Goal: Information Seeking & Learning: Learn about a topic

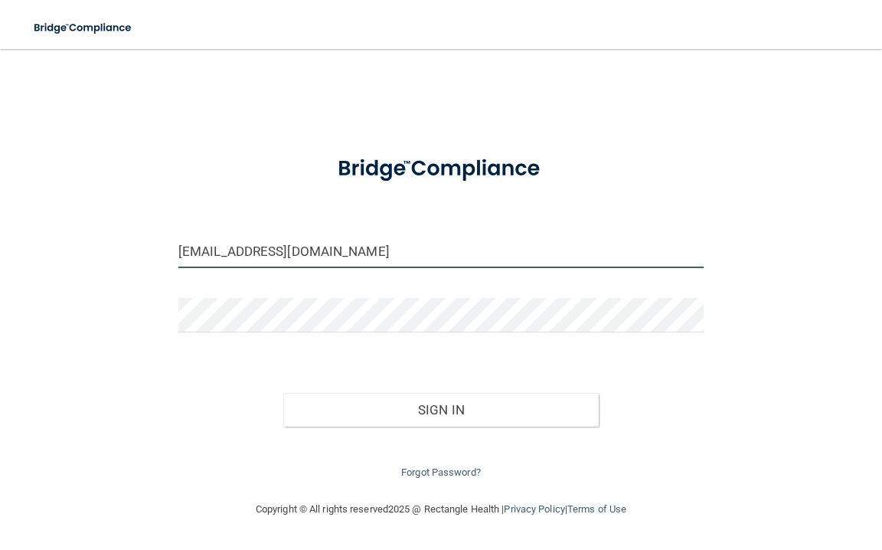
type input "[EMAIL_ADDRESS][DOMAIN_NAME]"
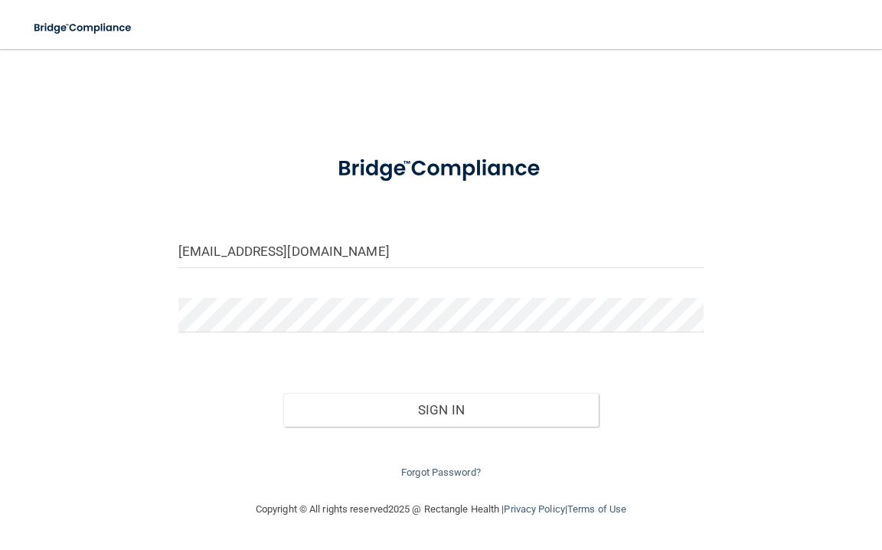
click at [257, 337] on div at bounding box center [441, 321] width 548 height 46
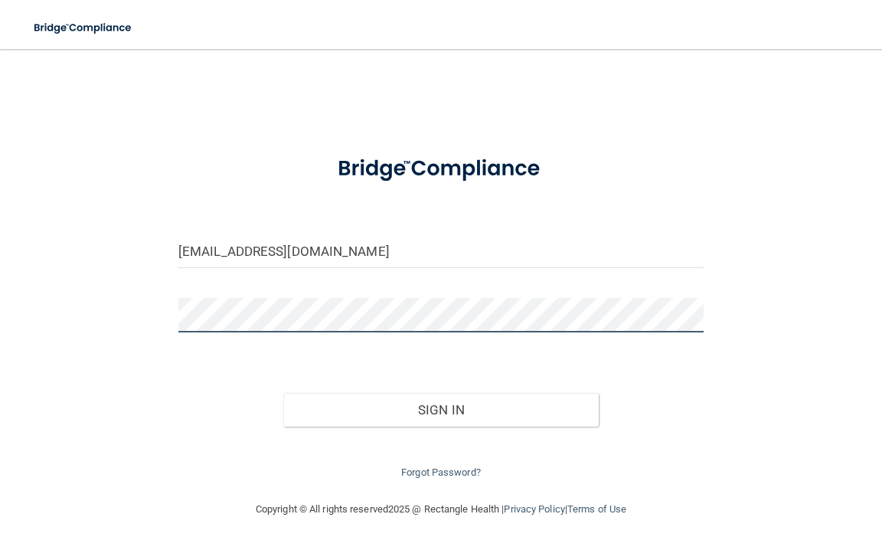
click at [441, 406] on button "Sign In" at bounding box center [441, 410] width 316 height 34
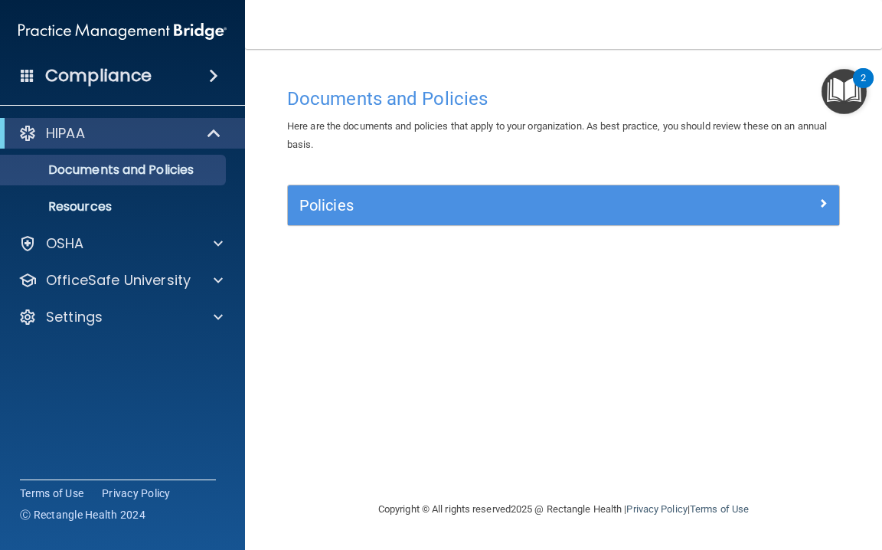
click at [215, 142] on span at bounding box center [215, 133] width 13 height 18
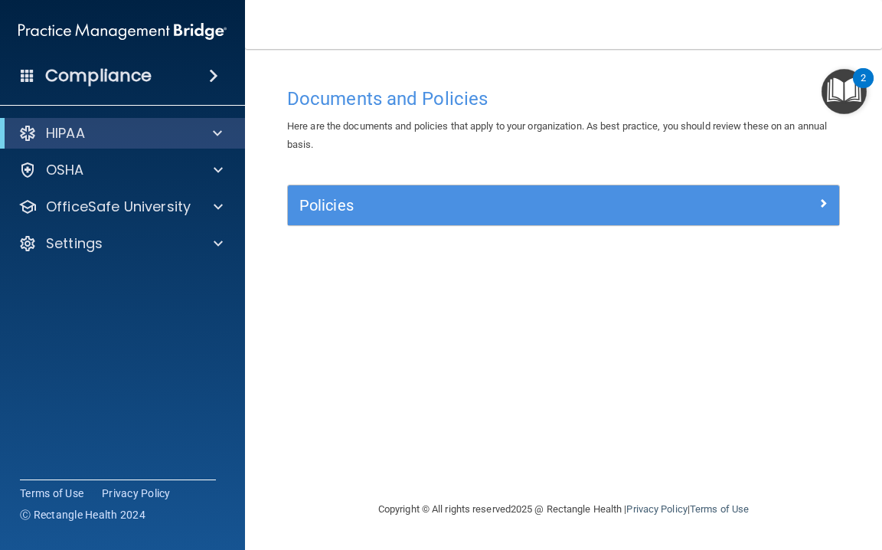
click at [215, 142] on span at bounding box center [217, 133] width 9 height 18
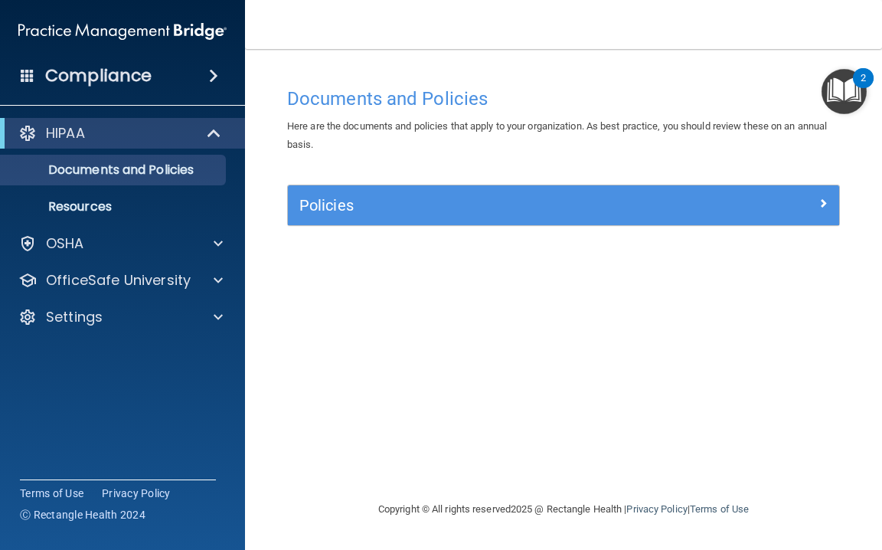
click at [211, 83] on span at bounding box center [213, 76] width 9 height 18
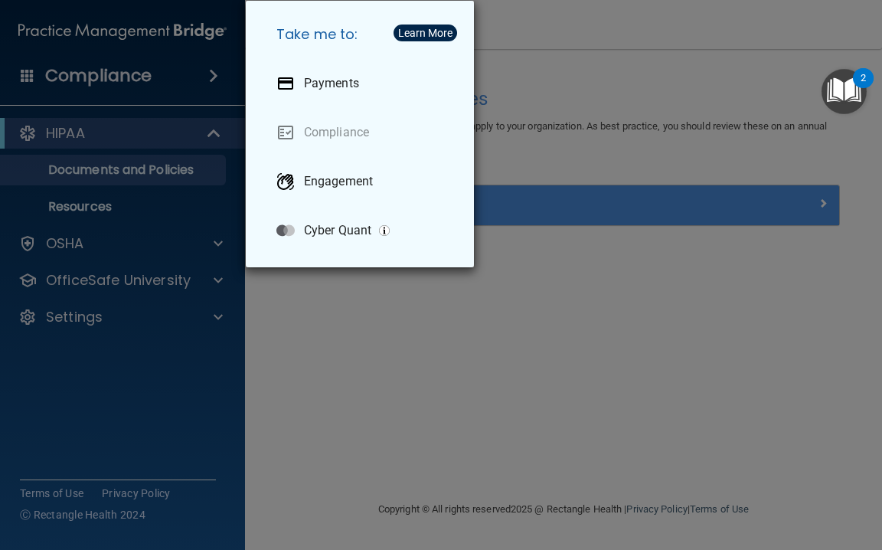
click at [210, 83] on div "Take me to: Payments Compliance Engagement Cyber Quant" at bounding box center [441, 275] width 882 height 550
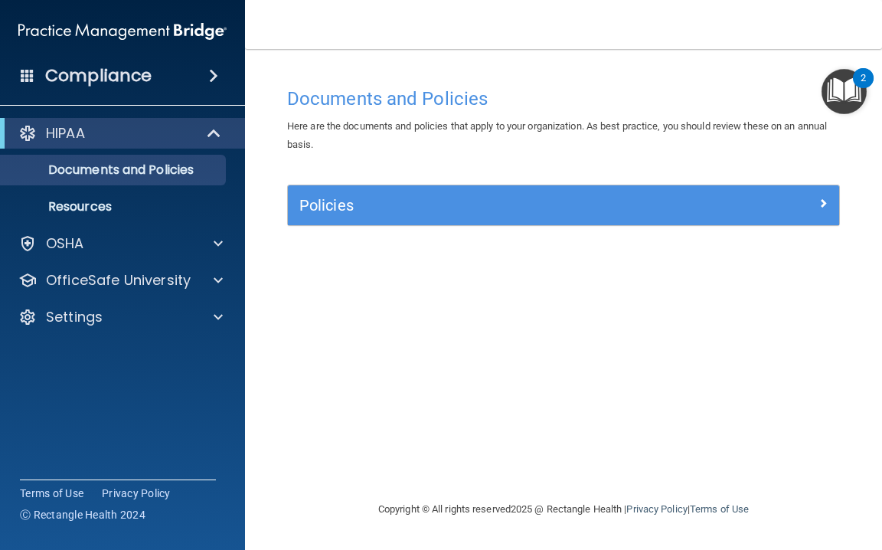
click at [21, 134] on div at bounding box center [27, 133] width 18 height 18
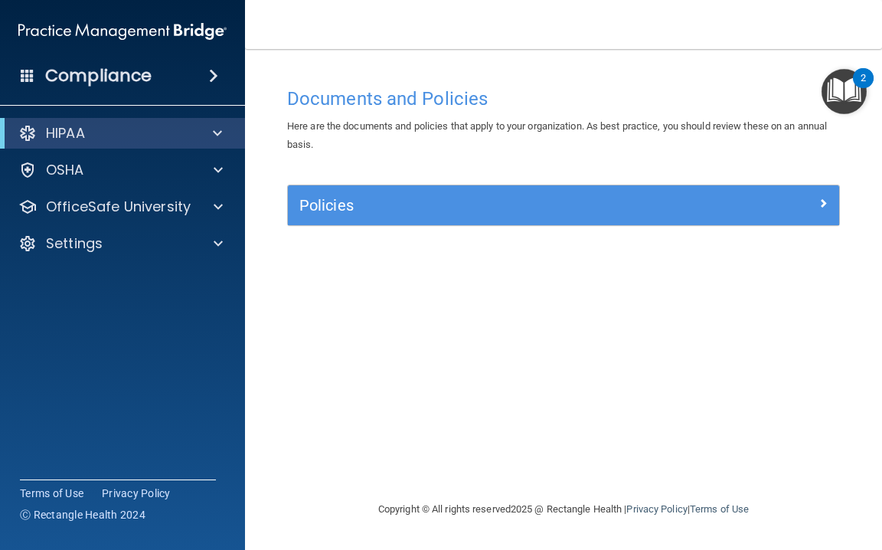
click at [783, 211] on div "Policies" at bounding box center [563, 205] width 551 height 25
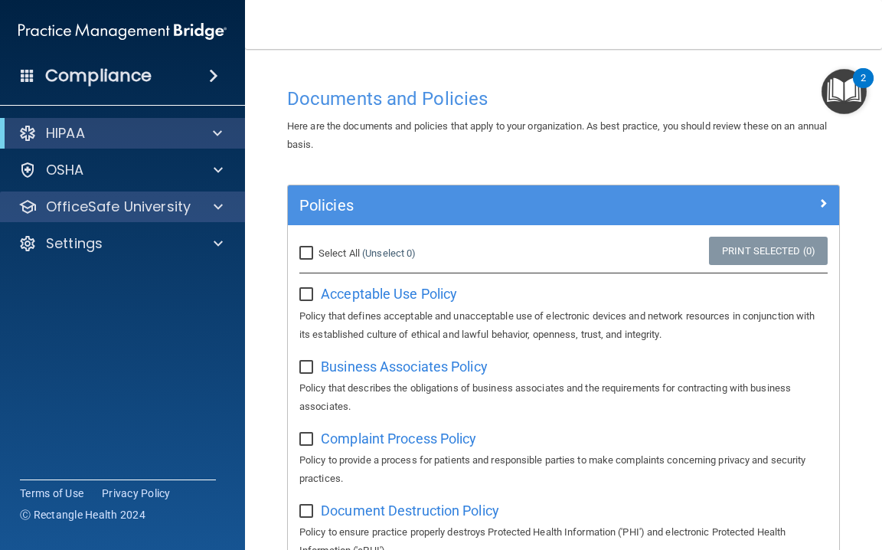
click at [184, 198] on p "OfficeSafe University" at bounding box center [118, 207] width 145 height 18
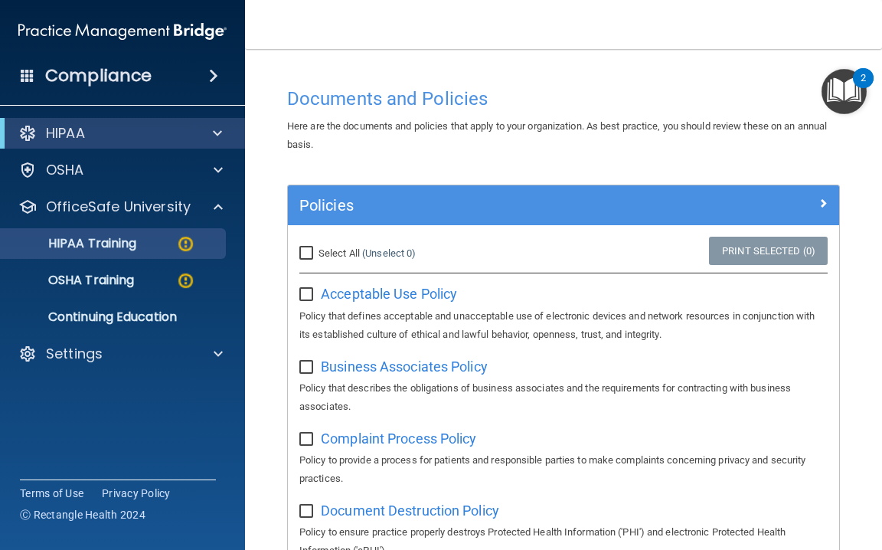
click at [132, 237] on p "HIPAA Training" at bounding box center [73, 243] width 126 height 15
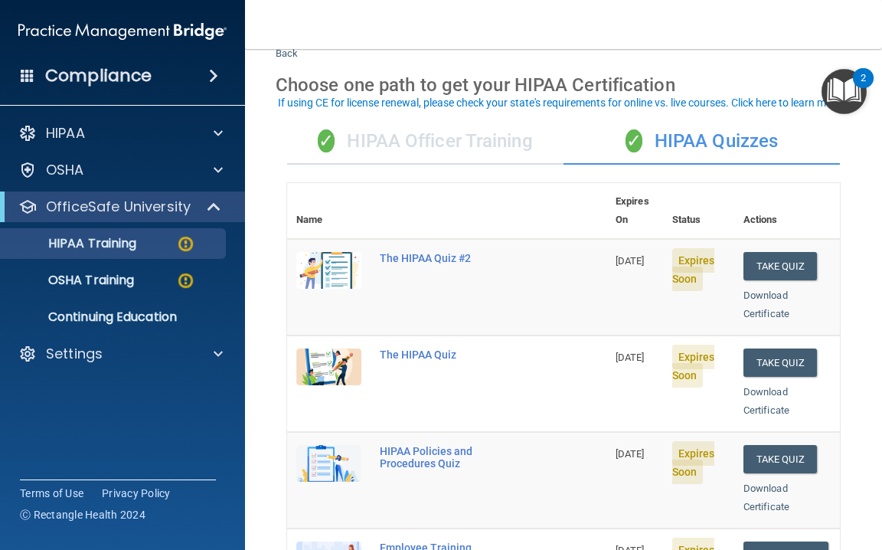
scroll to position [54, 0]
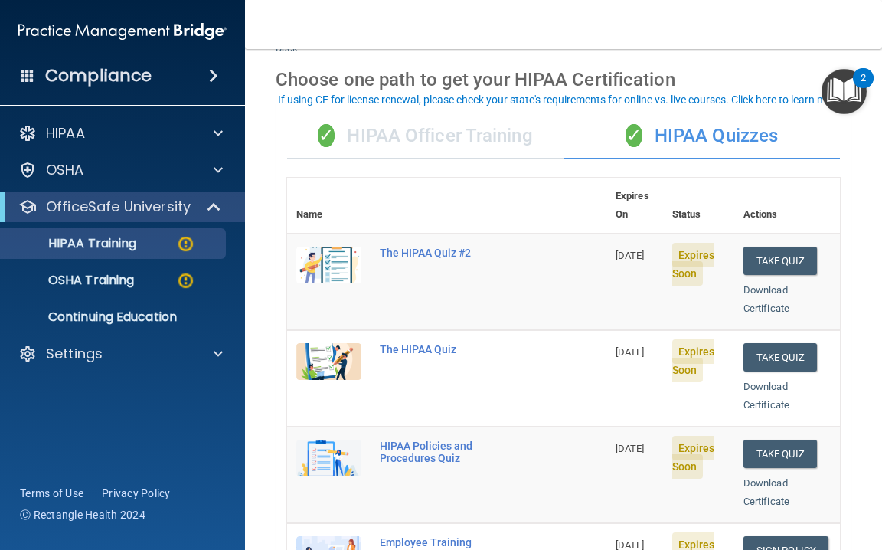
click at [489, 148] on div "✓ HIPAA Officer Training" at bounding box center [425, 136] width 276 height 46
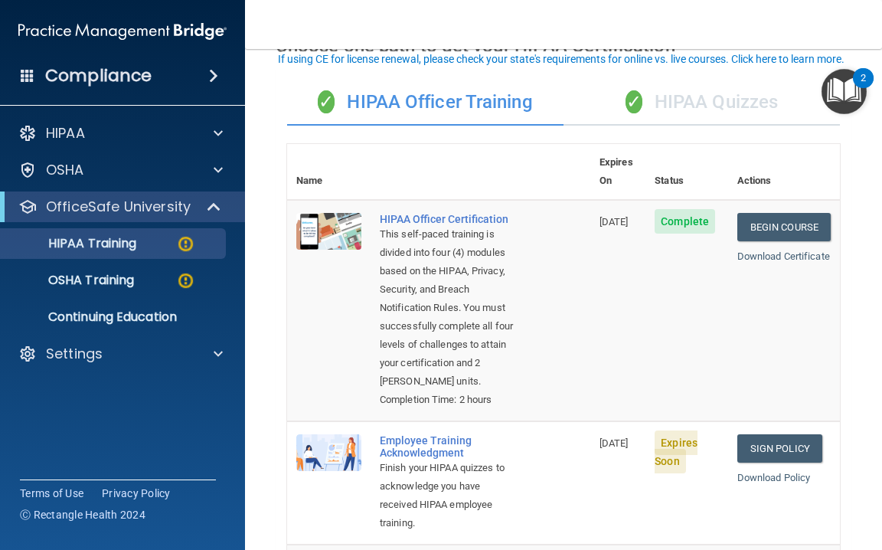
scroll to position [83, 0]
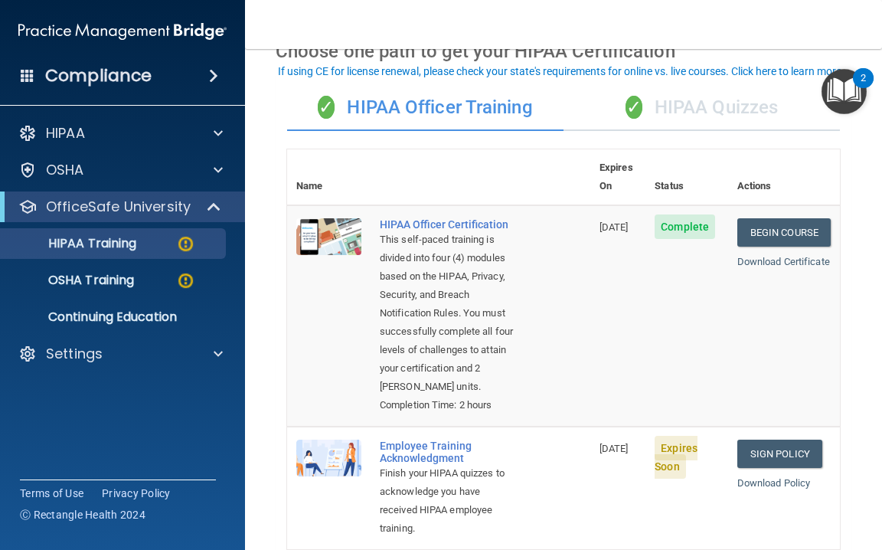
click at [702, 117] on div "✓ HIPAA Quizzes" at bounding box center [702, 108] width 276 height 46
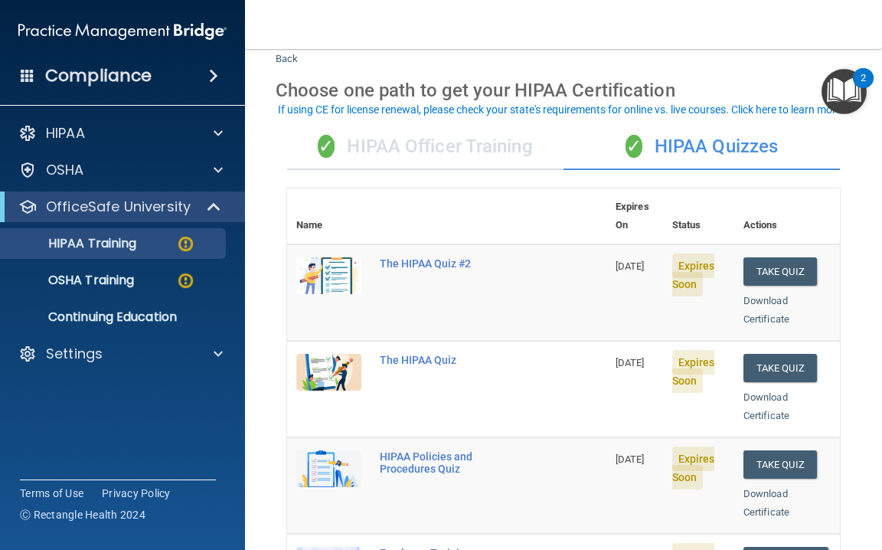
scroll to position [42, 0]
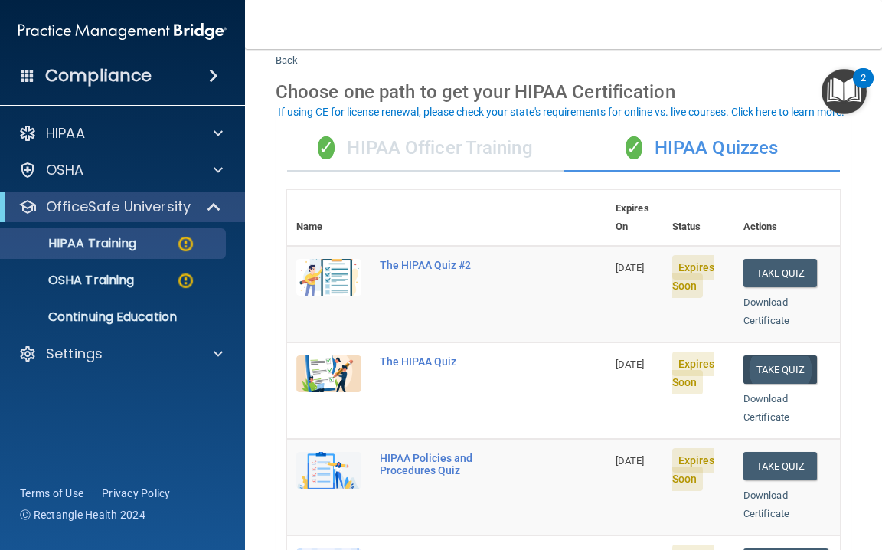
click at [782, 355] on button "Take Quiz" at bounding box center [781, 369] width 74 height 28
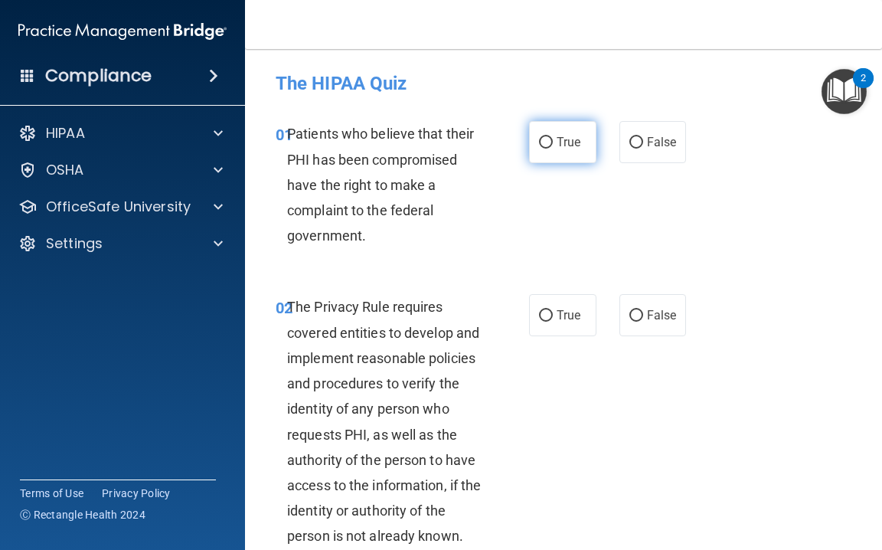
click at [556, 149] on label "True" at bounding box center [562, 142] width 67 height 42
click at [553, 149] on input "True" at bounding box center [546, 142] width 14 height 11
radio input "true"
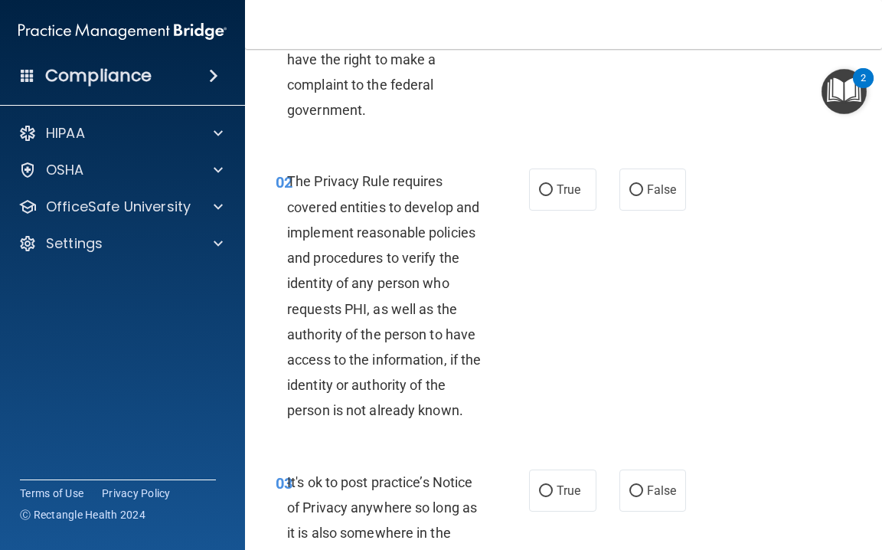
scroll to position [130, 0]
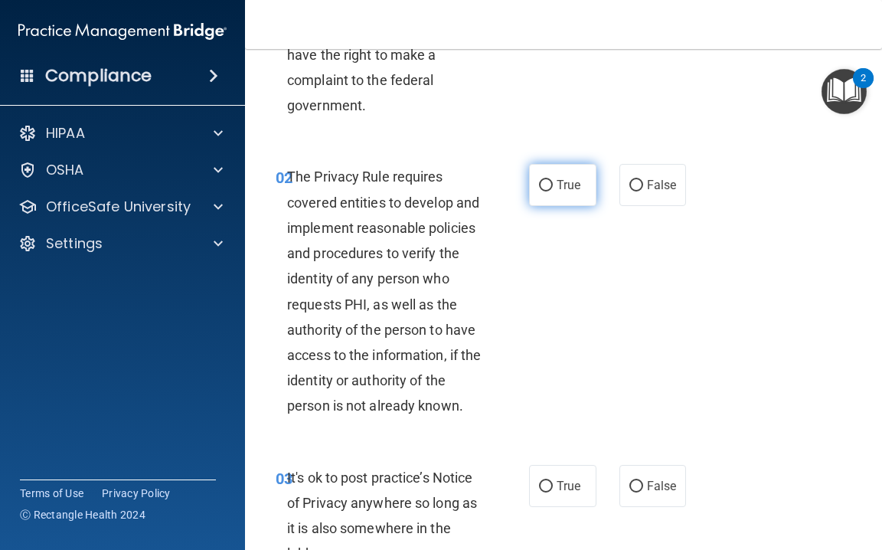
click at [558, 195] on label "True" at bounding box center [562, 185] width 67 height 42
click at [553, 191] on input "True" at bounding box center [546, 185] width 14 height 11
radio input "true"
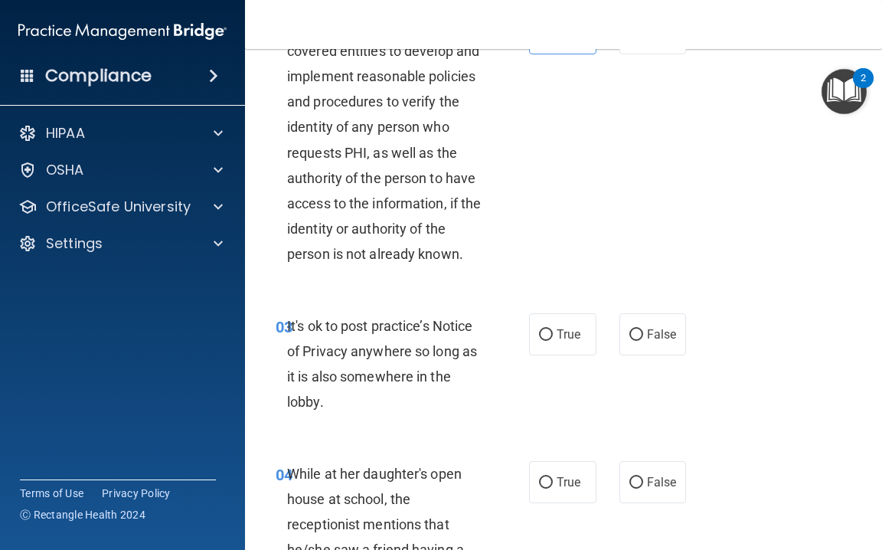
scroll to position [291, 0]
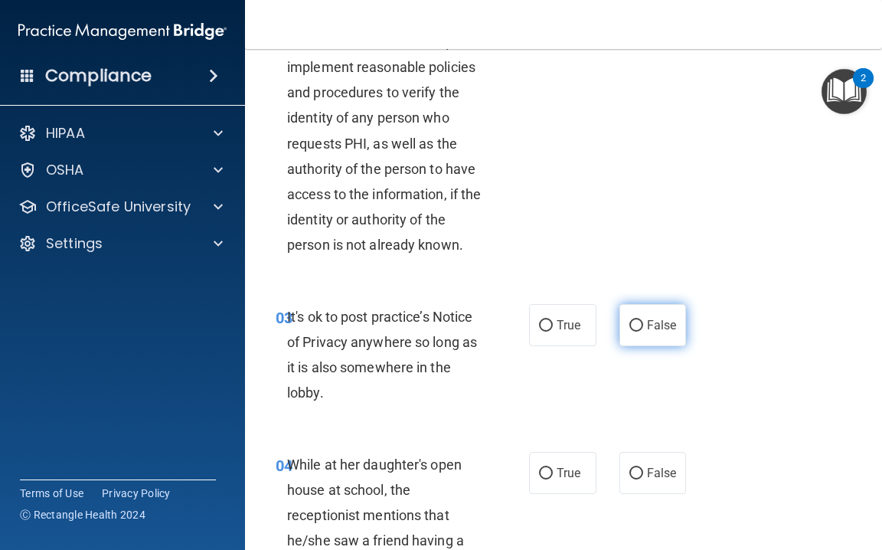
click at [642, 329] on label "False" at bounding box center [653, 325] width 67 height 42
click at [642, 329] on input "False" at bounding box center [637, 325] width 14 height 11
radio input "true"
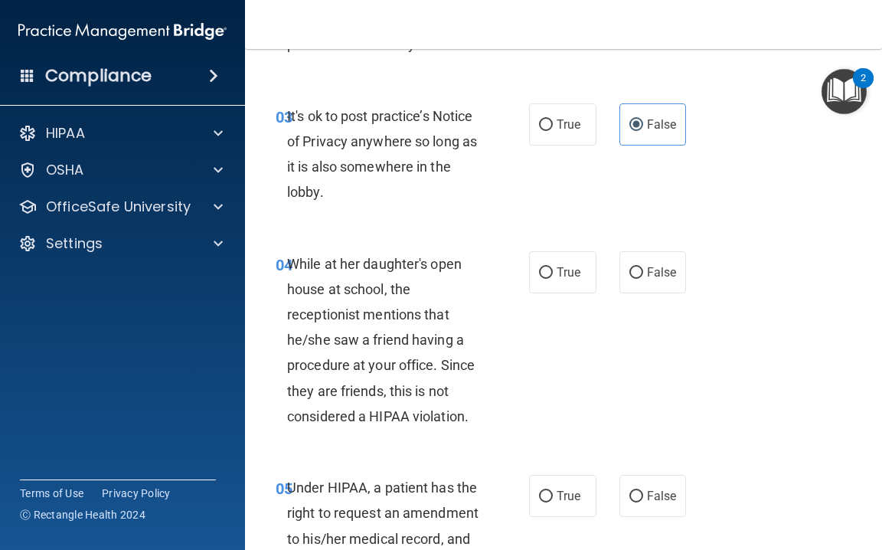
scroll to position [492, 0]
click at [652, 267] on span "False" at bounding box center [662, 271] width 30 height 15
click at [643, 267] on input "False" at bounding box center [637, 272] width 14 height 11
radio input "true"
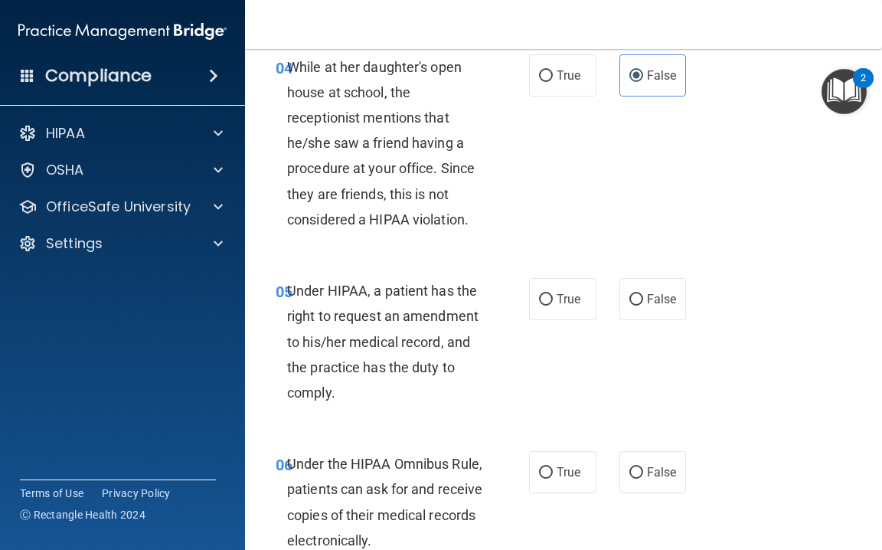
scroll to position [694, 0]
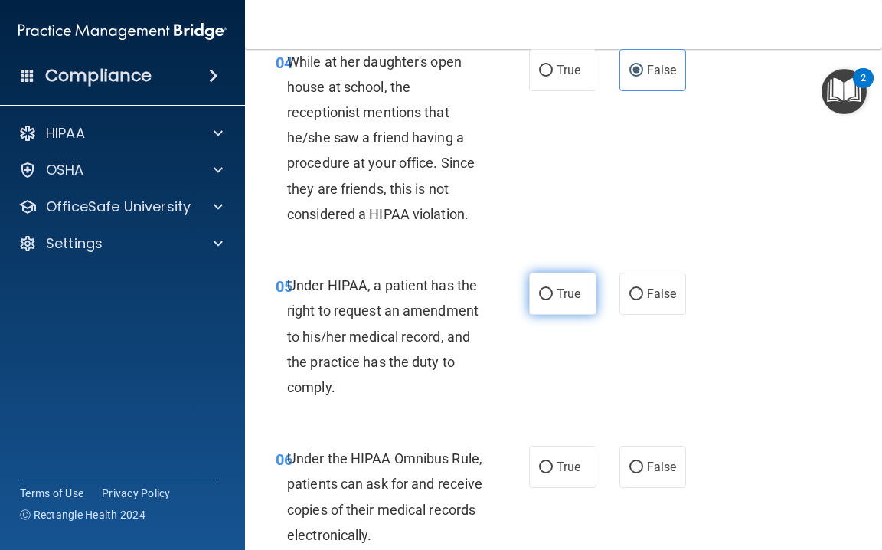
click at [552, 277] on label "True" at bounding box center [562, 294] width 67 height 42
click at [552, 289] on input "True" at bounding box center [546, 294] width 14 height 11
radio input "true"
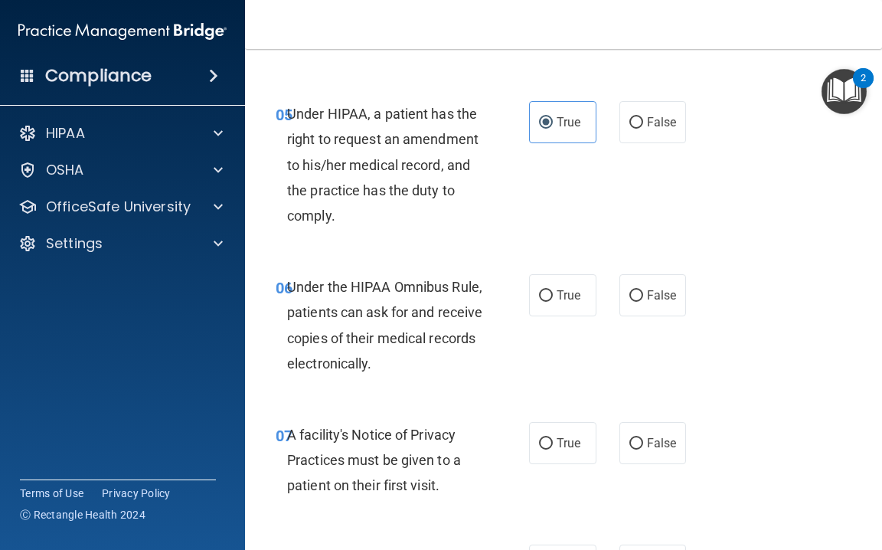
scroll to position [872, 0]
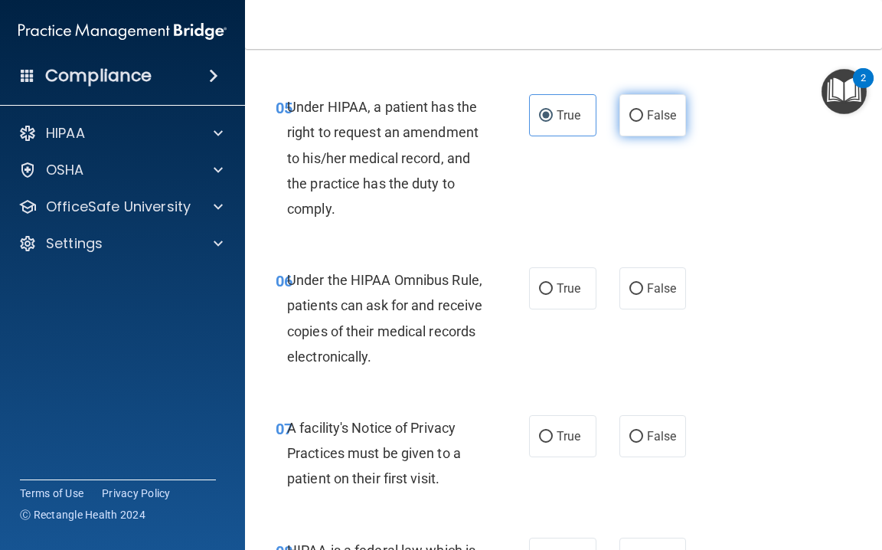
click at [636, 113] on input "False" at bounding box center [637, 115] width 14 height 11
radio input "true"
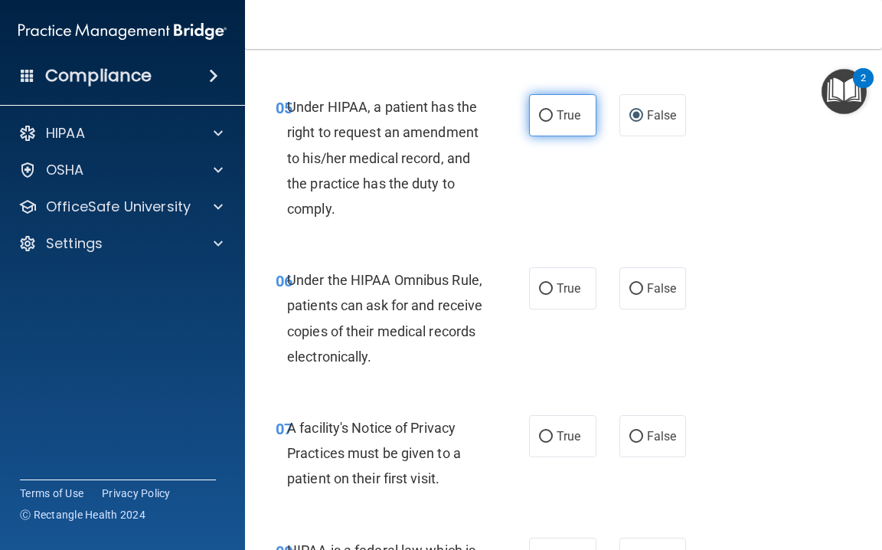
click at [537, 103] on label "True" at bounding box center [562, 115] width 67 height 42
click at [539, 110] on input "True" at bounding box center [546, 115] width 14 height 11
radio input "true"
radio input "false"
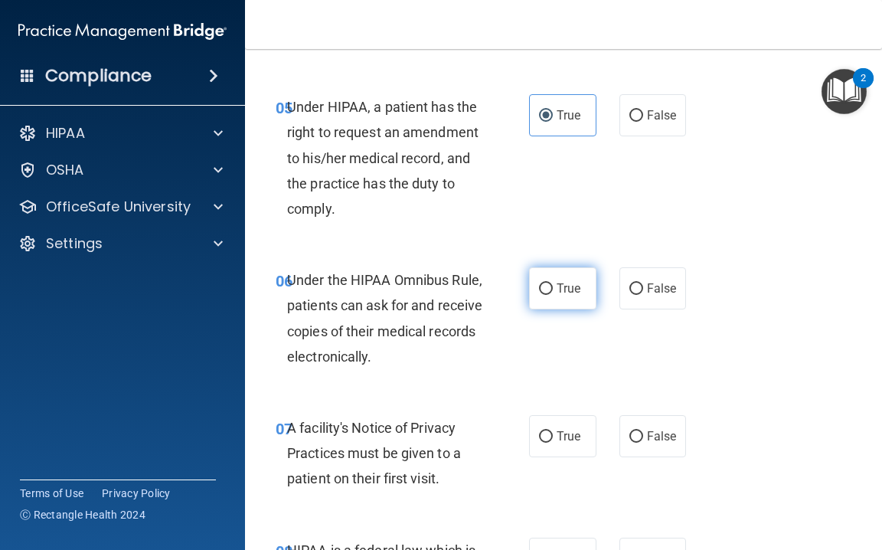
click at [556, 283] on label "True" at bounding box center [562, 288] width 67 height 42
click at [553, 283] on input "True" at bounding box center [546, 288] width 14 height 11
radio input "true"
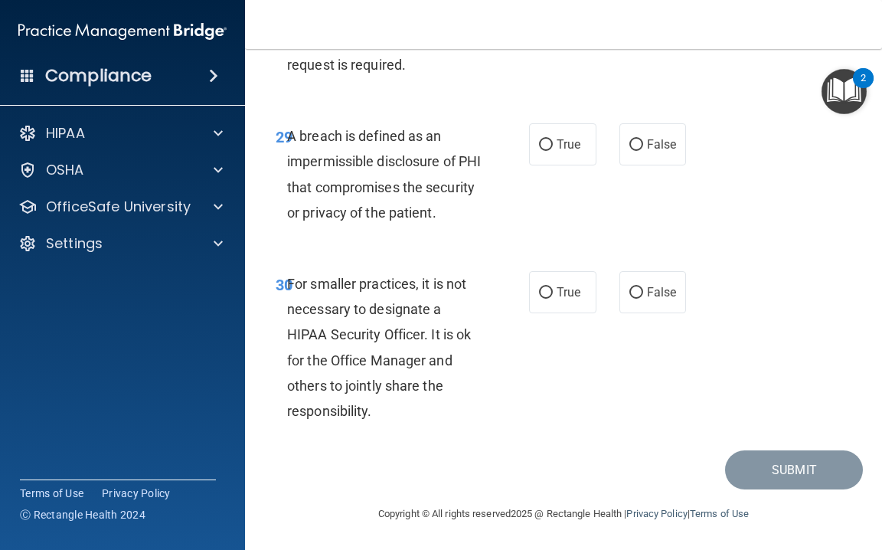
scroll to position [4973, 0]
click at [627, 288] on label "False" at bounding box center [653, 293] width 67 height 42
click at [630, 288] on input "False" at bounding box center [637, 293] width 14 height 11
radio input "true"
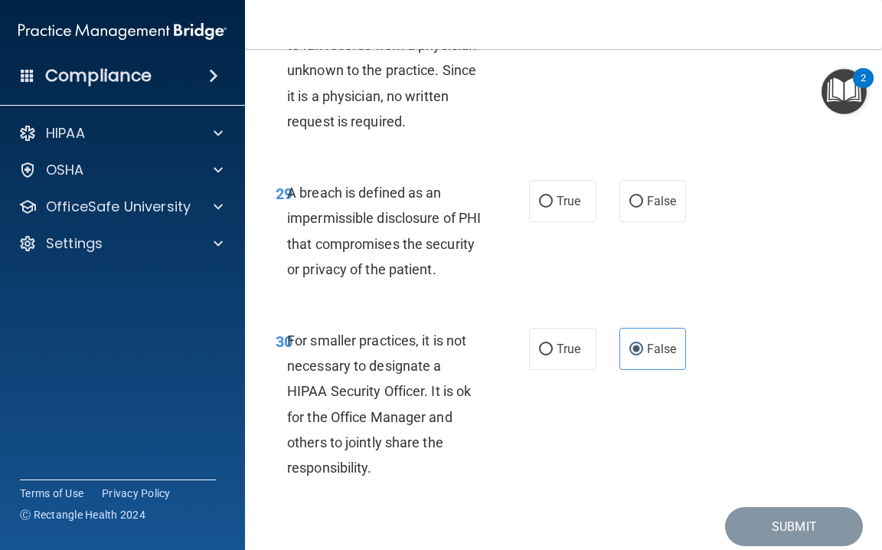
scroll to position [4911, 0]
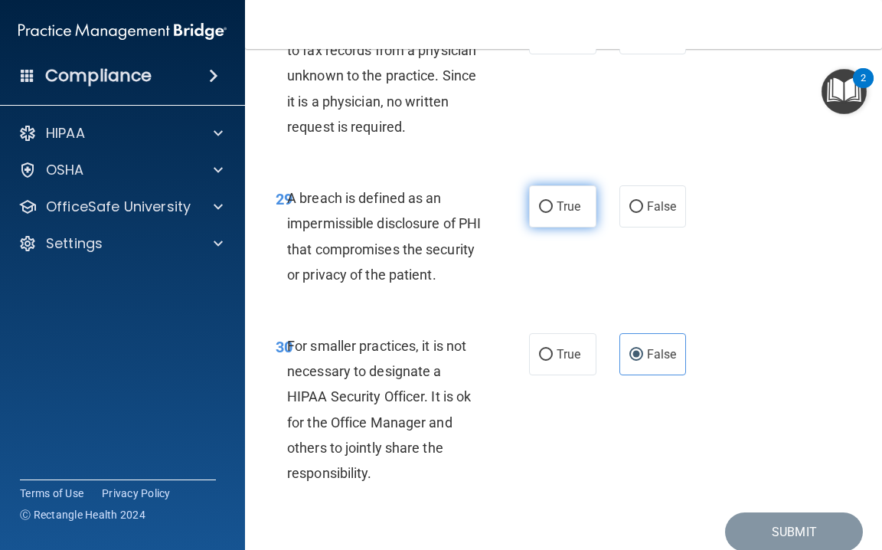
click at [564, 199] on span "True" at bounding box center [569, 206] width 24 height 15
click at [553, 201] on input "True" at bounding box center [546, 206] width 14 height 11
radio input "true"
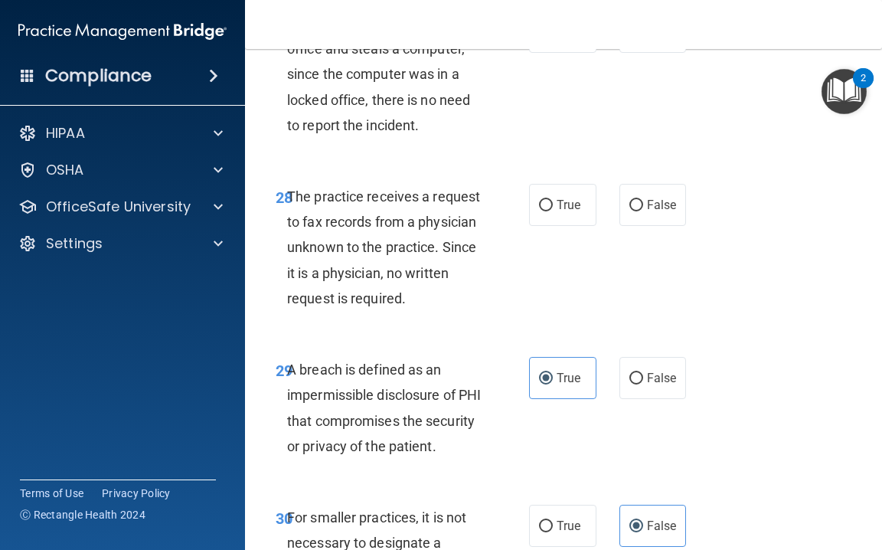
scroll to position [4728, 0]
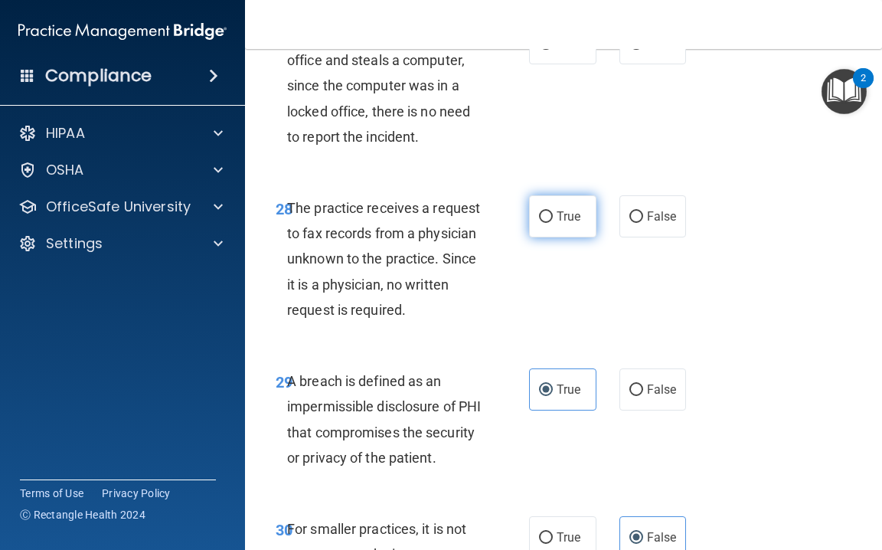
click at [538, 195] on label "True" at bounding box center [562, 216] width 67 height 42
click at [539, 211] on input "True" at bounding box center [546, 216] width 14 height 11
radio input "true"
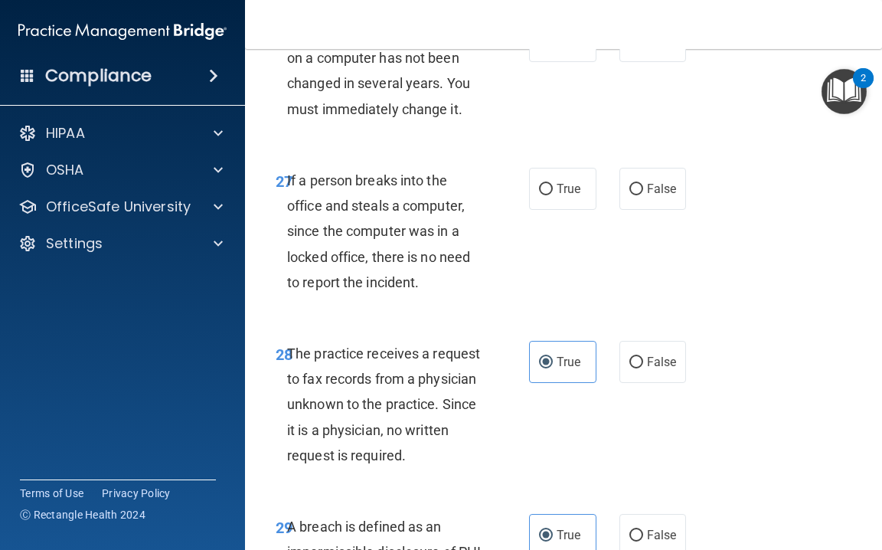
scroll to position [4574, 0]
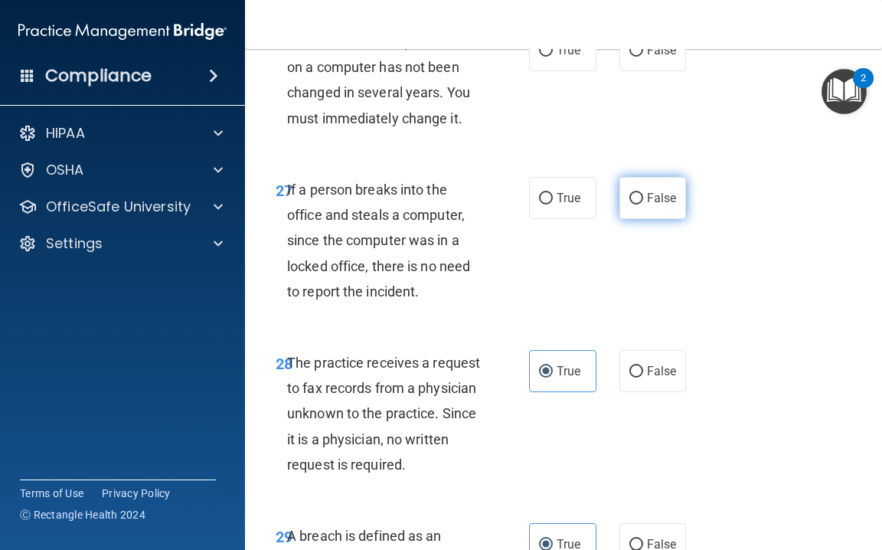
click at [639, 193] on input "False" at bounding box center [637, 198] width 14 height 11
radio input "true"
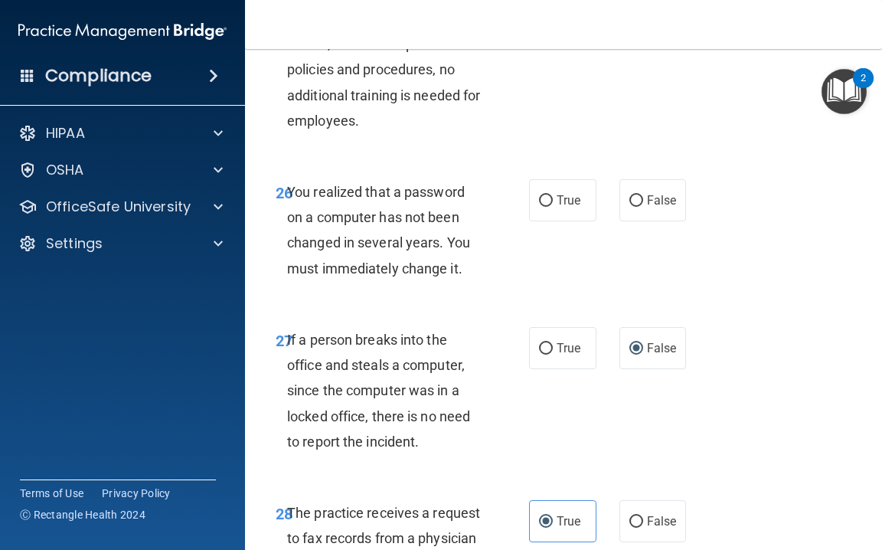
scroll to position [4414, 0]
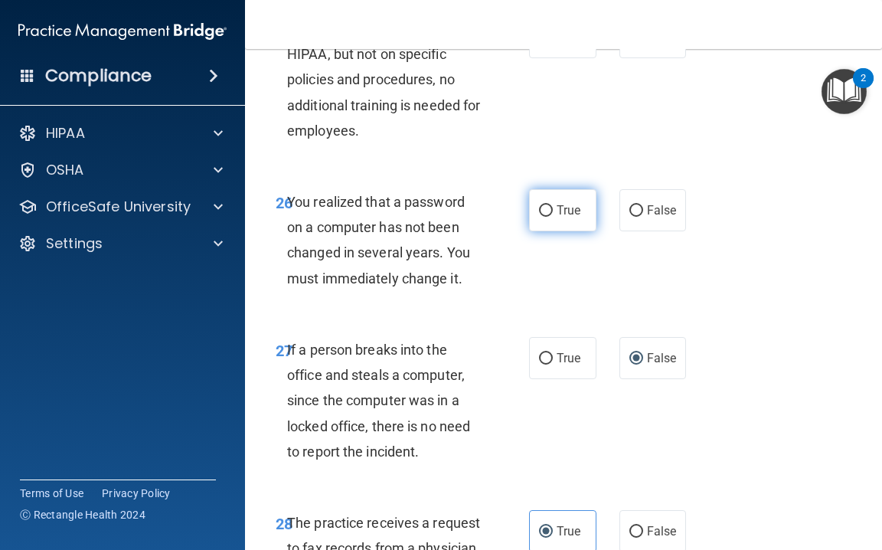
click at [545, 205] on input "True" at bounding box center [546, 210] width 14 height 11
radio input "true"
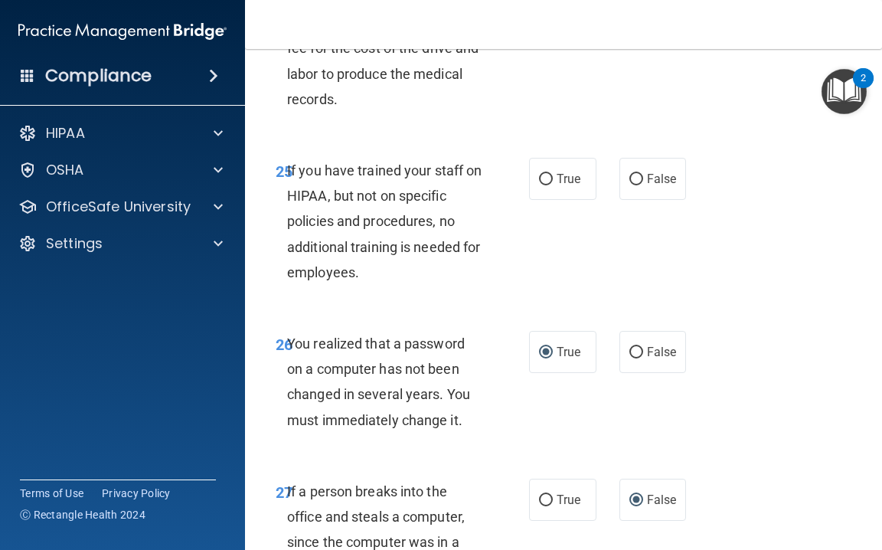
scroll to position [4265, 0]
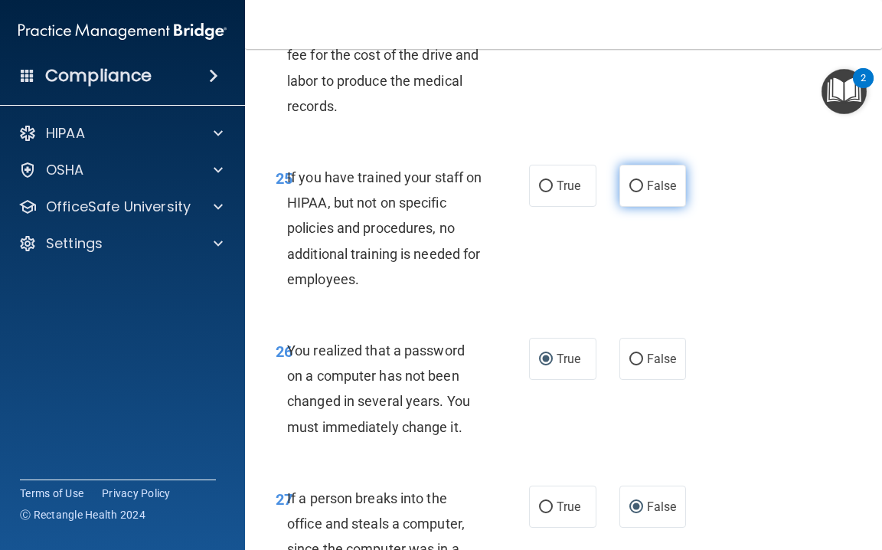
click at [680, 165] on label "False" at bounding box center [653, 186] width 67 height 42
click at [643, 181] on input "False" at bounding box center [637, 186] width 14 height 11
radio input "true"
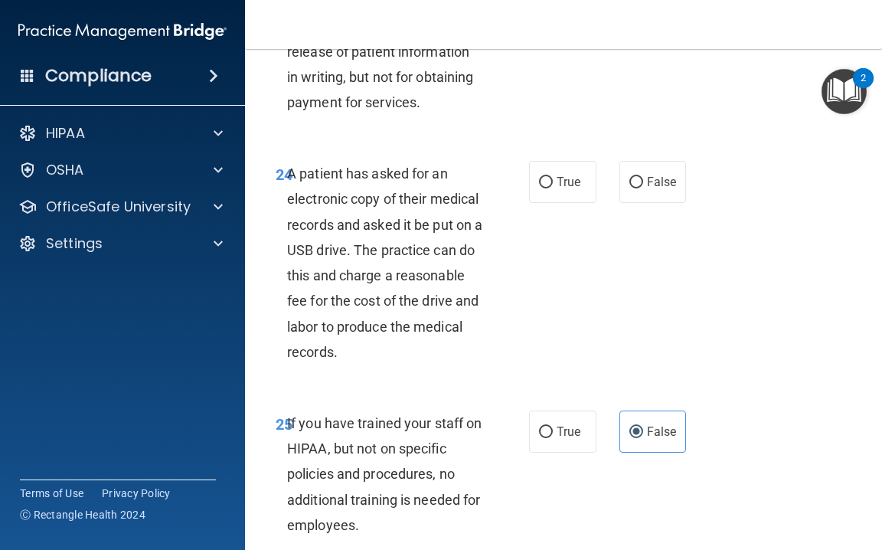
scroll to position [4019, 0]
click at [548, 161] on label "True" at bounding box center [562, 182] width 67 height 42
click at [548, 177] on input "True" at bounding box center [546, 182] width 14 height 11
radio input "true"
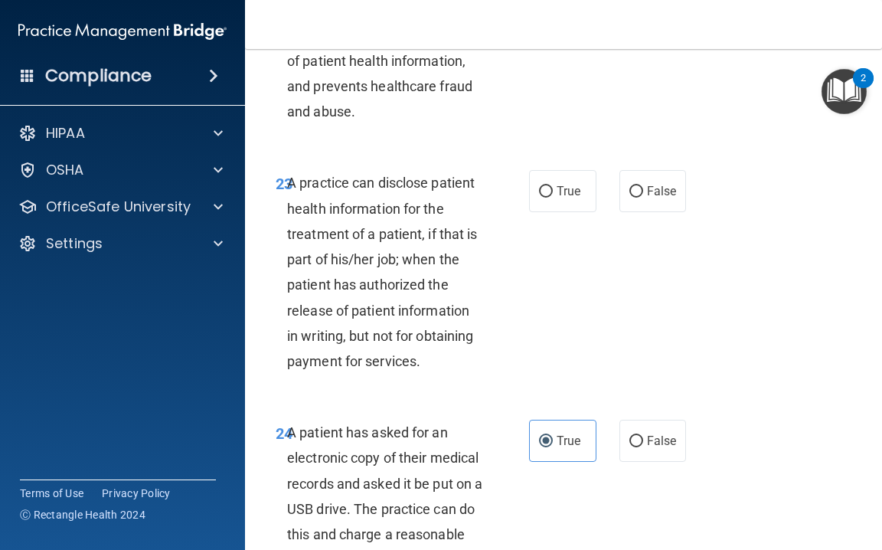
scroll to position [3750, 0]
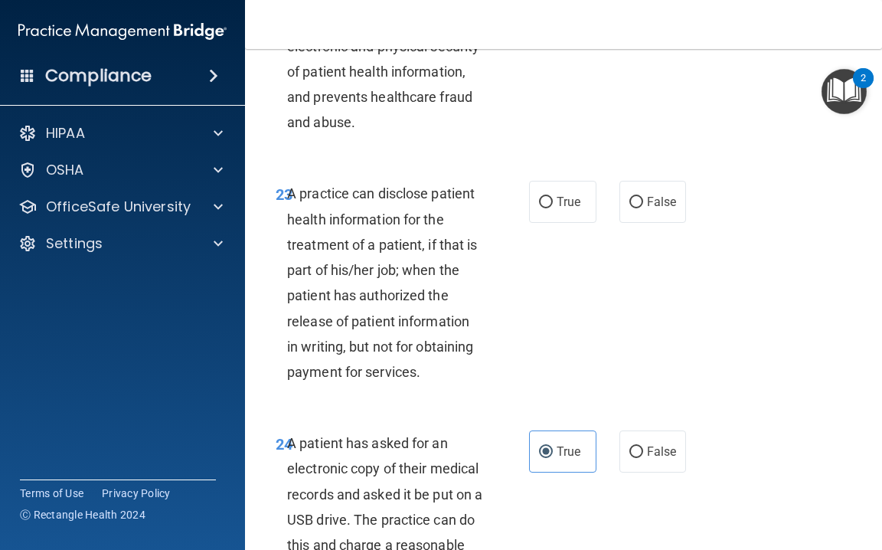
click at [528, 188] on div "23 A practice can disclose patient health information for the treatment of a pa…" at bounding box center [402, 286] width 299 height 211
click at [538, 182] on label "True" at bounding box center [562, 202] width 67 height 42
click at [539, 197] on input "True" at bounding box center [546, 202] width 14 height 11
radio input "true"
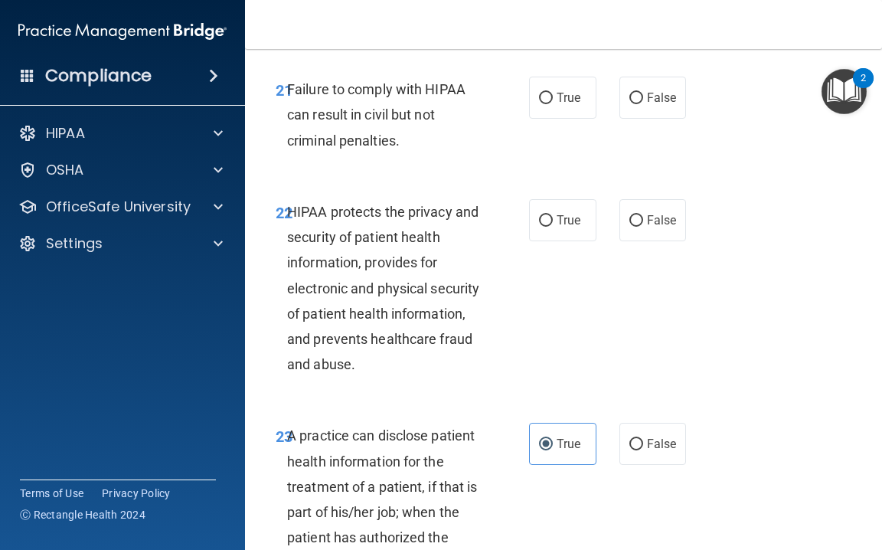
scroll to position [3489, 0]
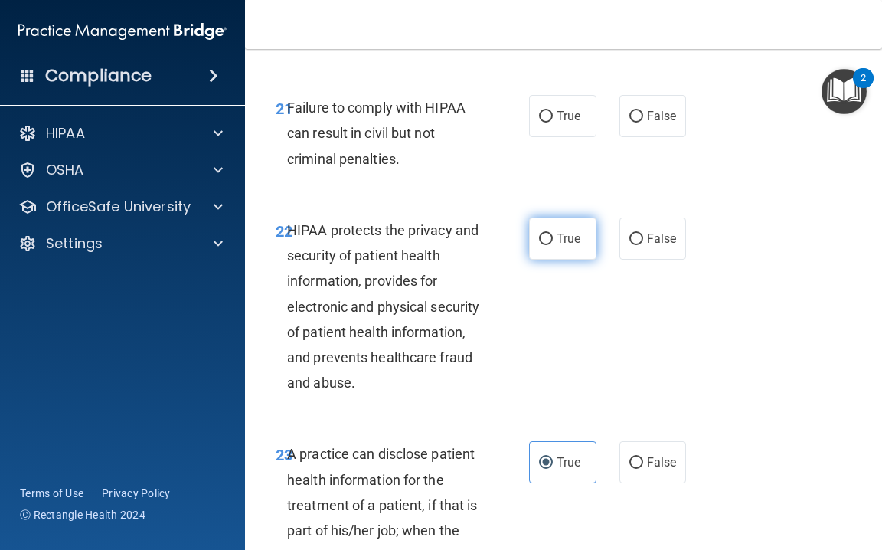
click at [556, 224] on label "True" at bounding box center [562, 238] width 67 height 42
click at [553, 234] on input "True" at bounding box center [546, 239] width 14 height 11
radio input "true"
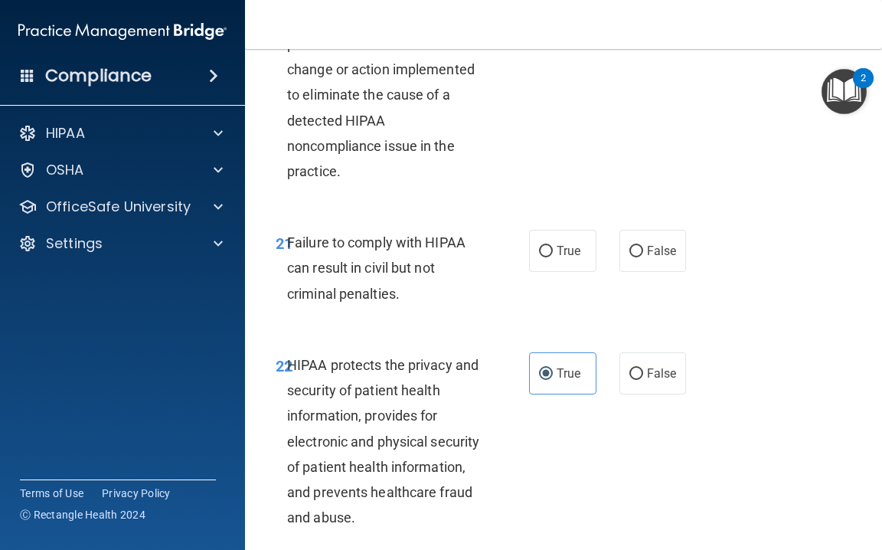
scroll to position [3348, 0]
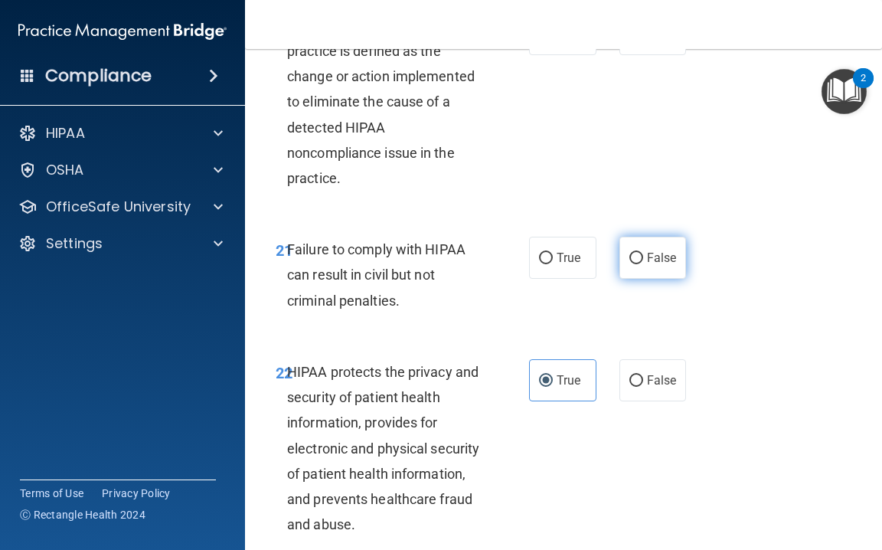
click at [632, 237] on label "False" at bounding box center [653, 258] width 67 height 42
click at [632, 253] on input "False" at bounding box center [637, 258] width 14 height 11
radio input "true"
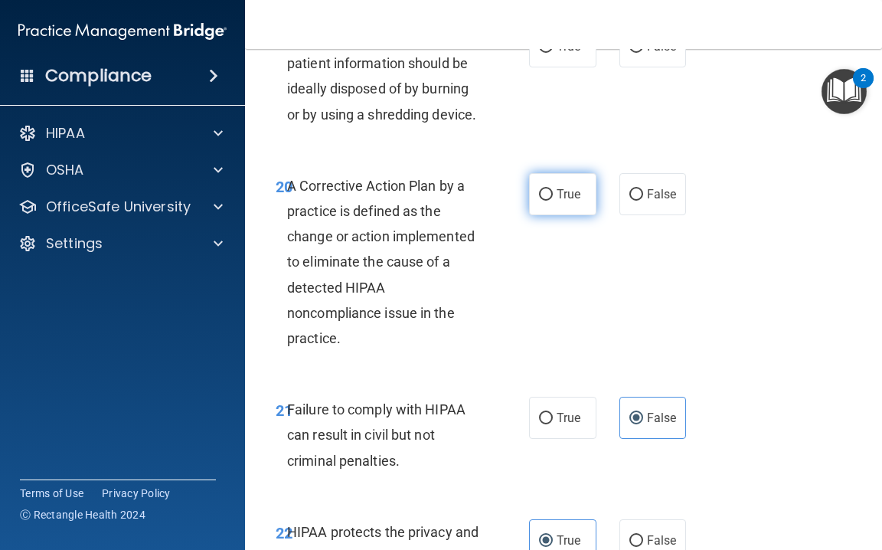
scroll to position [3181, 0]
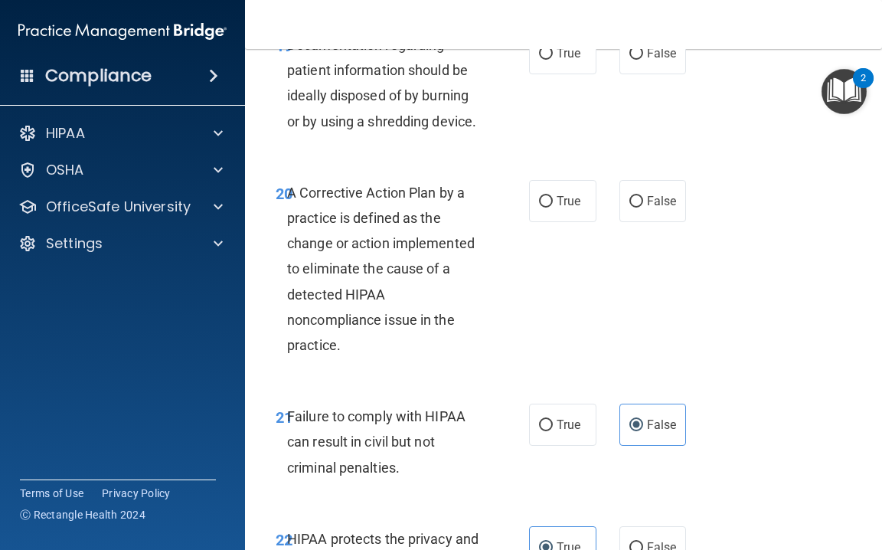
drag, startPoint x: 553, startPoint y: 192, endPoint x: 541, endPoint y: 162, distance: 33.0
click at [553, 192] on label "True" at bounding box center [562, 201] width 67 height 42
click at [553, 196] on input "True" at bounding box center [546, 201] width 14 height 11
radio input "true"
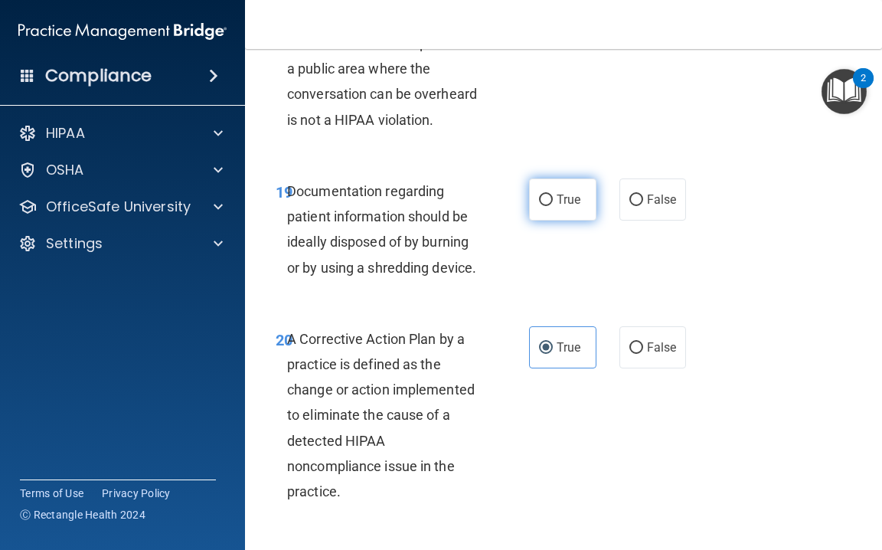
scroll to position [3032, 0]
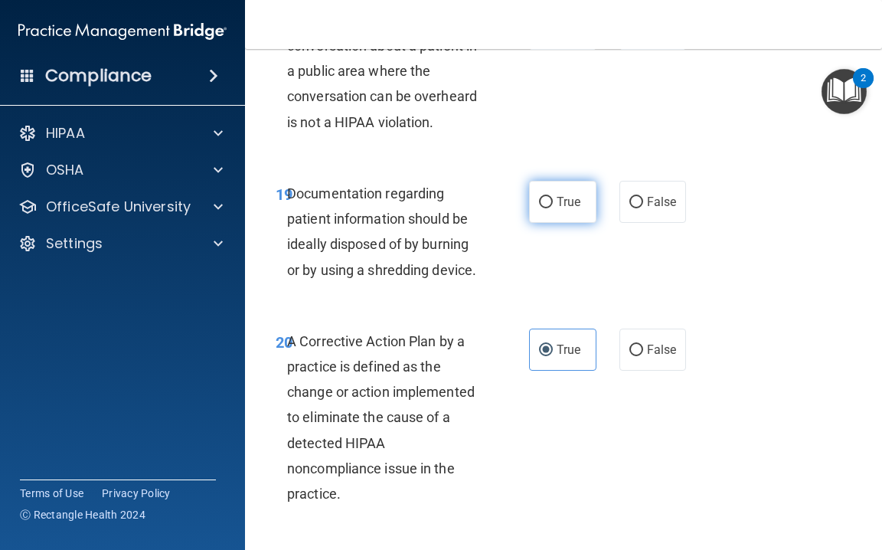
click at [547, 197] on input "True" at bounding box center [546, 202] width 14 height 11
radio input "true"
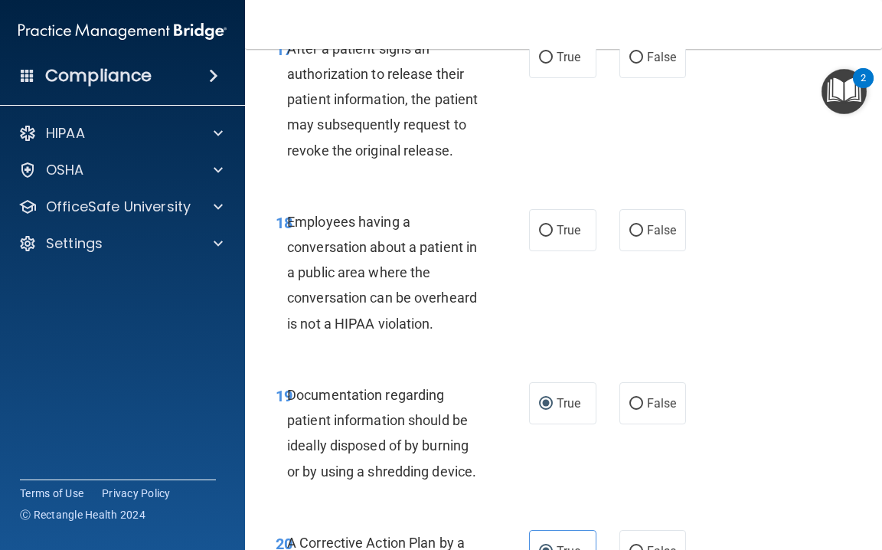
scroll to position [2827, 0]
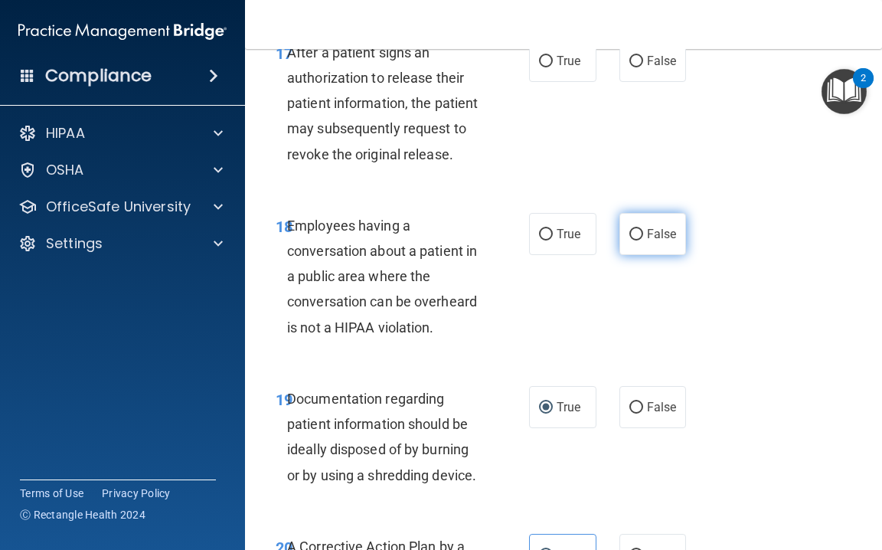
click at [635, 229] on input "False" at bounding box center [637, 234] width 14 height 11
radio input "true"
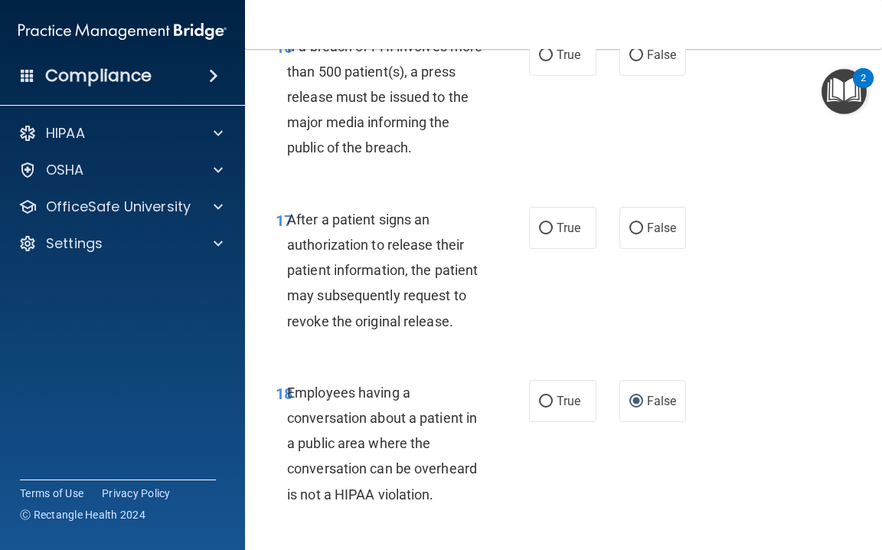
scroll to position [2654, 0]
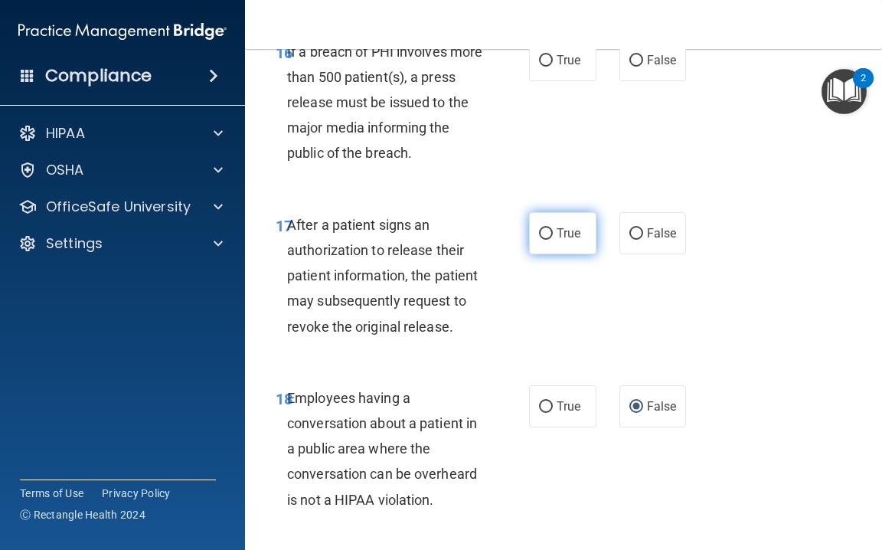
click at [539, 214] on label "True" at bounding box center [562, 233] width 67 height 42
click at [539, 228] on input "True" at bounding box center [546, 233] width 14 height 11
radio input "true"
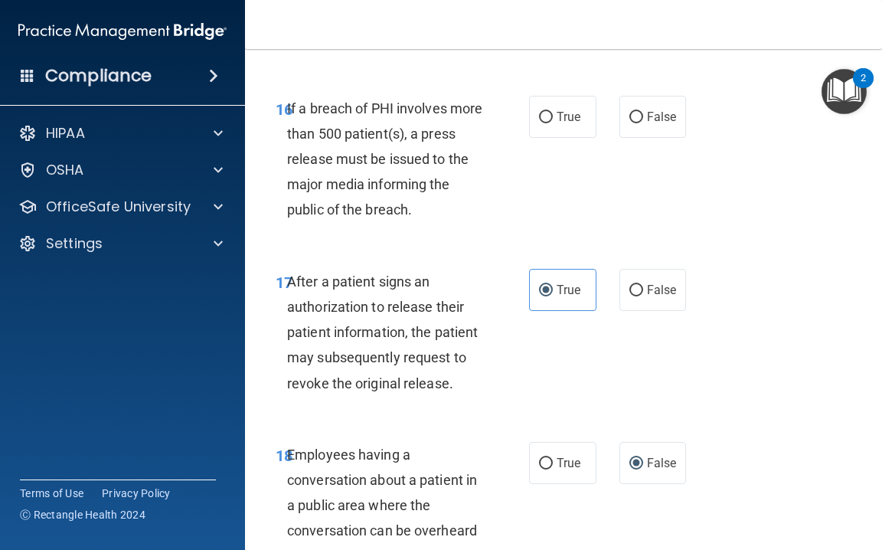
scroll to position [2569, 0]
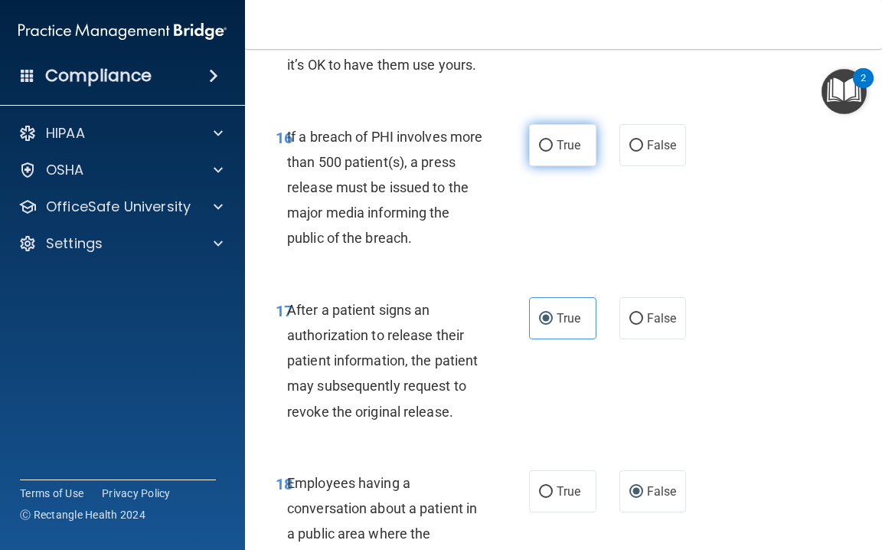
click at [545, 146] on label "True" at bounding box center [562, 145] width 67 height 42
click at [545, 146] on input "True" at bounding box center [546, 145] width 14 height 11
radio input "true"
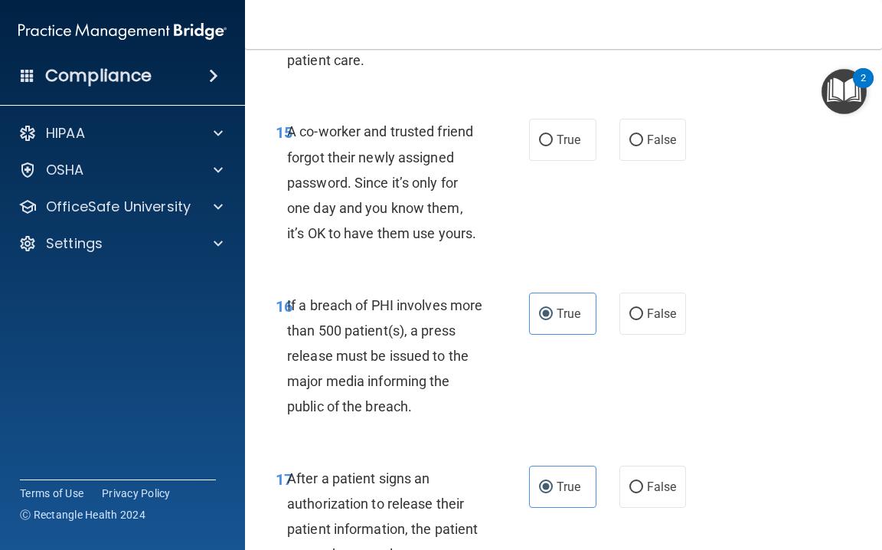
scroll to position [2398, 0]
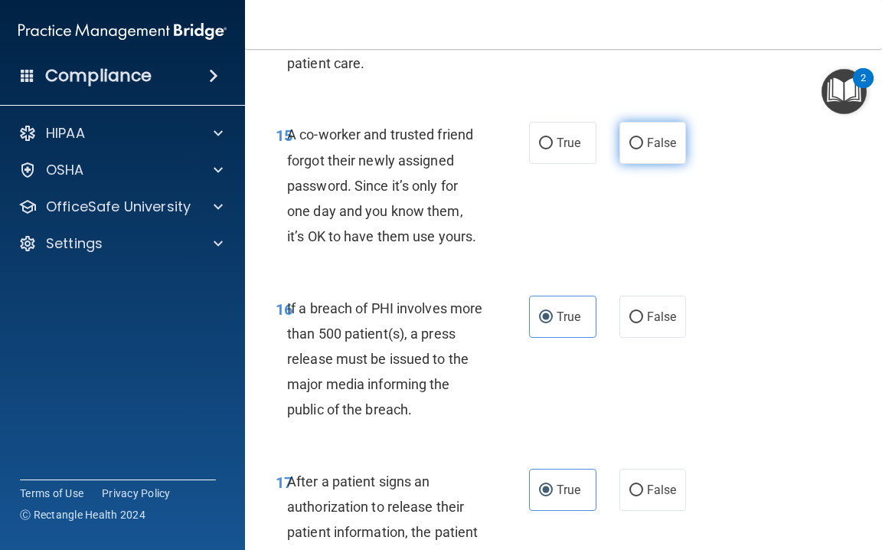
click at [620, 145] on label "False" at bounding box center [653, 143] width 67 height 42
click at [630, 145] on input "False" at bounding box center [637, 143] width 14 height 11
radio input "true"
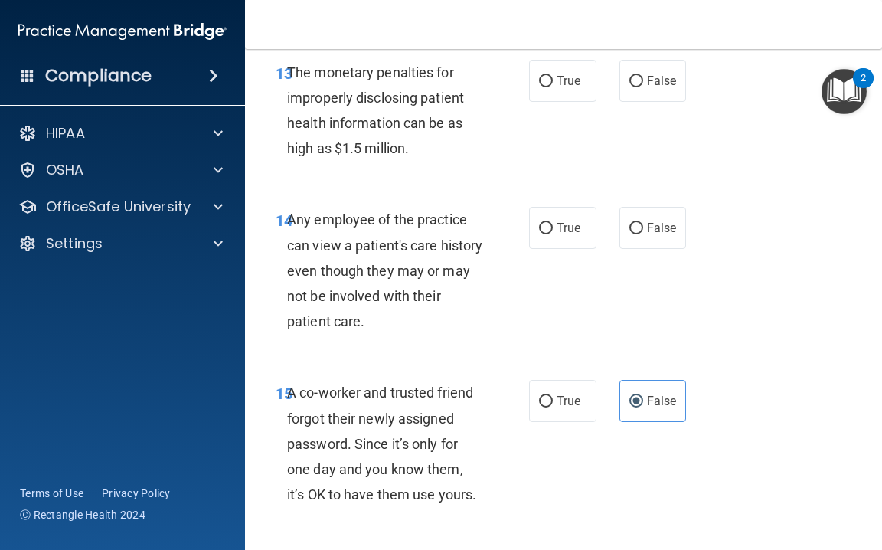
scroll to position [2133, 0]
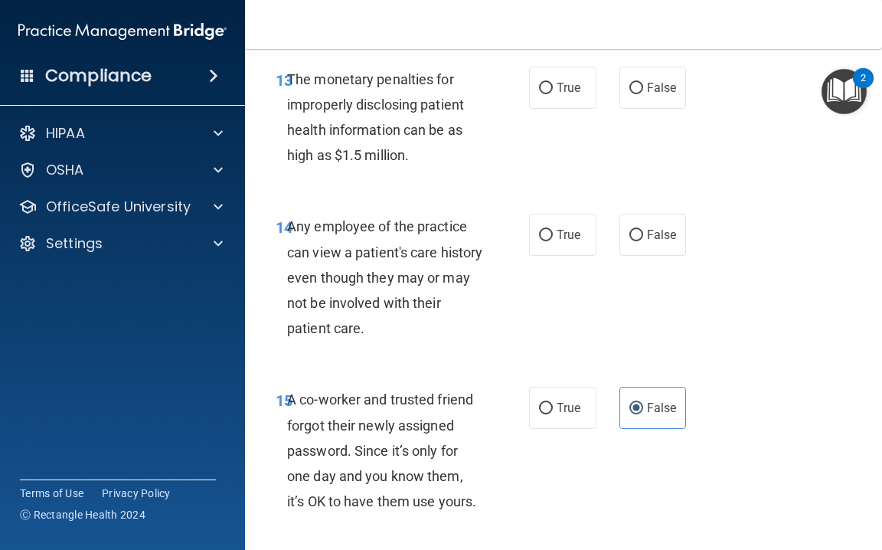
drag, startPoint x: 626, startPoint y: 218, endPoint x: 603, endPoint y: 195, distance: 32.5
click at [626, 217] on label "False" at bounding box center [653, 235] width 67 height 42
click at [630, 230] on input "False" at bounding box center [637, 235] width 14 height 11
radio input "true"
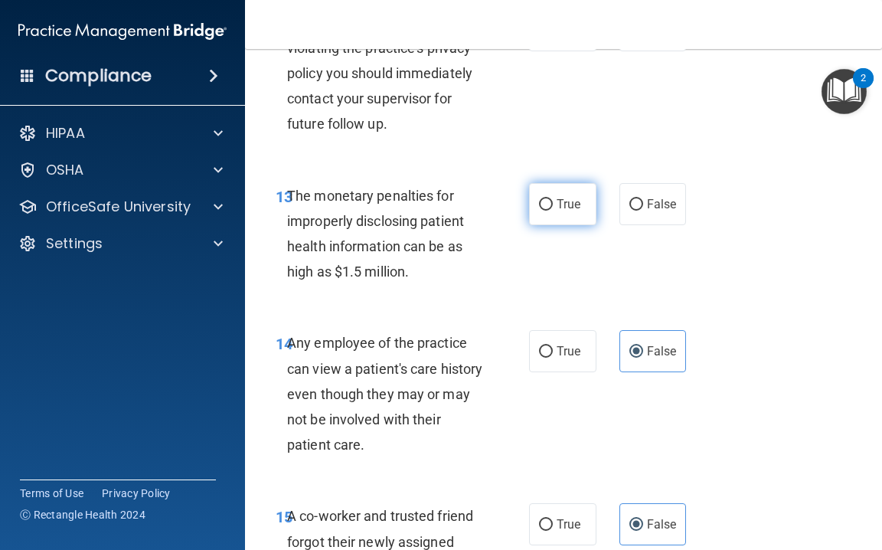
scroll to position [1990, 0]
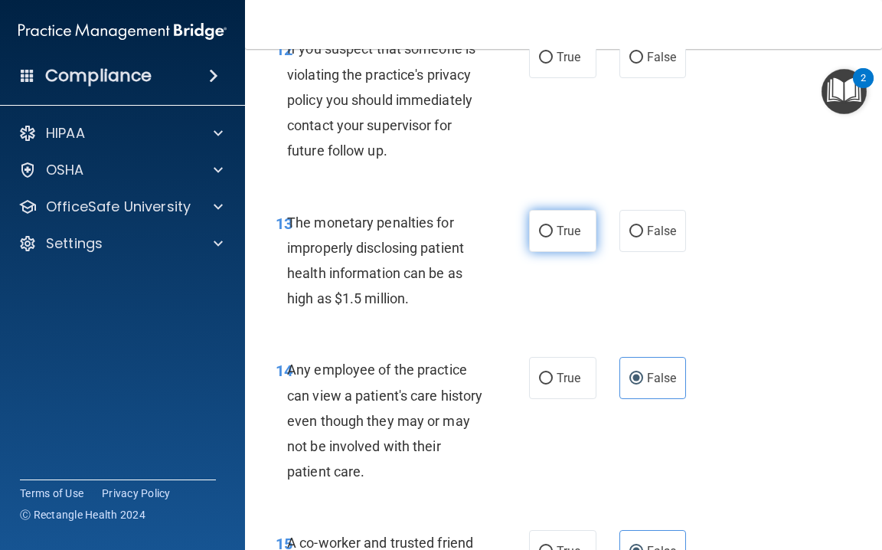
click at [569, 224] on span "True" at bounding box center [569, 231] width 24 height 15
click at [553, 226] on input "True" at bounding box center [546, 231] width 14 height 11
radio input "true"
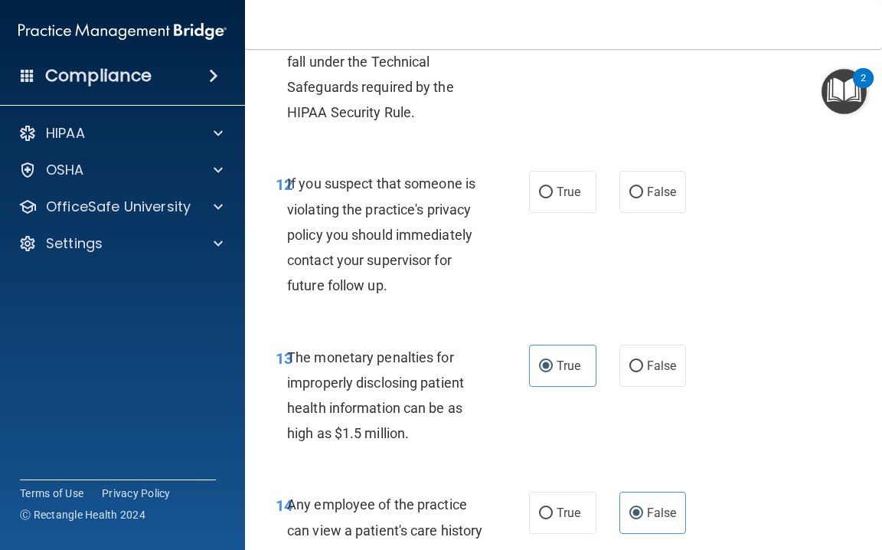
scroll to position [1813, 0]
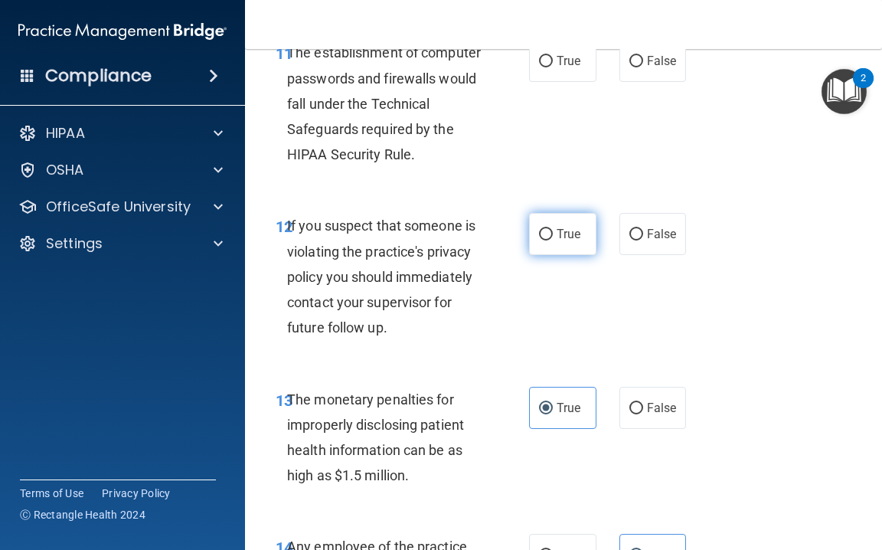
click at [561, 213] on label "True" at bounding box center [562, 234] width 67 height 42
click at [553, 229] on input "True" at bounding box center [546, 234] width 14 height 11
radio input "true"
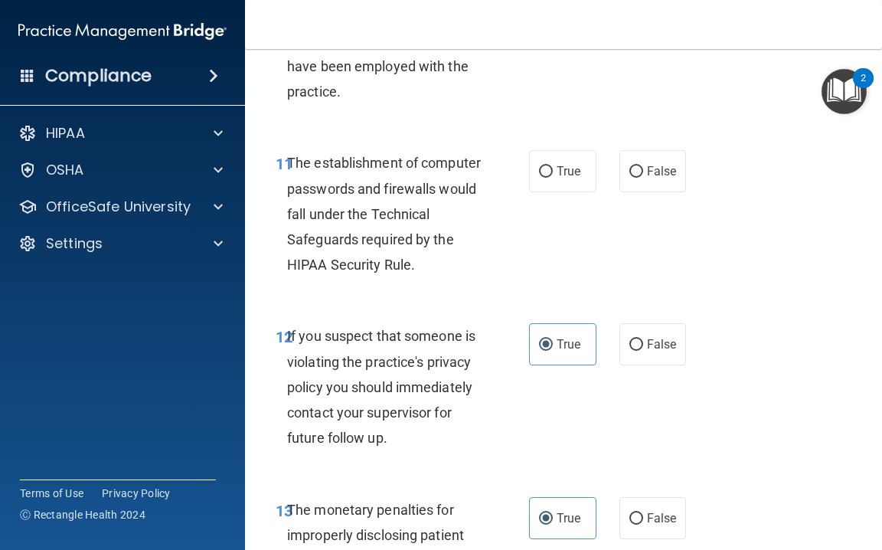
scroll to position [1689, 0]
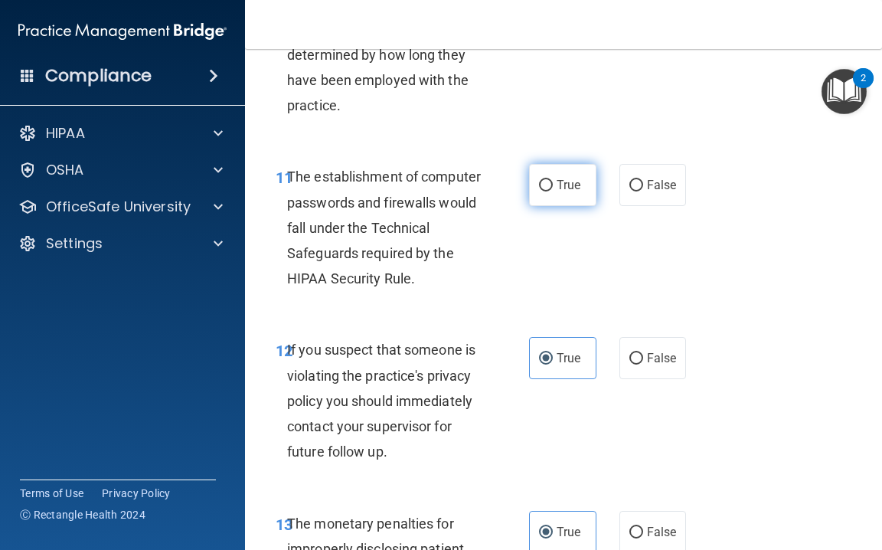
click at [544, 180] on input "True" at bounding box center [546, 185] width 14 height 11
radio input "true"
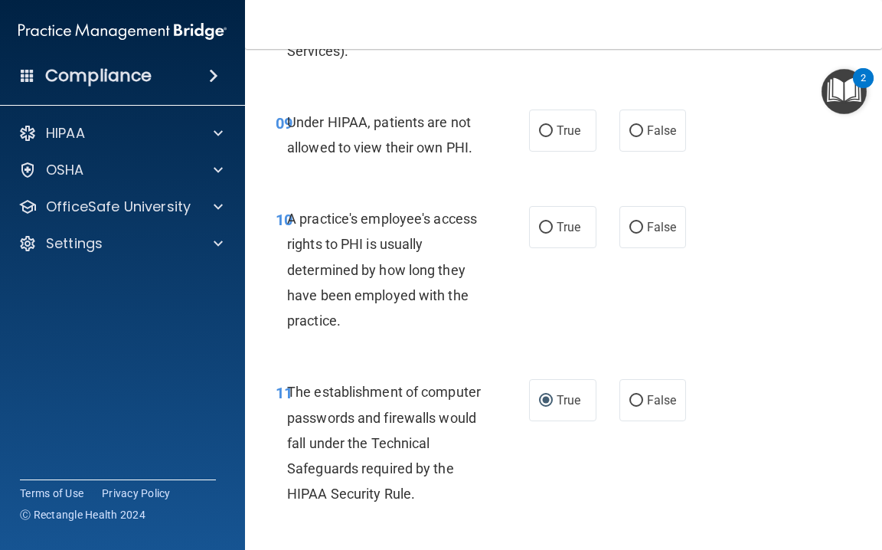
scroll to position [1470, 0]
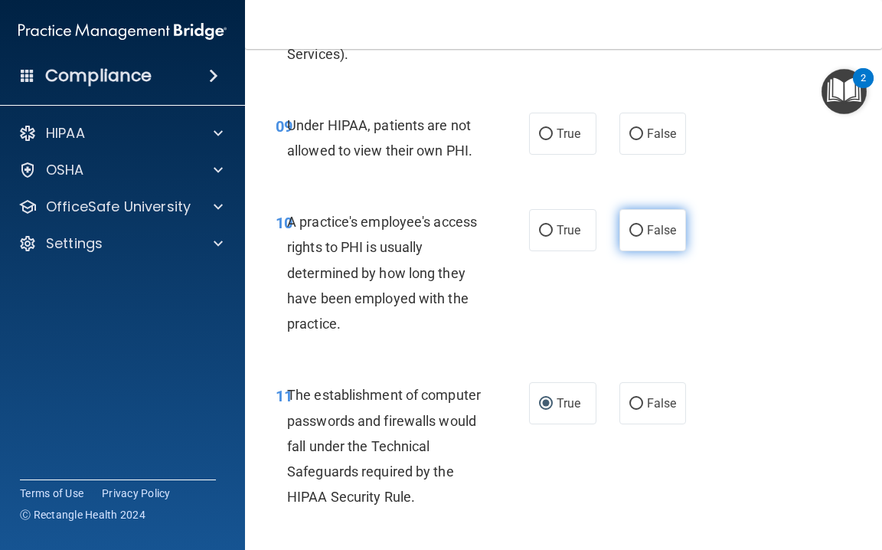
click at [636, 225] on input "False" at bounding box center [637, 230] width 14 height 11
radio input "true"
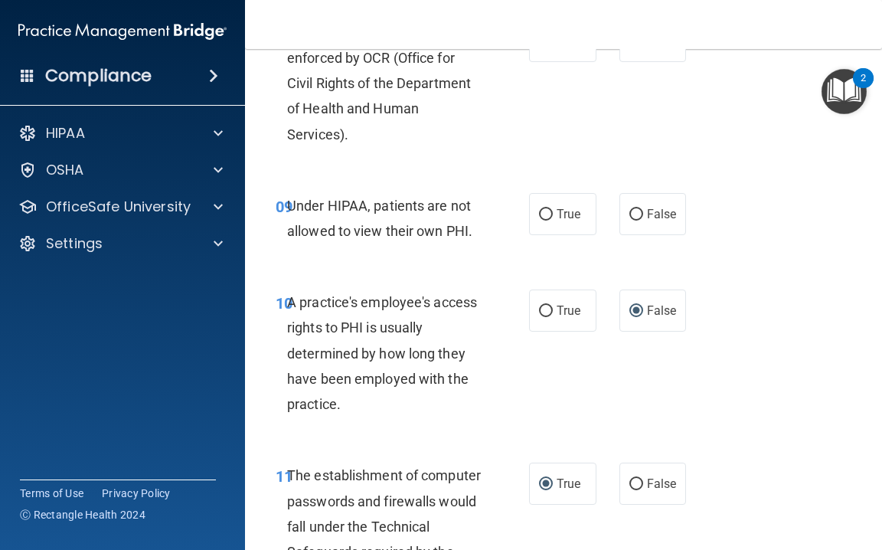
scroll to position [1385, 0]
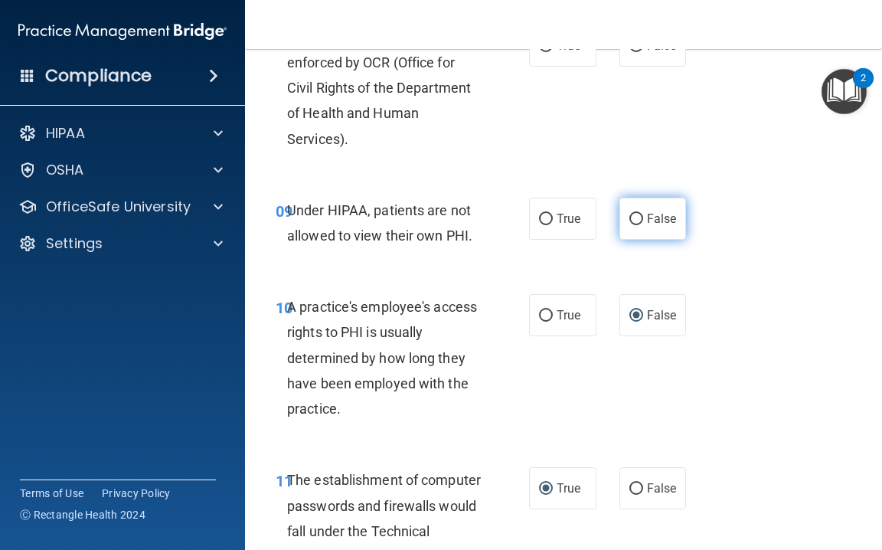
click at [658, 215] on span "False" at bounding box center [662, 218] width 30 height 15
click at [643, 215] on input "False" at bounding box center [637, 219] width 14 height 11
radio input "true"
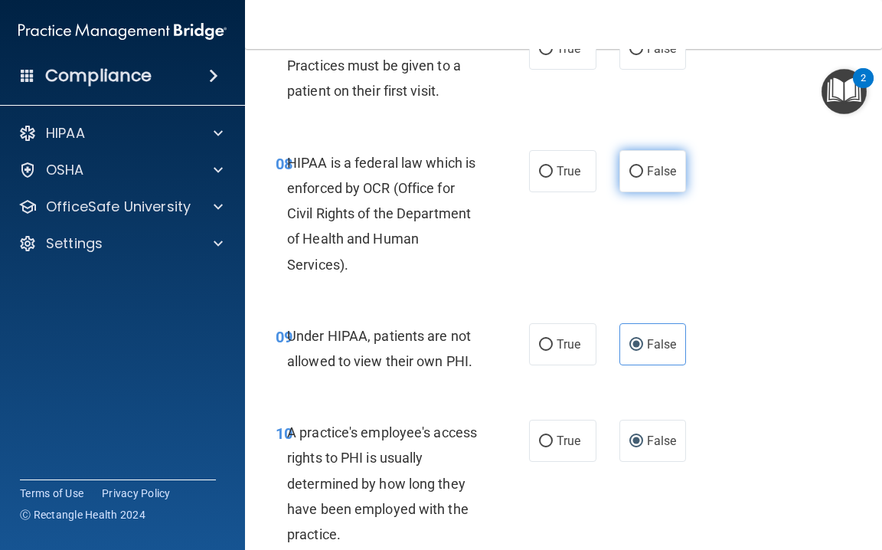
scroll to position [1244, 0]
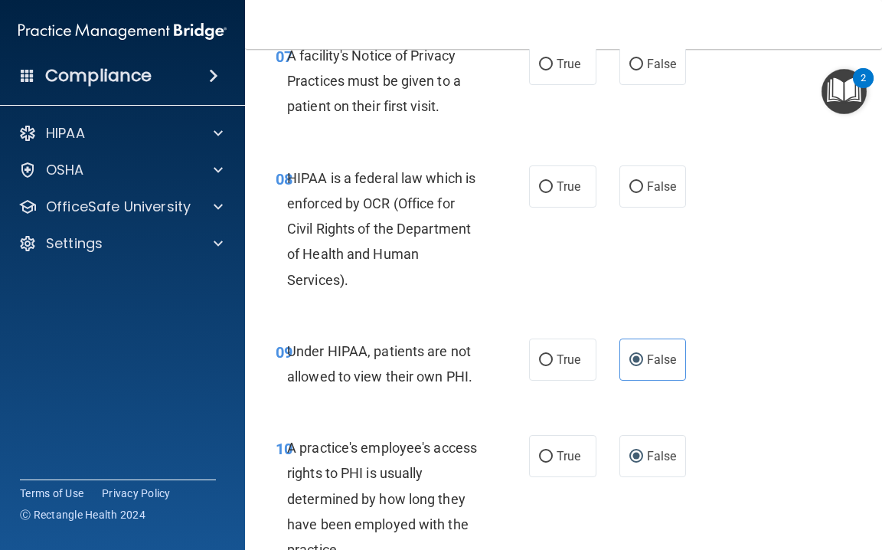
drag, startPoint x: 543, startPoint y: 180, endPoint x: 556, endPoint y: 158, distance: 25.7
click at [544, 182] on input "True" at bounding box center [546, 187] width 14 height 11
radio input "true"
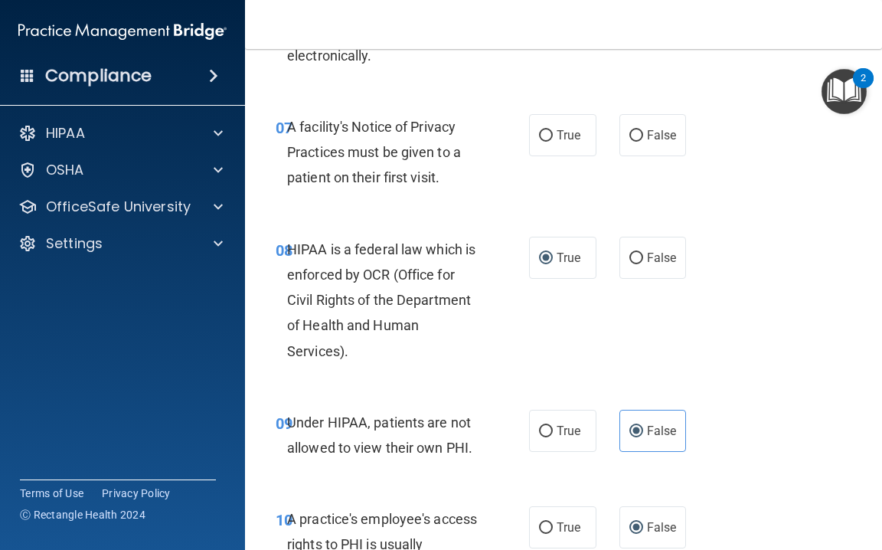
scroll to position [1091, 0]
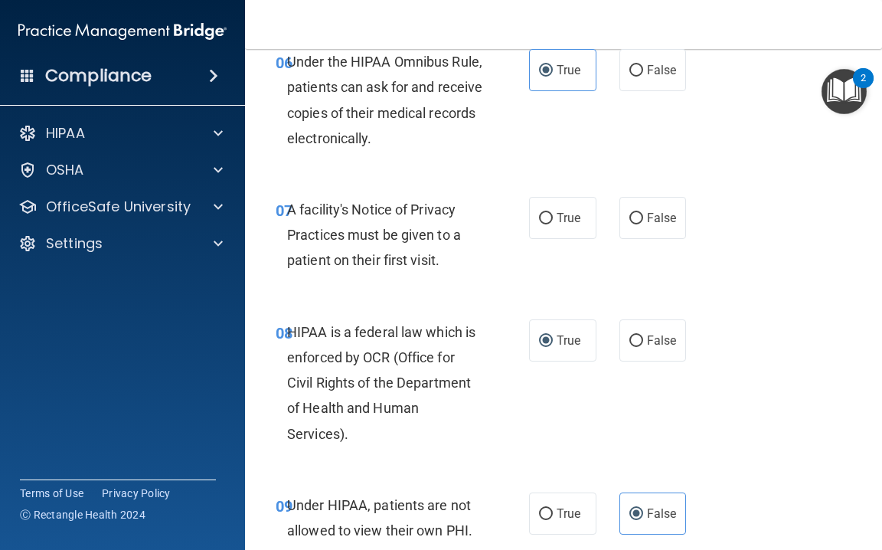
drag, startPoint x: 570, startPoint y: 211, endPoint x: 612, endPoint y: 228, distance: 45.7
click at [570, 211] on span "True" at bounding box center [569, 218] width 24 height 15
click at [553, 213] on input "True" at bounding box center [546, 218] width 14 height 11
radio input "true"
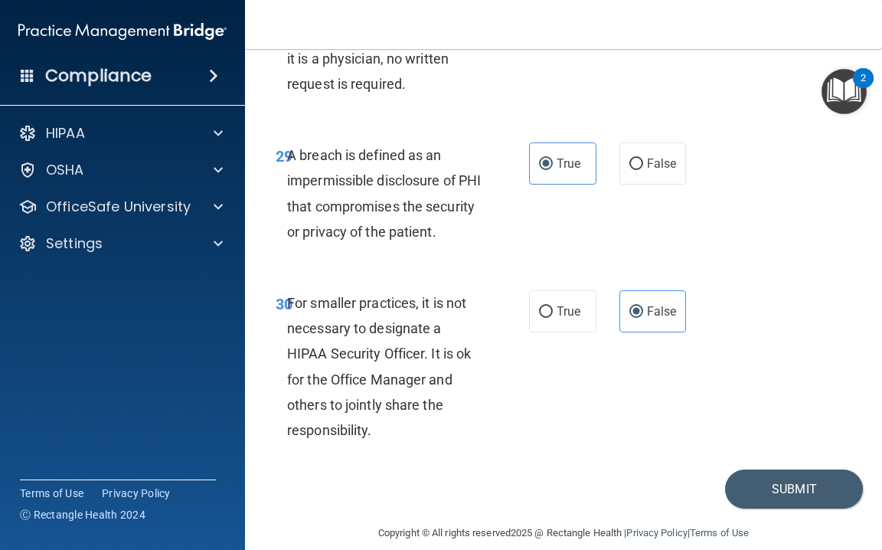
scroll to position [4949, 0]
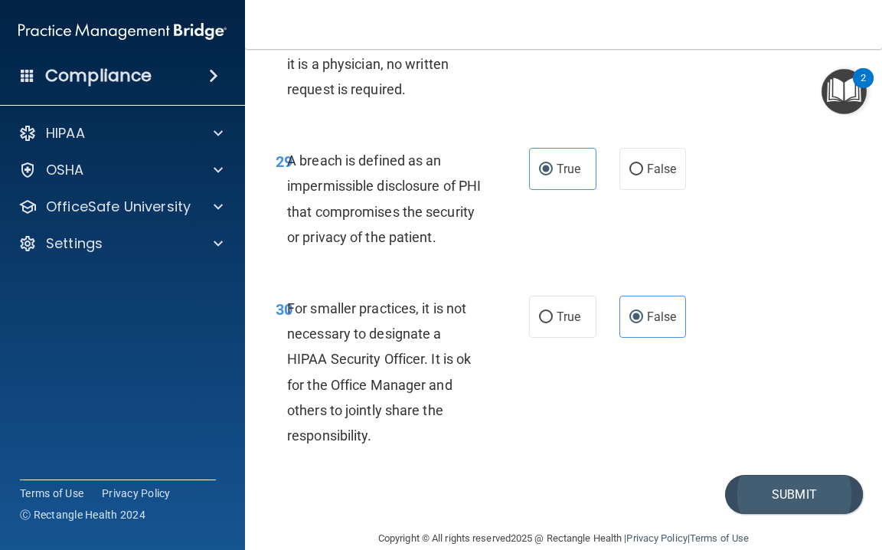
click at [793, 496] on button "Submit" at bounding box center [794, 494] width 138 height 39
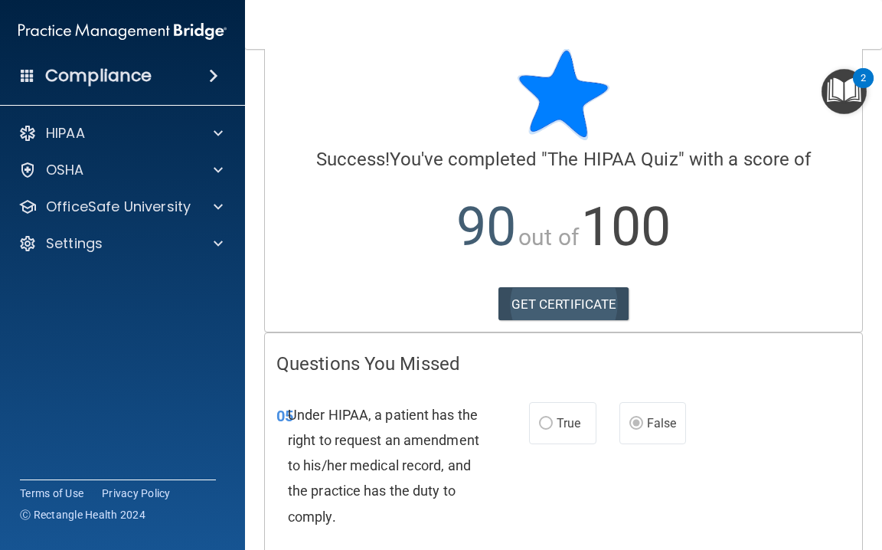
scroll to position [30, 0]
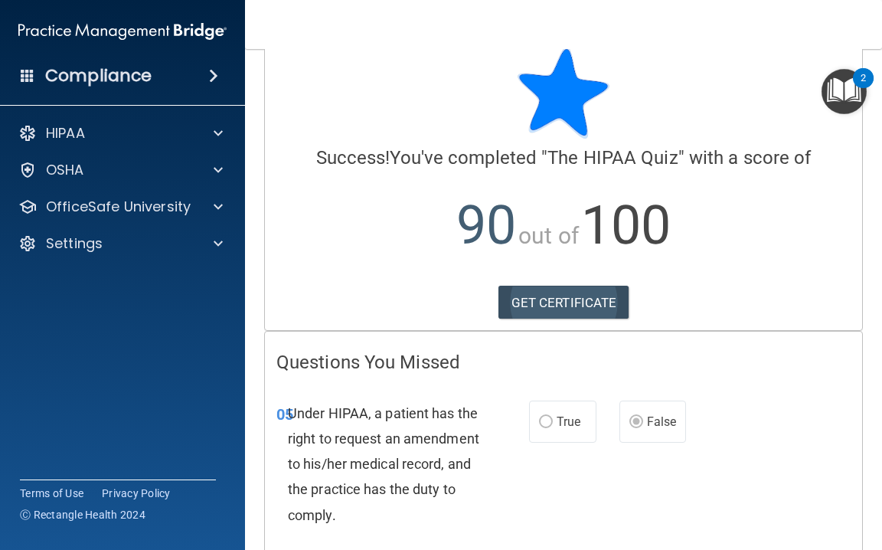
click at [583, 300] on link "GET CERTIFICATE" at bounding box center [564, 303] width 131 height 34
click at [209, 70] on span at bounding box center [213, 76] width 9 height 18
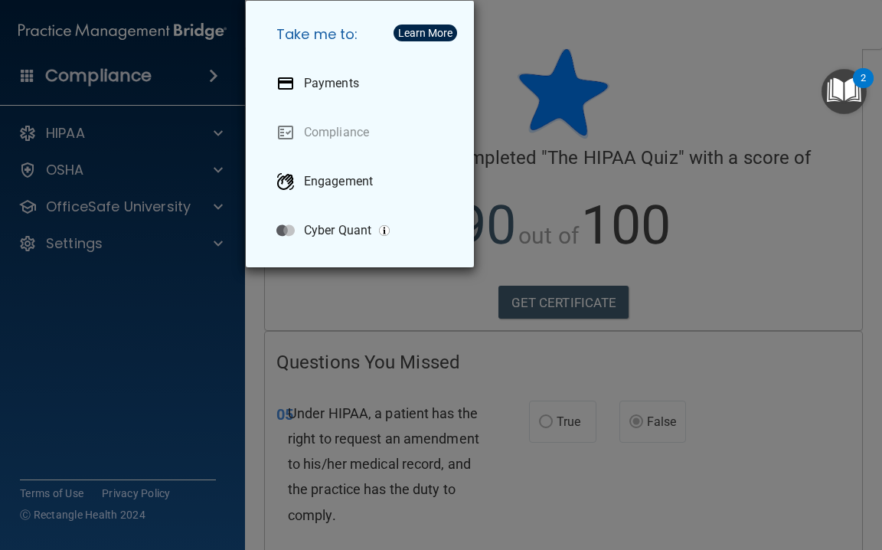
drag, startPoint x: 204, startPoint y: 198, endPoint x: 215, endPoint y: 204, distance: 12.7
click at [204, 198] on div "Take me to: Payments Compliance Engagement Cyber Quant" at bounding box center [441, 275] width 882 height 550
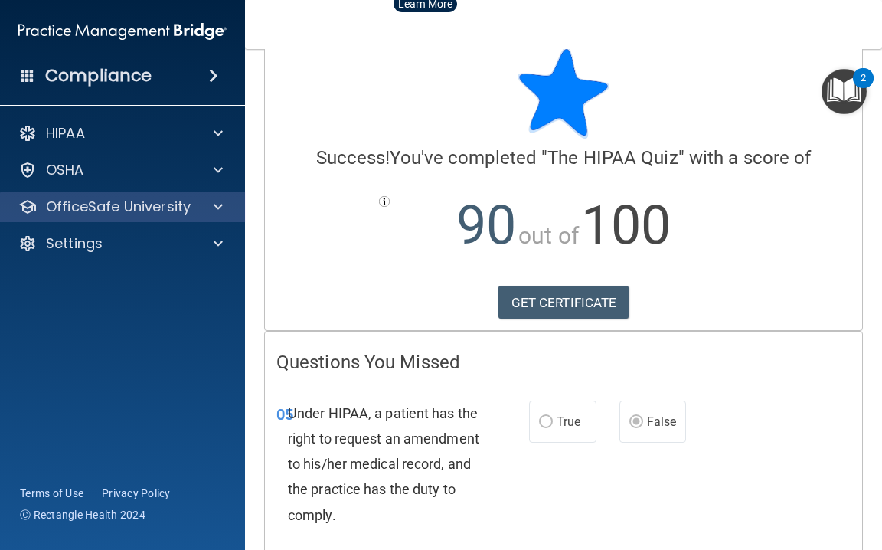
click at [222, 210] on span at bounding box center [218, 207] width 9 height 18
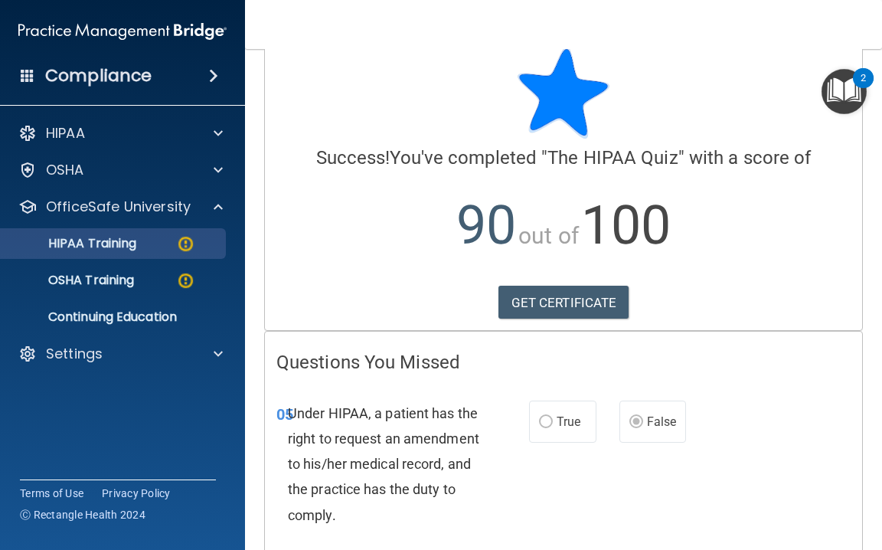
click at [187, 250] on img at bounding box center [185, 243] width 19 height 19
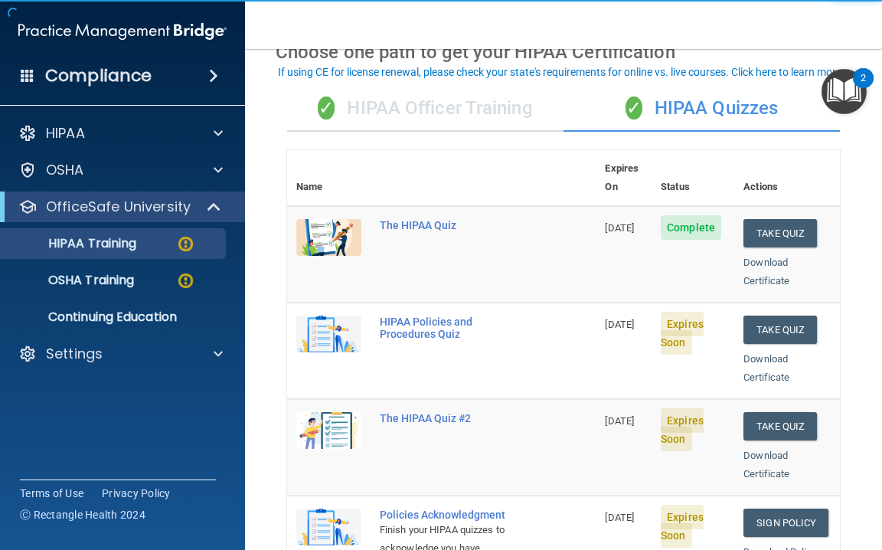
scroll to position [99, 0]
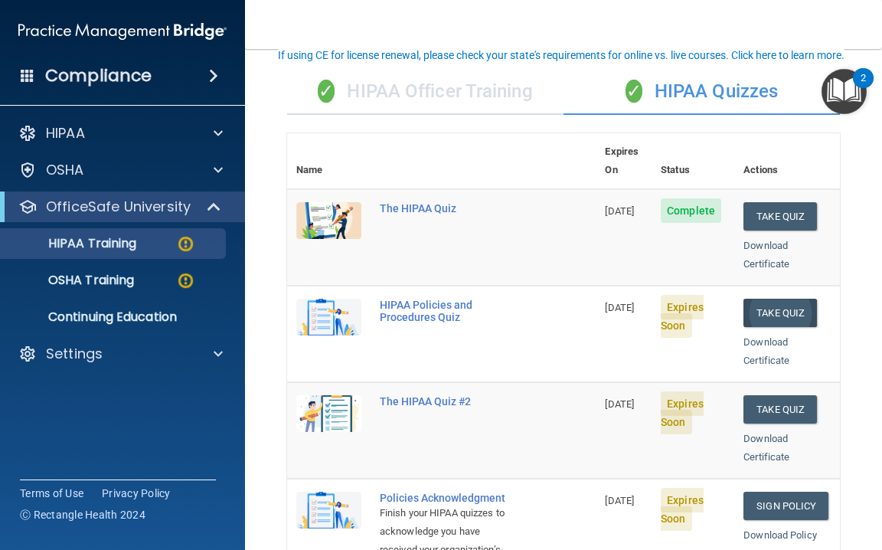
click at [780, 299] on button "Take Quiz" at bounding box center [781, 313] width 74 height 28
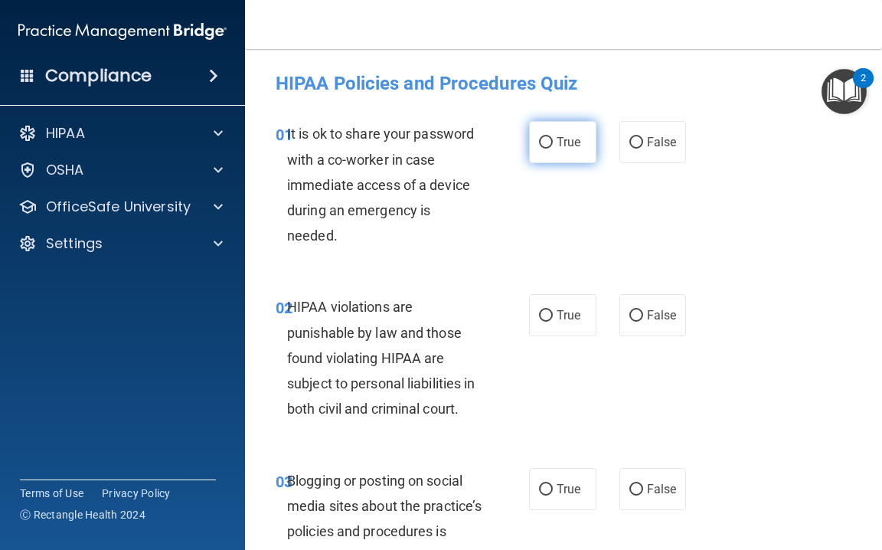
click at [546, 147] on input "True" at bounding box center [546, 142] width 14 height 11
radio input "true"
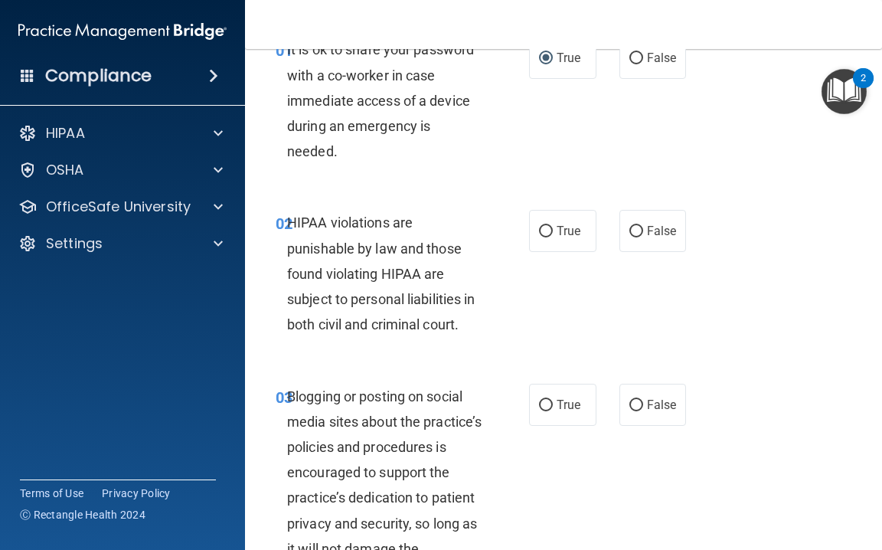
scroll to position [86, 0]
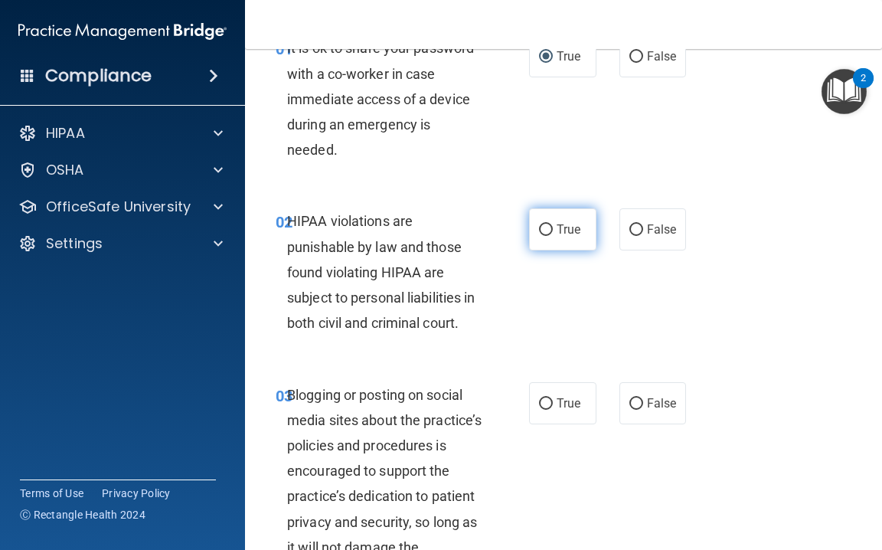
click at [561, 224] on span "True" at bounding box center [569, 229] width 24 height 15
click at [553, 224] on input "True" at bounding box center [546, 229] width 14 height 11
radio input "true"
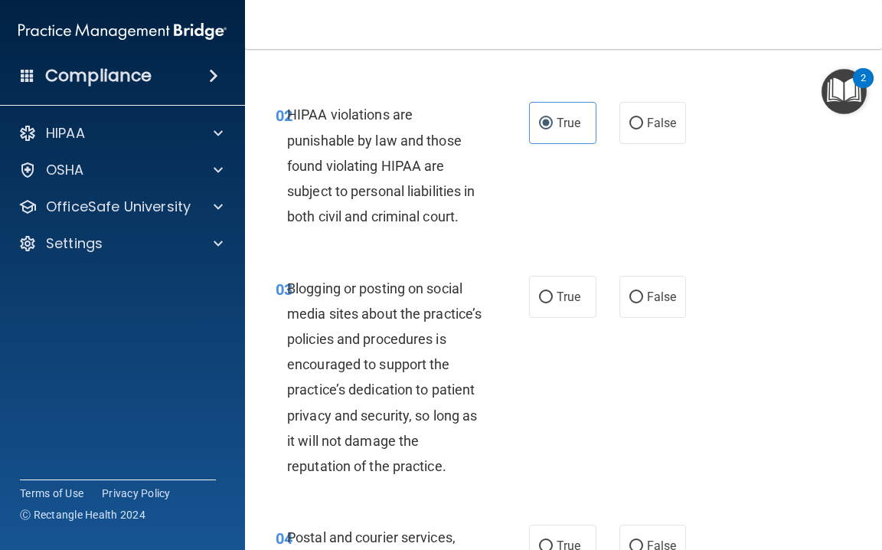
scroll to position [227, 0]
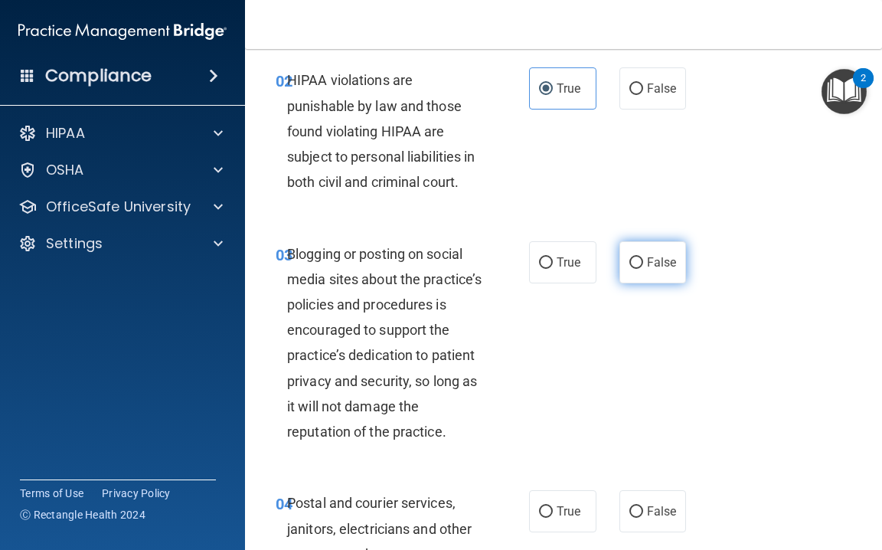
click at [642, 263] on input "False" at bounding box center [637, 262] width 14 height 11
radio input "true"
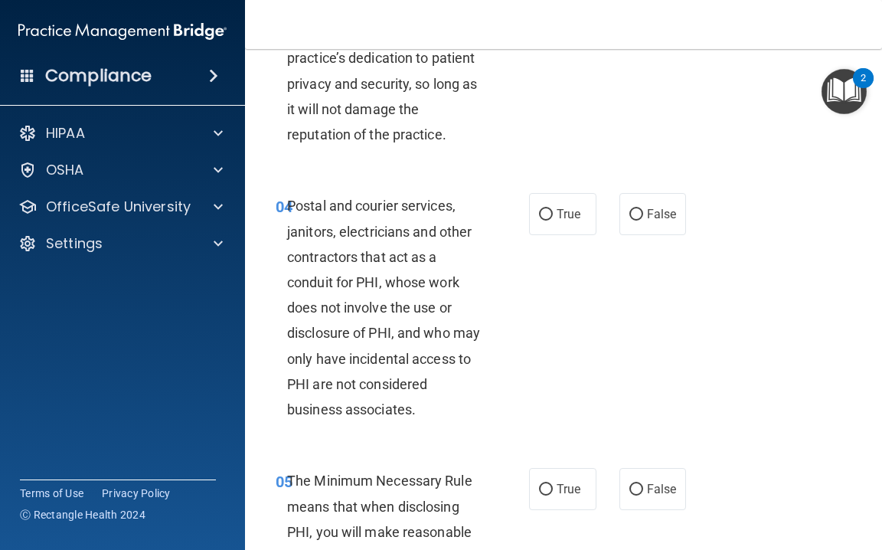
scroll to position [526, 0]
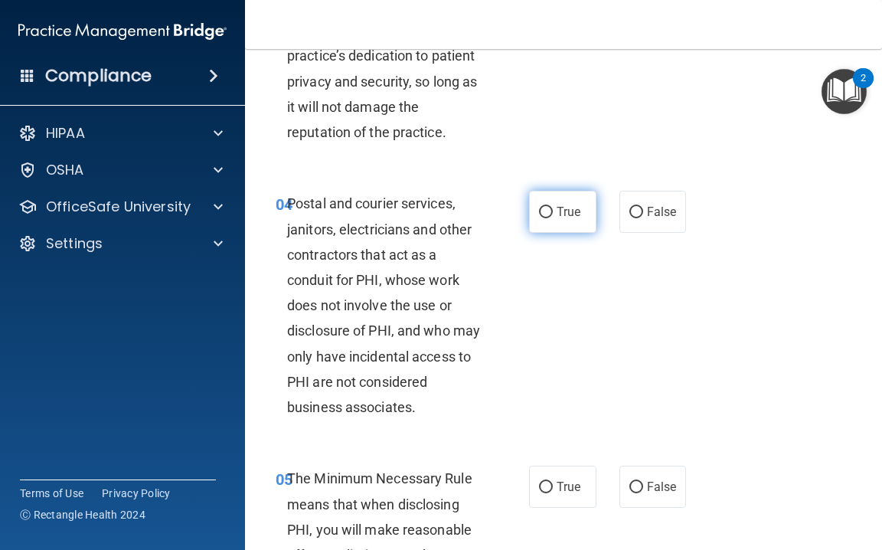
click at [558, 219] on span "True" at bounding box center [569, 211] width 24 height 15
click at [553, 218] on input "True" at bounding box center [546, 212] width 14 height 11
radio input "true"
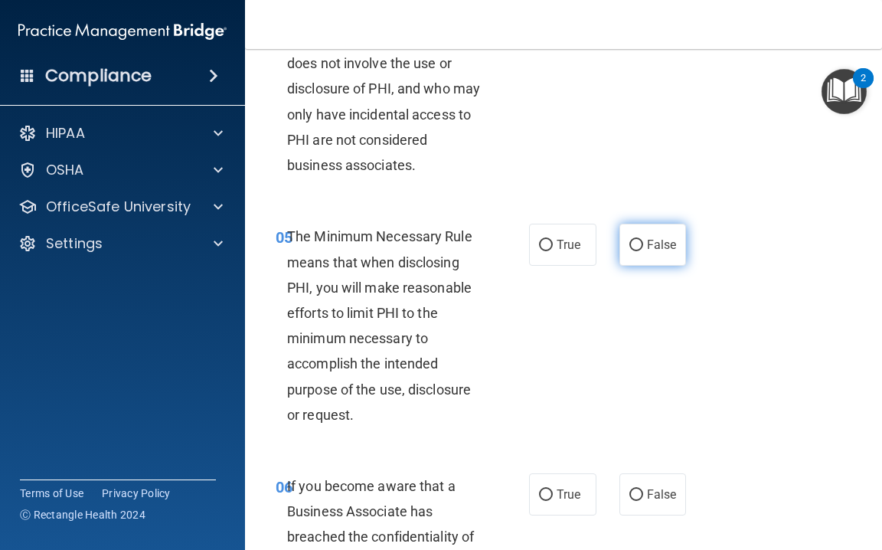
scroll to position [778, 0]
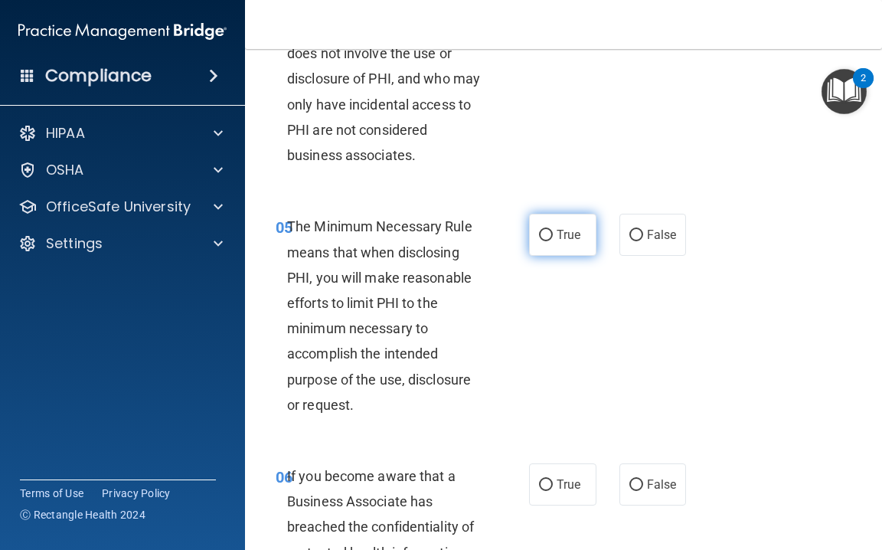
click at [552, 241] on input "True" at bounding box center [546, 235] width 14 height 11
radio input "true"
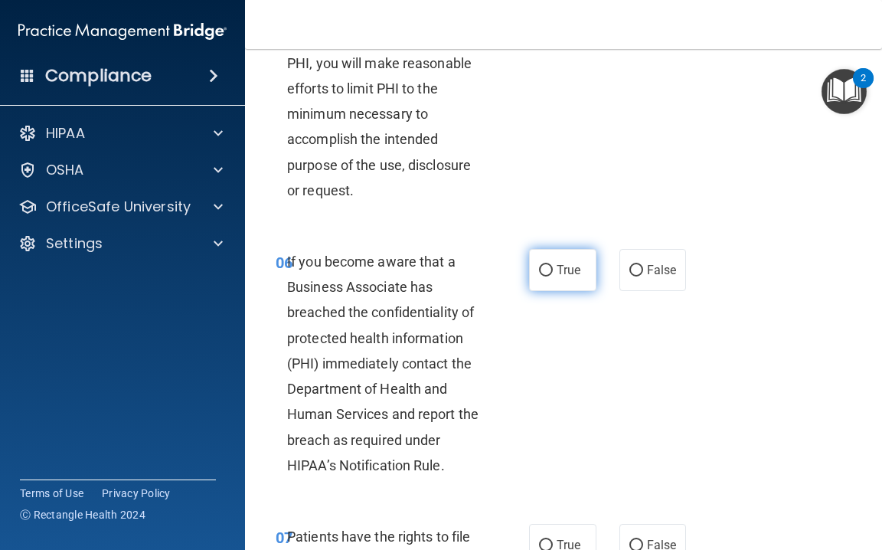
scroll to position [996, 0]
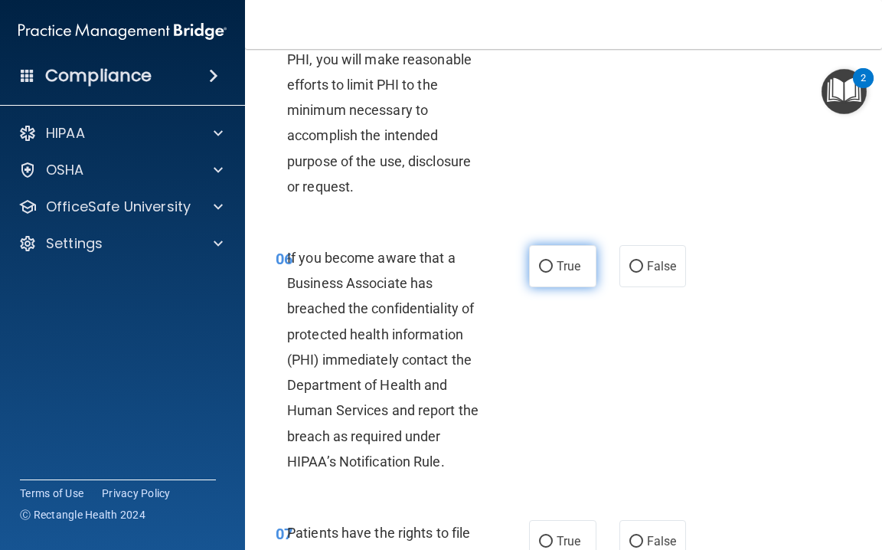
click at [544, 274] on label "True" at bounding box center [562, 266] width 67 height 42
click at [544, 273] on input "True" at bounding box center [546, 266] width 14 height 11
radio input "true"
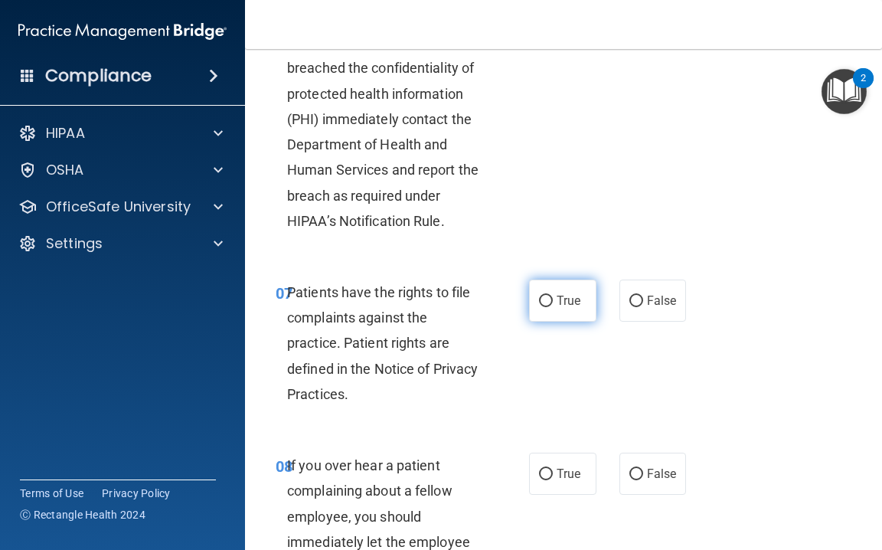
scroll to position [1241, 0]
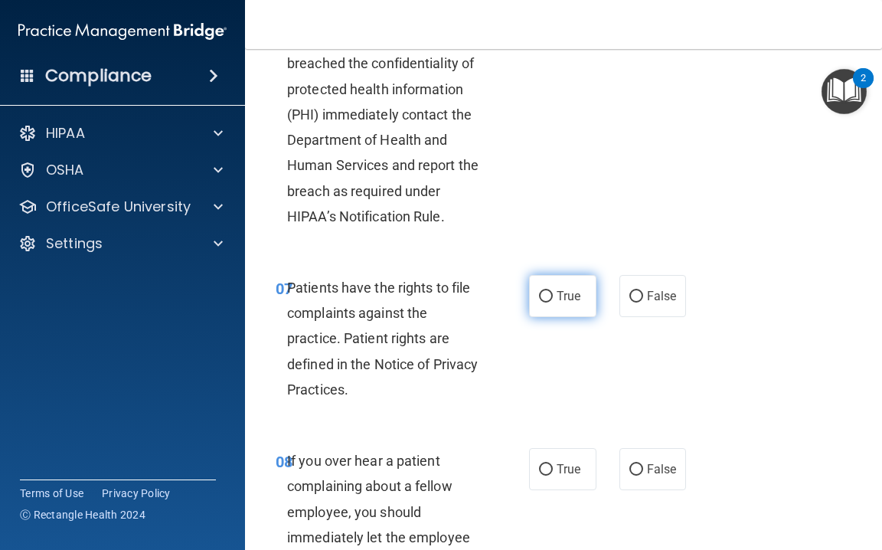
click at [548, 317] on label "True" at bounding box center [562, 296] width 67 height 42
click at [548, 303] on input "True" at bounding box center [546, 296] width 14 height 11
radio input "true"
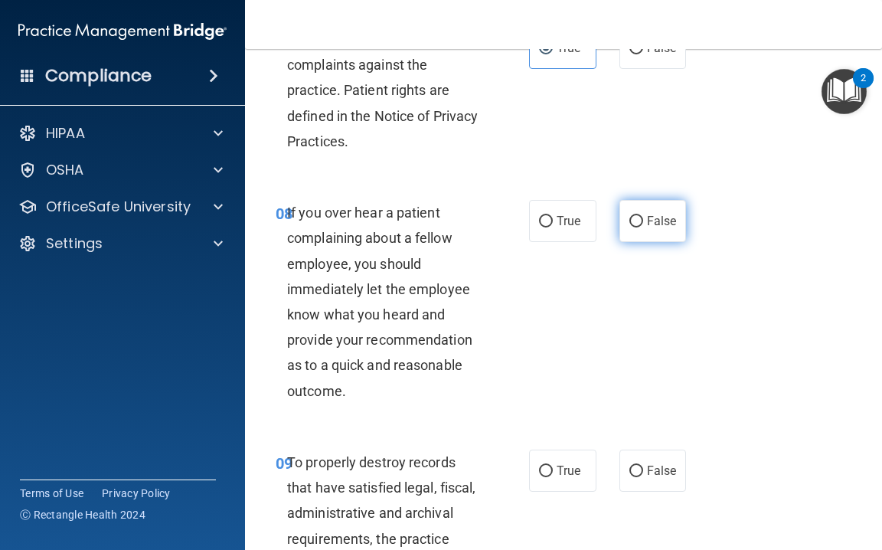
scroll to position [1493, 0]
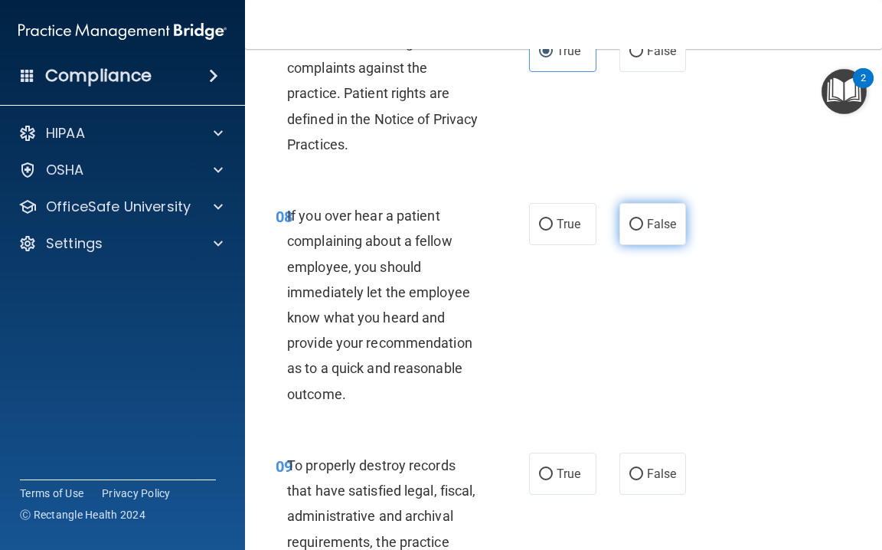
click at [631, 231] on input "False" at bounding box center [637, 224] width 14 height 11
radio input "true"
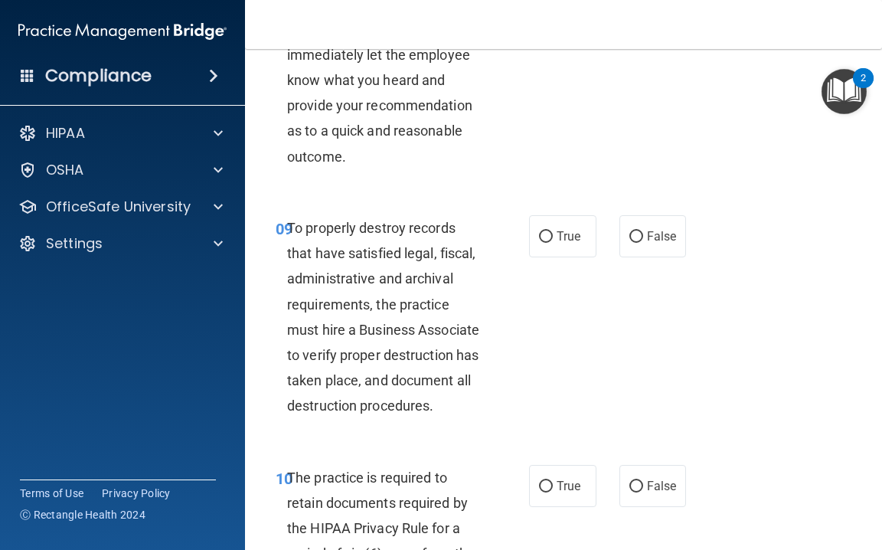
scroll to position [1729, 0]
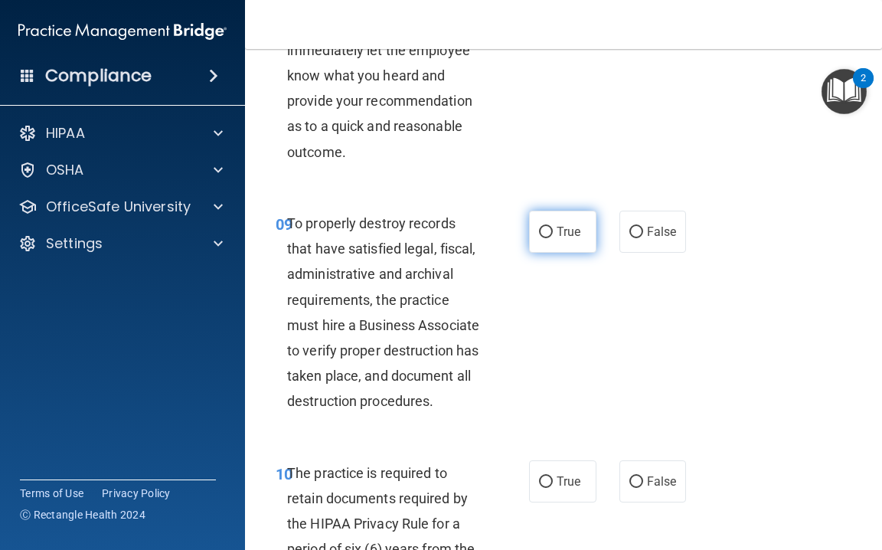
click at [568, 239] on span "True" at bounding box center [569, 231] width 24 height 15
click at [553, 238] on input "True" at bounding box center [546, 232] width 14 height 11
radio input "true"
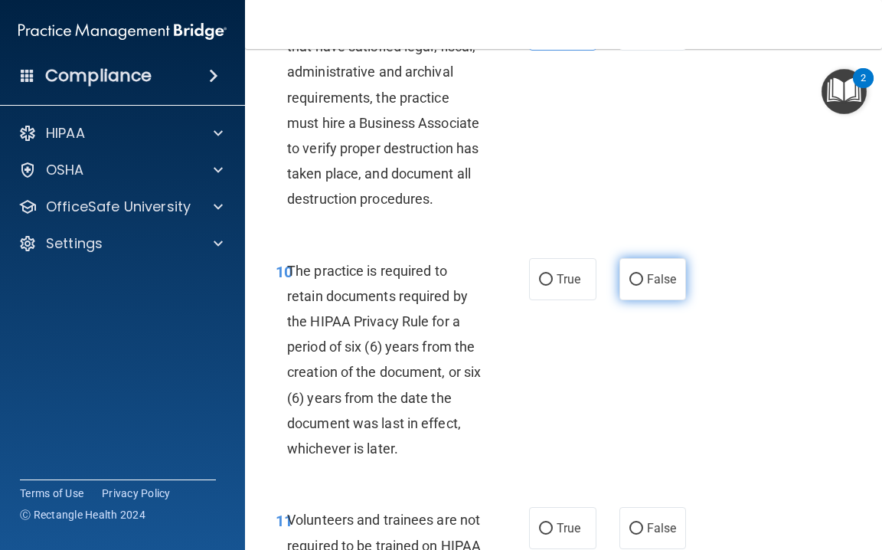
scroll to position [1932, 0]
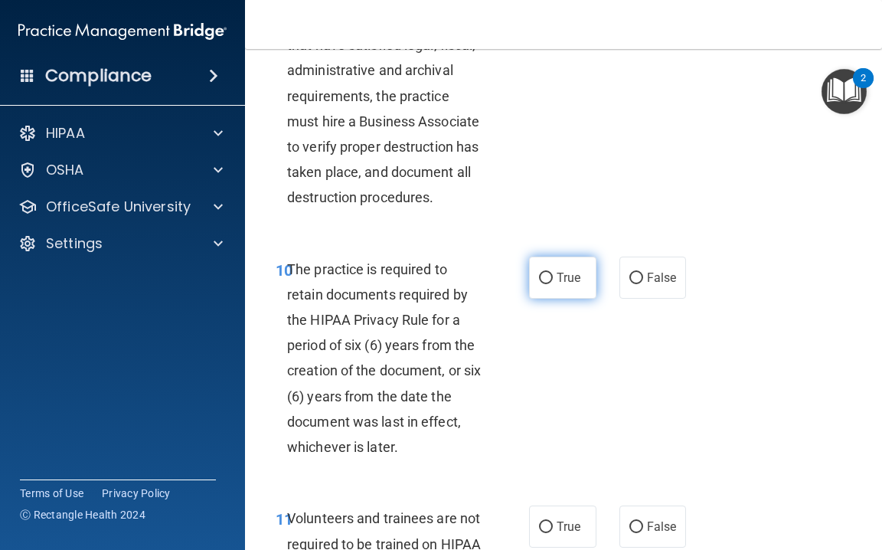
click at [574, 285] on span "True" at bounding box center [569, 277] width 24 height 15
click at [553, 284] on input "True" at bounding box center [546, 278] width 14 height 11
radio input "true"
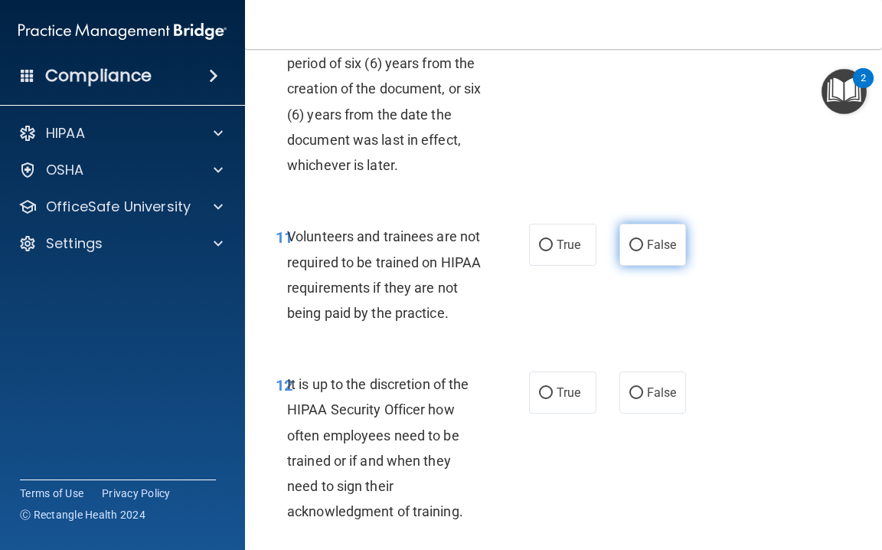
scroll to position [2218, 0]
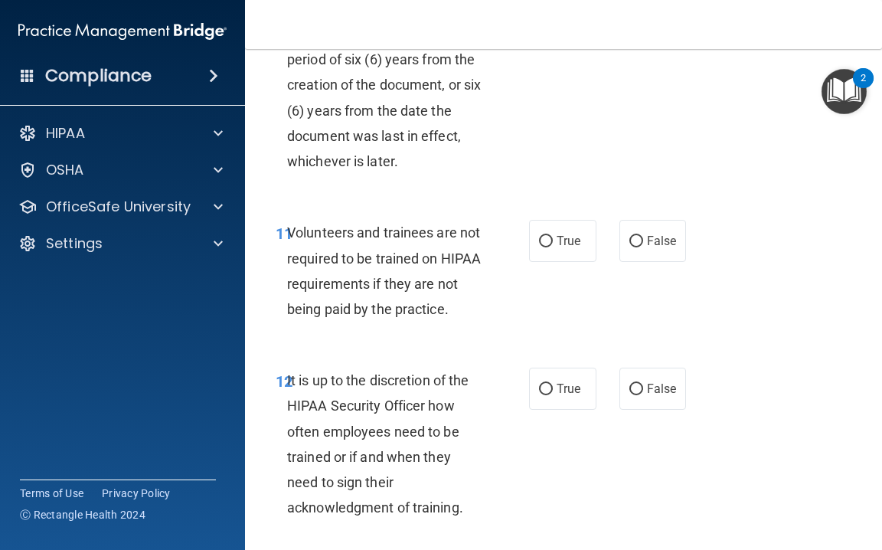
drag, startPoint x: 622, startPoint y: 258, endPoint x: 603, endPoint y: 255, distance: 19.4
click at [603, 255] on div "True False" at bounding box center [610, 241] width 162 height 42
click at [647, 248] on span "False" at bounding box center [662, 241] width 30 height 15
click at [643, 247] on input "False" at bounding box center [637, 241] width 14 height 11
radio input "true"
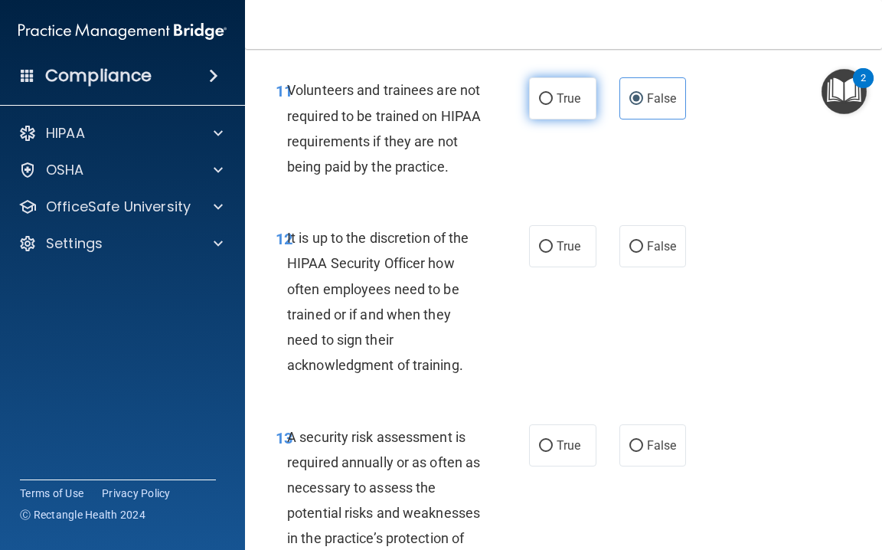
scroll to position [2370, 0]
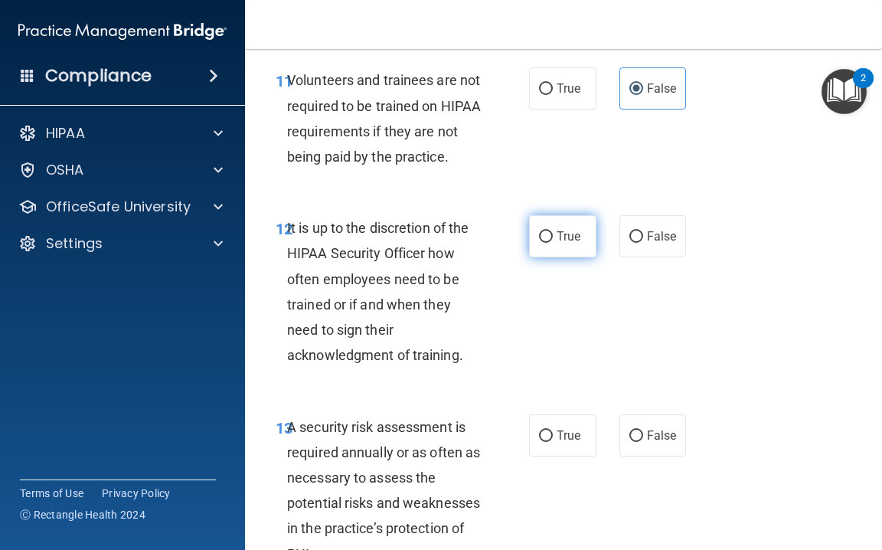
click at [569, 244] on span "True" at bounding box center [569, 236] width 24 height 15
click at [553, 243] on input "True" at bounding box center [546, 236] width 14 height 11
radio input "true"
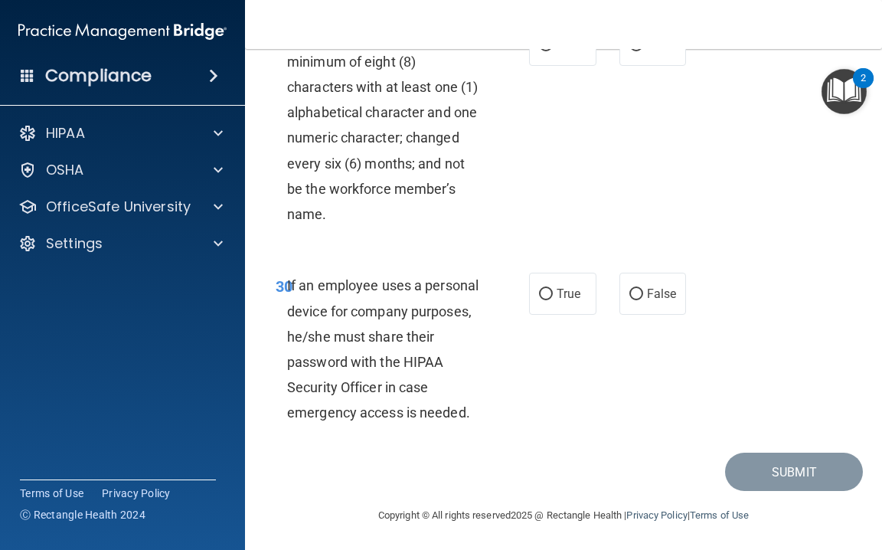
scroll to position [5478, 0]
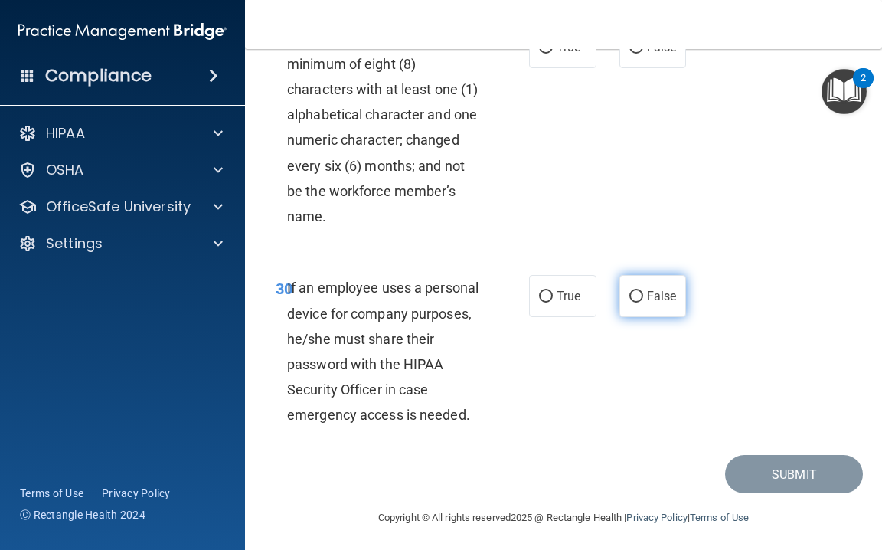
click at [630, 293] on input "False" at bounding box center [637, 296] width 14 height 11
radio input "true"
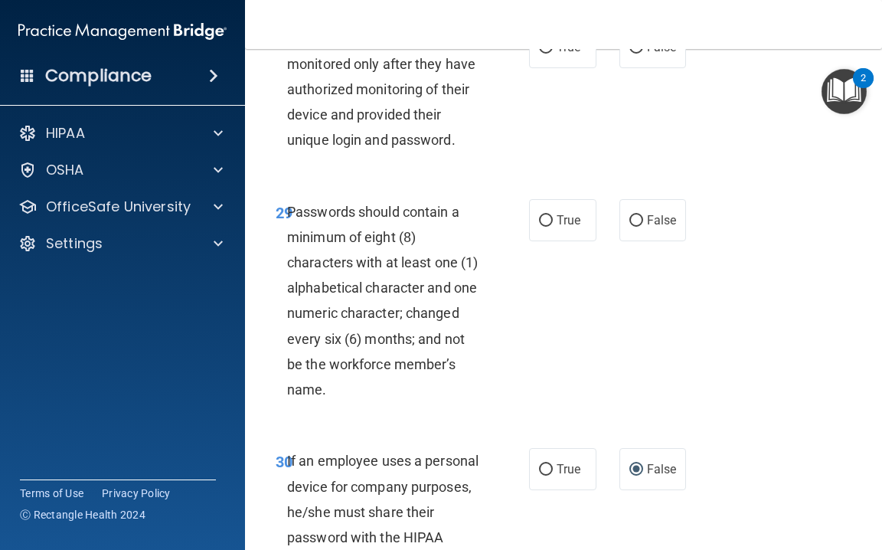
scroll to position [5300, 0]
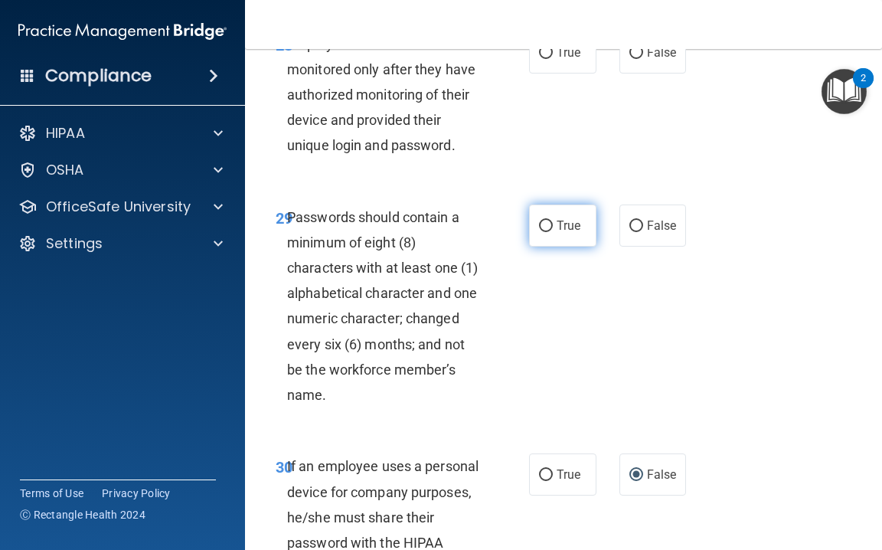
click at [571, 208] on label "True" at bounding box center [562, 225] width 67 height 42
click at [553, 221] on input "True" at bounding box center [546, 226] width 14 height 11
radio input "true"
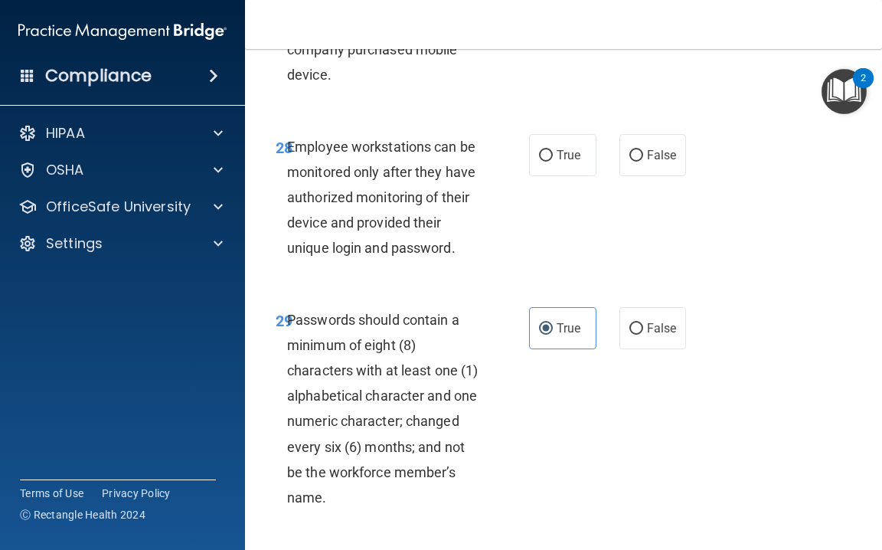
scroll to position [5195, 0]
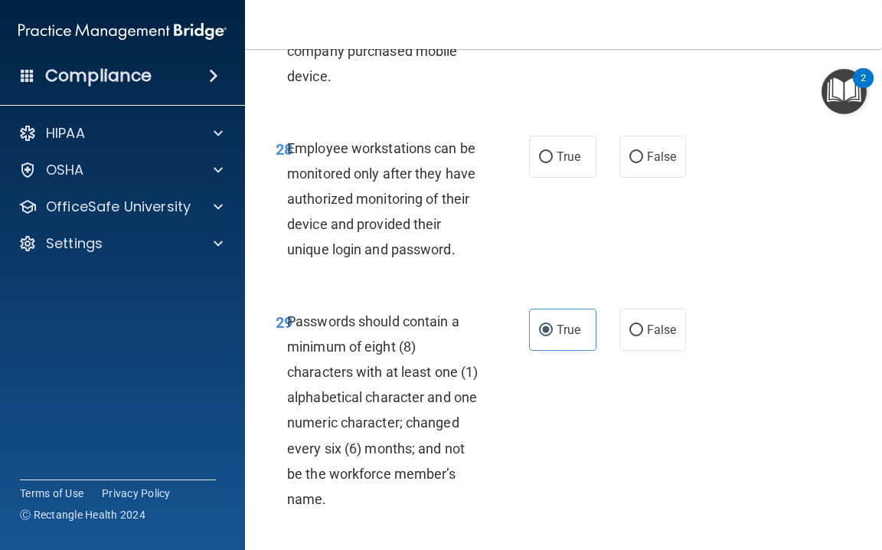
drag, startPoint x: 625, startPoint y: 157, endPoint x: 615, endPoint y: 151, distance: 11.7
click at [625, 157] on label "False" at bounding box center [653, 157] width 67 height 42
click at [630, 157] on input "False" at bounding box center [637, 157] width 14 height 11
radio input "true"
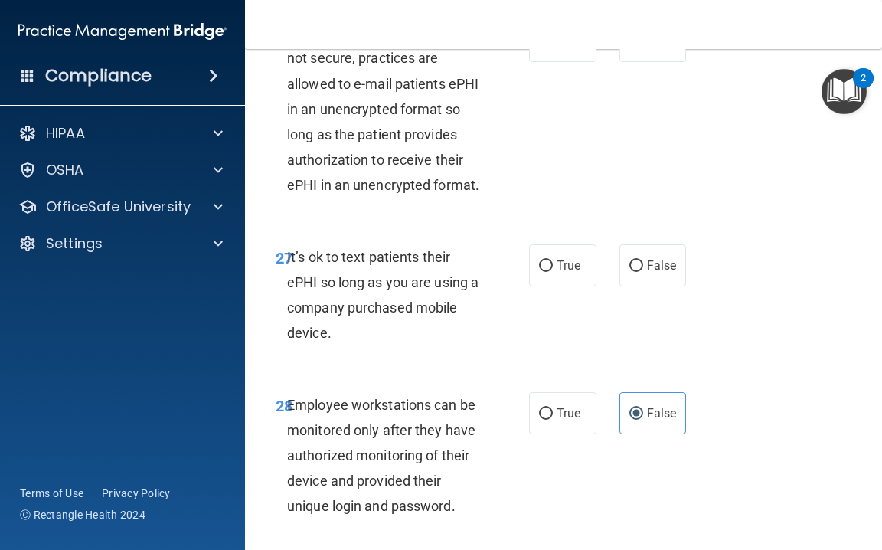
scroll to position [4935, 0]
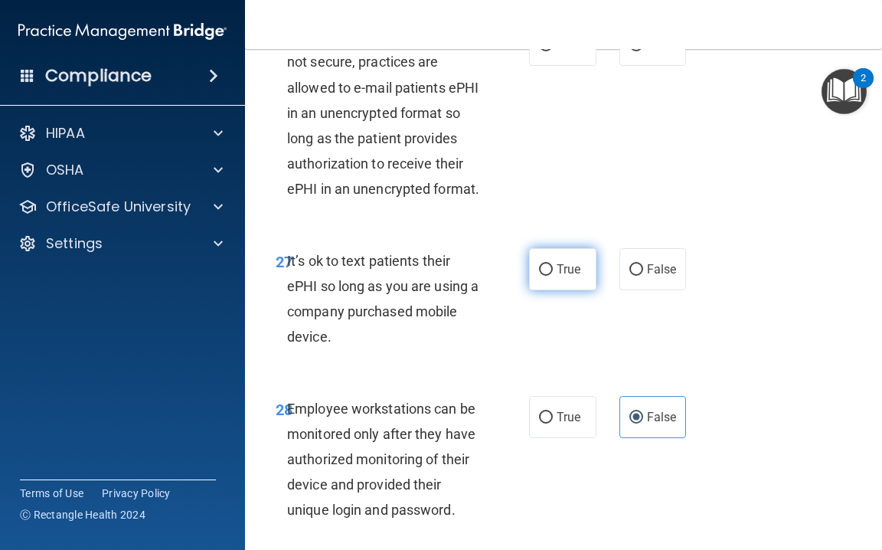
click at [567, 257] on label "True" at bounding box center [562, 269] width 67 height 42
click at [553, 264] on input "True" at bounding box center [546, 269] width 14 height 11
radio input "true"
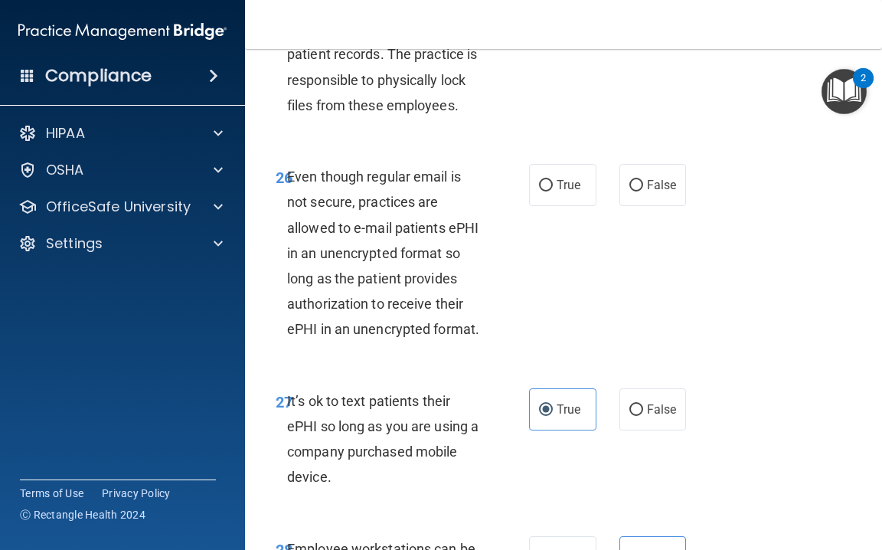
scroll to position [4791, 0]
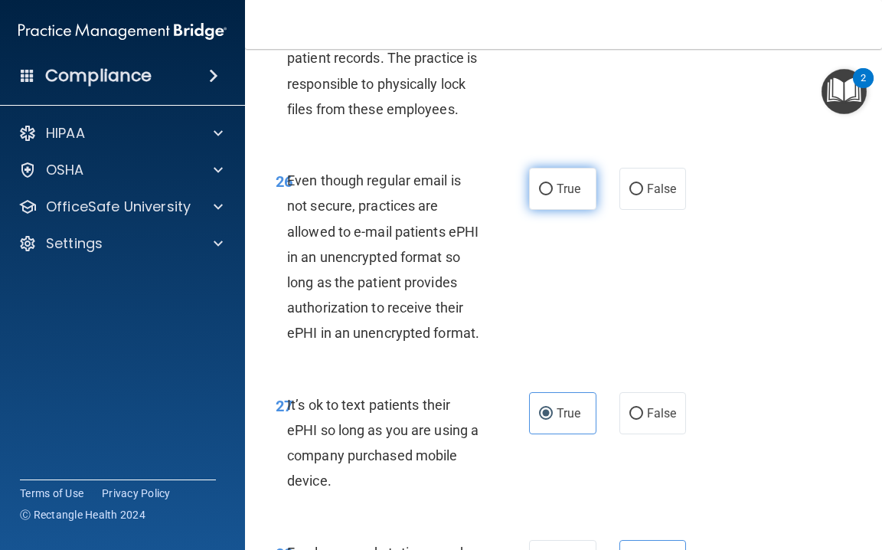
click at [560, 193] on span "True" at bounding box center [569, 189] width 24 height 15
click at [553, 193] on input "True" at bounding box center [546, 189] width 14 height 11
radio input "true"
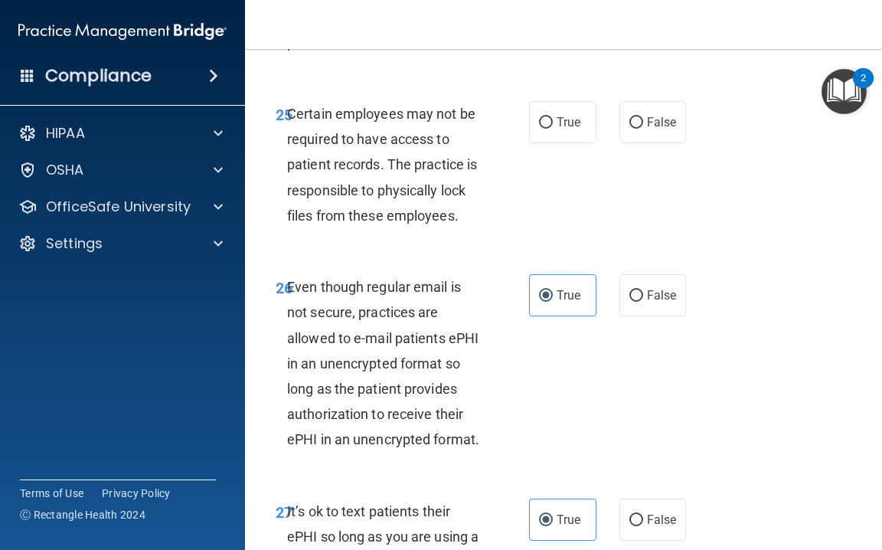
scroll to position [4684, 0]
click at [537, 132] on label "True" at bounding box center [562, 123] width 67 height 42
click at [539, 129] on input "True" at bounding box center [546, 123] width 14 height 11
radio input "true"
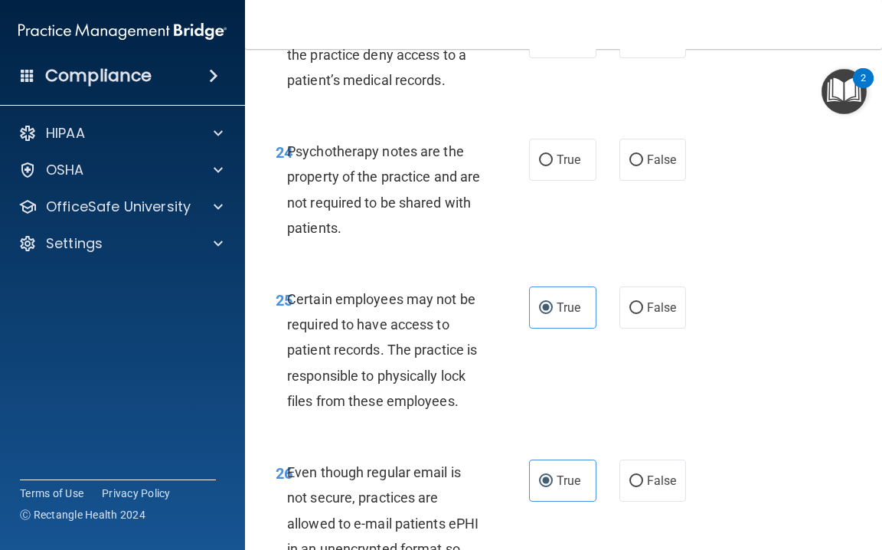
scroll to position [4488, 0]
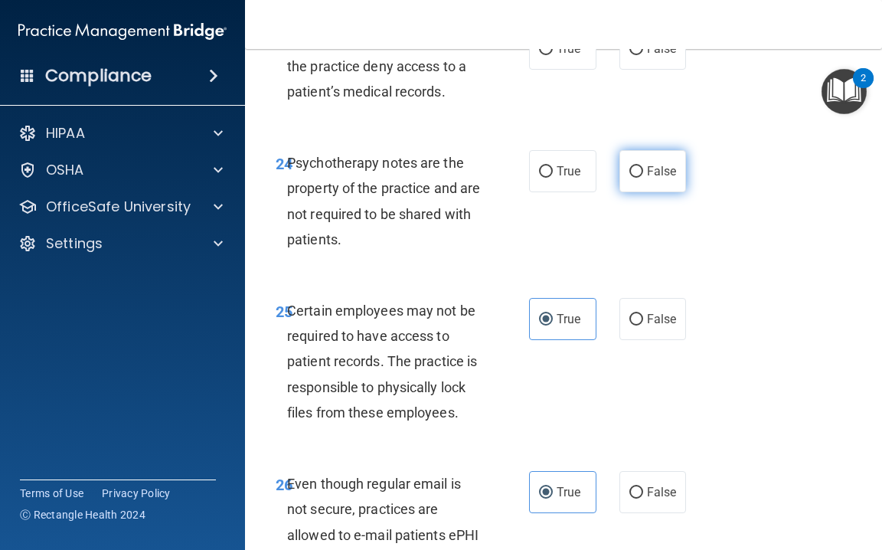
click at [623, 182] on label "False" at bounding box center [653, 171] width 67 height 42
click at [630, 178] on input "False" at bounding box center [637, 171] width 14 height 11
radio input "true"
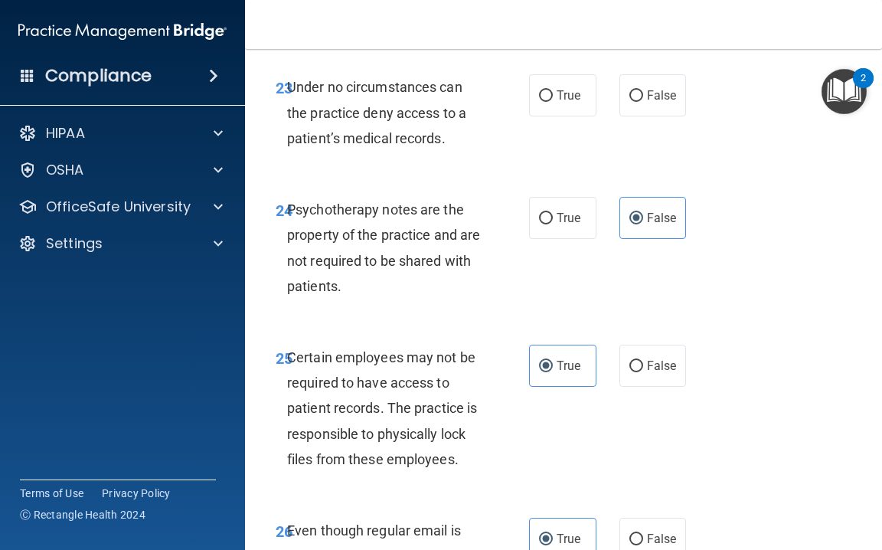
scroll to position [4436, 0]
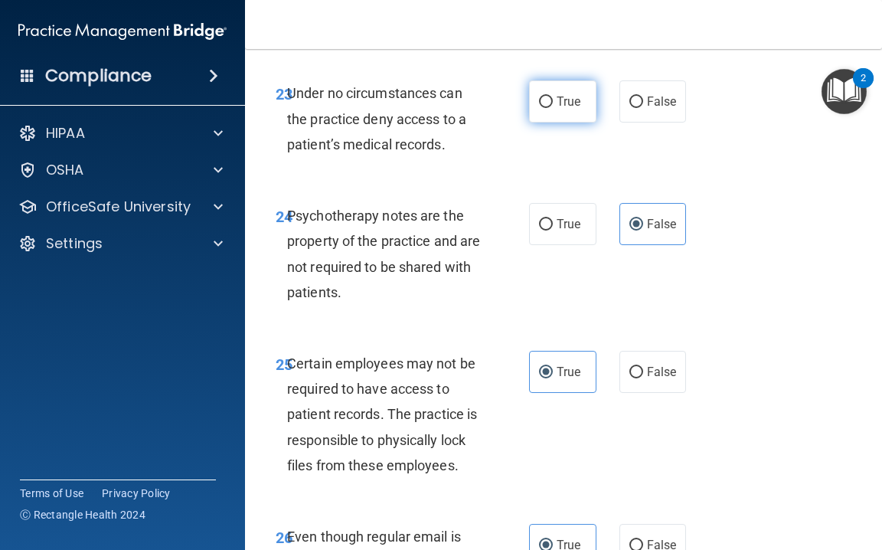
click at [566, 109] on span "True" at bounding box center [569, 101] width 24 height 15
click at [553, 108] on input "True" at bounding box center [546, 101] width 14 height 11
radio input "true"
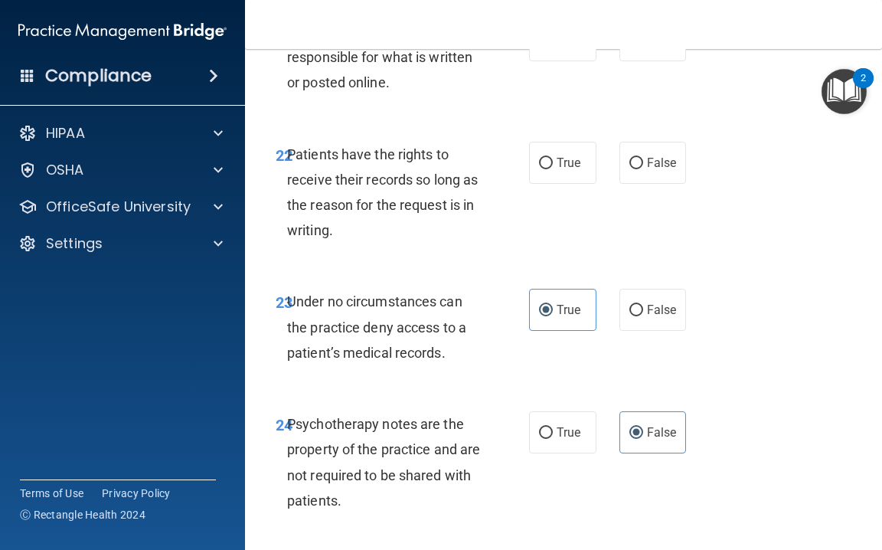
scroll to position [4208, 0]
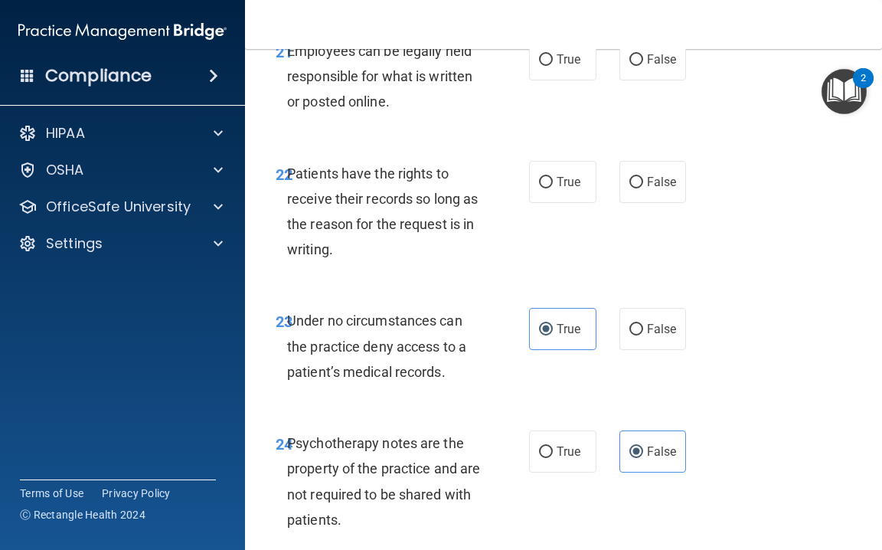
drag, startPoint x: 551, startPoint y: 182, endPoint x: 551, endPoint y: 162, distance: 19.9
click at [551, 180] on input "True" at bounding box center [546, 182] width 14 height 11
radio input "true"
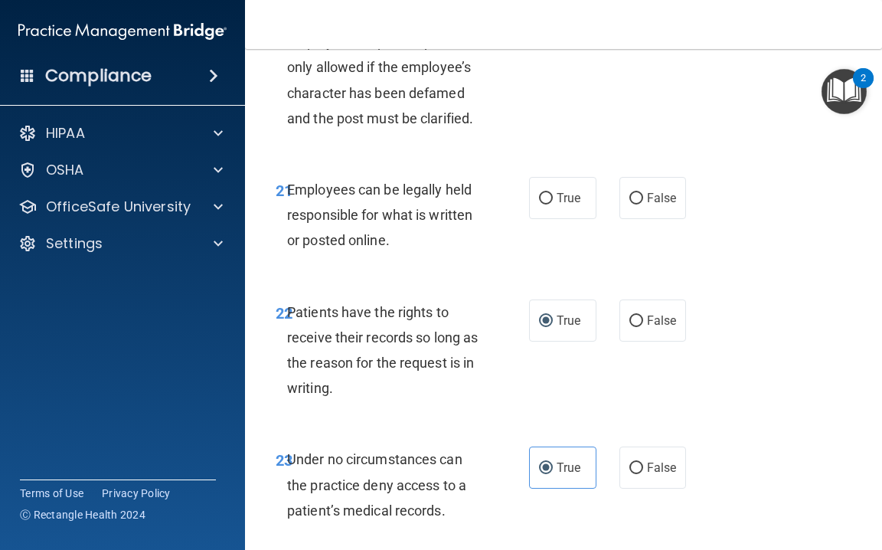
scroll to position [4067, 0]
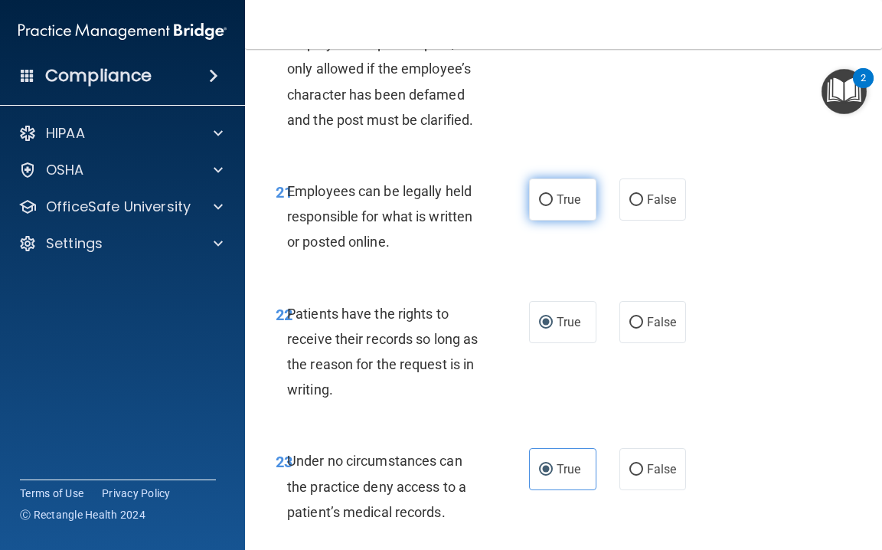
click at [549, 212] on label "True" at bounding box center [562, 199] width 67 height 42
click at [549, 206] on input "True" at bounding box center [546, 200] width 14 height 11
radio input "true"
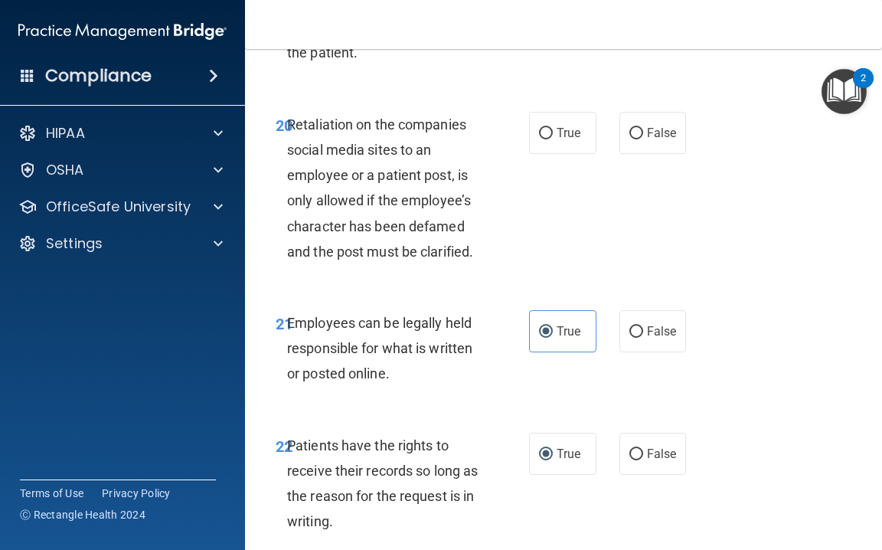
scroll to position [3934, 0]
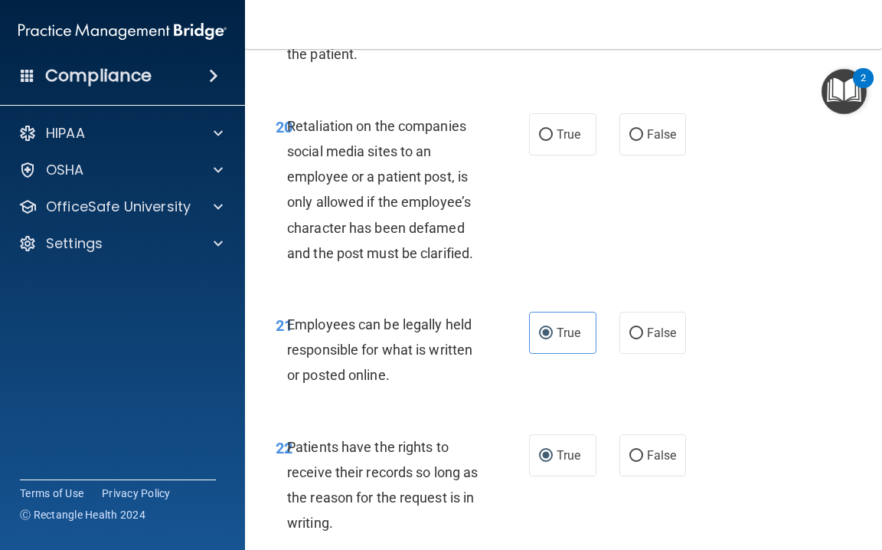
click at [617, 144] on div "True False" at bounding box center [610, 134] width 162 height 42
click at [633, 139] on input "False" at bounding box center [637, 134] width 14 height 11
radio input "true"
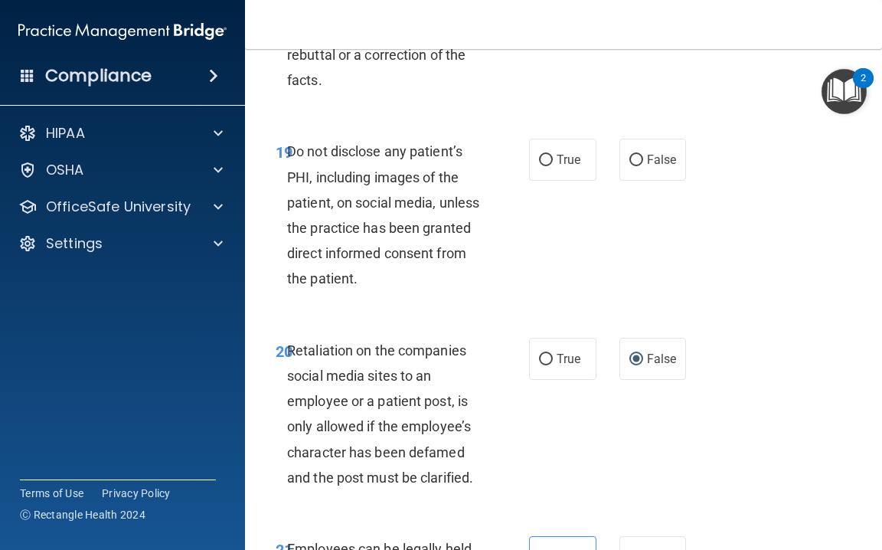
scroll to position [3704, 0]
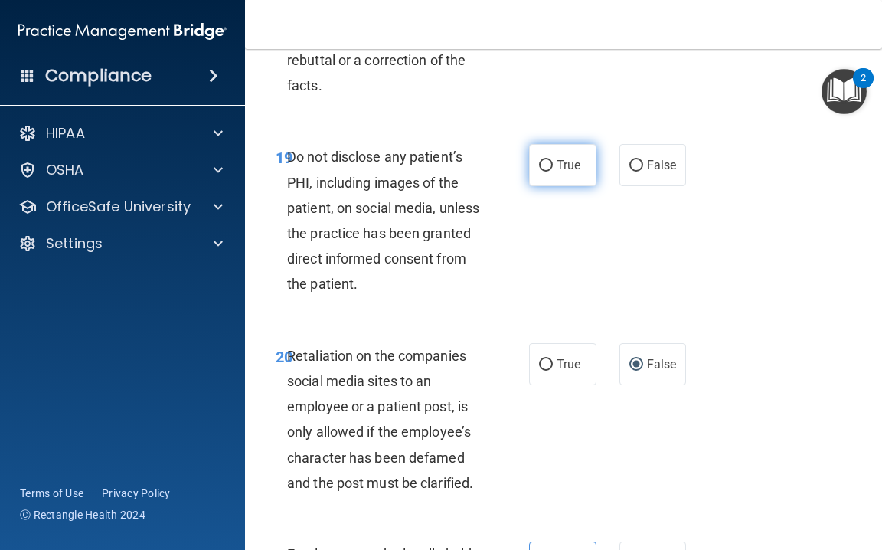
click at [558, 172] on span "True" at bounding box center [569, 165] width 24 height 15
click at [553, 172] on input "True" at bounding box center [546, 165] width 14 height 11
radio input "true"
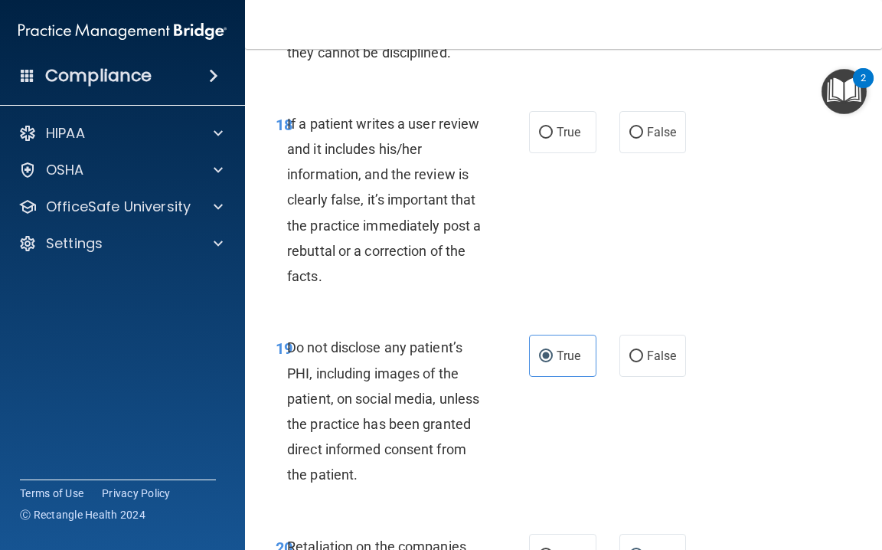
scroll to position [3511, 0]
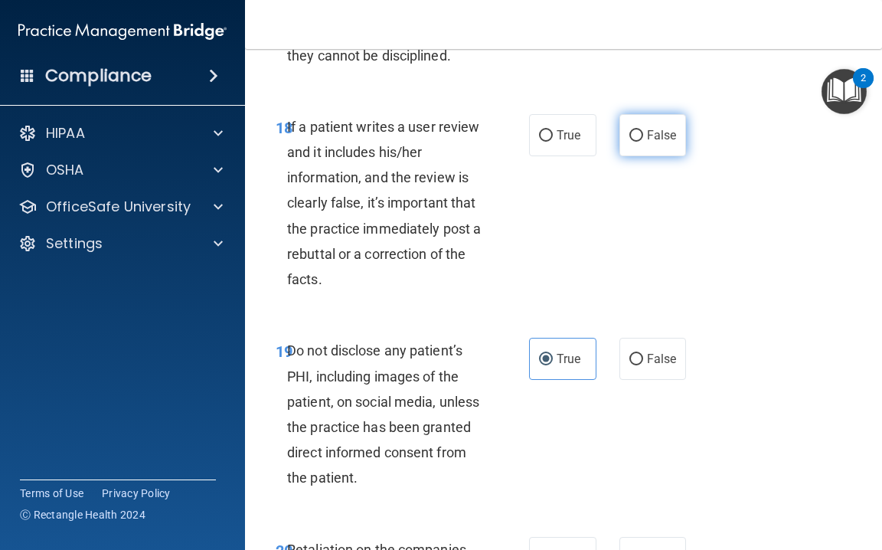
click at [643, 143] on label "False" at bounding box center [653, 135] width 67 height 42
click at [643, 142] on input "False" at bounding box center [637, 135] width 14 height 11
radio input "true"
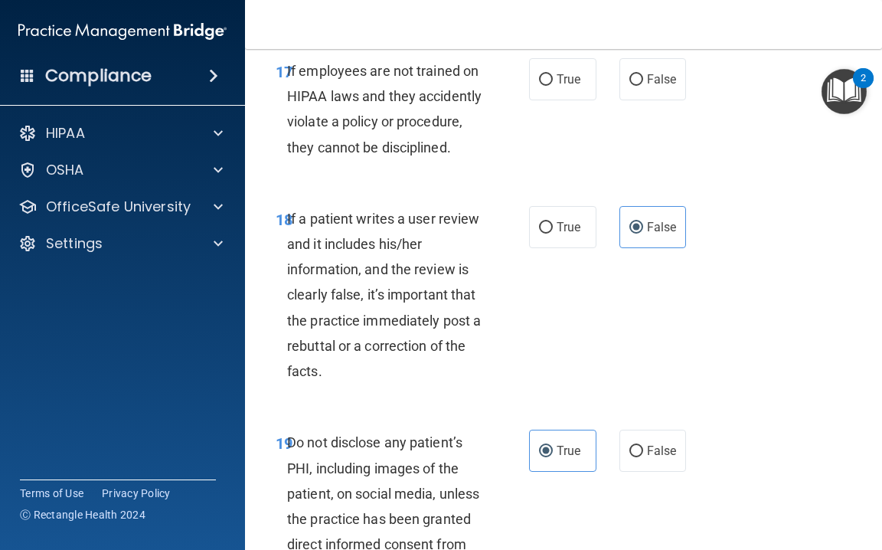
scroll to position [3383, 0]
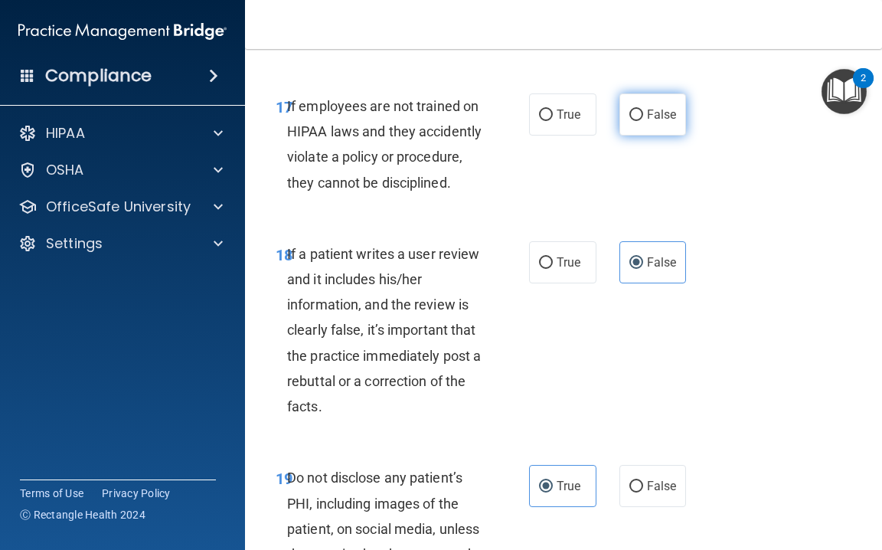
click at [623, 119] on label "False" at bounding box center [653, 114] width 67 height 42
click at [630, 119] on input "False" at bounding box center [637, 115] width 14 height 11
radio input "true"
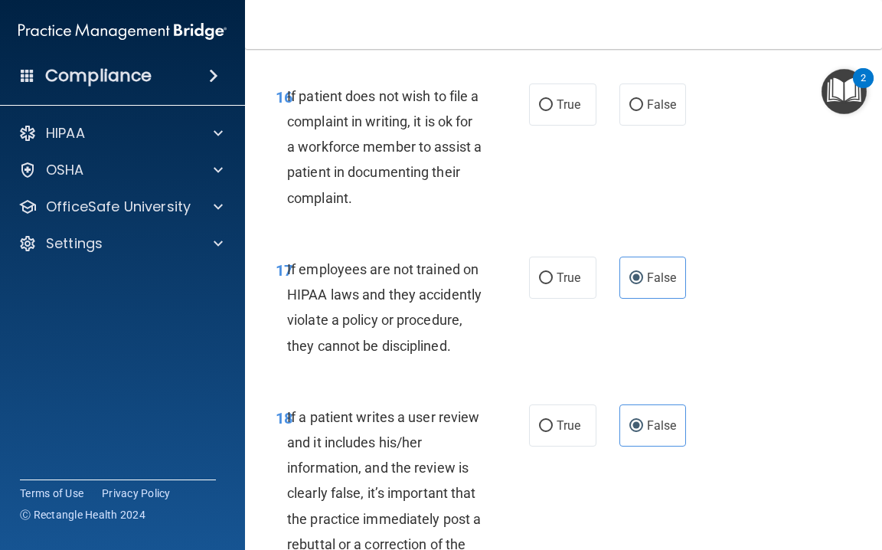
scroll to position [3190, 0]
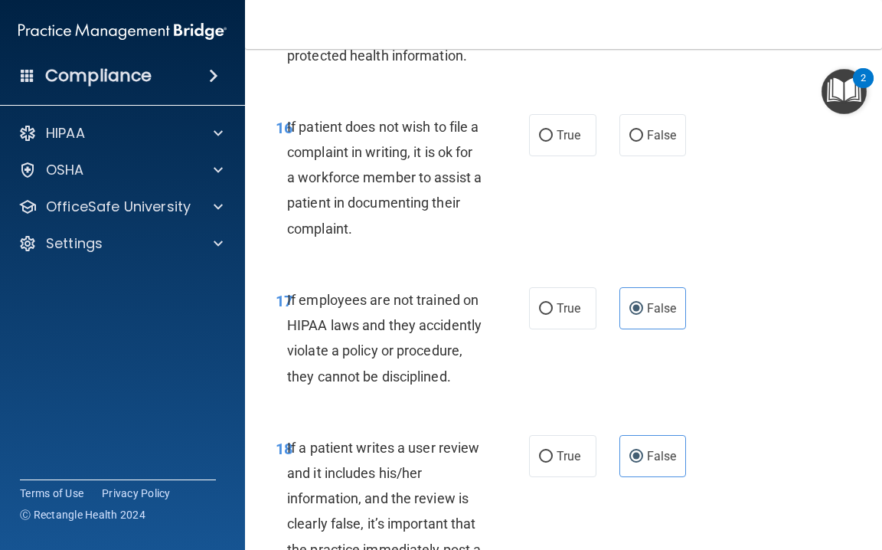
drag, startPoint x: 632, startPoint y: 152, endPoint x: 617, endPoint y: 150, distance: 14.7
click at [623, 151] on label "False" at bounding box center [653, 135] width 67 height 42
click at [630, 142] on input "False" at bounding box center [637, 135] width 14 height 11
radio input "true"
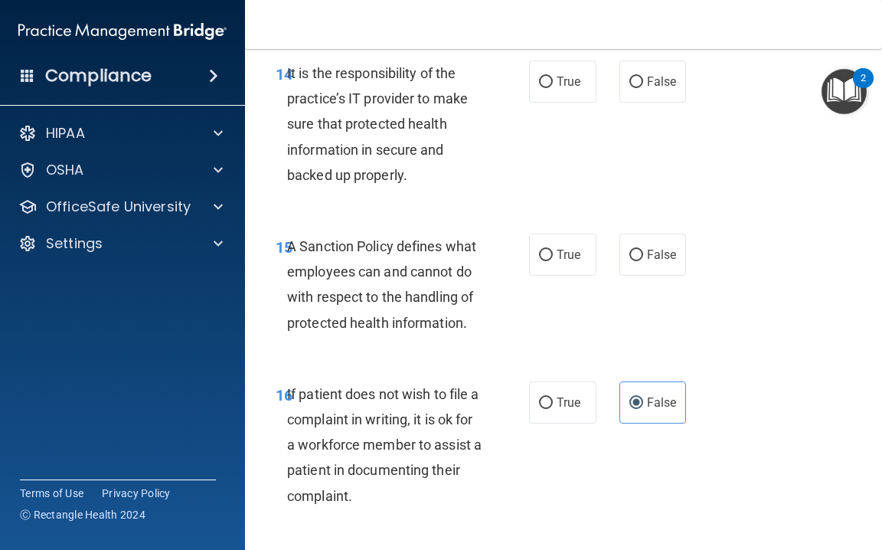
scroll to position [2926, 0]
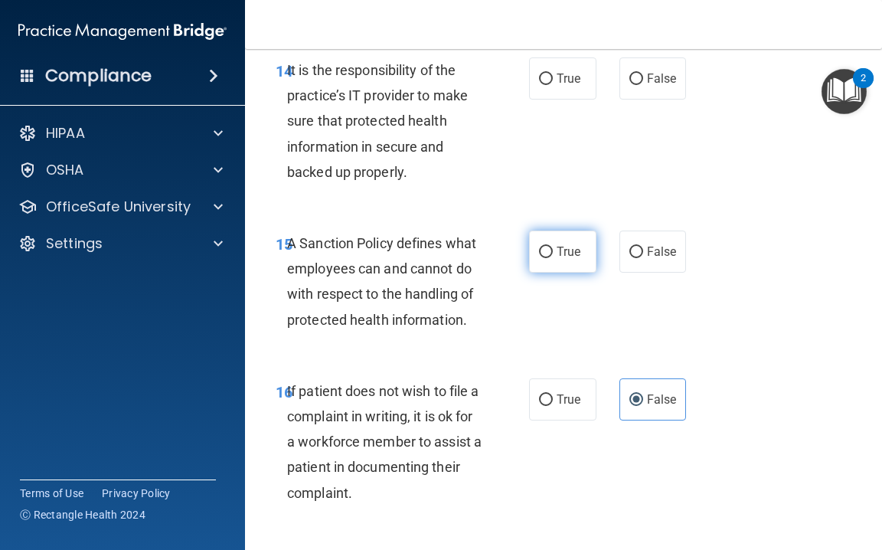
click at [573, 257] on span "True" at bounding box center [569, 251] width 24 height 15
click at [553, 257] on input "True" at bounding box center [546, 252] width 14 height 11
radio input "true"
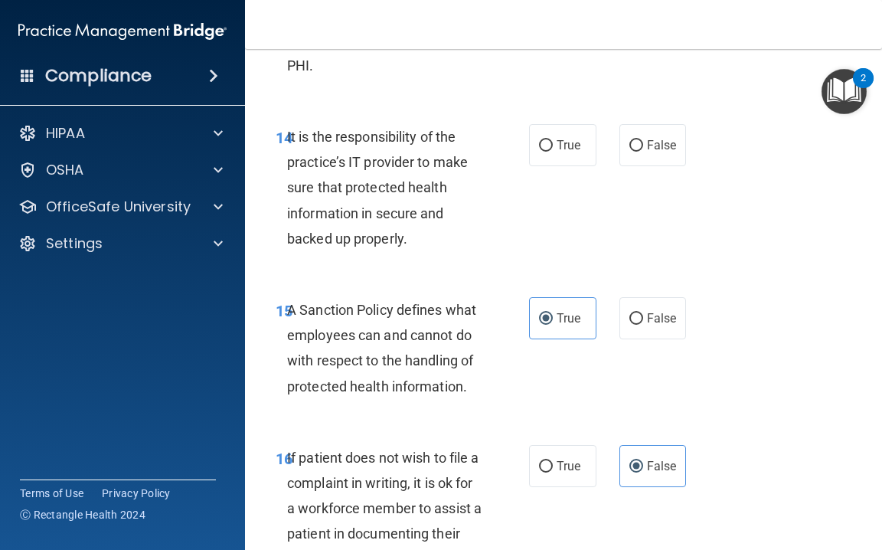
scroll to position [2845, 0]
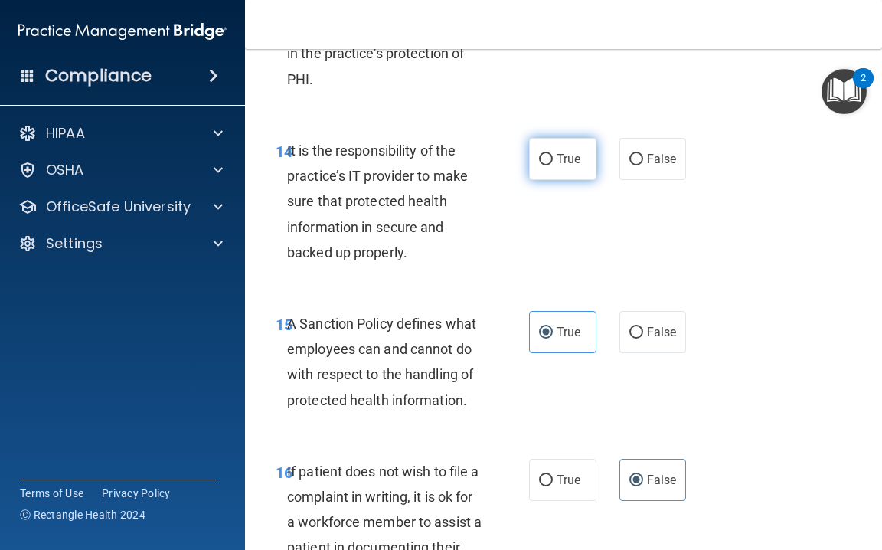
click at [548, 165] on input "True" at bounding box center [546, 159] width 14 height 11
radio input "true"
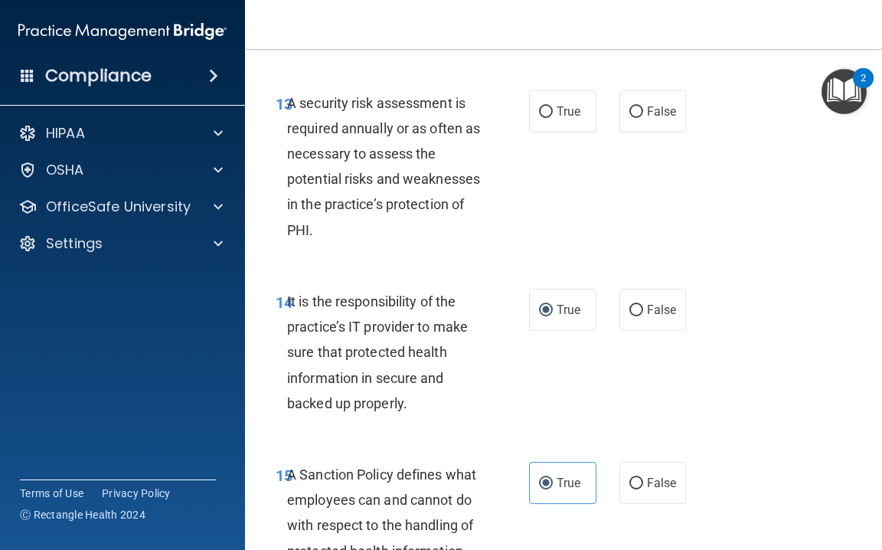
scroll to position [2683, 0]
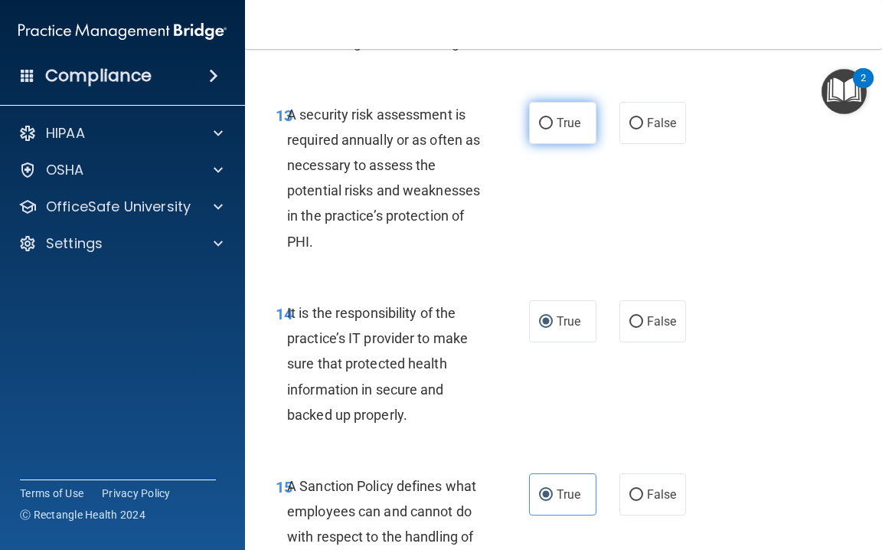
drag, startPoint x: 550, startPoint y: 139, endPoint x: 561, endPoint y: 127, distance: 16.3
click at [551, 129] on input "True" at bounding box center [546, 123] width 14 height 11
radio input "true"
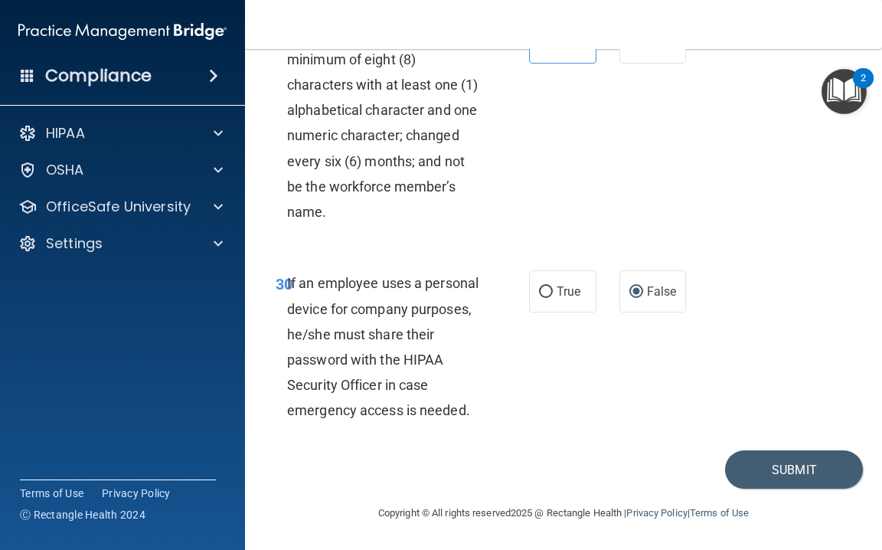
scroll to position [5478, 0]
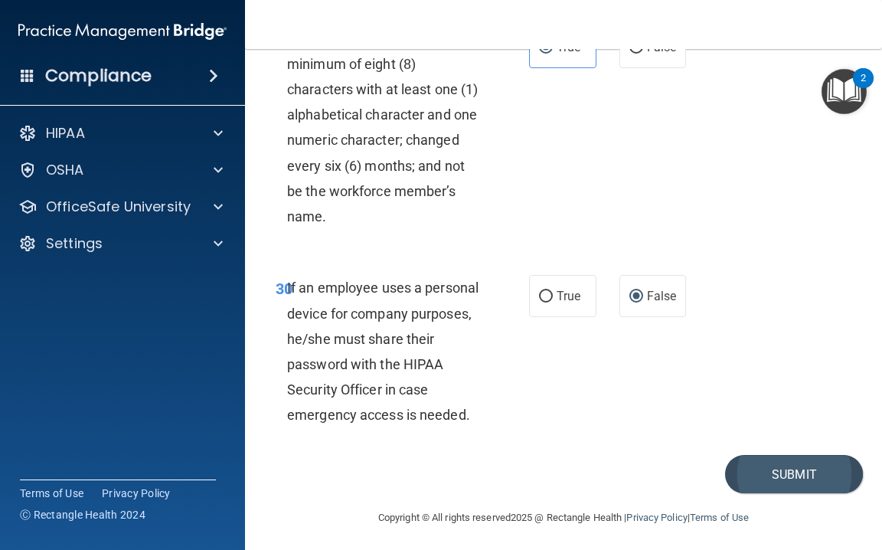
click at [764, 462] on button "Submit" at bounding box center [794, 474] width 138 height 39
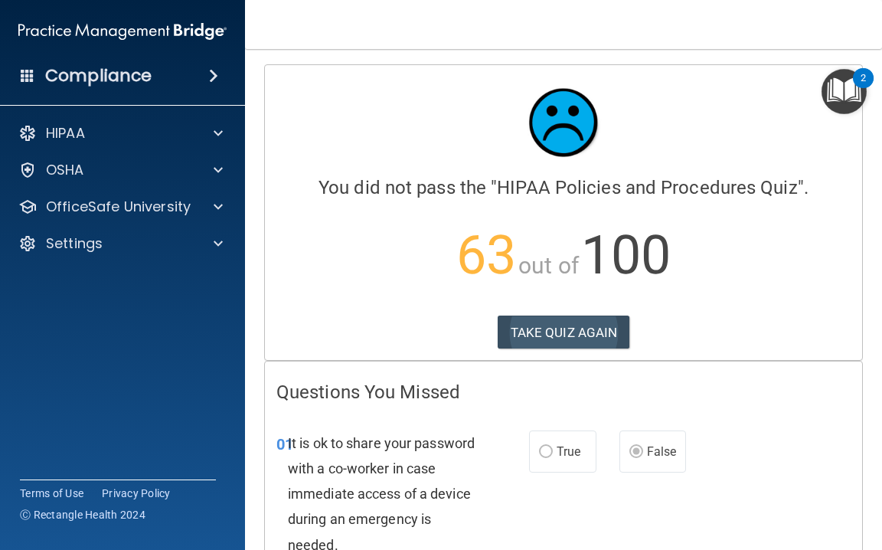
click at [577, 327] on button "TAKE QUIZ AGAIN" at bounding box center [564, 333] width 132 height 34
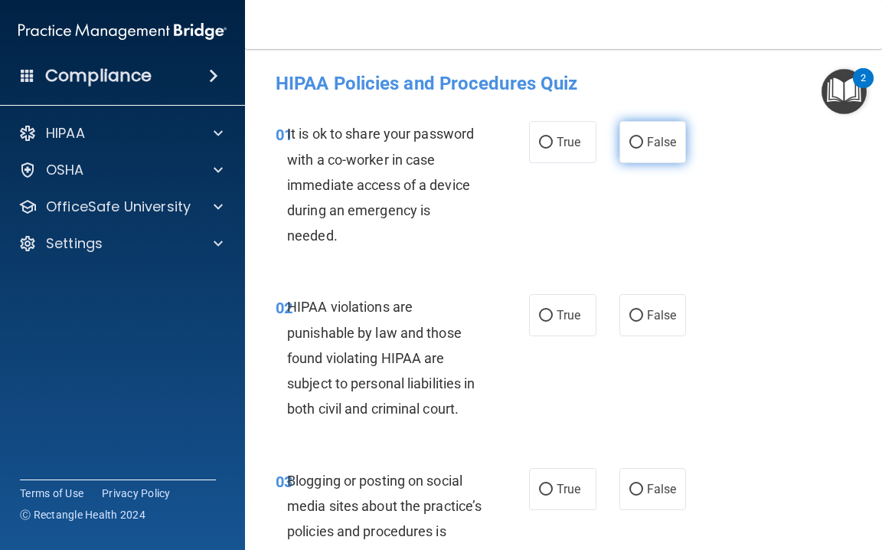
click at [640, 146] on input "False" at bounding box center [637, 142] width 14 height 11
radio input "true"
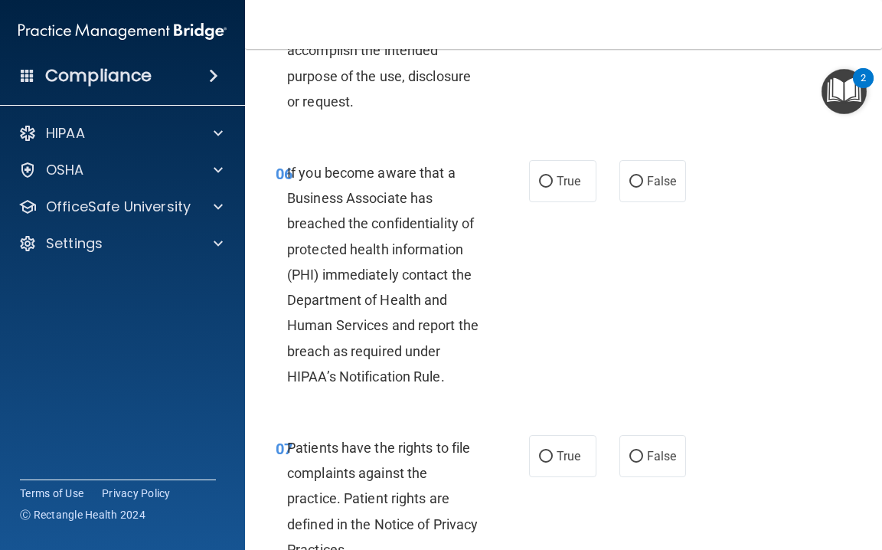
scroll to position [1083, 0]
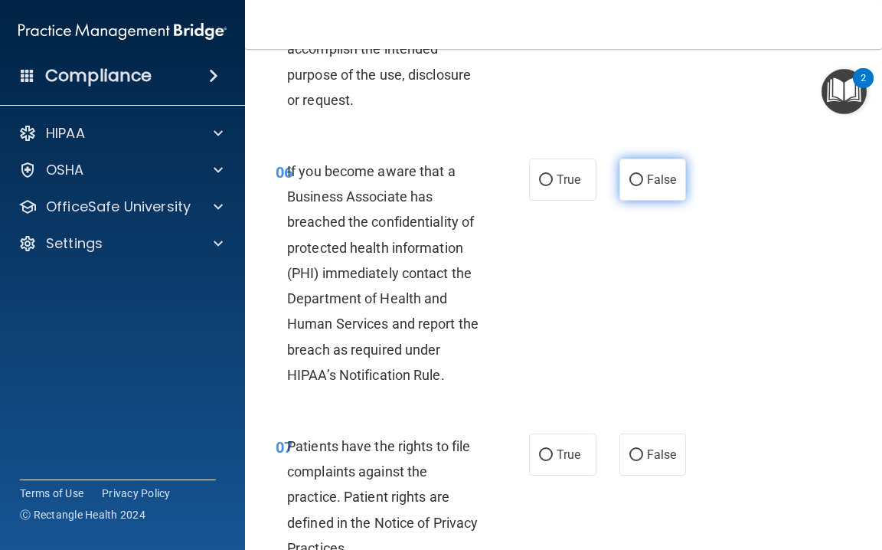
click at [642, 186] on input "False" at bounding box center [637, 180] width 14 height 11
radio input "true"
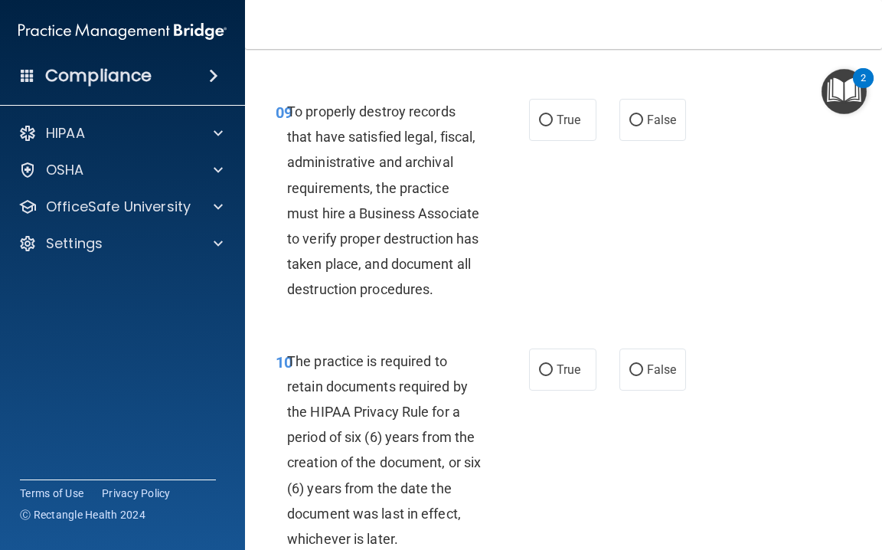
scroll to position [1845, 0]
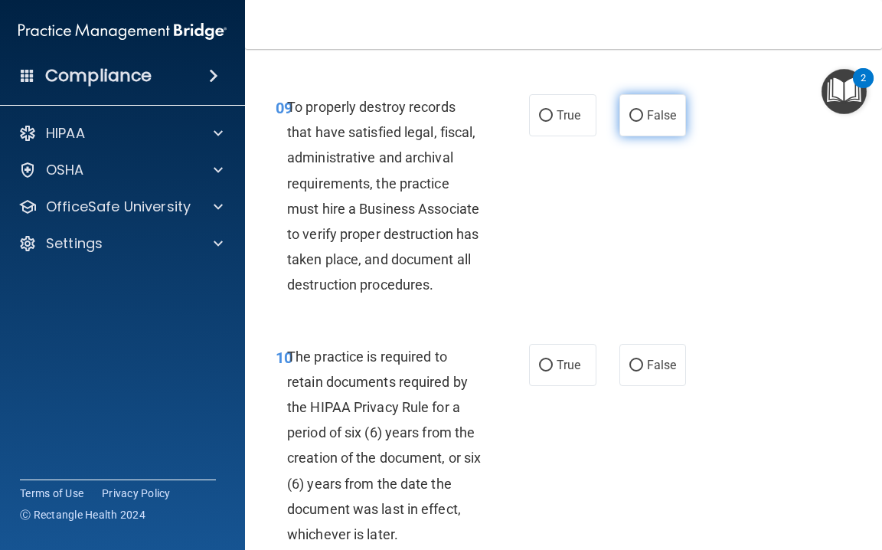
drag, startPoint x: 635, startPoint y: 135, endPoint x: 626, endPoint y: 146, distance: 14.7
click at [634, 122] on input "False" at bounding box center [637, 115] width 14 height 11
radio input "true"
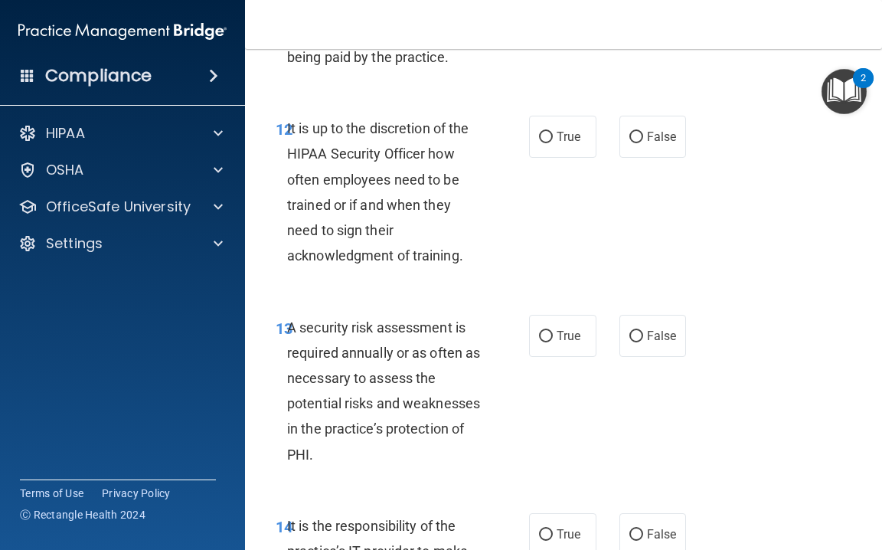
scroll to position [2462, 0]
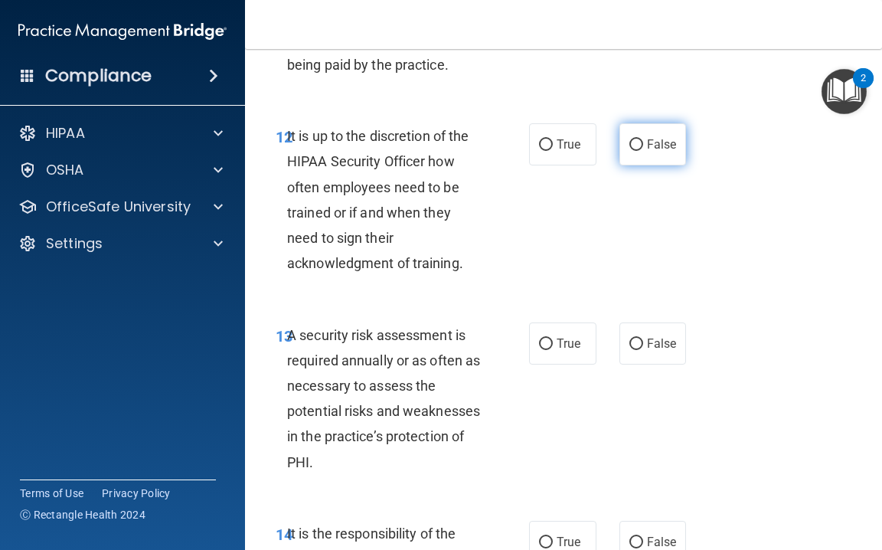
click at [639, 151] on input "False" at bounding box center [637, 144] width 14 height 11
radio input "true"
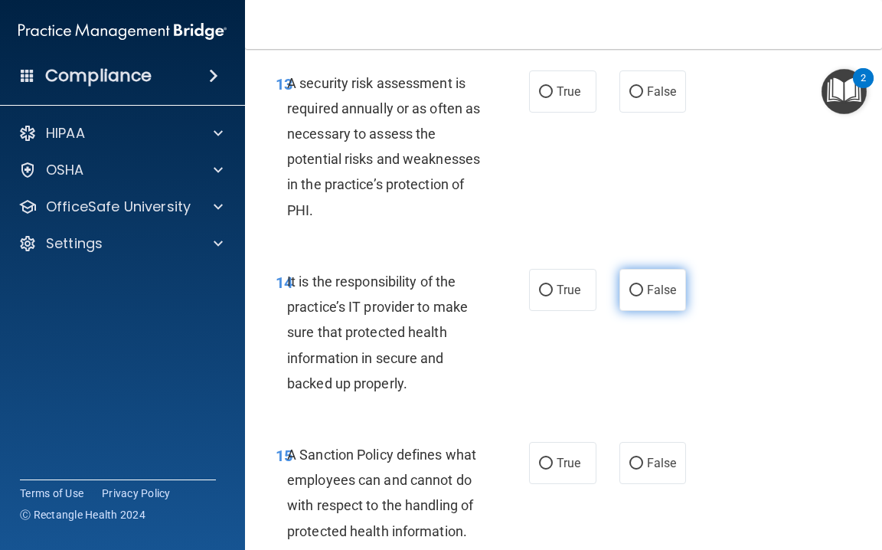
scroll to position [2716, 0]
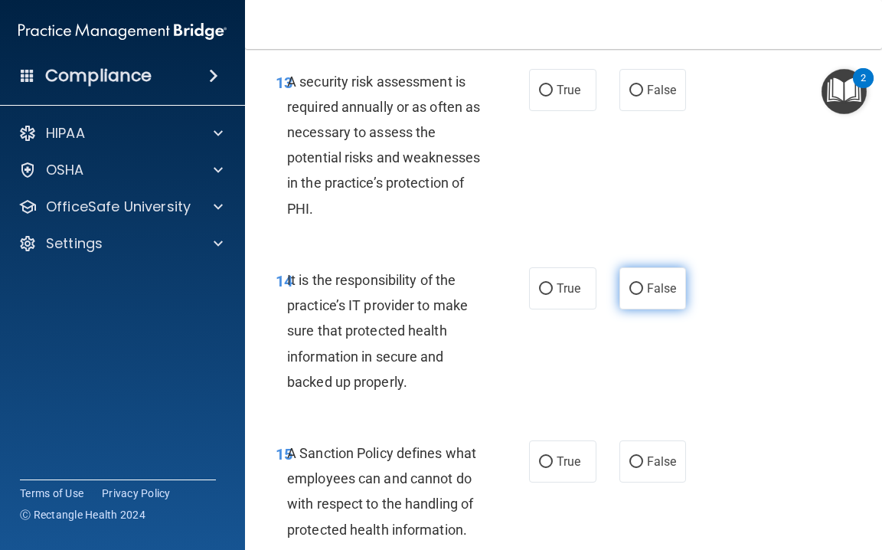
click at [637, 290] on label "False" at bounding box center [653, 288] width 67 height 42
click at [637, 290] on input "False" at bounding box center [637, 288] width 14 height 11
radio input "true"
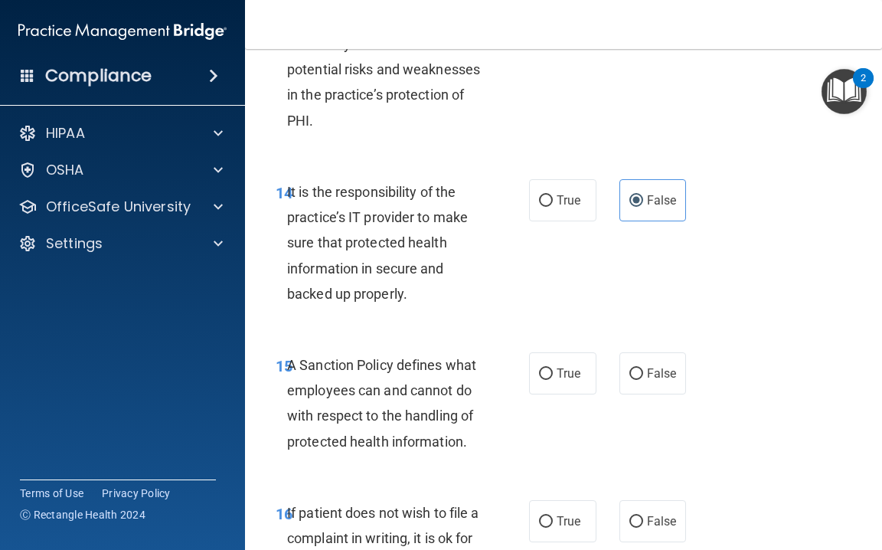
scroll to position [2801, 0]
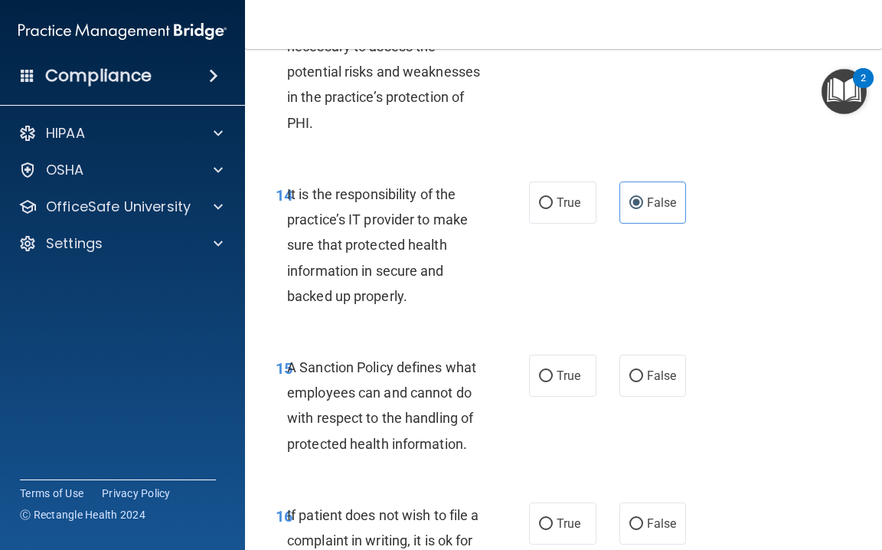
drag, startPoint x: 632, startPoint y: 374, endPoint x: 618, endPoint y: 329, distance: 48.0
click at [633, 371] on label "False" at bounding box center [653, 376] width 67 height 42
click at [633, 371] on input "False" at bounding box center [637, 376] width 14 height 11
radio input "true"
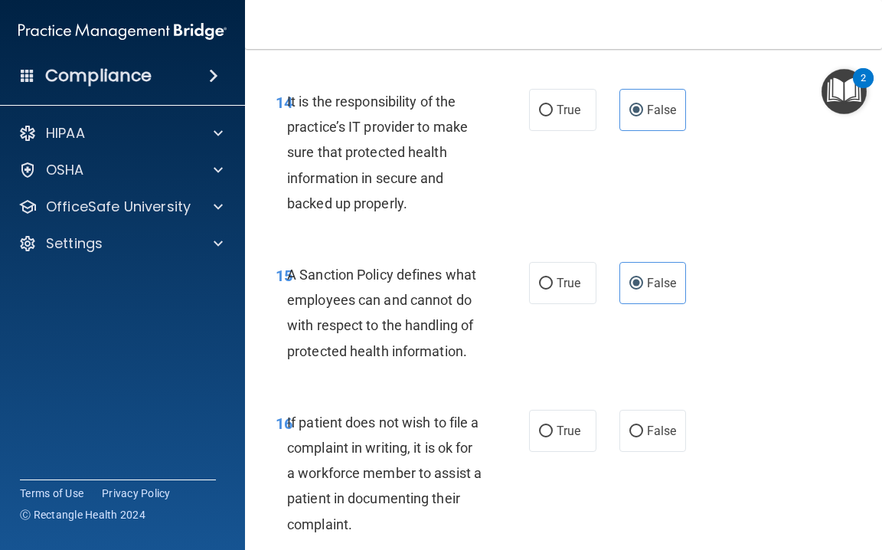
scroll to position [2909, 0]
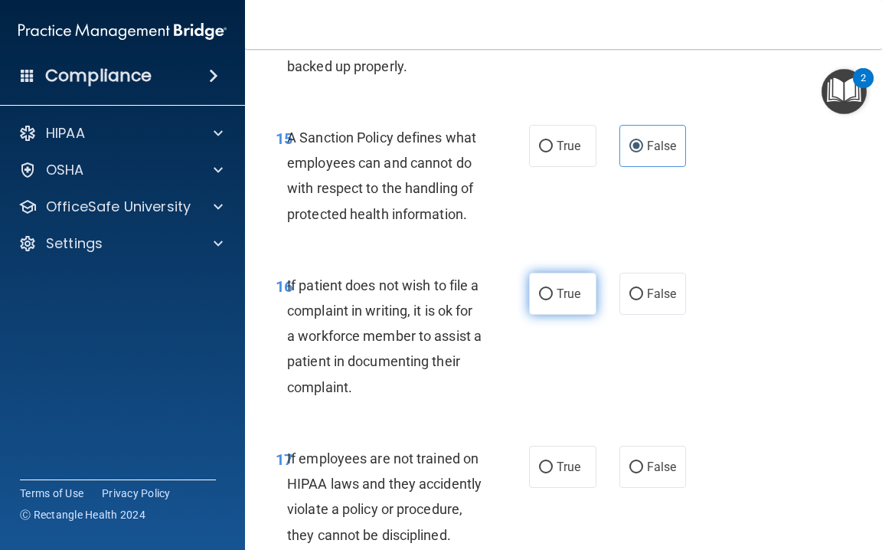
click at [574, 297] on span "True" at bounding box center [569, 293] width 24 height 15
click at [553, 297] on input "True" at bounding box center [546, 294] width 14 height 11
radio input "true"
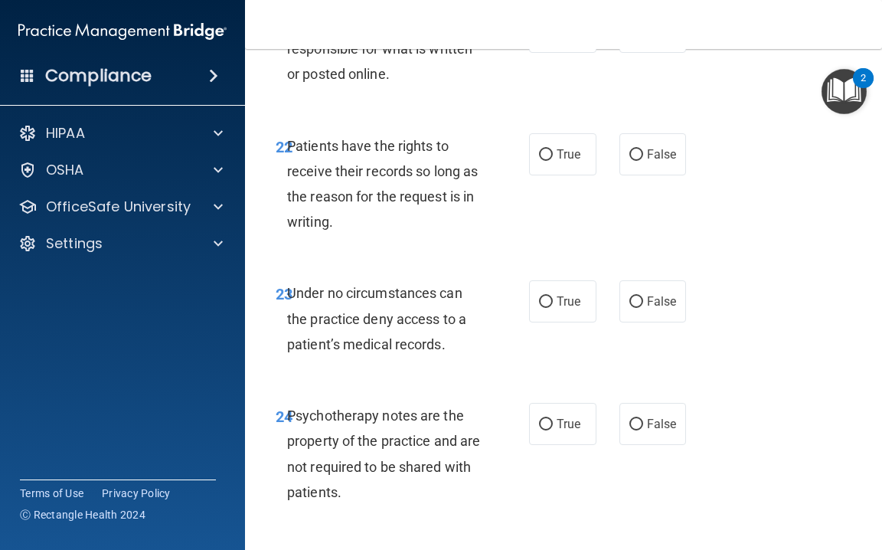
scroll to position [4238, 0]
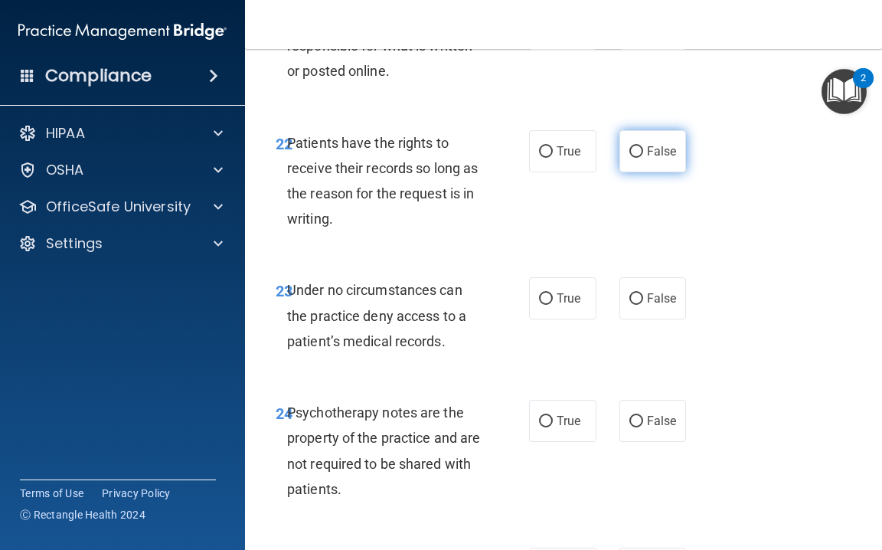
click at [639, 157] on input "False" at bounding box center [637, 151] width 14 height 11
radio input "true"
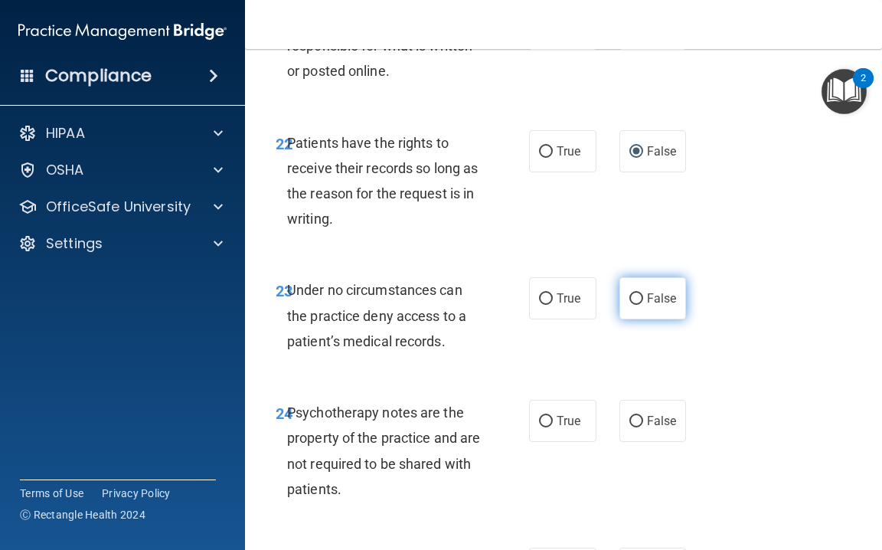
click at [630, 293] on label "False" at bounding box center [653, 298] width 67 height 42
click at [630, 293] on input "False" at bounding box center [637, 298] width 14 height 11
radio input "true"
click at [562, 414] on label "True" at bounding box center [562, 421] width 67 height 42
click at [553, 416] on input "True" at bounding box center [546, 421] width 14 height 11
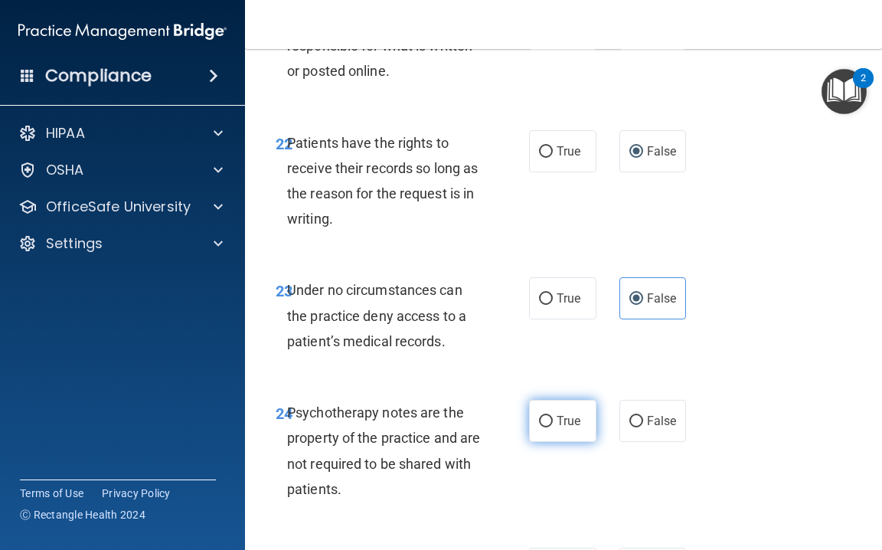
radio input "true"
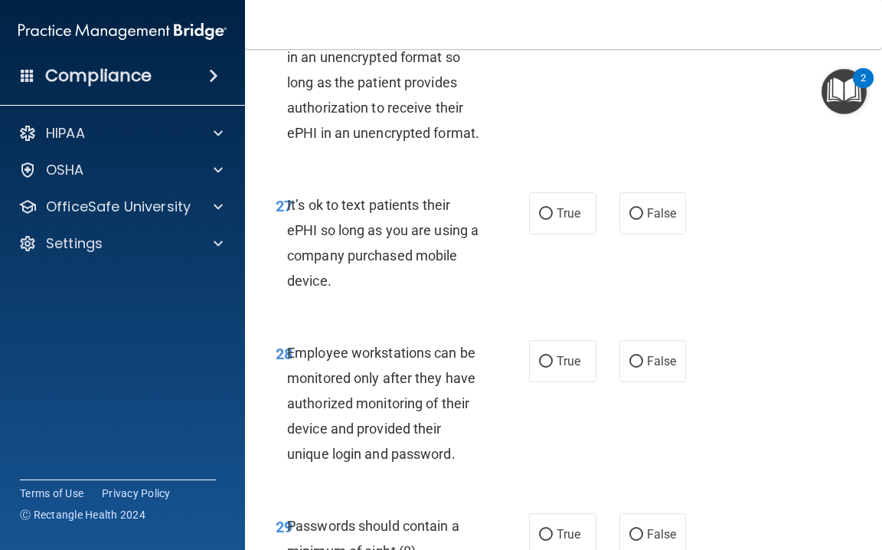
scroll to position [5002, 0]
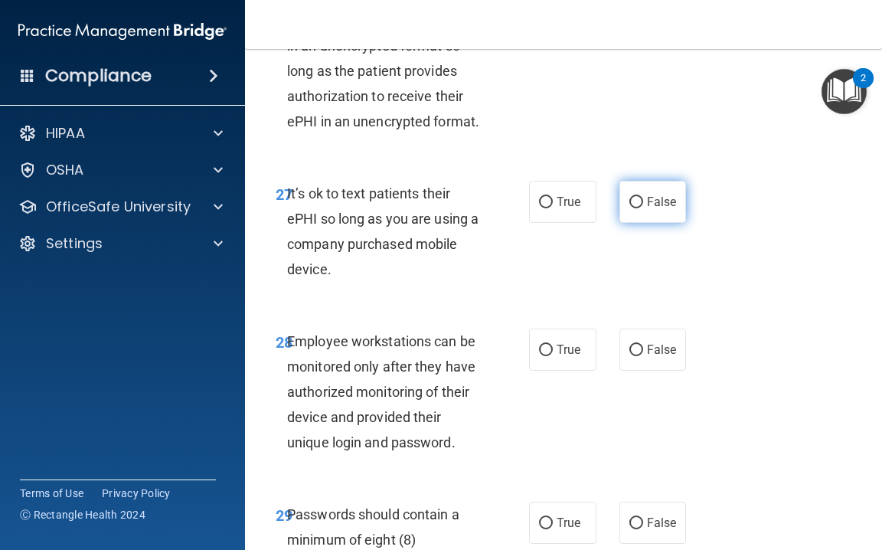
click at [639, 208] on label "False" at bounding box center [653, 202] width 67 height 42
click at [639, 208] on input "False" at bounding box center [637, 202] width 14 height 11
radio input "true"
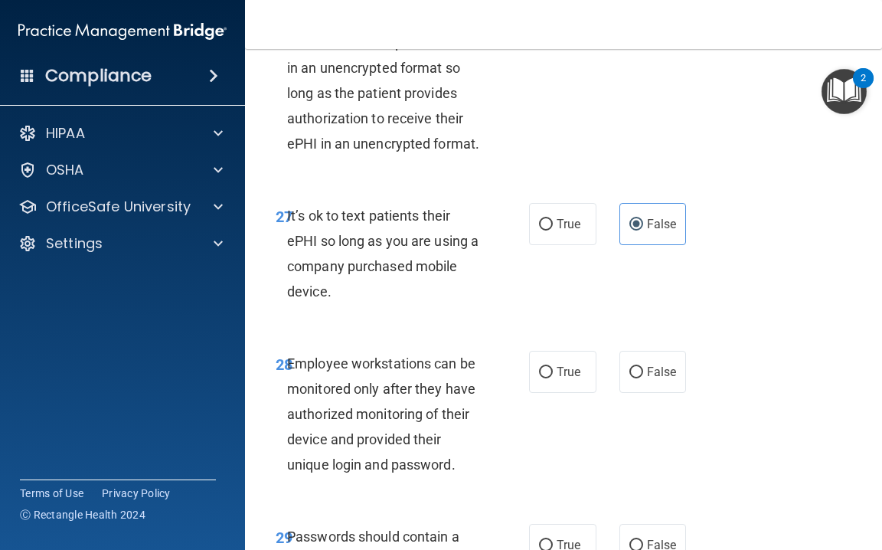
scroll to position [4989, 0]
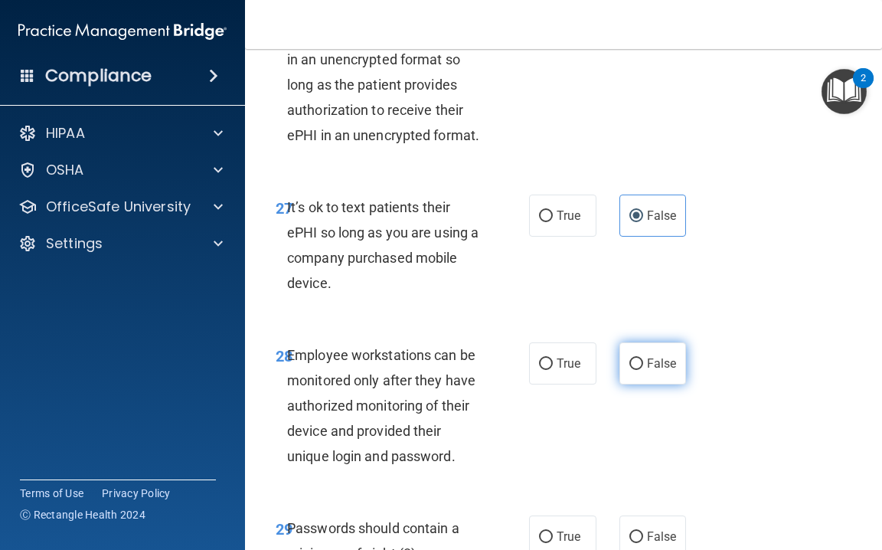
click at [665, 360] on span "False" at bounding box center [662, 363] width 30 height 15
click at [643, 360] on input "False" at bounding box center [637, 363] width 14 height 11
radio input "true"
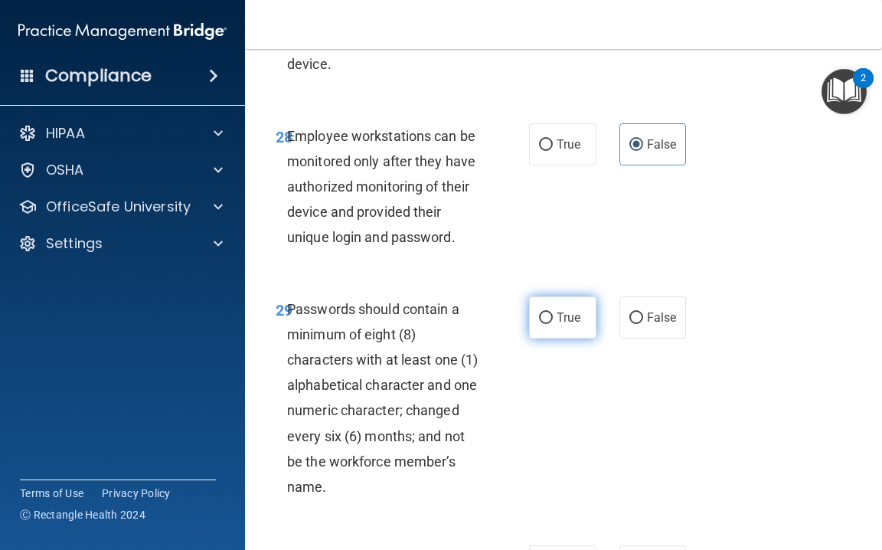
click at [565, 318] on span "True" at bounding box center [569, 317] width 24 height 15
click at [553, 318] on input "True" at bounding box center [546, 317] width 14 height 11
radio input "true"
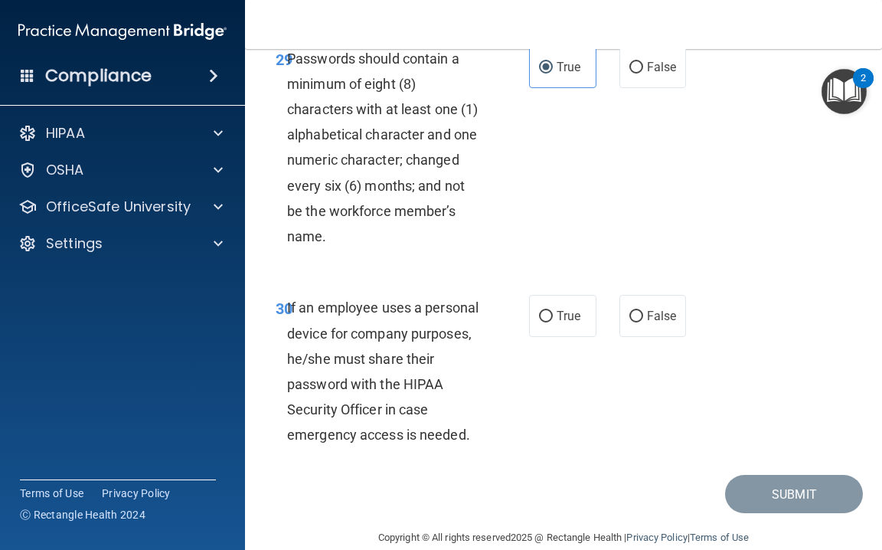
scroll to position [5460, 0]
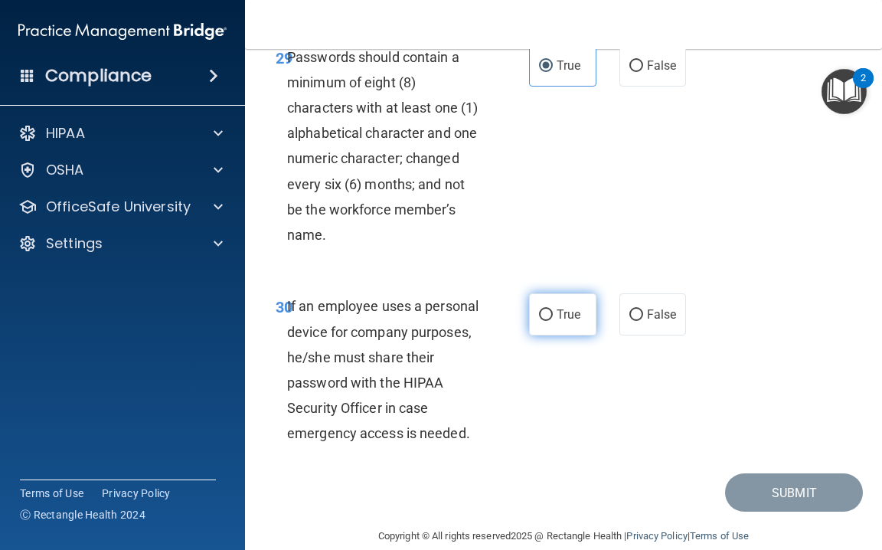
click at [560, 307] on span "True" at bounding box center [569, 314] width 24 height 15
click at [553, 309] on input "True" at bounding box center [546, 314] width 14 height 11
radio input "true"
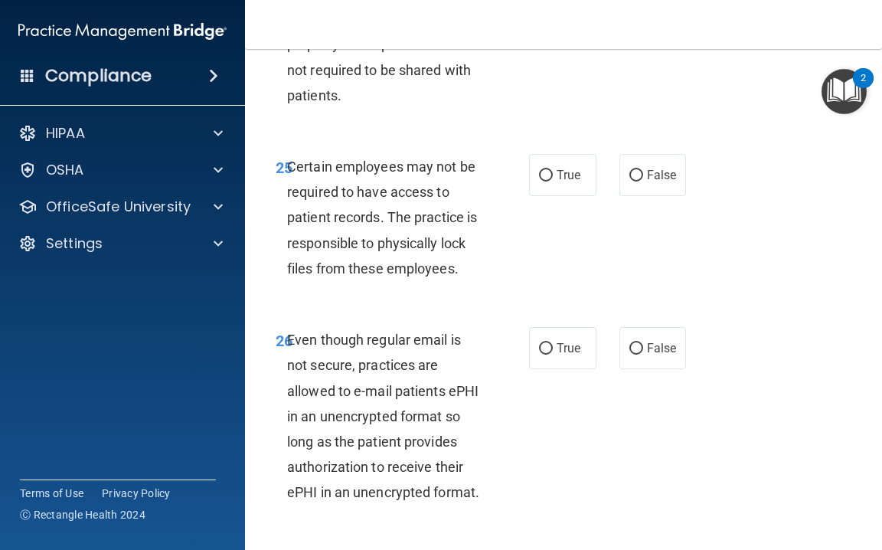
scroll to position [4630, 0]
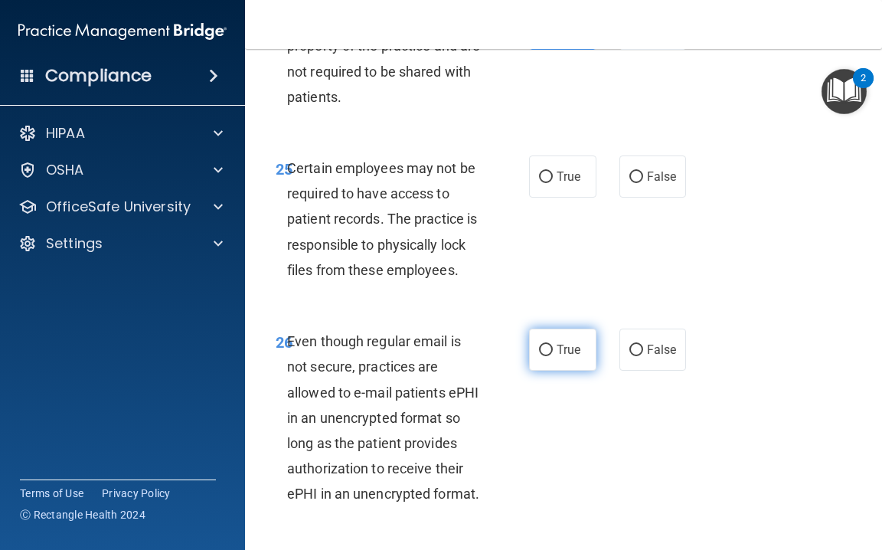
click at [576, 345] on span "True" at bounding box center [569, 349] width 24 height 15
click at [553, 345] on input "True" at bounding box center [546, 350] width 14 height 11
radio input "true"
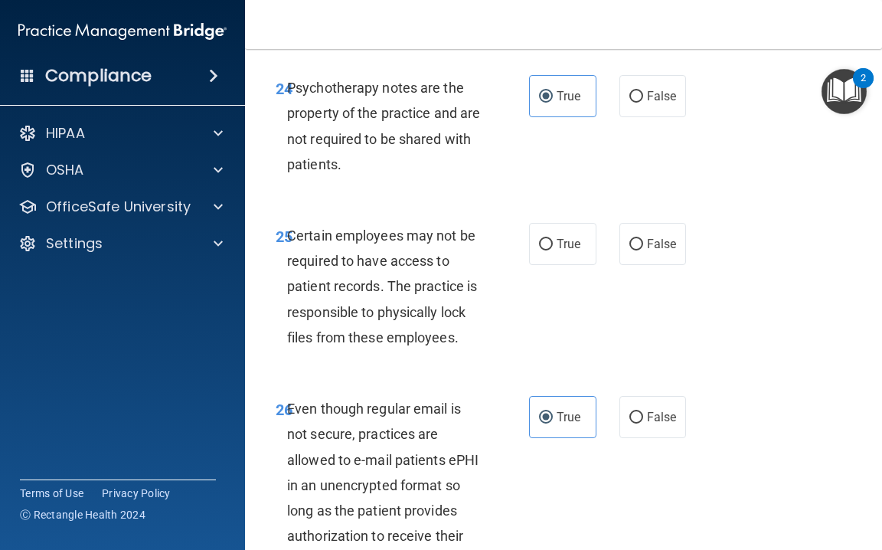
scroll to position [4562, 0]
click at [649, 252] on span "False" at bounding box center [662, 244] width 30 height 15
click at [643, 251] on input "False" at bounding box center [637, 245] width 14 height 11
radio input "true"
click at [583, 244] on label "True" at bounding box center [562, 245] width 67 height 42
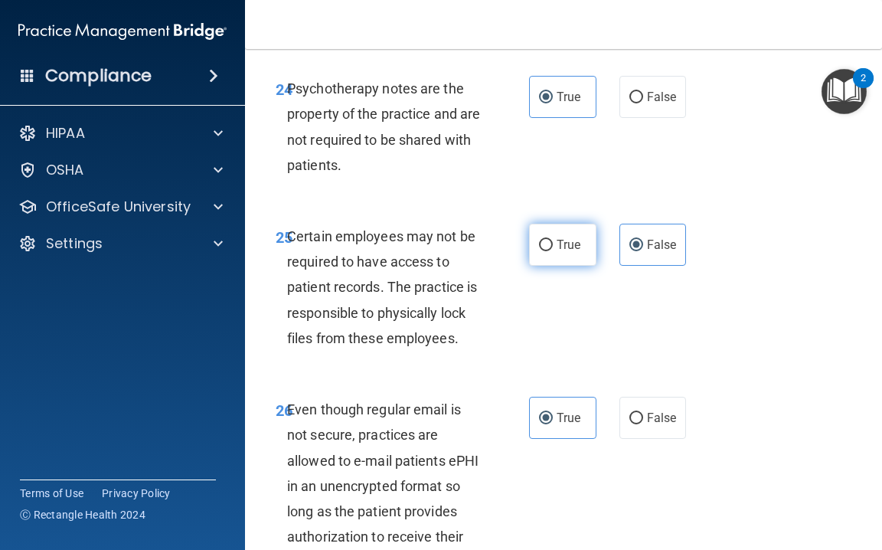
click at [553, 244] on input "True" at bounding box center [546, 245] width 14 height 11
radio input "true"
radio input "false"
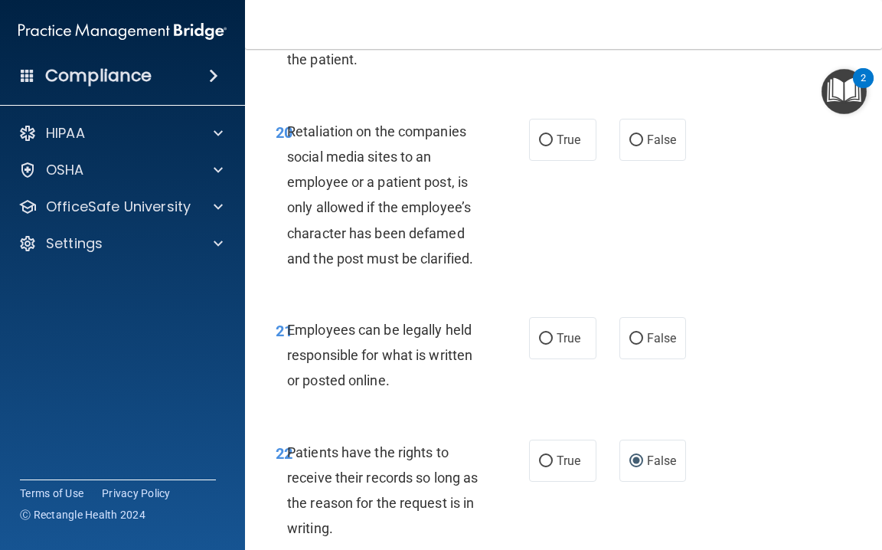
scroll to position [3934, 0]
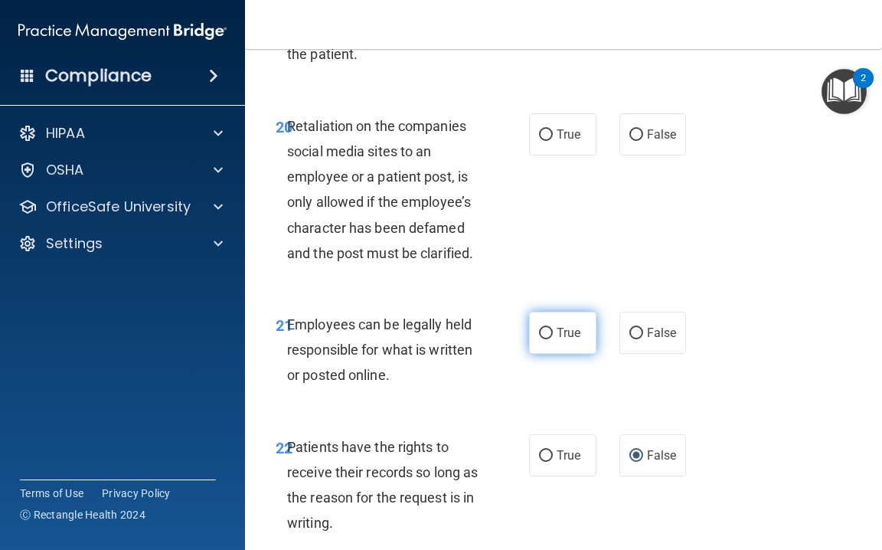
click at [571, 332] on span "True" at bounding box center [569, 332] width 24 height 15
click at [553, 332] on input "True" at bounding box center [546, 333] width 14 height 11
radio input "true"
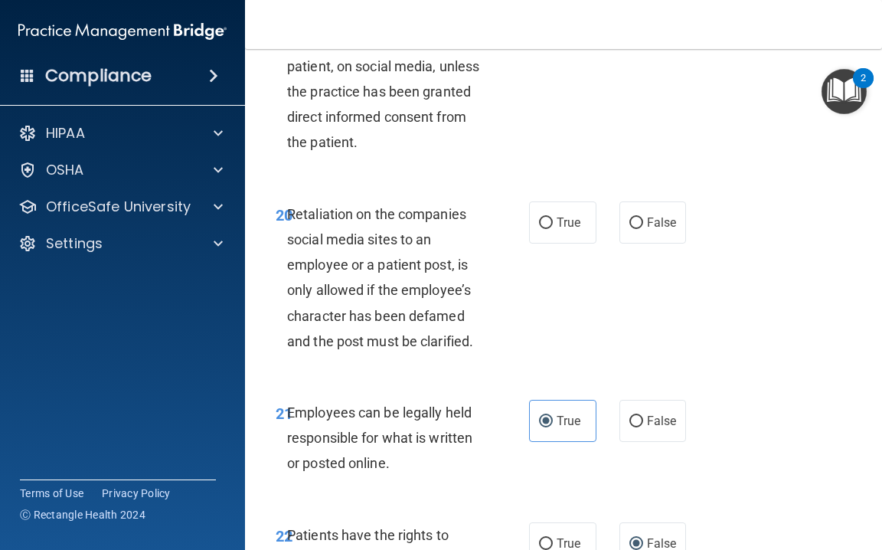
scroll to position [3845, 0]
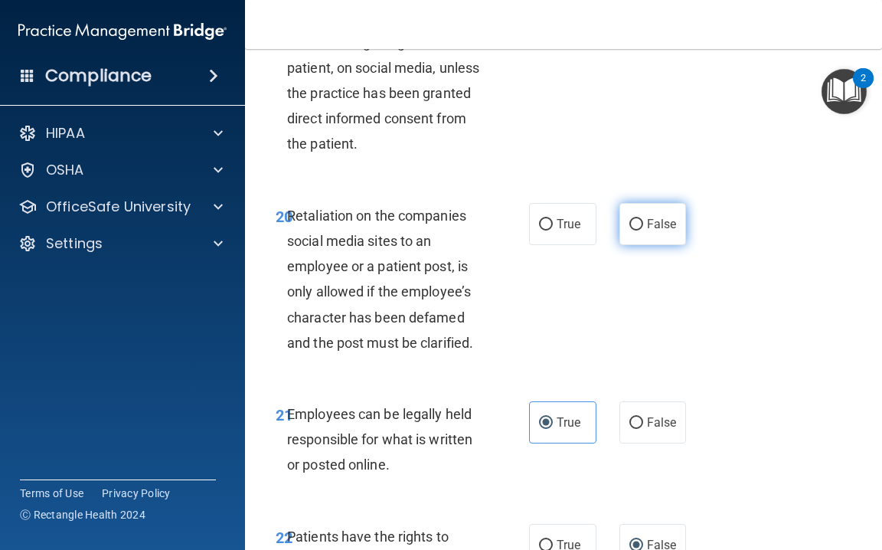
click at [624, 230] on label "False" at bounding box center [653, 224] width 67 height 42
click at [630, 230] on input "False" at bounding box center [637, 224] width 14 height 11
radio input "true"
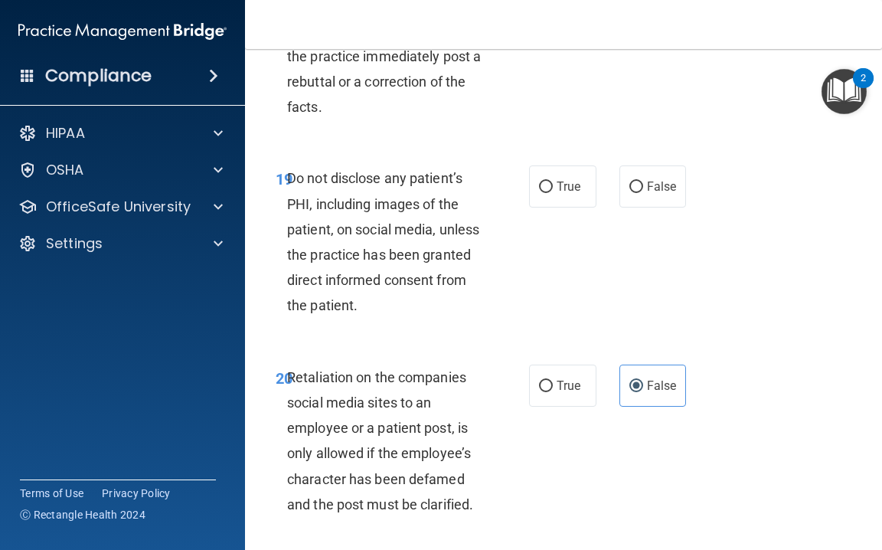
scroll to position [3662, 0]
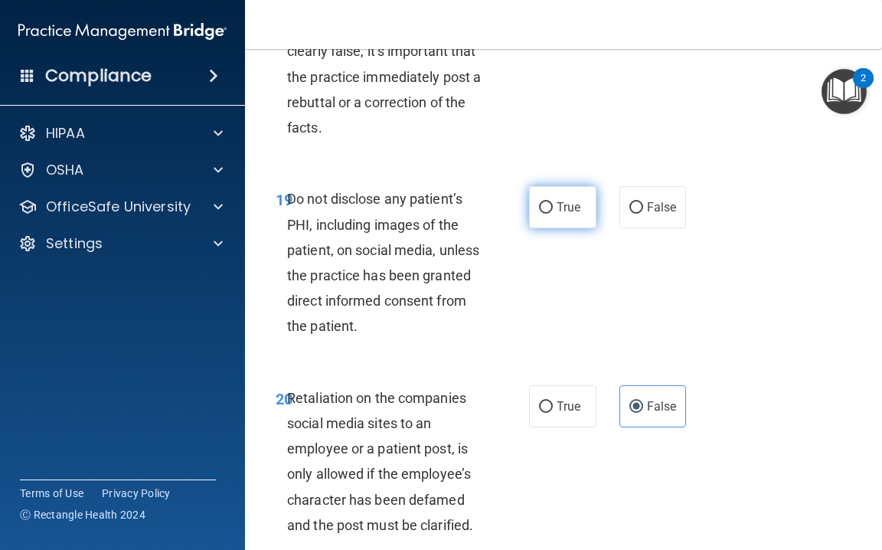
click at [552, 214] on input "True" at bounding box center [546, 207] width 14 height 11
radio input "true"
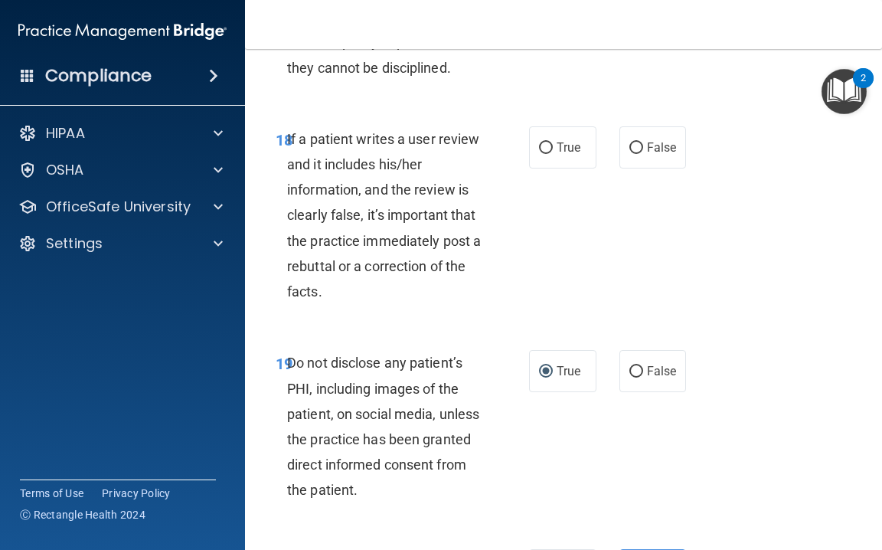
scroll to position [3493, 0]
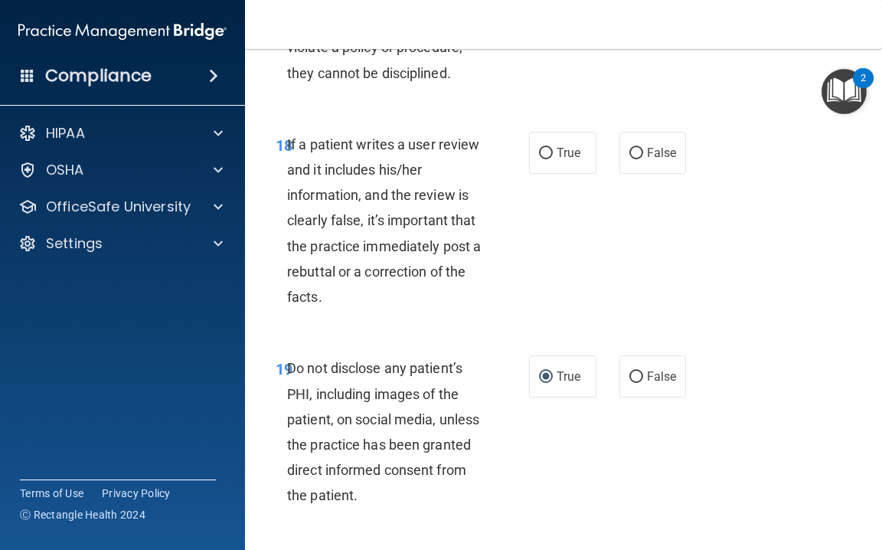
drag, startPoint x: 635, startPoint y: 162, endPoint x: 599, endPoint y: 122, distance: 53.7
click at [635, 159] on input "False" at bounding box center [637, 153] width 14 height 11
radio input "true"
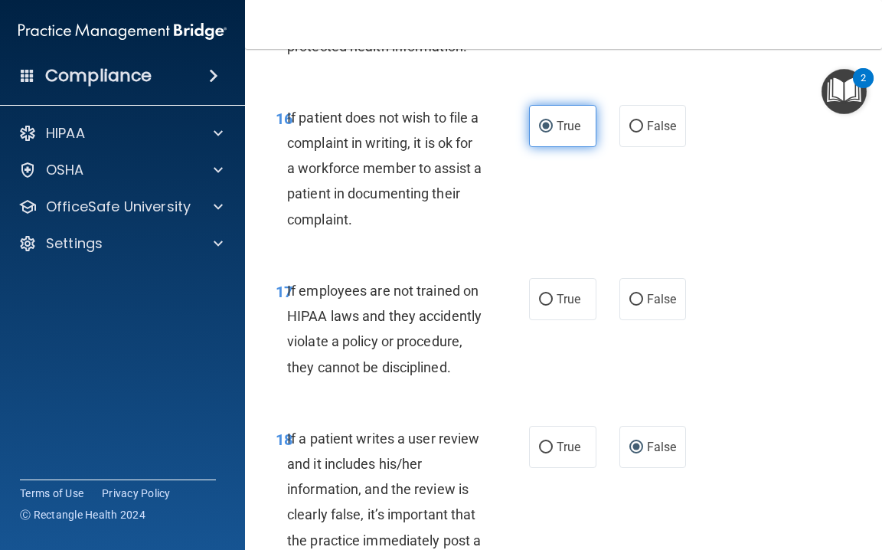
scroll to position [3192, 0]
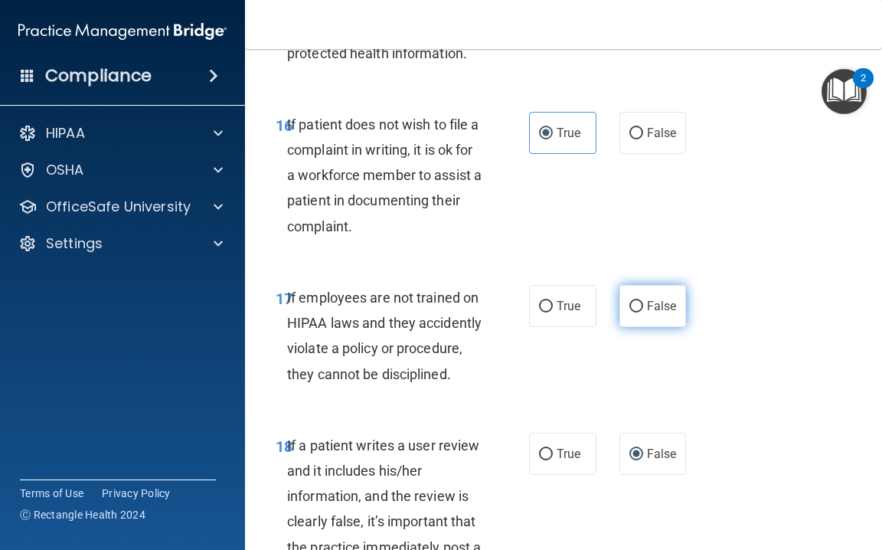
click at [650, 309] on span "False" at bounding box center [662, 306] width 30 height 15
click at [643, 309] on input "False" at bounding box center [637, 306] width 14 height 11
radio input "true"
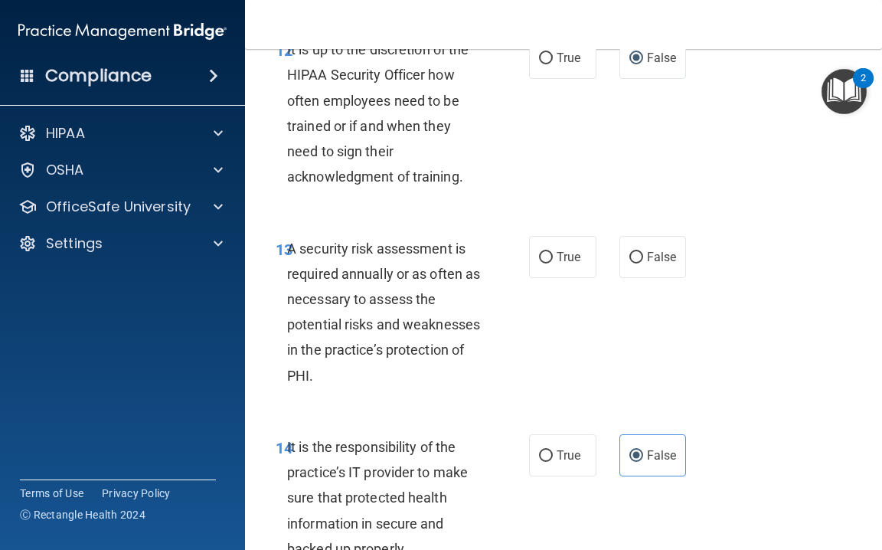
scroll to position [2540, 0]
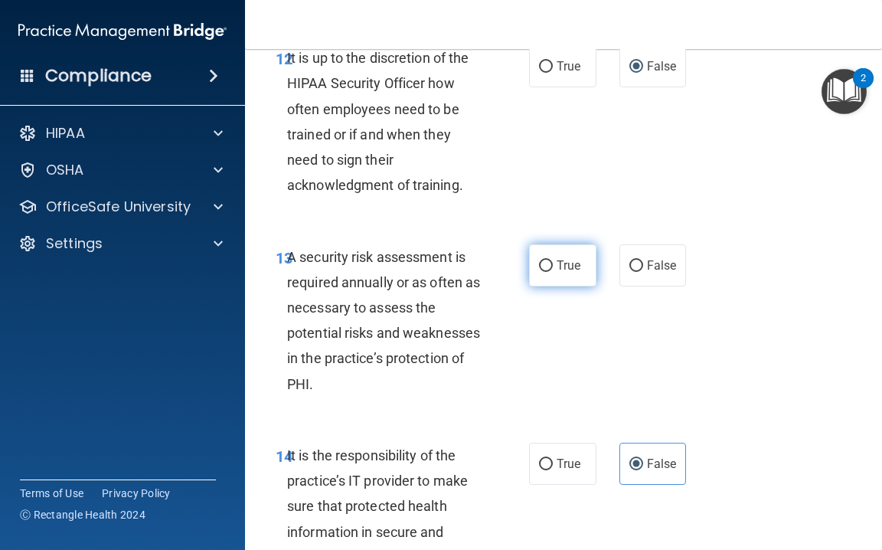
drag, startPoint x: 569, startPoint y: 271, endPoint x: 571, endPoint y: 260, distance: 11.0
click at [567, 268] on label "True" at bounding box center [562, 265] width 67 height 42
click at [553, 268] on input "True" at bounding box center [546, 265] width 14 height 11
radio input "true"
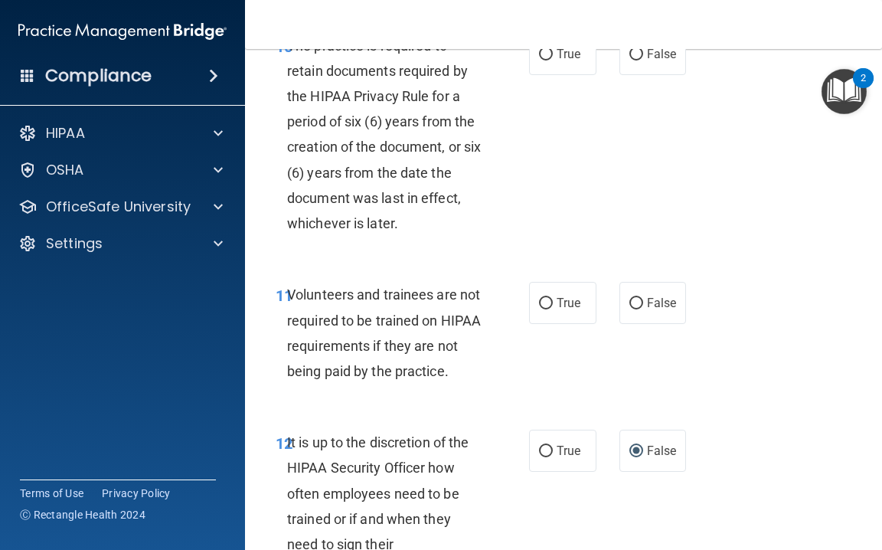
scroll to position [2154, 0]
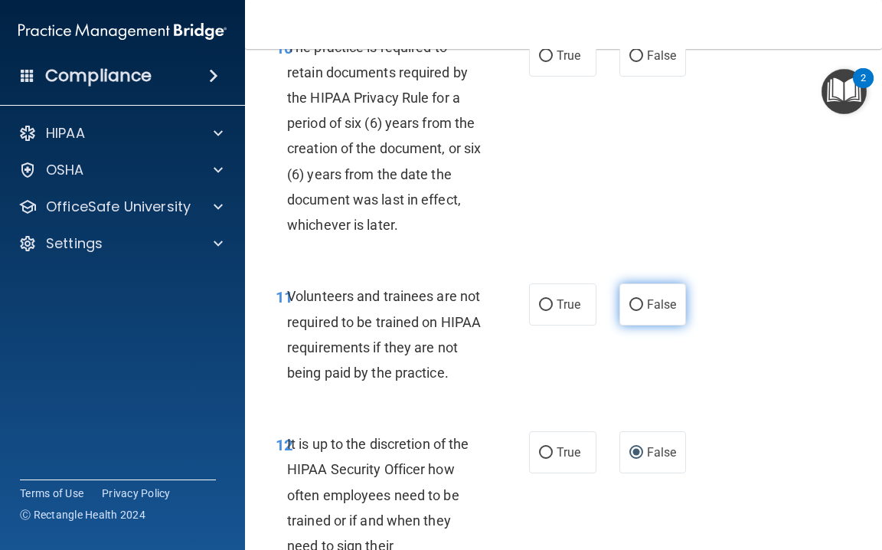
click at [643, 325] on label "False" at bounding box center [653, 304] width 67 height 42
click at [643, 311] on input "False" at bounding box center [637, 304] width 14 height 11
radio input "true"
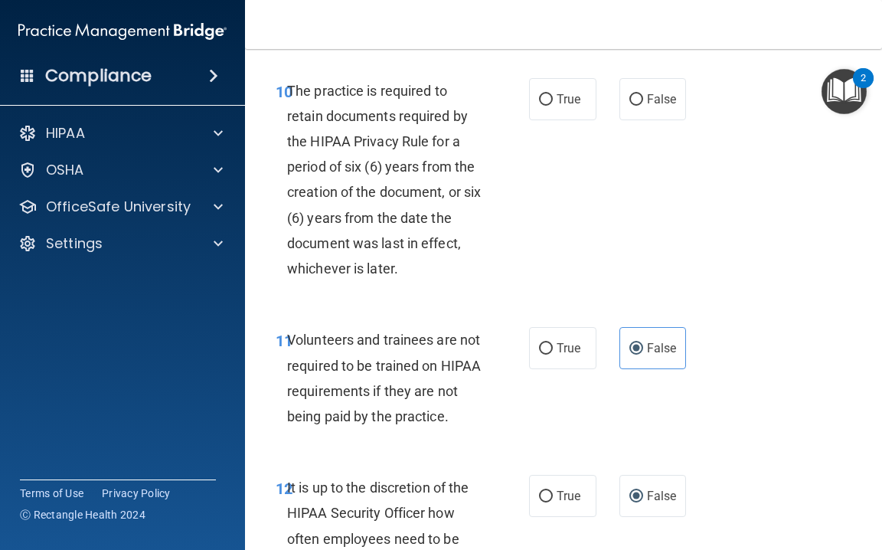
scroll to position [2108, 0]
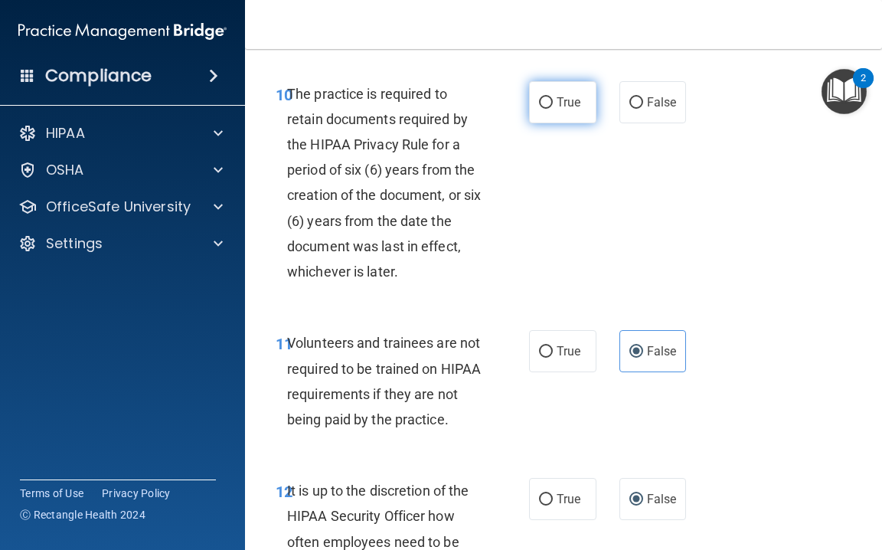
click at [577, 110] on span "True" at bounding box center [569, 102] width 24 height 15
click at [553, 109] on input "True" at bounding box center [546, 102] width 14 height 11
radio input "true"
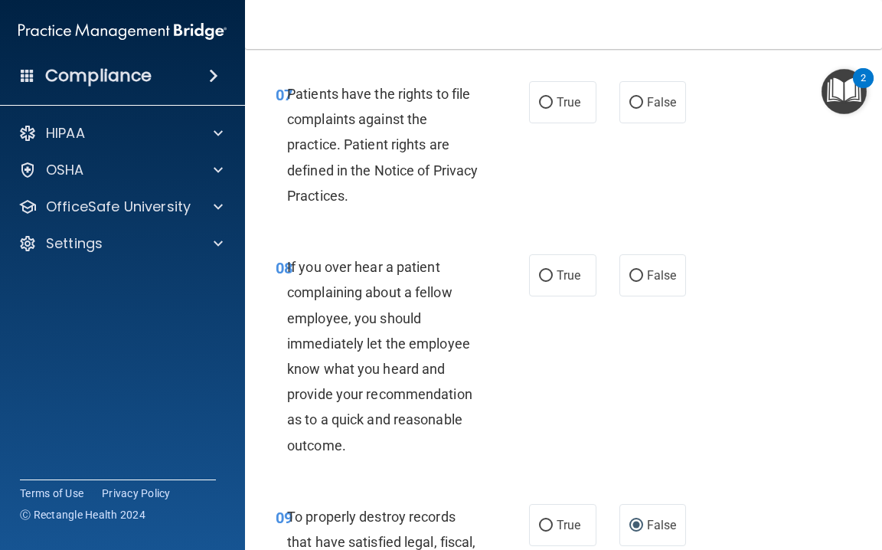
scroll to position [1436, 0]
click at [646, 289] on label "False" at bounding box center [653, 274] width 67 height 42
click at [643, 281] on input "False" at bounding box center [637, 275] width 14 height 11
radio input "true"
click at [582, 119] on label "True" at bounding box center [562, 101] width 67 height 42
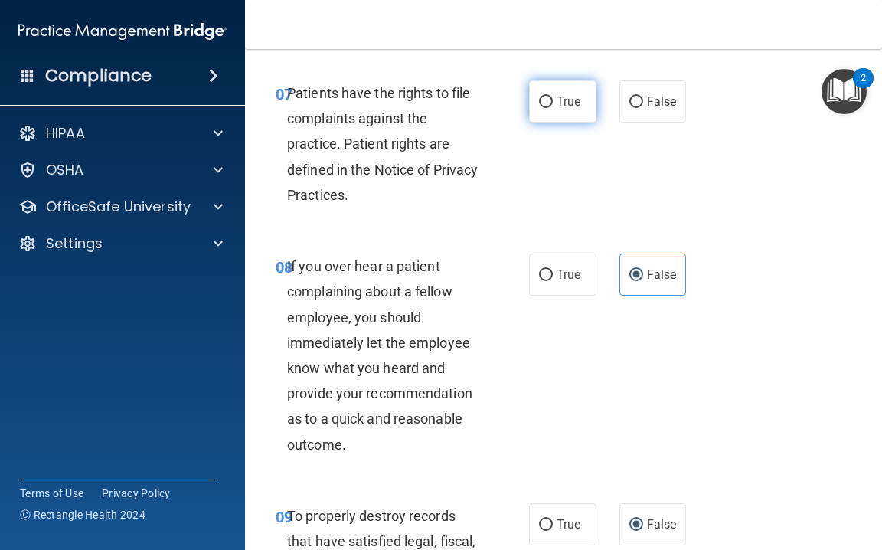
click at [553, 108] on input "True" at bounding box center [546, 101] width 14 height 11
radio input "true"
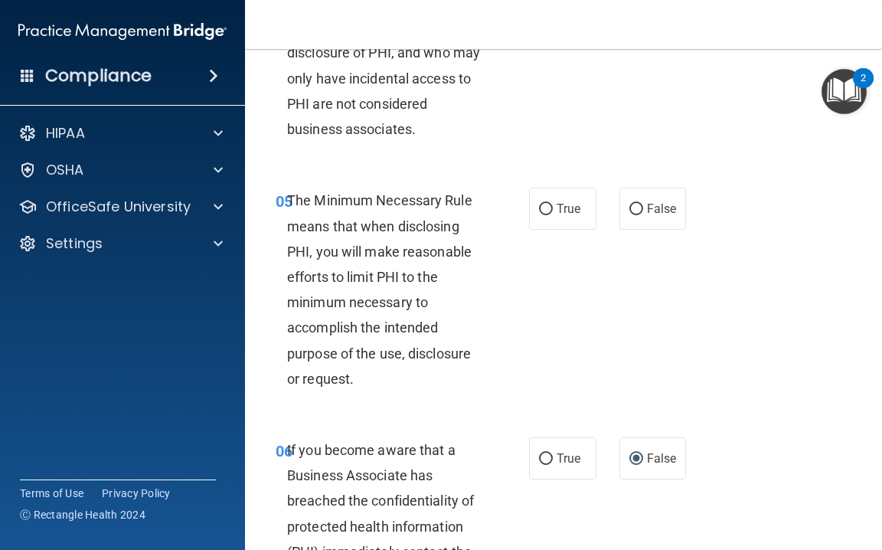
scroll to position [799, 0]
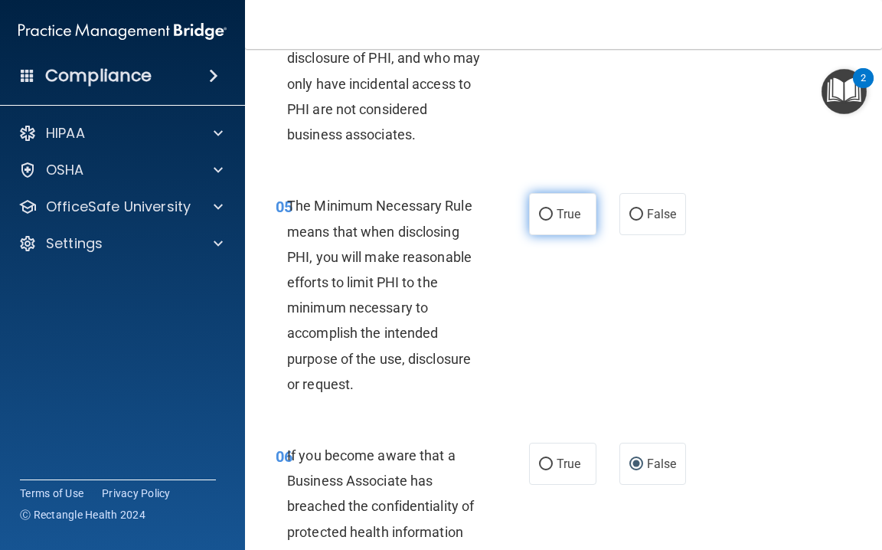
click at [587, 235] on label "True" at bounding box center [562, 214] width 67 height 42
click at [553, 221] on input "True" at bounding box center [546, 214] width 14 height 11
radio input "true"
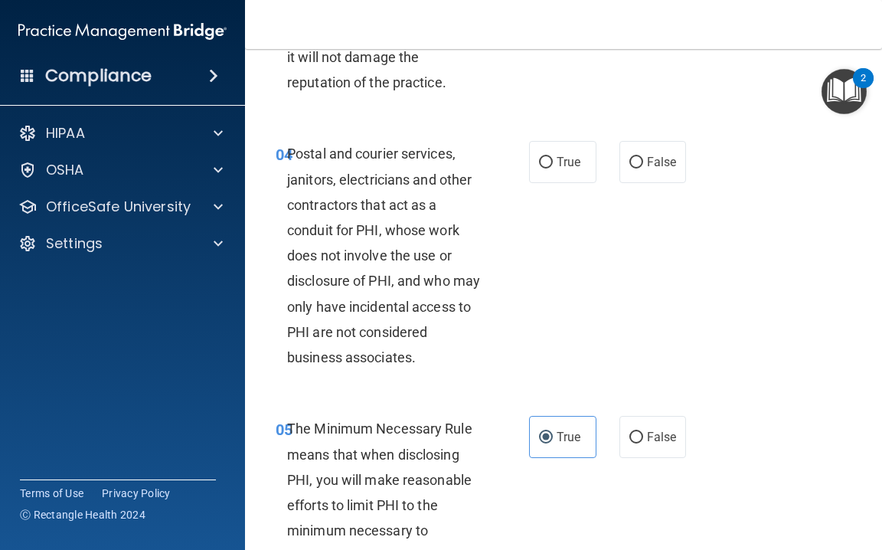
scroll to position [568, 0]
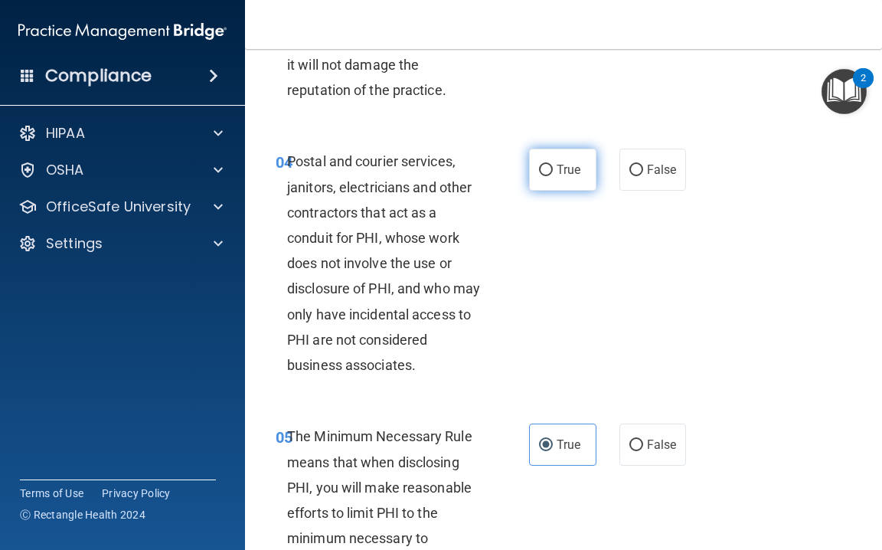
click at [564, 191] on label "True" at bounding box center [562, 170] width 67 height 42
click at [553, 176] on input "True" at bounding box center [546, 170] width 14 height 11
radio input "true"
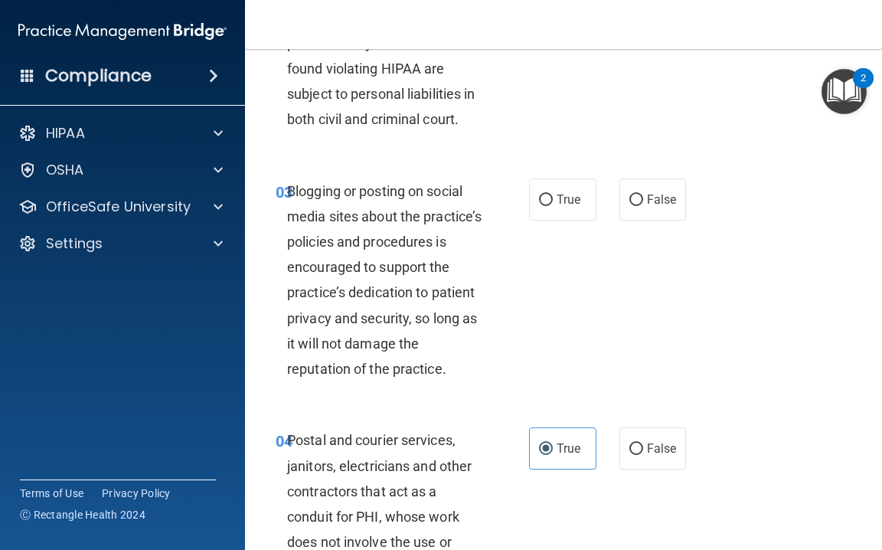
scroll to position [268, 0]
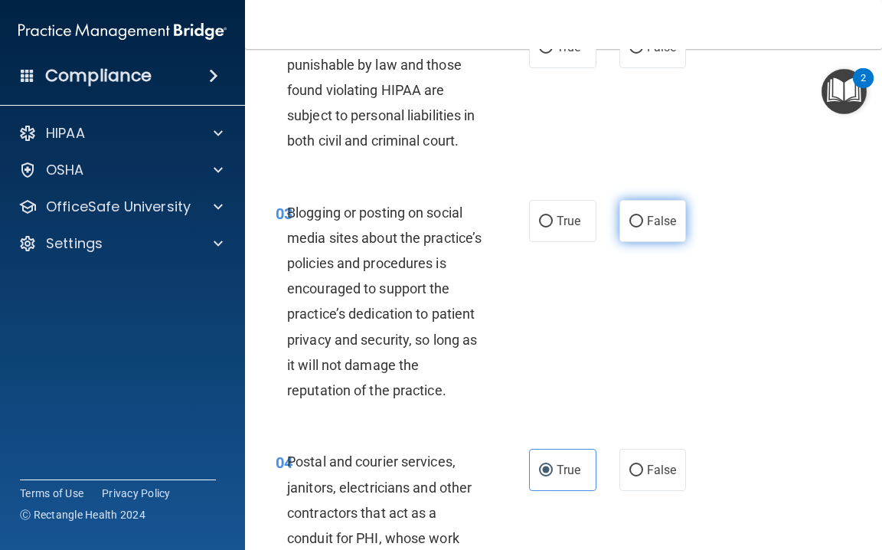
click at [637, 218] on input "False" at bounding box center [637, 221] width 14 height 11
radio input "true"
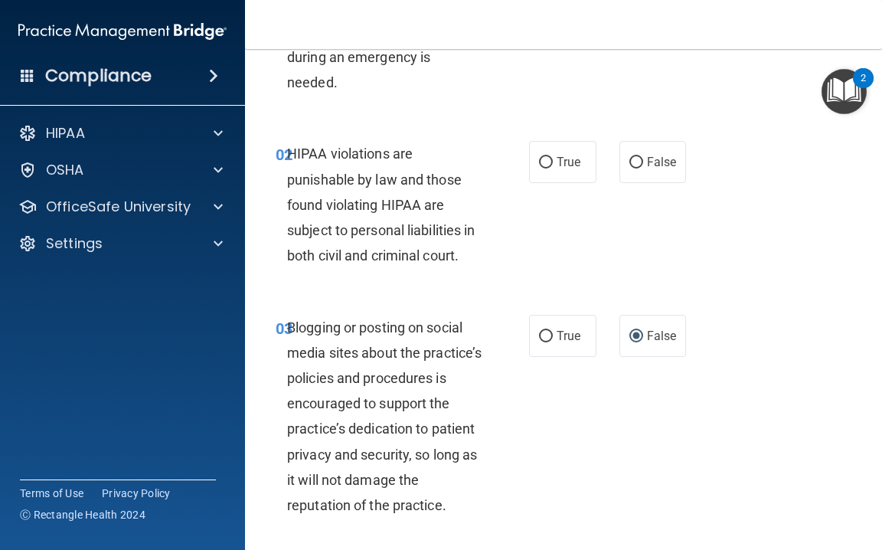
scroll to position [137, 0]
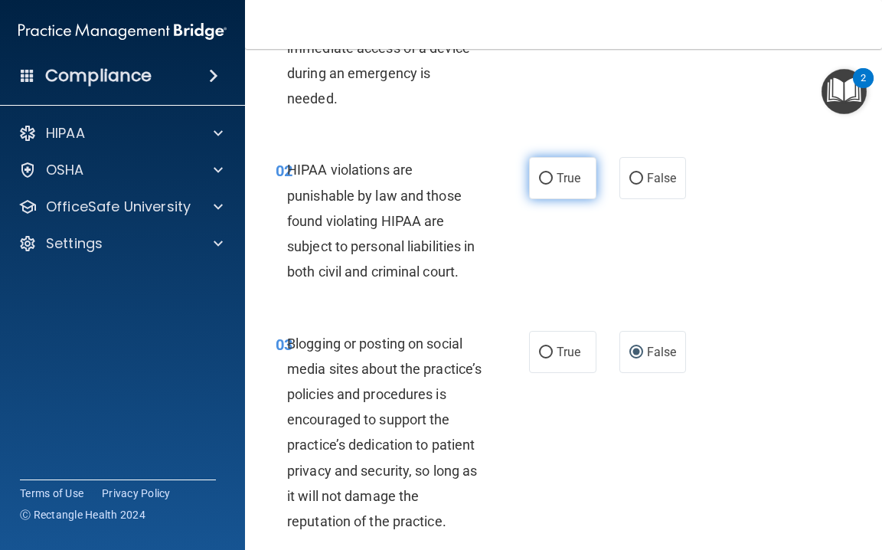
drag, startPoint x: 558, startPoint y: 174, endPoint x: 568, endPoint y: 164, distance: 14.1
click at [559, 173] on span "True" at bounding box center [569, 178] width 24 height 15
click at [553, 173] on input "True" at bounding box center [546, 178] width 14 height 11
radio input "true"
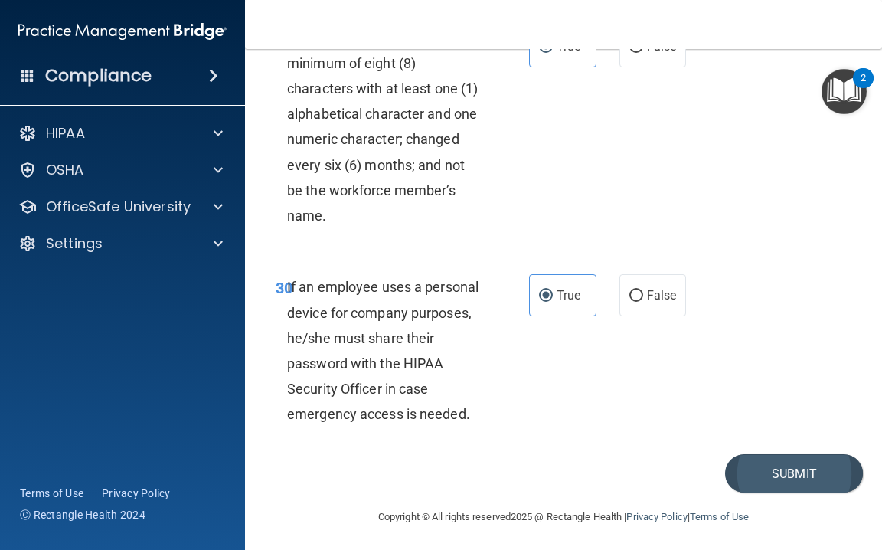
scroll to position [5478, 0]
click at [783, 475] on button "Submit" at bounding box center [794, 474] width 138 height 39
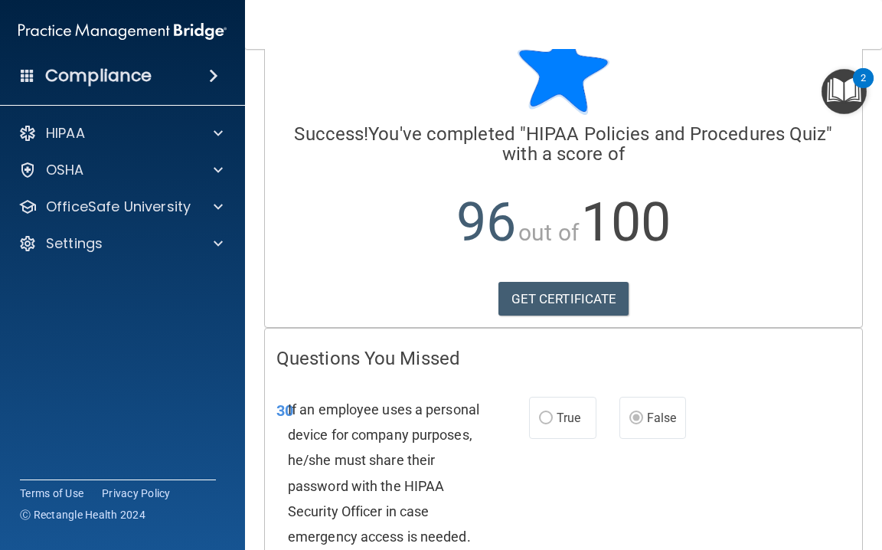
scroll to position [115, 0]
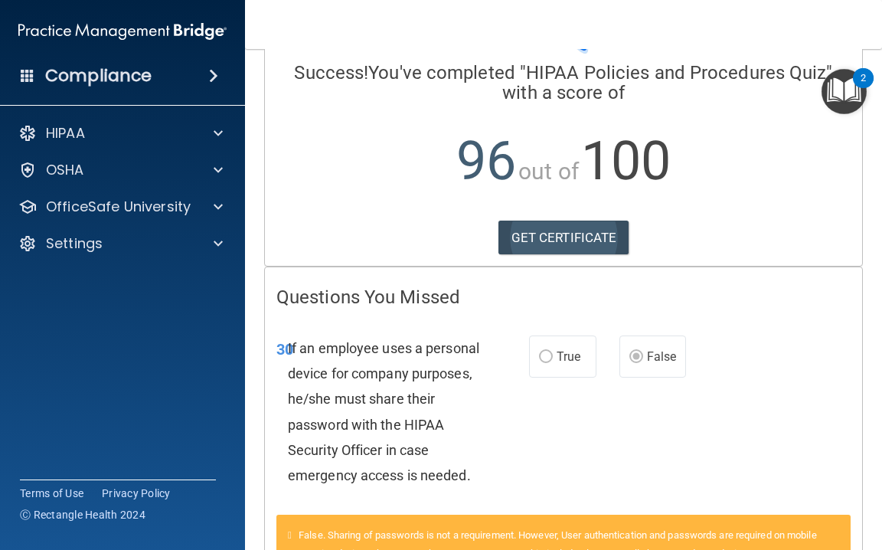
click at [592, 237] on link "GET CERTIFICATE" at bounding box center [564, 238] width 131 height 34
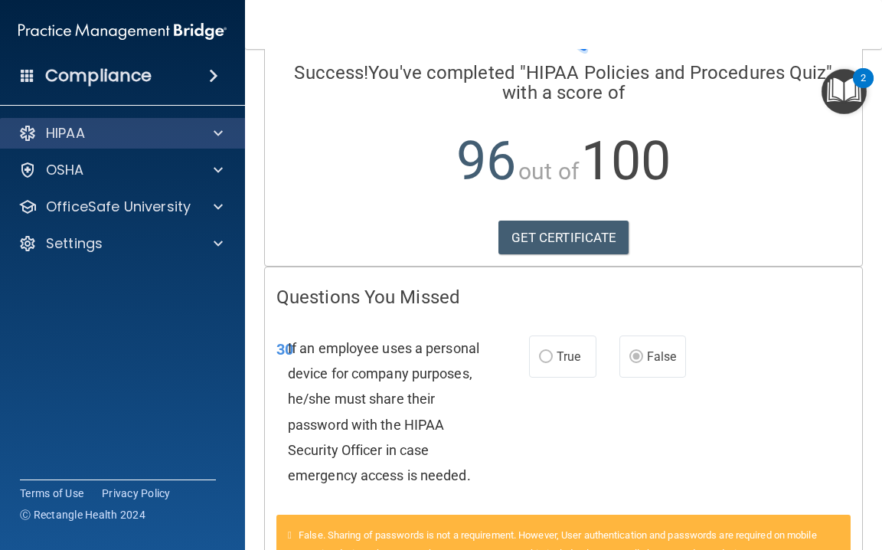
click at [217, 132] on span at bounding box center [218, 133] width 9 height 18
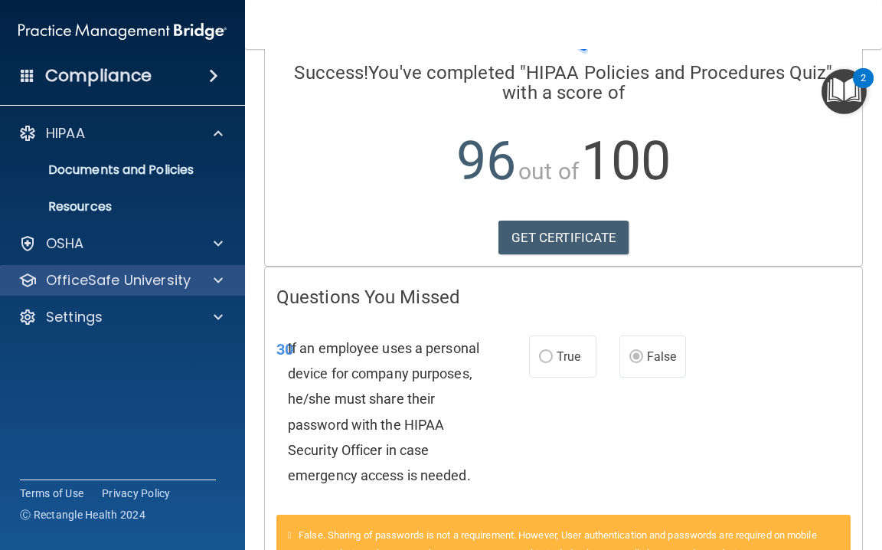
click at [209, 278] on div at bounding box center [216, 280] width 38 height 18
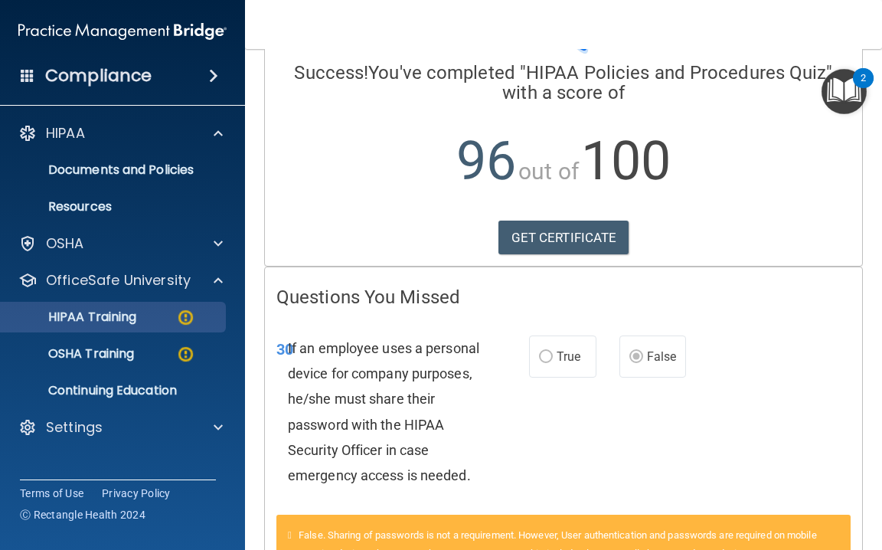
click at [135, 318] on p "HIPAA Training" at bounding box center [73, 316] width 126 height 15
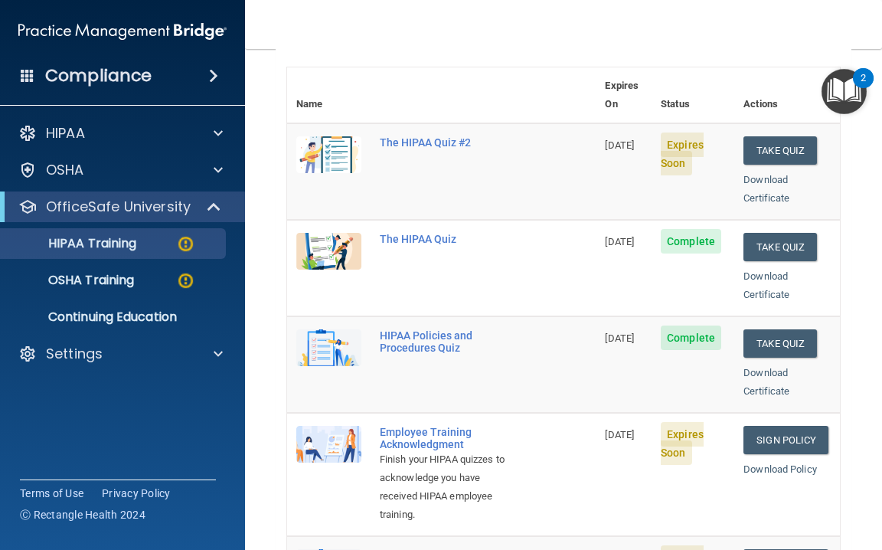
scroll to position [136, 0]
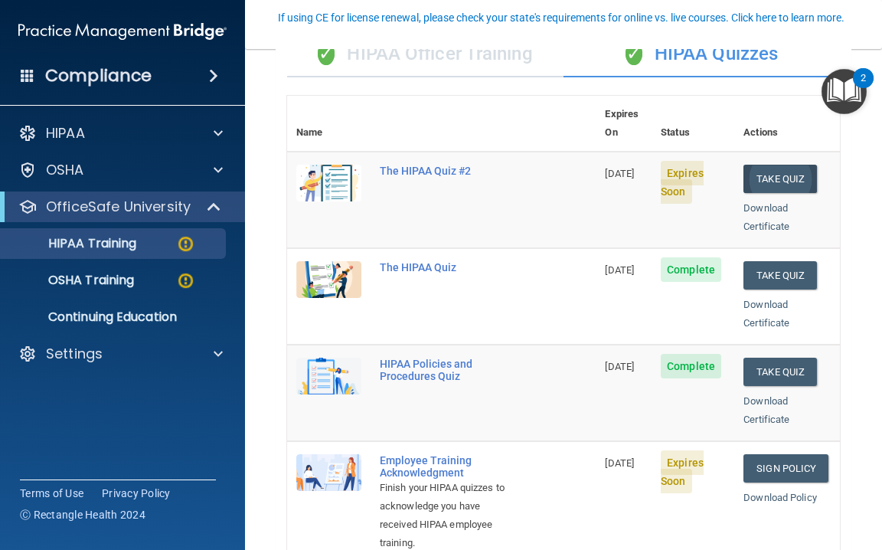
click at [797, 165] on button "Take Quiz" at bounding box center [781, 179] width 74 height 28
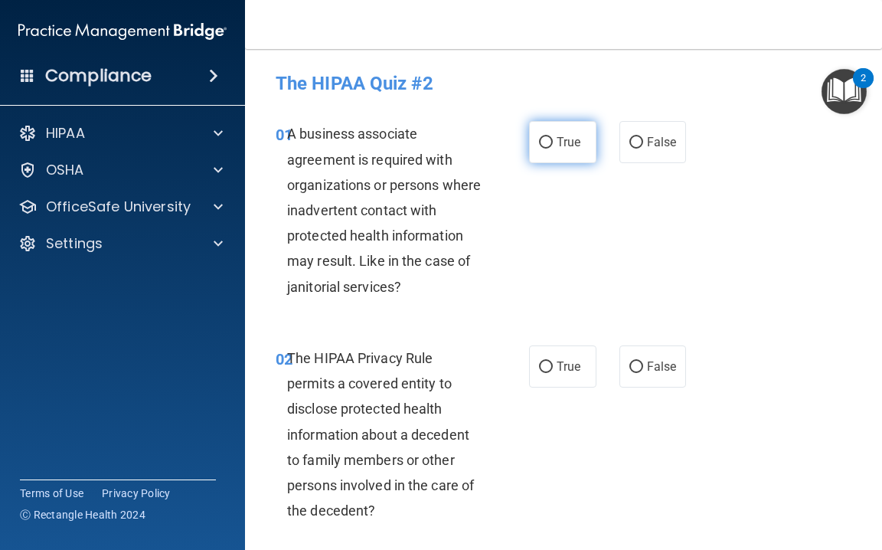
click at [534, 150] on label "True" at bounding box center [562, 142] width 67 height 42
click at [539, 149] on input "True" at bounding box center [546, 142] width 14 height 11
radio input "true"
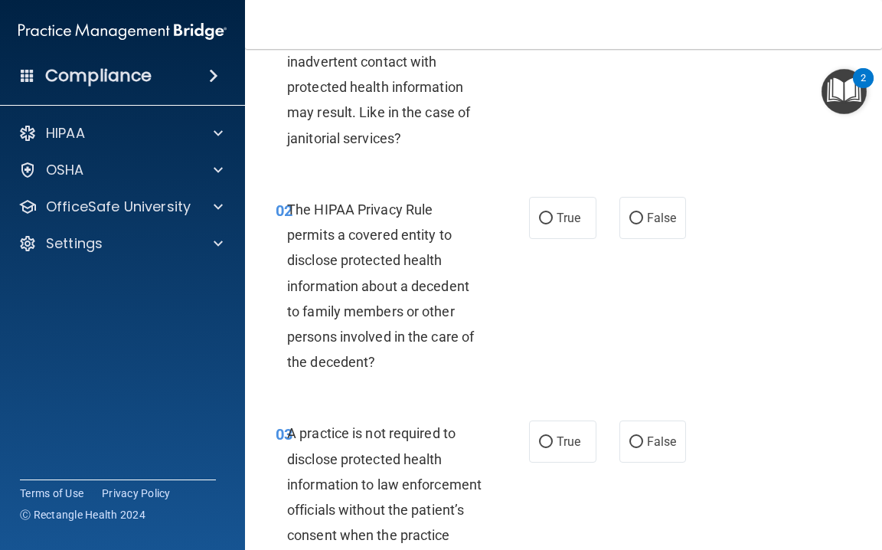
scroll to position [149, 0]
click at [632, 215] on input "False" at bounding box center [637, 217] width 14 height 11
radio input "true"
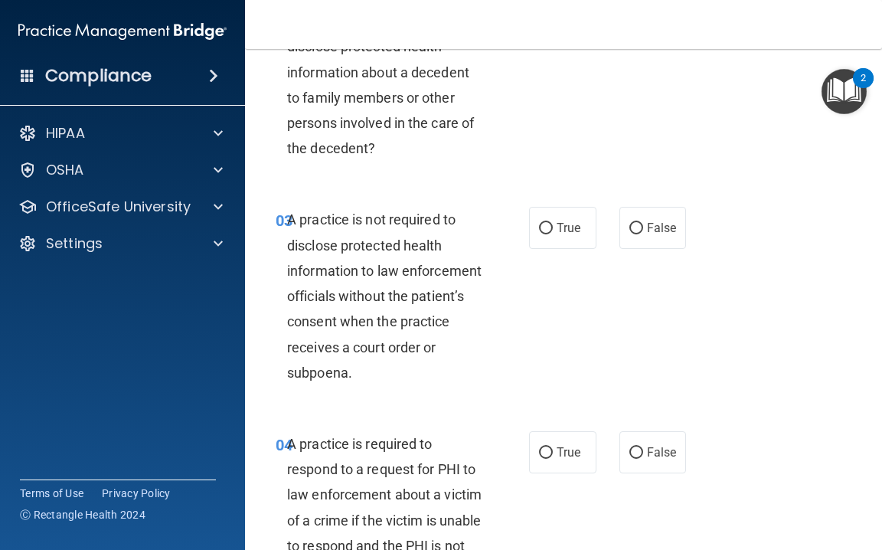
scroll to position [365, 0]
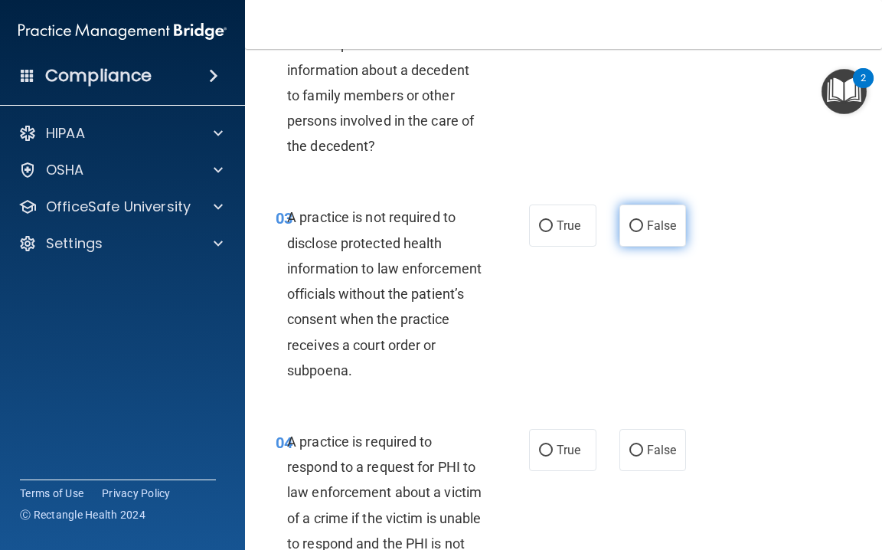
click at [656, 225] on span "False" at bounding box center [662, 225] width 30 height 15
click at [643, 225] on input "False" at bounding box center [637, 226] width 14 height 11
radio input "true"
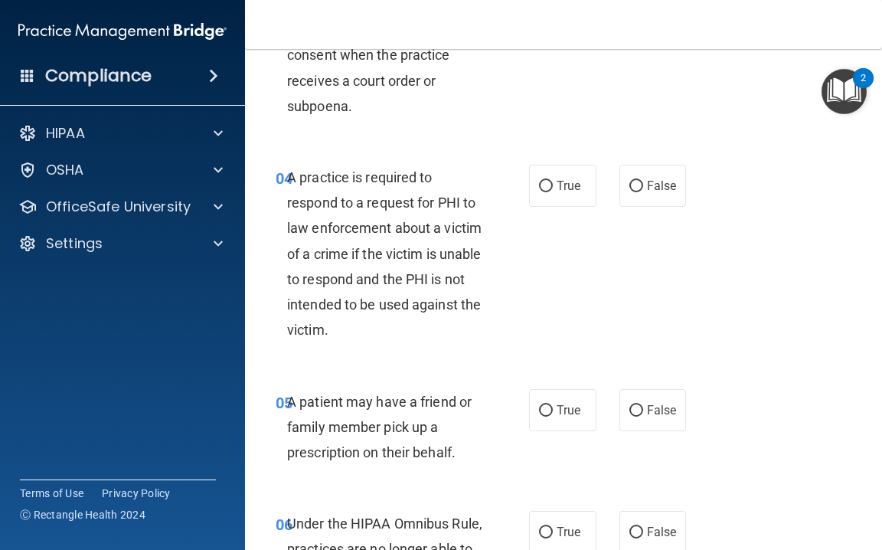
scroll to position [631, 0]
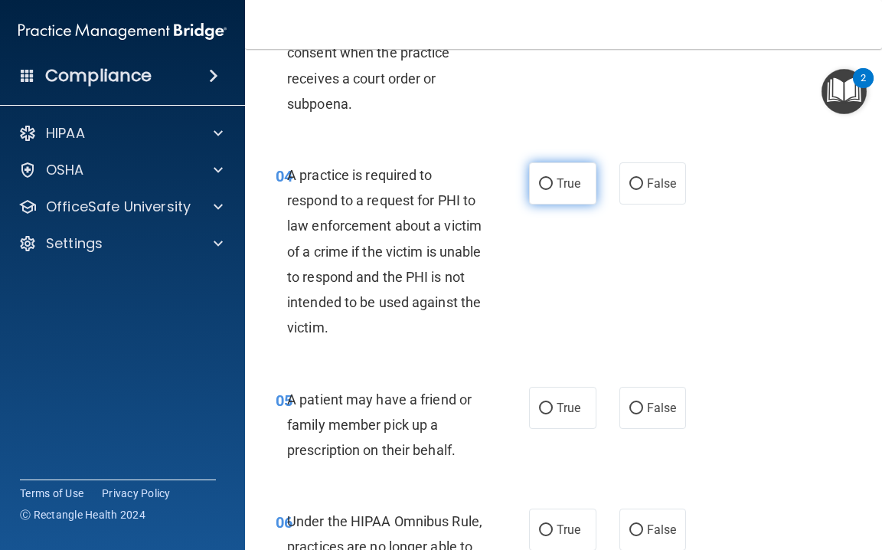
click at [552, 183] on input "True" at bounding box center [546, 183] width 14 height 11
radio input "true"
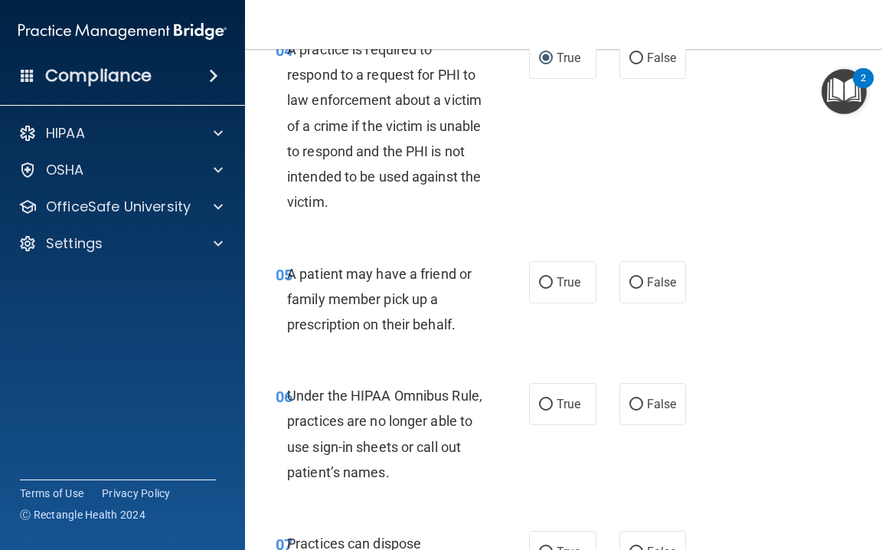
scroll to position [764, 0]
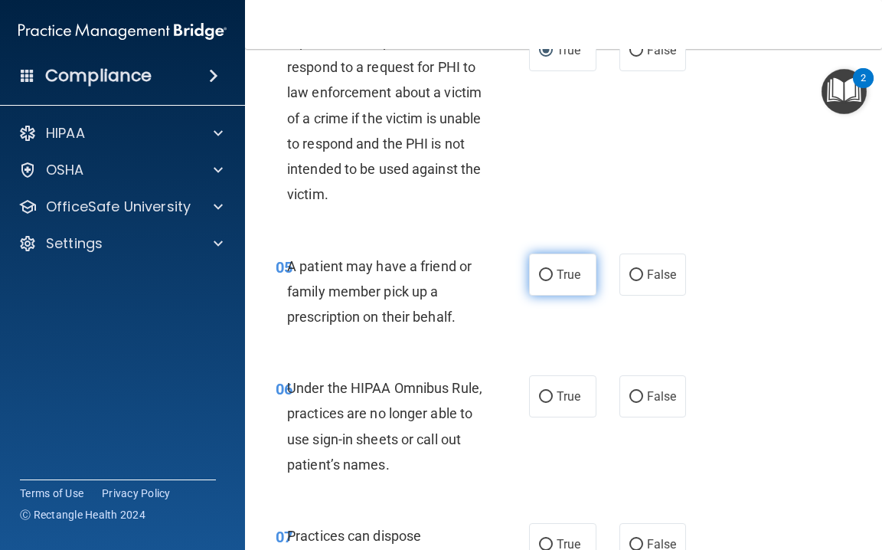
click at [569, 270] on span "True" at bounding box center [569, 274] width 24 height 15
click at [553, 270] on input "True" at bounding box center [546, 275] width 14 height 11
radio input "true"
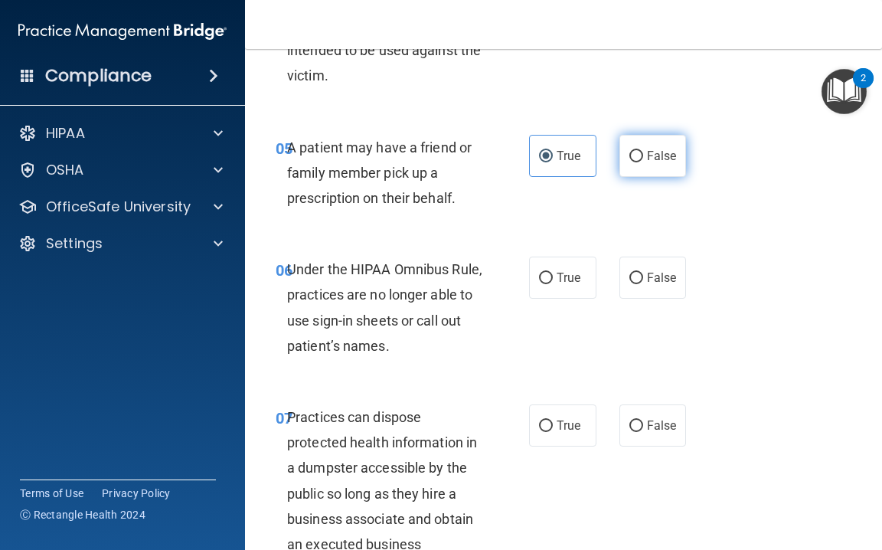
scroll to position [906, 0]
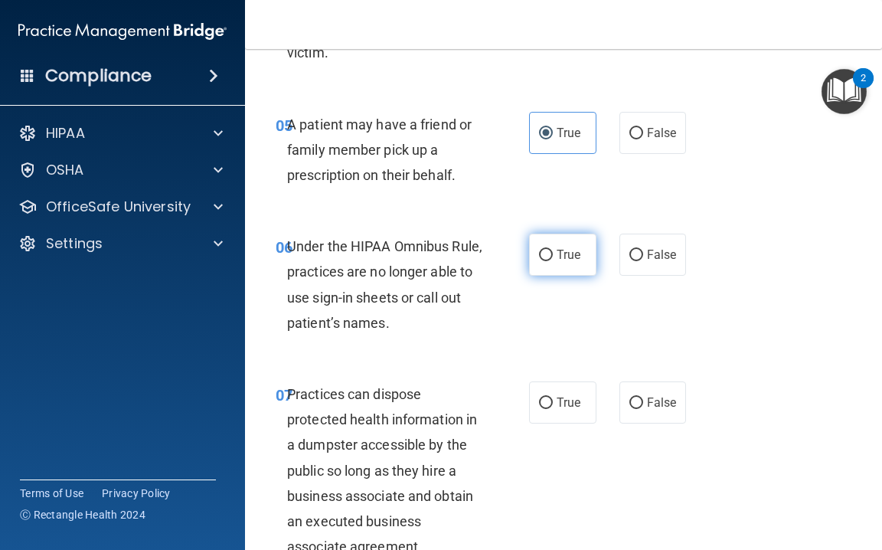
click at [552, 240] on label "True" at bounding box center [562, 255] width 67 height 42
click at [552, 250] on input "True" at bounding box center [546, 255] width 14 height 11
radio input "true"
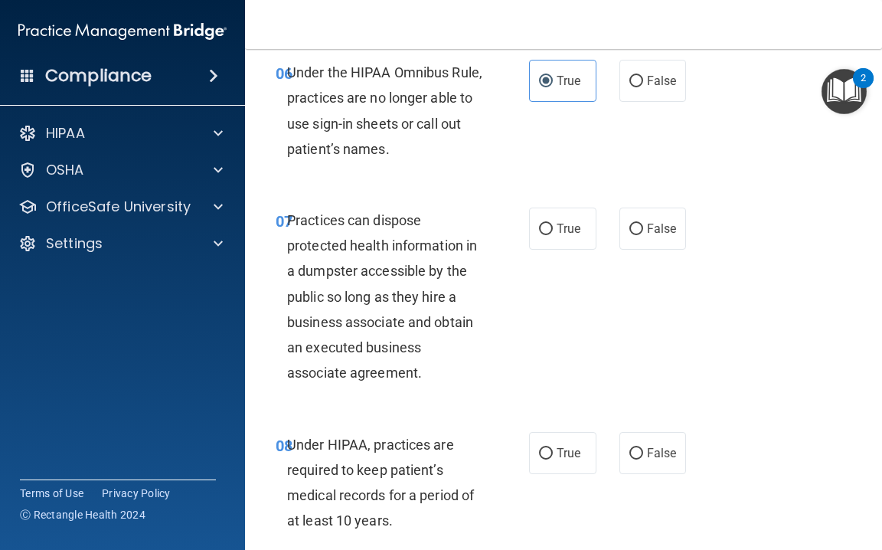
scroll to position [1081, 0]
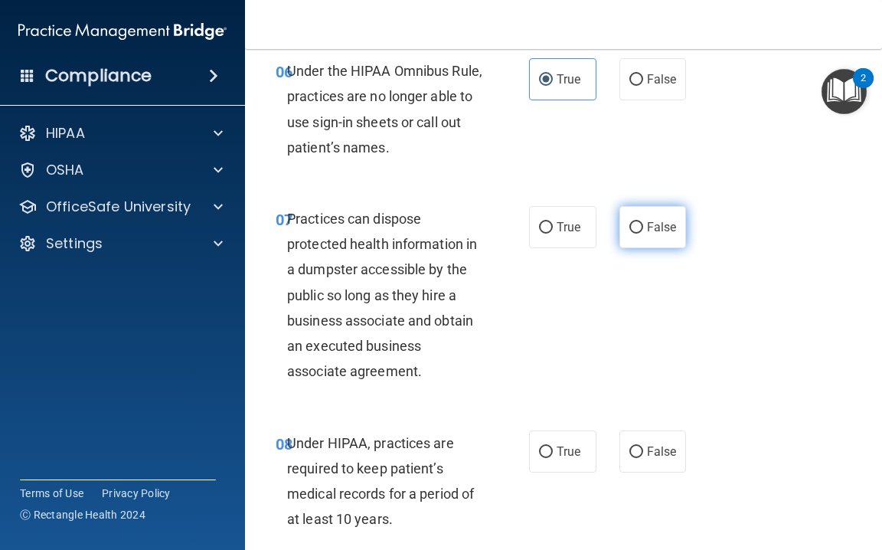
drag, startPoint x: 635, startPoint y: 223, endPoint x: 620, endPoint y: 232, distance: 17.2
click at [634, 223] on input "False" at bounding box center [637, 227] width 14 height 11
radio input "true"
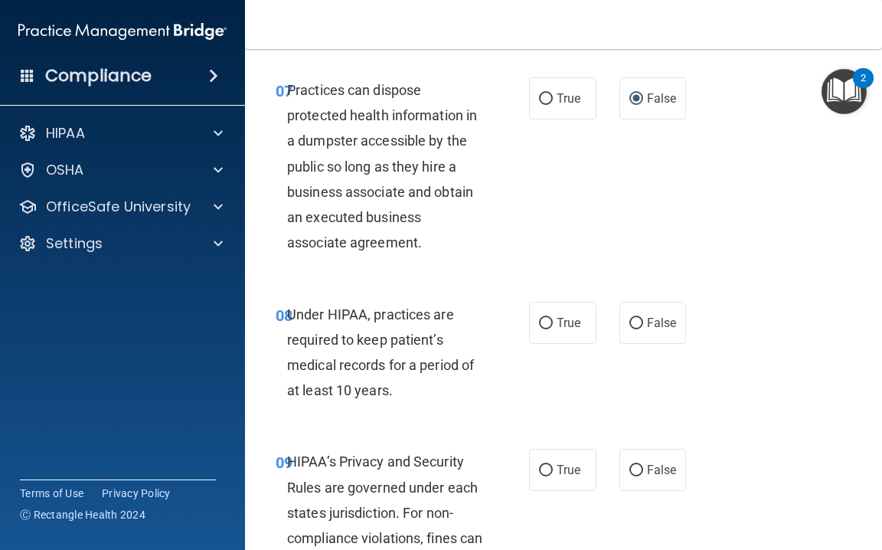
scroll to position [1212, 0]
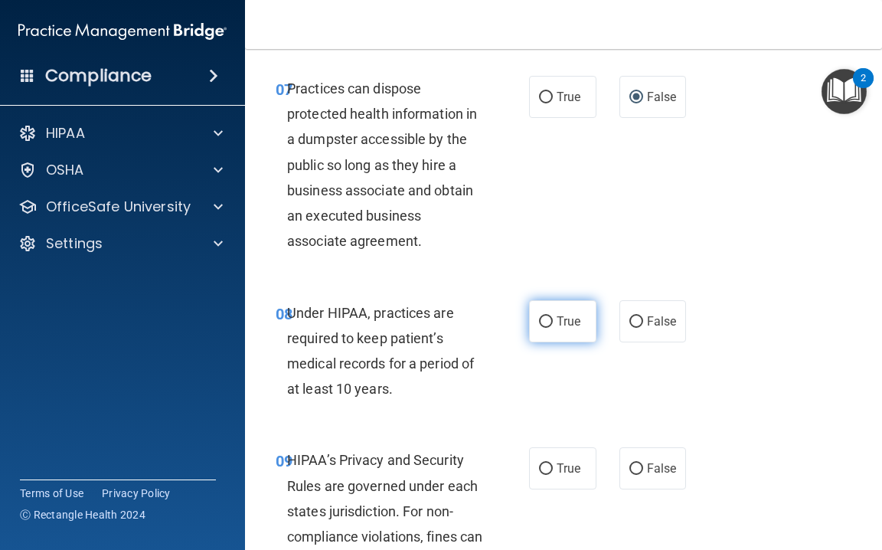
click at [569, 314] on span "True" at bounding box center [569, 321] width 24 height 15
click at [553, 316] on input "True" at bounding box center [546, 321] width 14 height 11
radio input "true"
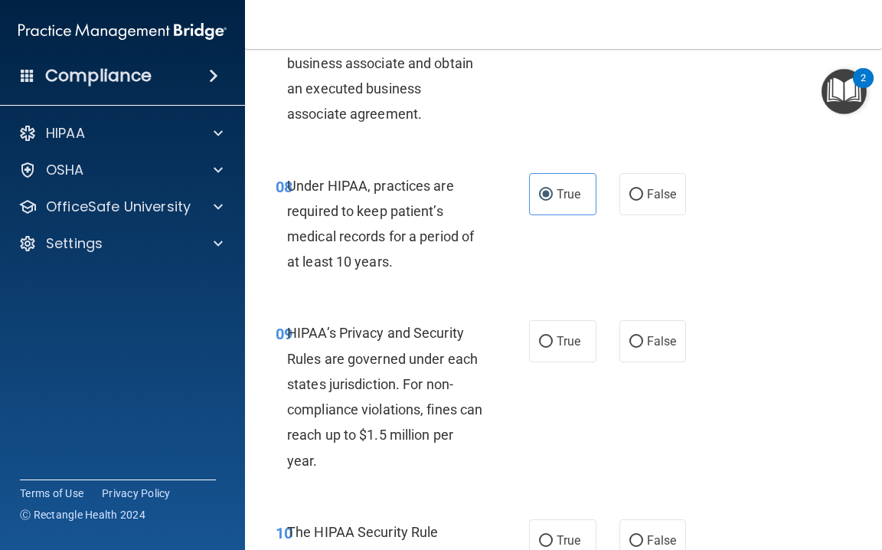
scroll to position [1362, 0]
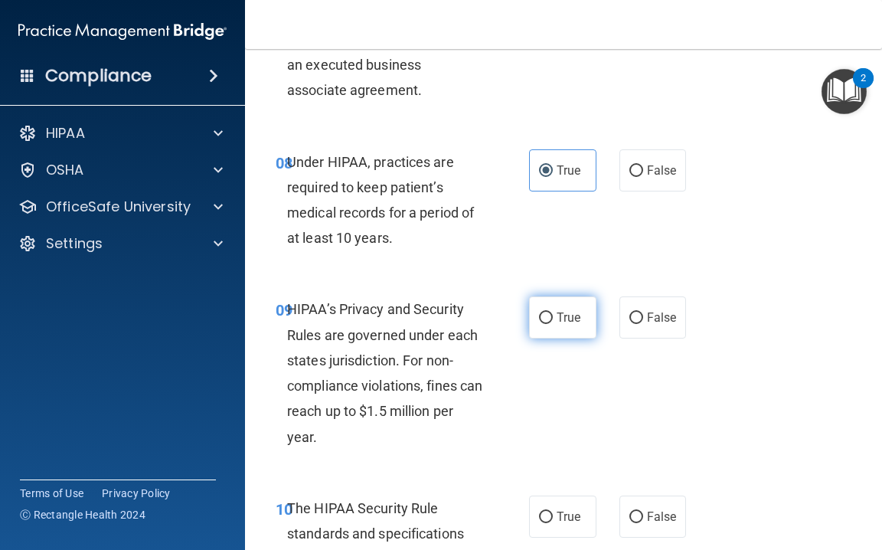
click at [557, 319] on label "True" at bounding box center [562, 317] width 67 height 42
click at [553, 319] on input "True" at bounding box center [546, 317] width 14 height 11
radio input "true"
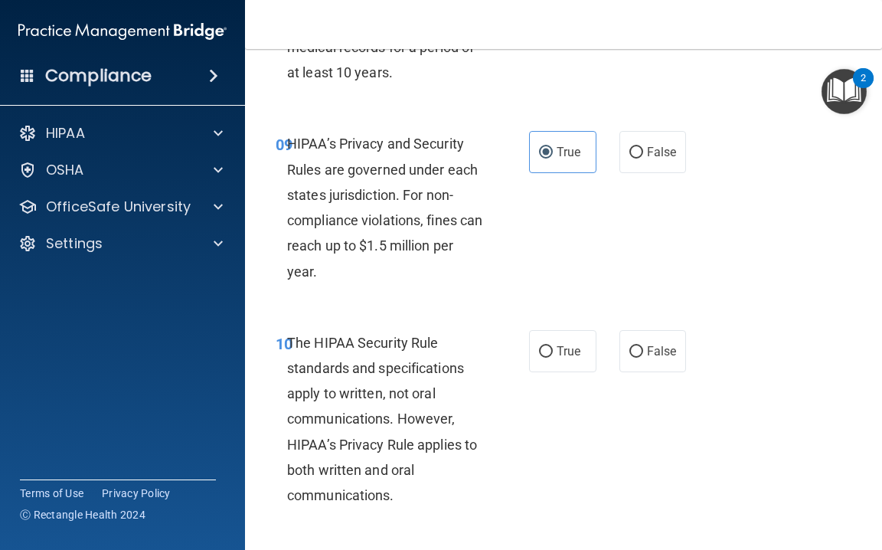
scroll to position [1539, 0]
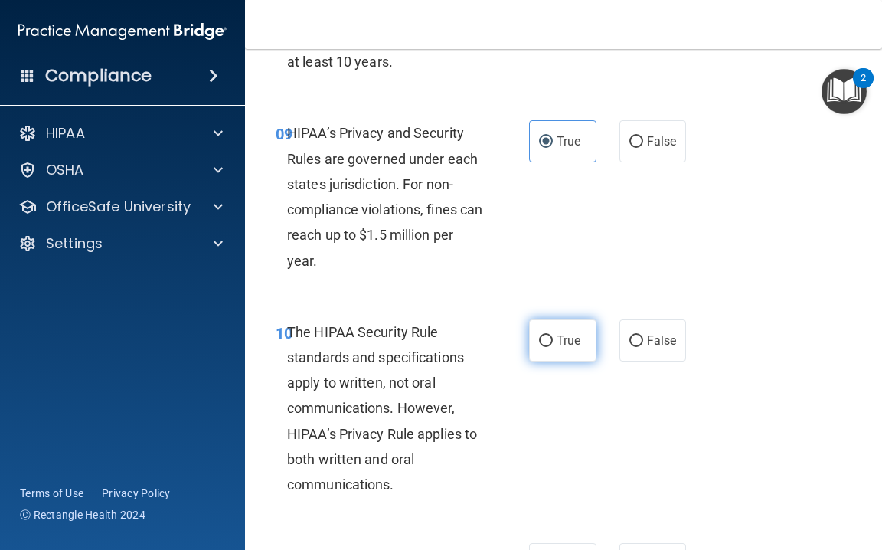
click at [578, 333] on span "True" at bounding box center [569, 340] width 24 height 15
click at [553, 335] on input "True" at bounding box center [546, 340] width 14 height 11
radio input "true"
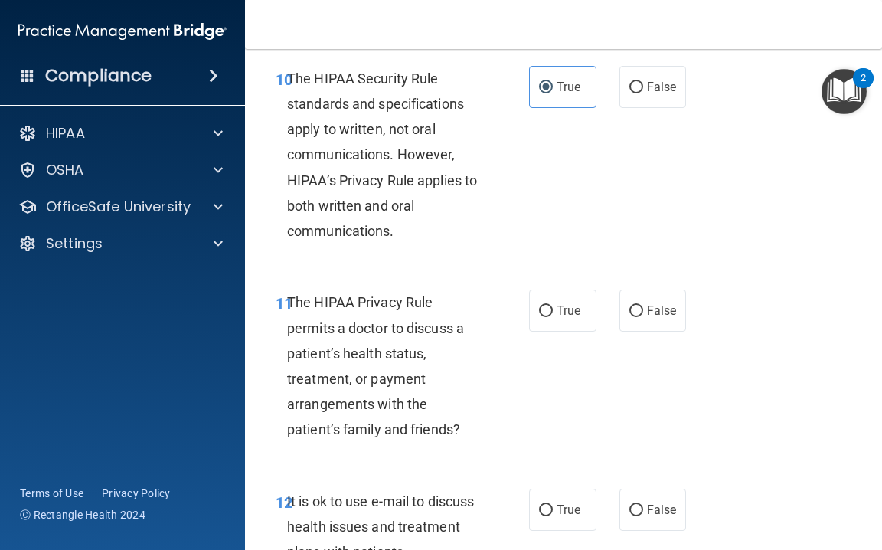
scroll to position [1813, 0]
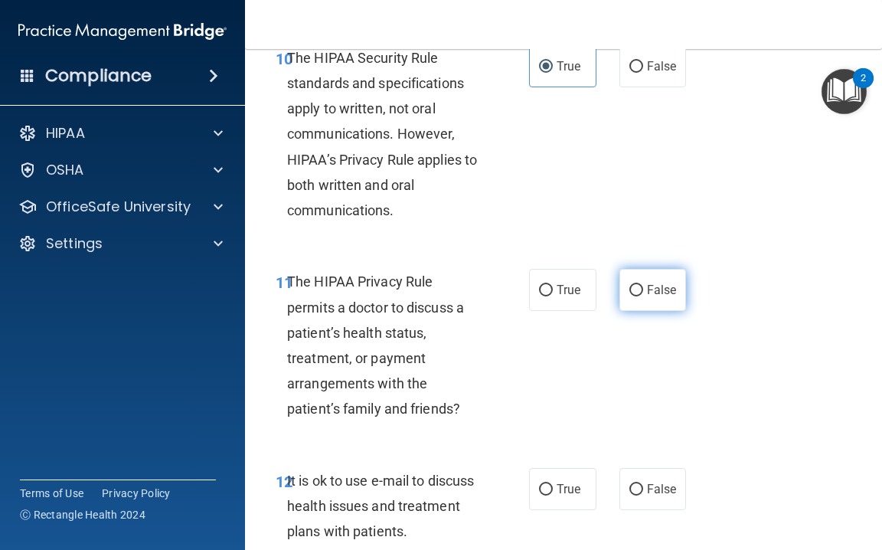
click at [632, 289] on label "False" at bounding box center [653, 290] width 67 height 42
click at [632, 289] on input "False" at bounding box center [637, 290] width 14 height 11
radio input "true"
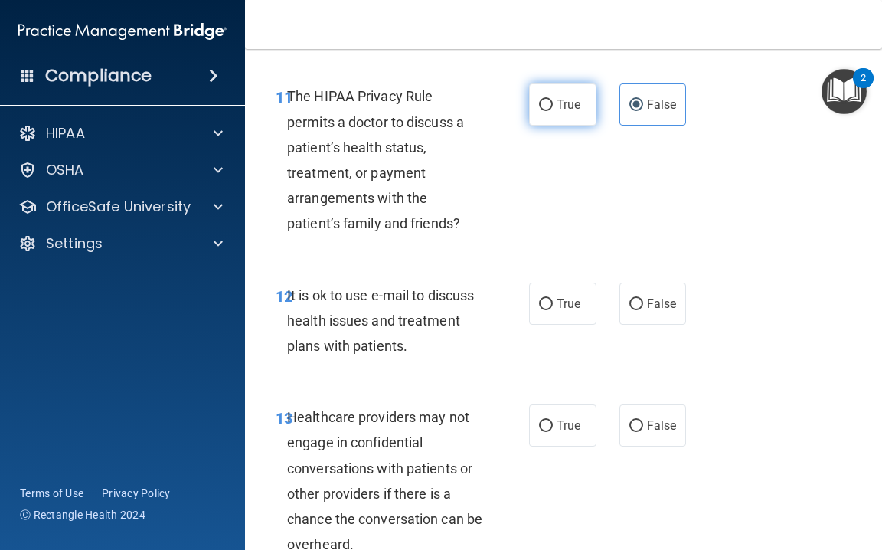
scroll to position [2007, 0]
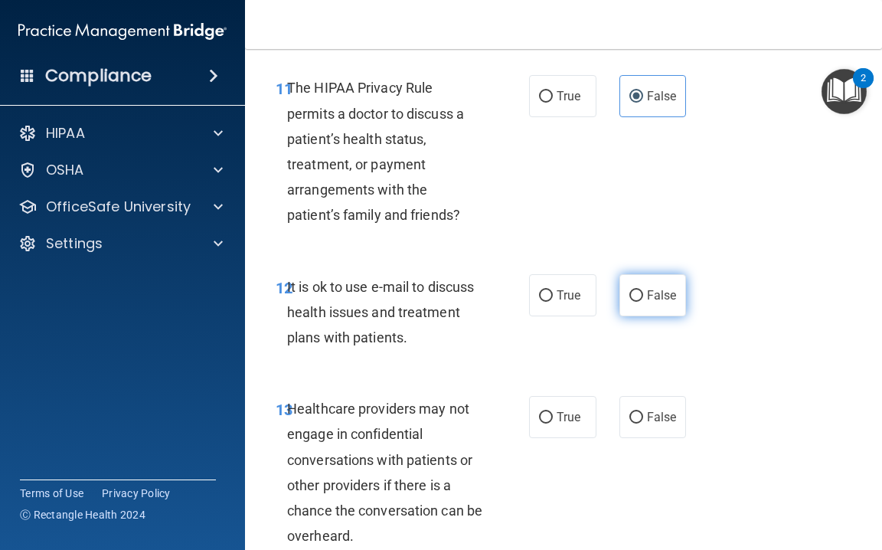
click at [644, 287] on label "False" at bounding box center [653, 295] width 67 height 42
click at [643, 290] on input "False" at bounding box center [637, 295] width 14 height 11
radio input "true"
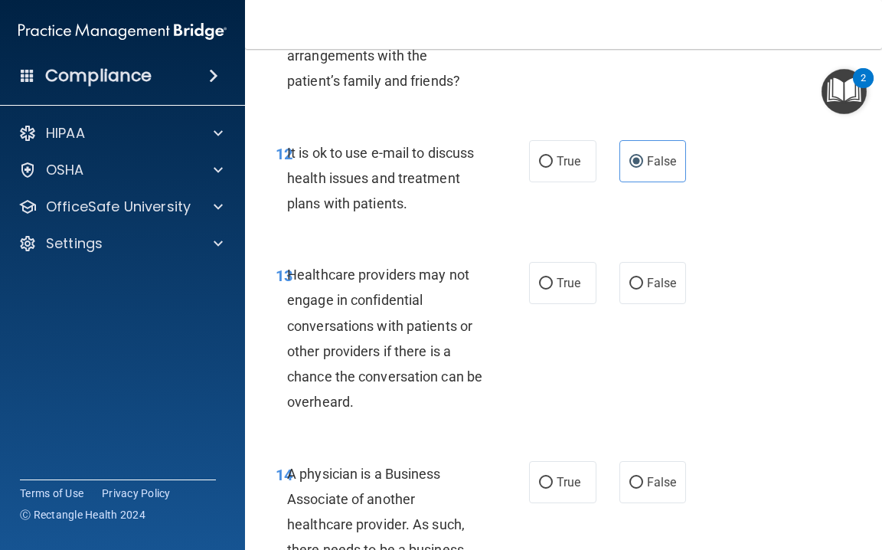
scroll to position [2141, 0]
drag, startPoint x: 630, startPoint y: 276, endPoint x: 561, endPoint y: 264, distance: 70.6
click at [561, 264] on div "True False" at bounding box center [610, 282] width 162 height 42
click at [561, 275] on span "True" at bounding box center [569, 282] width 24 height 15
click at [553, 277] on input "True" at bounding box center [546, 282] width 14 height 11
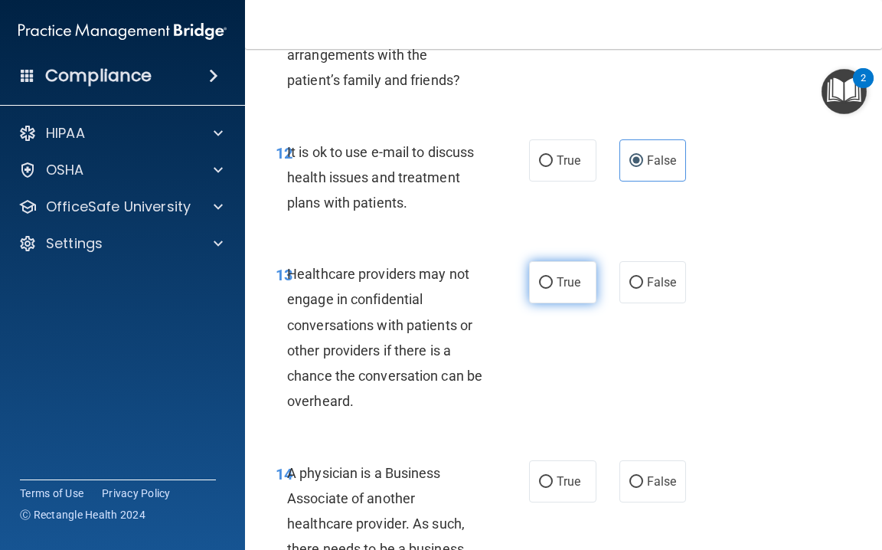
radio input "true"
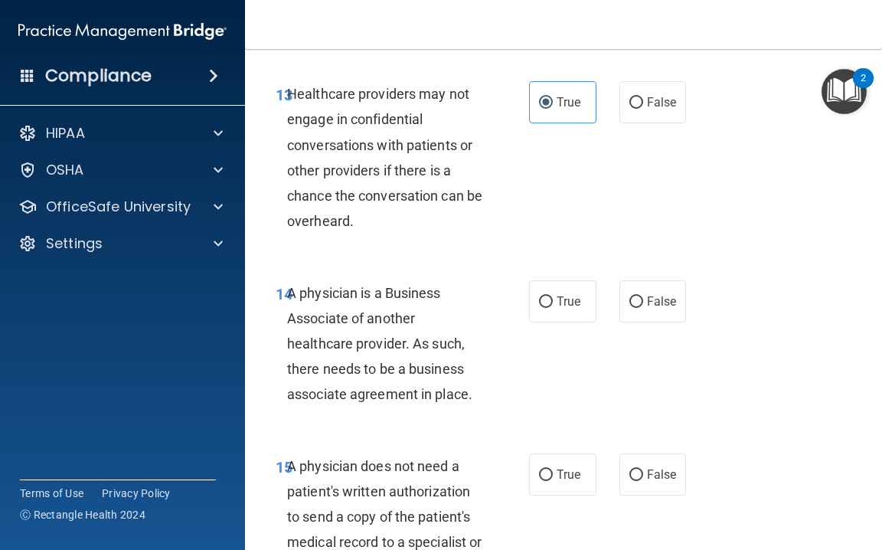
scroll to position [2324, 0]
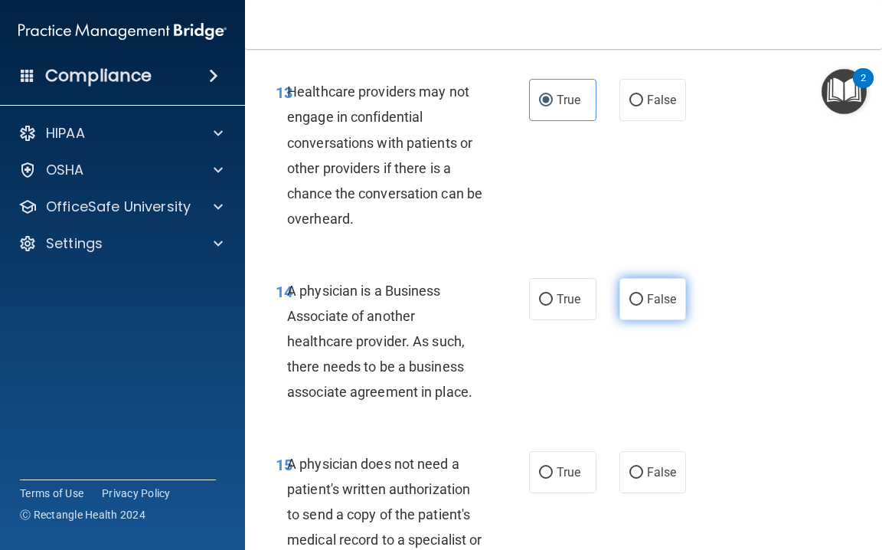
click at [626, 293] on label "False" at bounding box center [653, 299] width 67 height 42
click at [630, 294] on input "False" at bounding box center [637, 299] width 14 height 11
radio input "true"
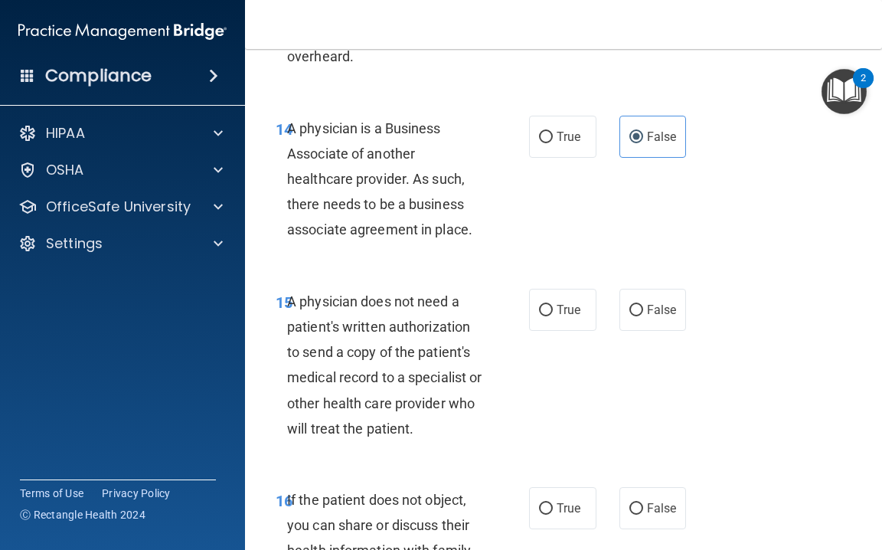
scroll to position [2507, 0]
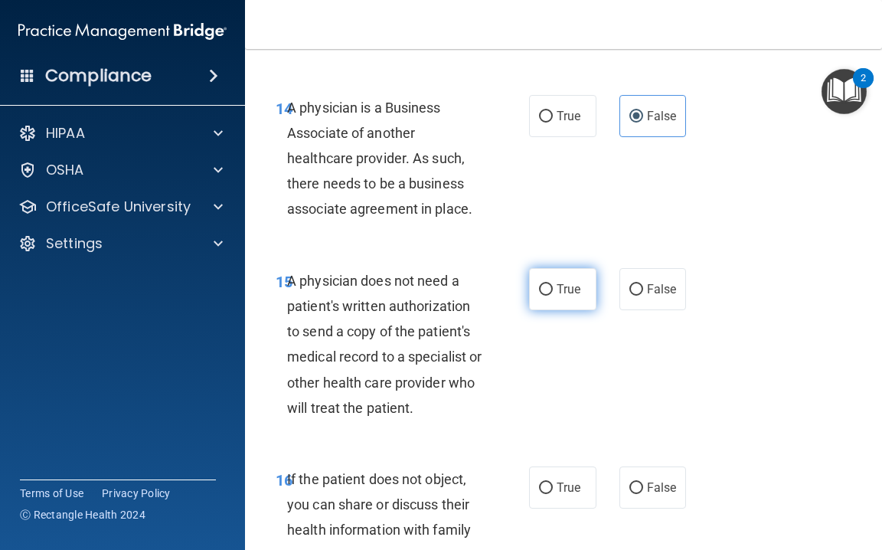
click at [583, 280] on label "True" at bounding box center [562, 289] width 67 height 42
click at [553, 284] on input "True" at bounding box center [546, 289] width 14 height 11
radio input "true"
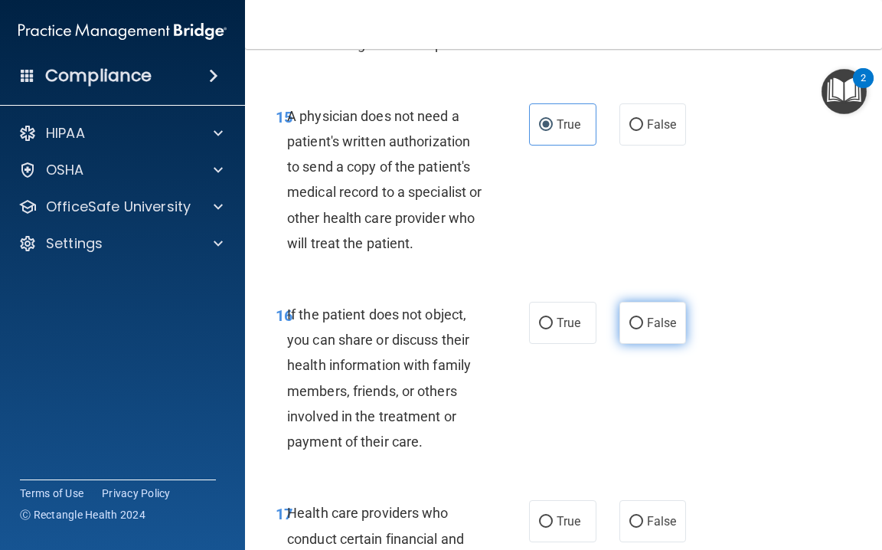
scroll to position [2693, 0]
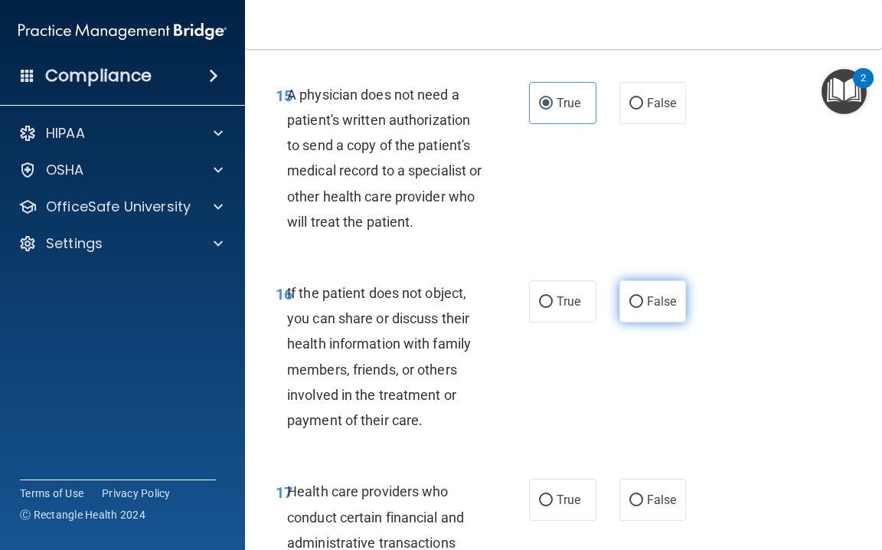
drag, startPoint x: 658, startPoint y: 297, endPoint x: 619, endPoint y: 298, distance: 39.1
click at [655, 297] on label "False" at bounding box center [653, 301] width 67 height 42
click at [643, 297] on input "False" at bounding box center [637, 301] width 14 height 11
radio input "true"
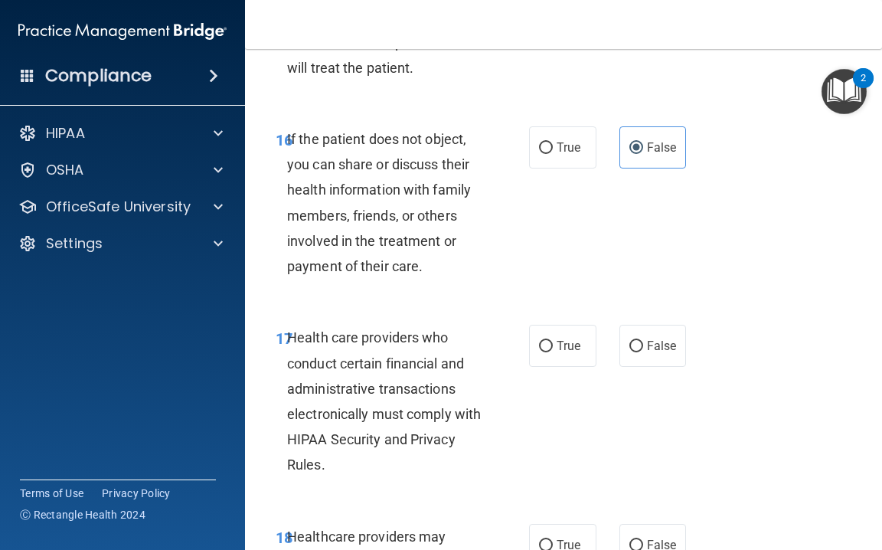
scroll to position [2849, 0]
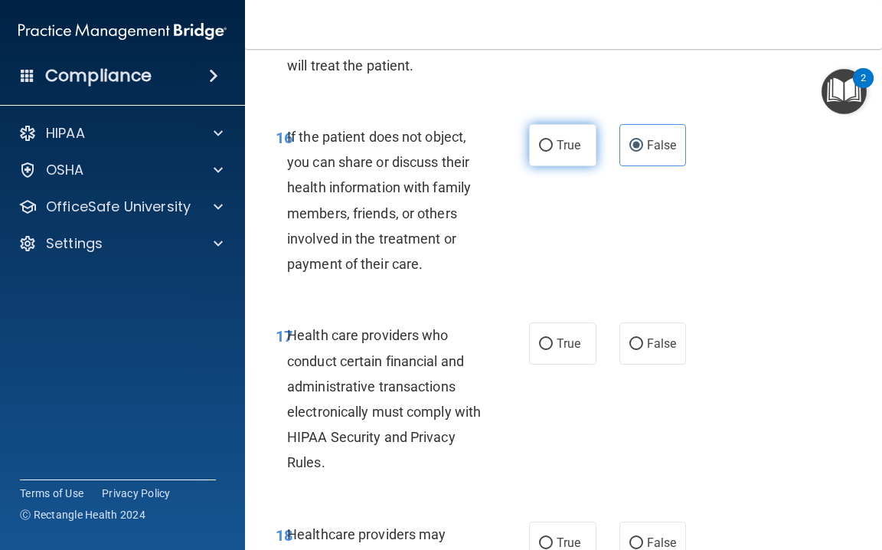
click at [567, 140] on label "True" at bounding box center [562, 145] width 67 height 42
click at [553, 140] on input "True" at bounding box center [546, 145] width 14 height 11
radio input "true"
radio input "false"
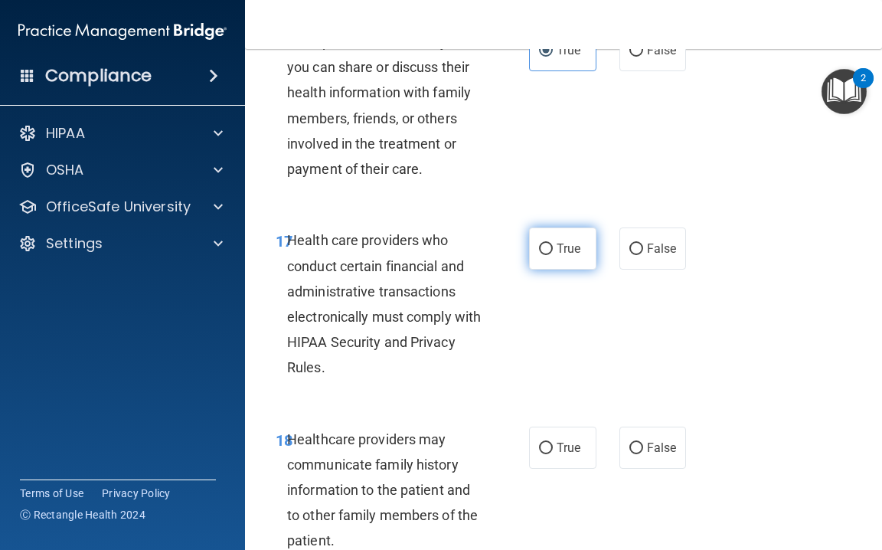
scroll to position [2952, 0]
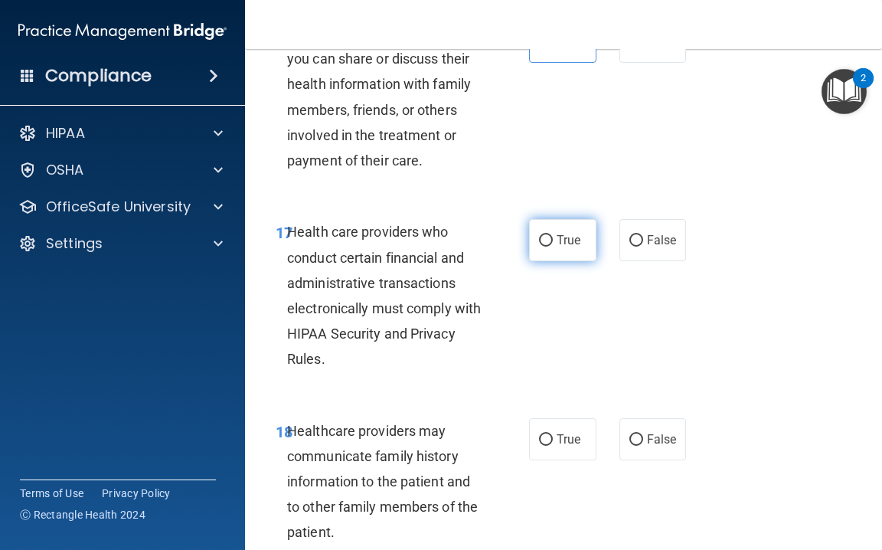
click at [585, 224] on label "True" at bounding box center [562, 240] width 67 height 42
click at [553, 235] on input "True" at bounding box center [546, 240] width 14 height 11
radio input "true"
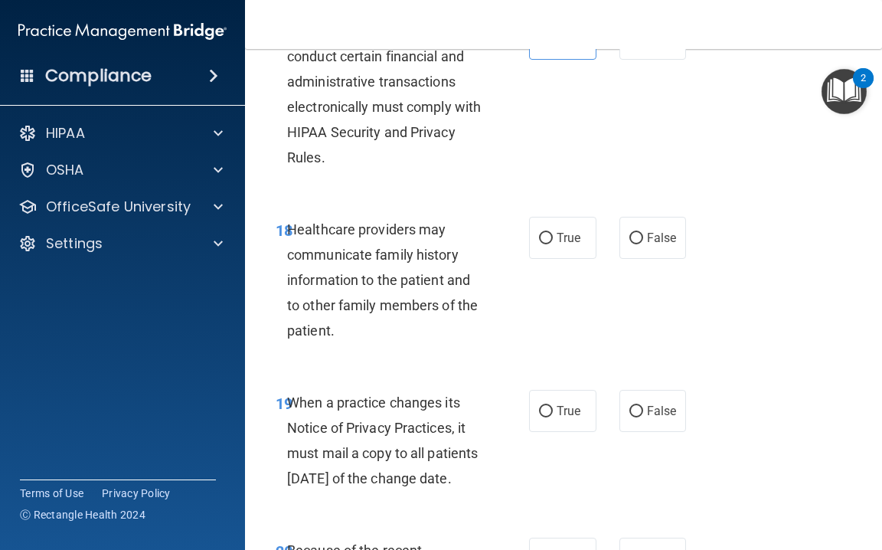
scroll to position [3155, 0]
click at [643, 230] on label "False" at bounding box center [653, 237] width 67 height 42
click at [643, 232] on input "False" at bounding box center [637, 237] width 14 height 11
radio input "true"
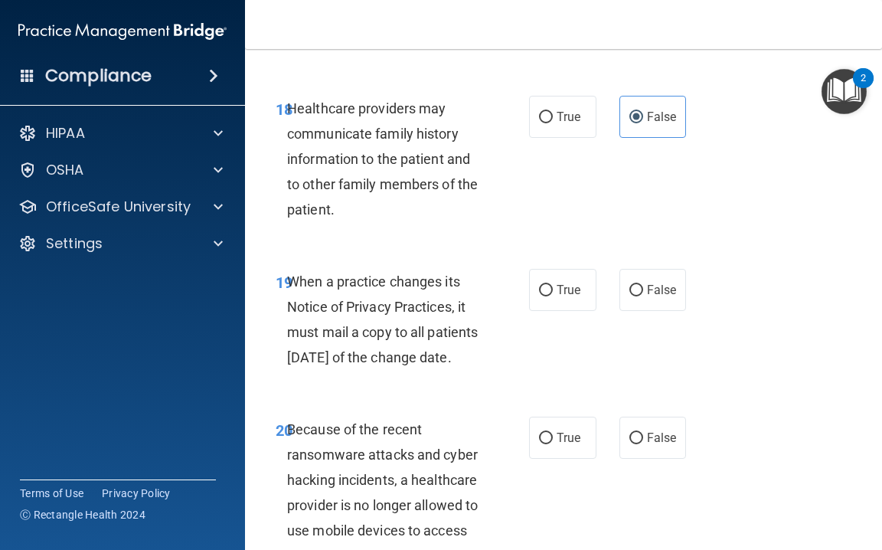
scroll to position [3277, 0]
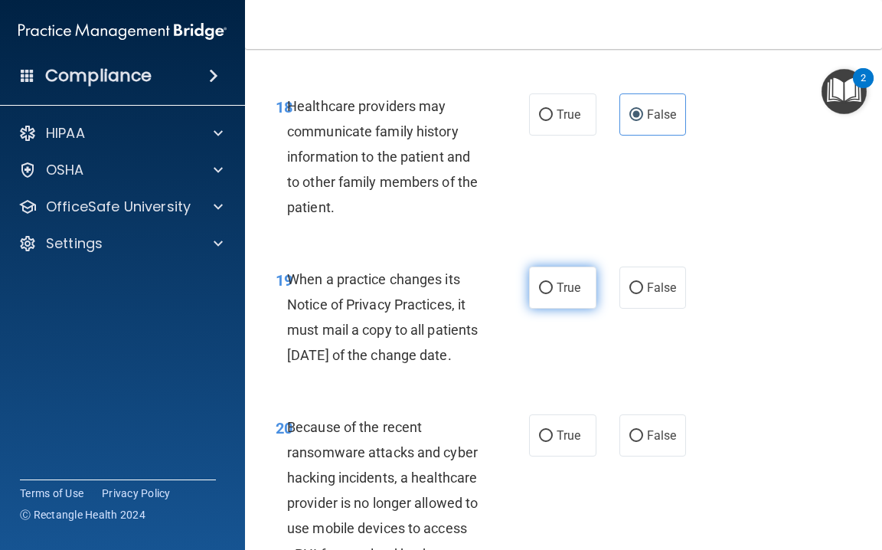
drag, startPoint x: 569, startPoint y: 260, endPoint x: 587, endPoint y: 264, distance: 18.9
click at [570, 267] on label "True" at bounding box center [562, 288] width 67 height 42
click at [553, 283] on input "True" at bounding box center [546, 288] width 14 height 11
radio input "true"
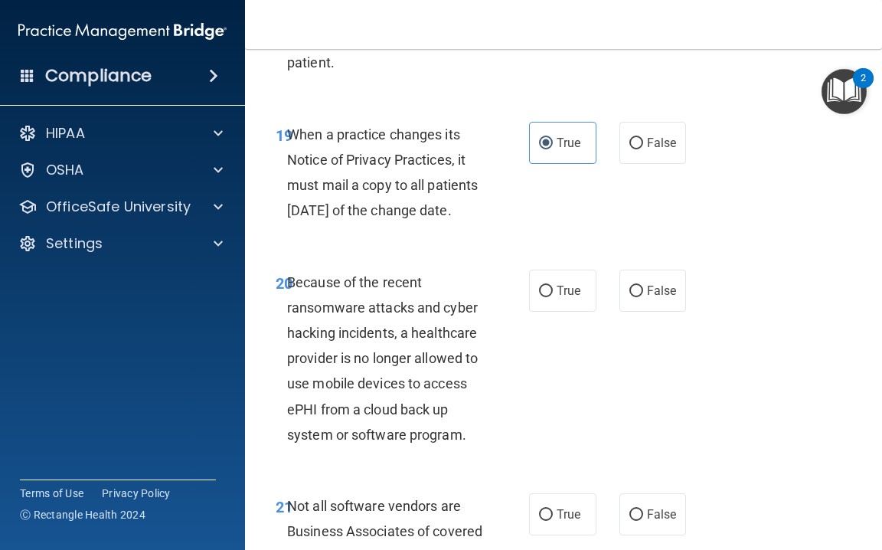
scroll to position [3436, 0]
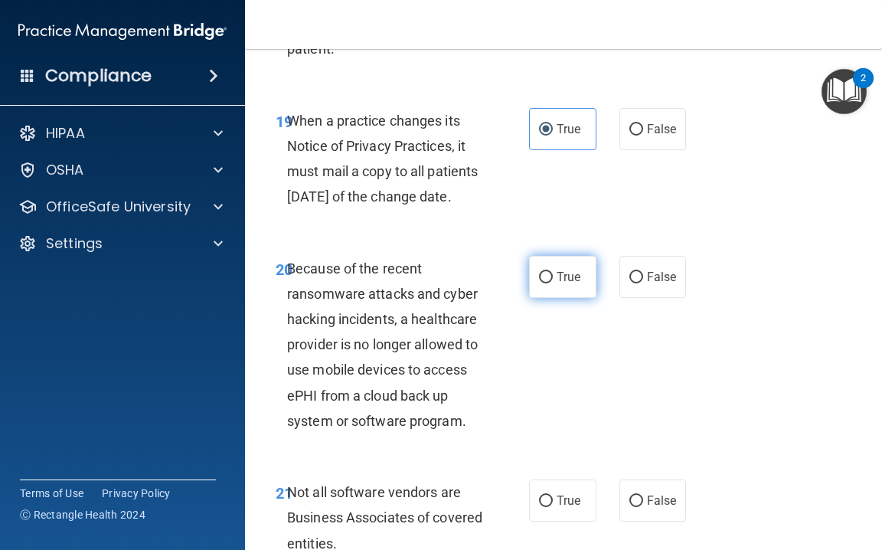
click at [575, 277] on span "True" at bounding box center [569, 277] width 24 height 15
click at [553, 277] on input "True" at bounding box center [546, 277] width 14 height 11
radio input "true"
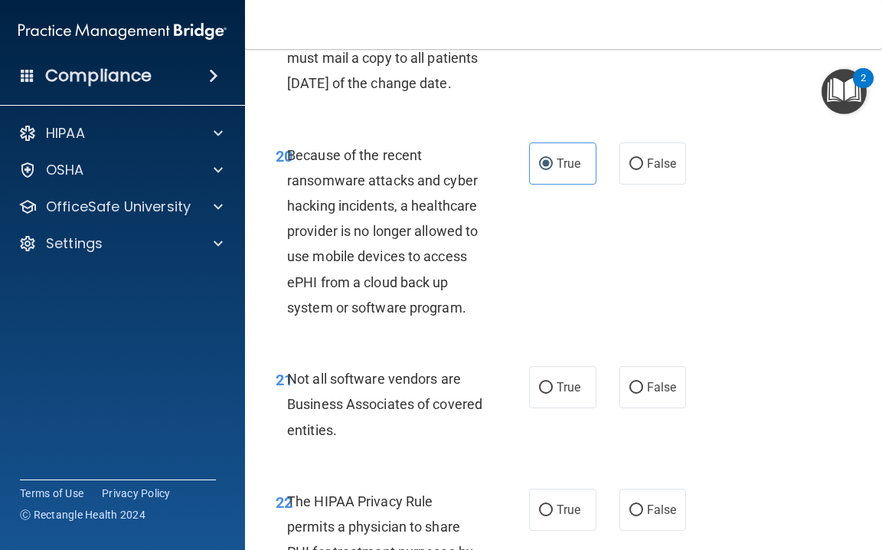
scroll to position [3551, 0]
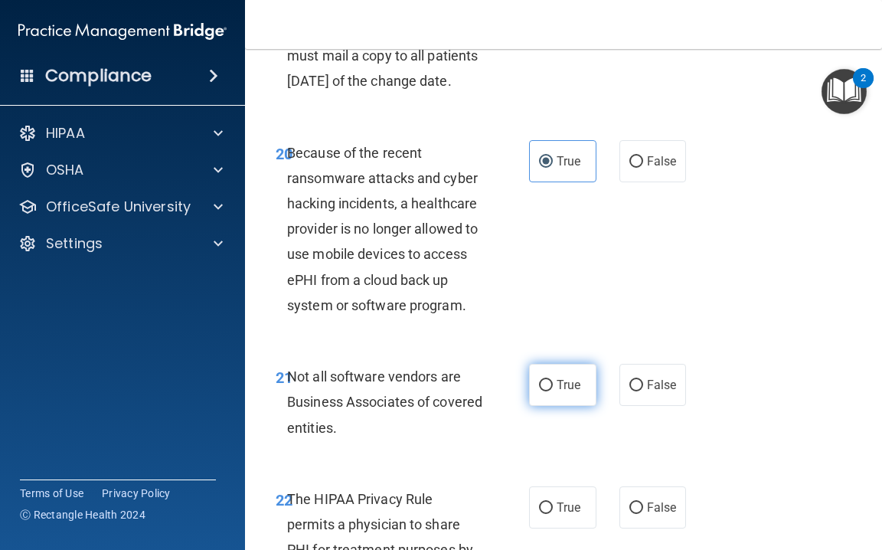
click at [561, 391] on span "True" at bounding box center [569, 385] width 24 height 15
click at [553, 391] on input "True" at bounding box center [546, 385] width 14 height 11
radio input "true"
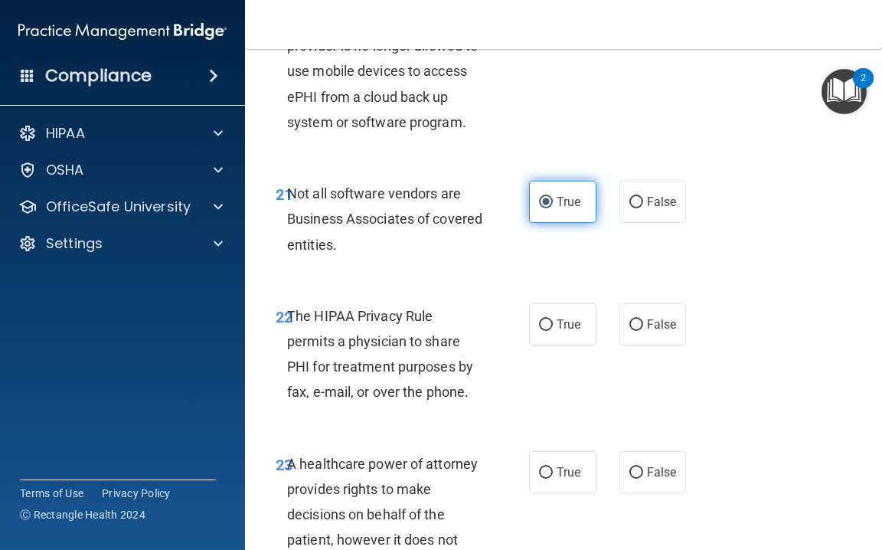
scroll to position [3741, 0]
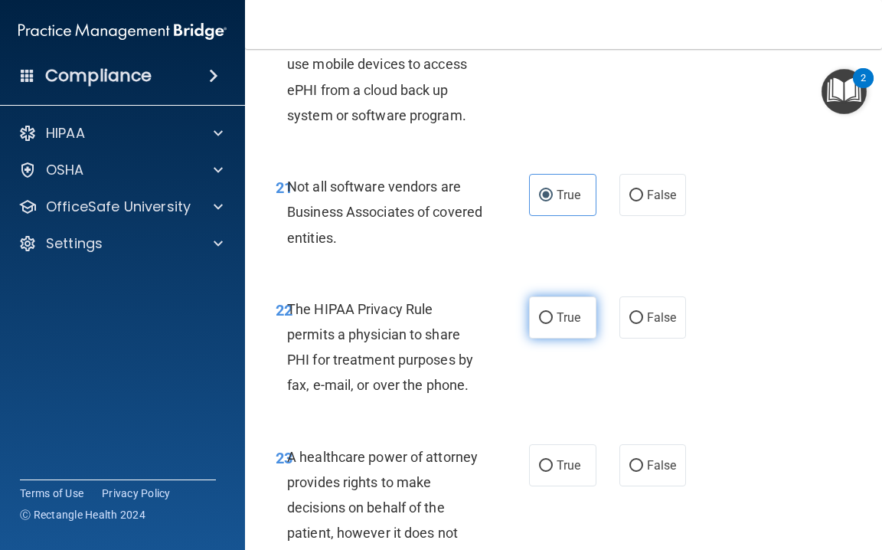
click at [579, 325] on span "True" at bounding box center [569, 317] width 24 height 15
click at [553, 324] on input "True" at bounding box center [546, 317] width 14 height 11
radio input "true"
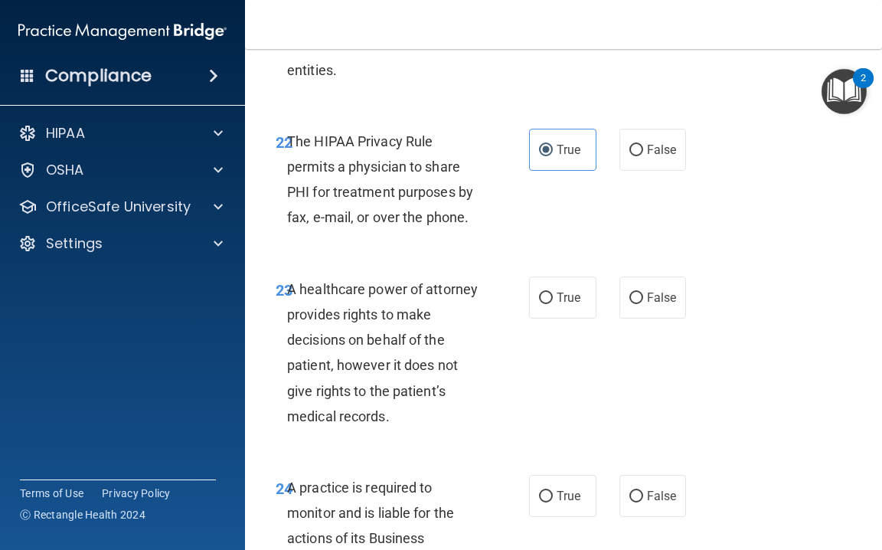
scroll to position [3931, 0]
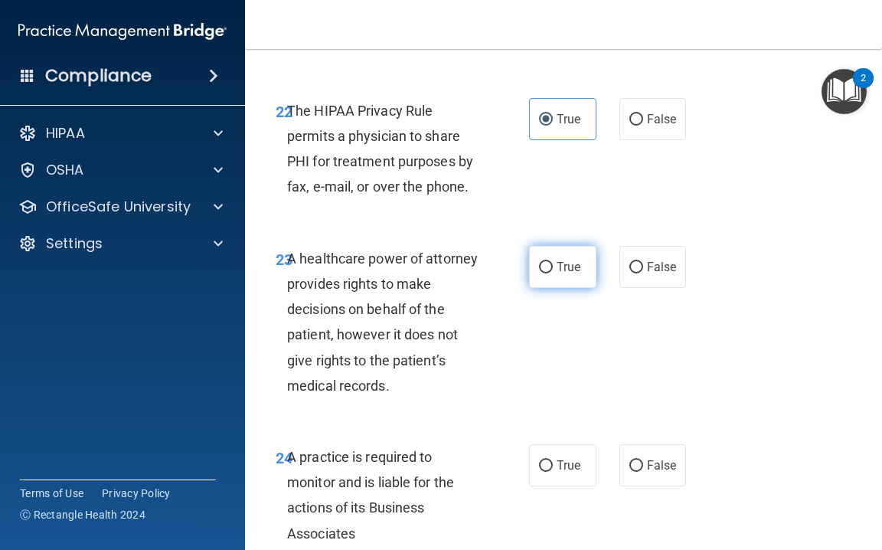
click at [573, 283] on label "True" at bounding box center [562, 267] width 67 height 42
click at [553, 273] on input "True" at bounding box center [546, 267] width 14 height 11
radio input "true"
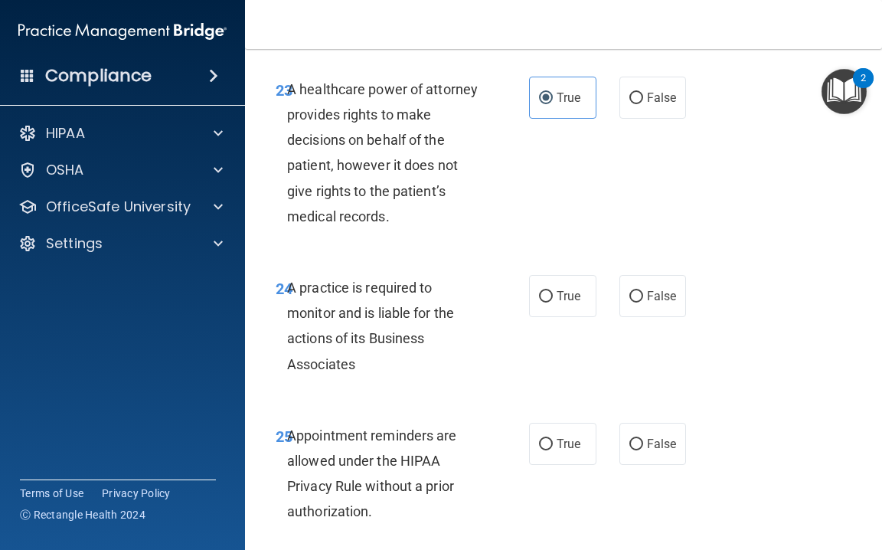
scroll to position [4177, 0]
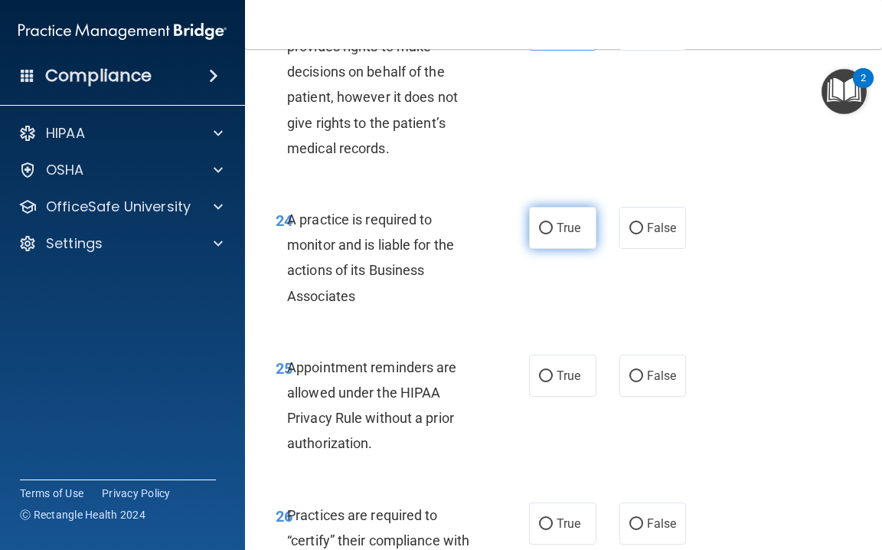
click at [593, 238] on label "True" at bounding box center [562, 228] width 67 height 42
click at [553, 234] on input "True" at bounding box center [546, 228] width 14 height 11
radio input "true"
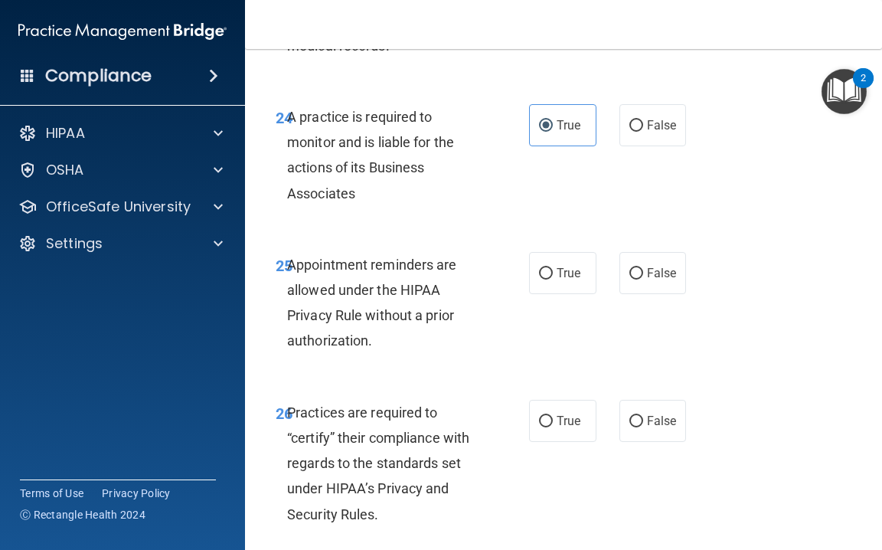
scroll to position [4289, 0]
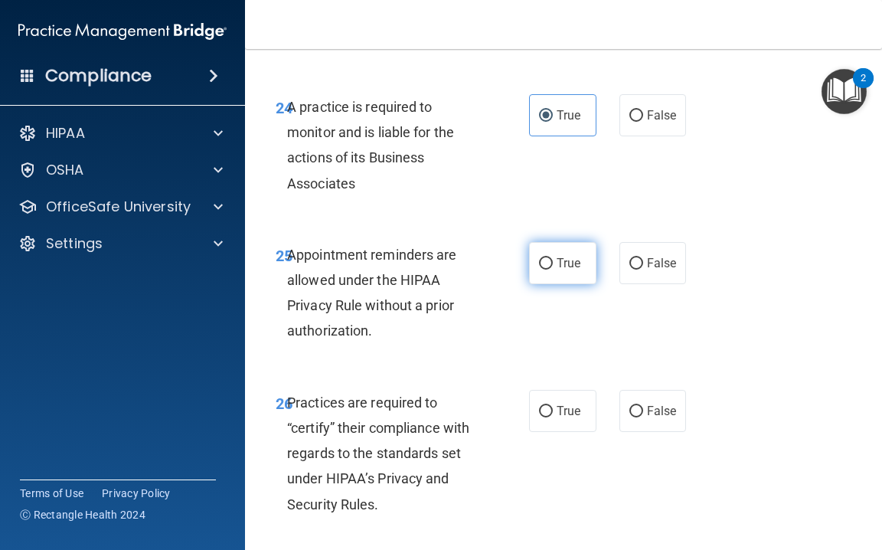
click at [575, 282] on label "True" at bounding box center [562, 263] width 67 height 42
click at [553, 270] on input "True" at bounding box center [546, 263] width 14 height 11
radio input "true"
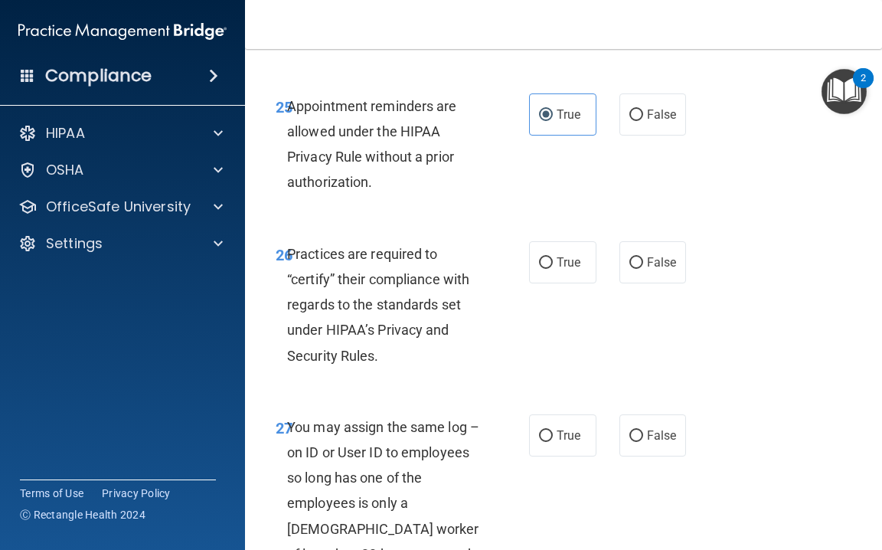
scroll to position [4443, 0]
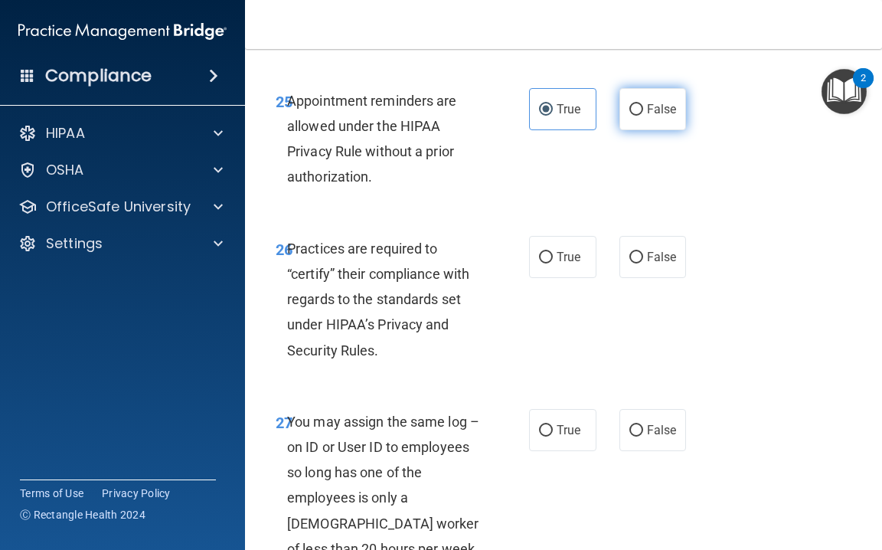
click at [640, 126] on label "False" at bounding box center [653, 109] width 67 height 42
click at [640, 116] on input "False" at bounding box center [637, 109] width 14 height 11
radio input "true"
radio input "false"
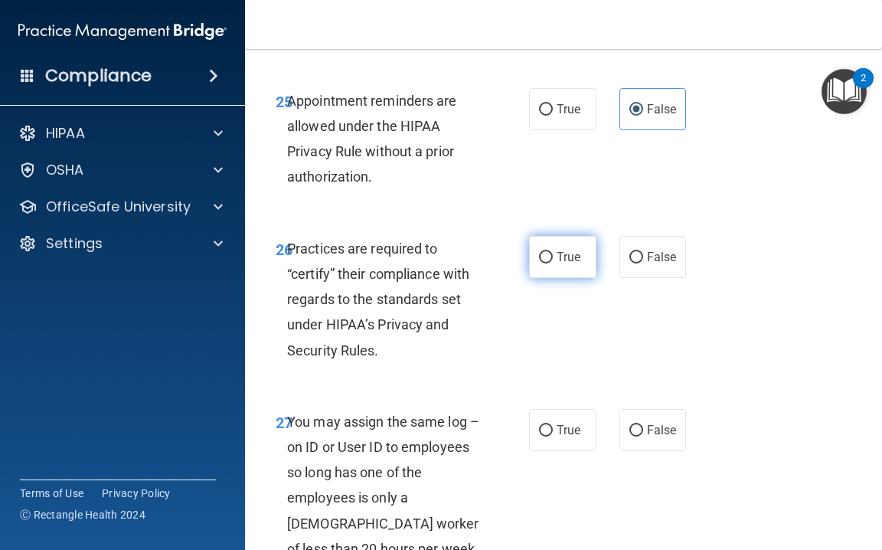
click at [569, 260] on span "True" at bounding box center [569, 257] width 24 height 15
click at [553, 260] on input "True" at bounding box center [546, 257] width 14 height 11
radio input "true"
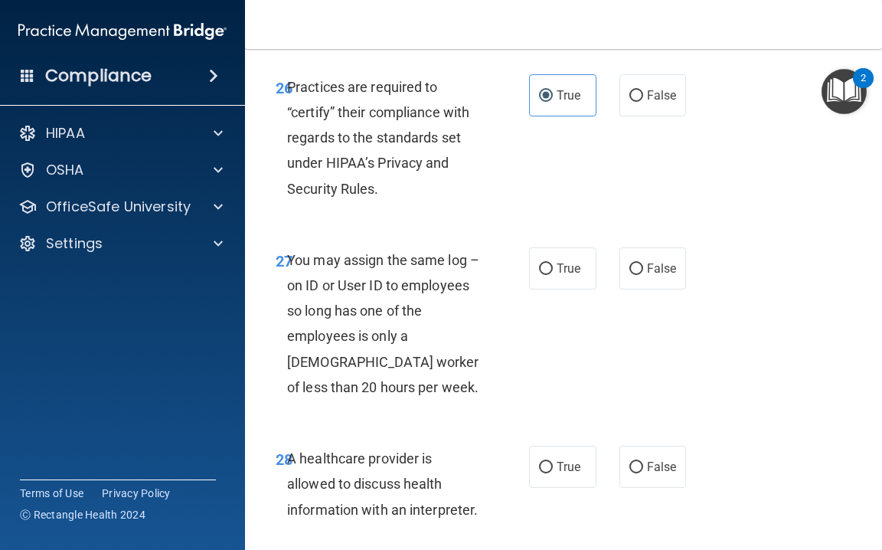
scroll to position [4609, 0]
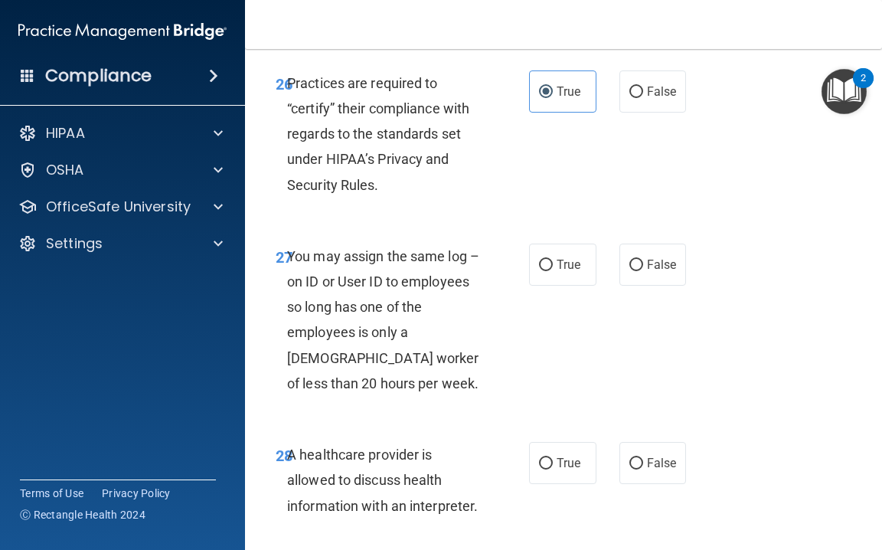
drag, startPoint x: 631, startPoint y: 276, endPoint x: 564, endPoint y: 290, distance: 68.2
click at [630, 276] on label "False" at bounding box center [653, 265] width 67 height 42
click at [630, 271] on input "False" at bounding box center [637, 265] width 14 height 11
radio input "true"
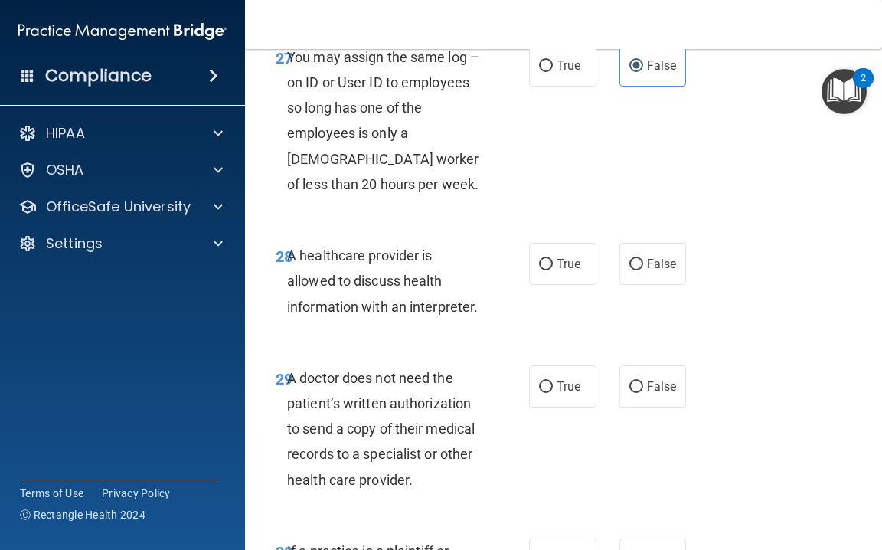
scroll to position [4812, 0]
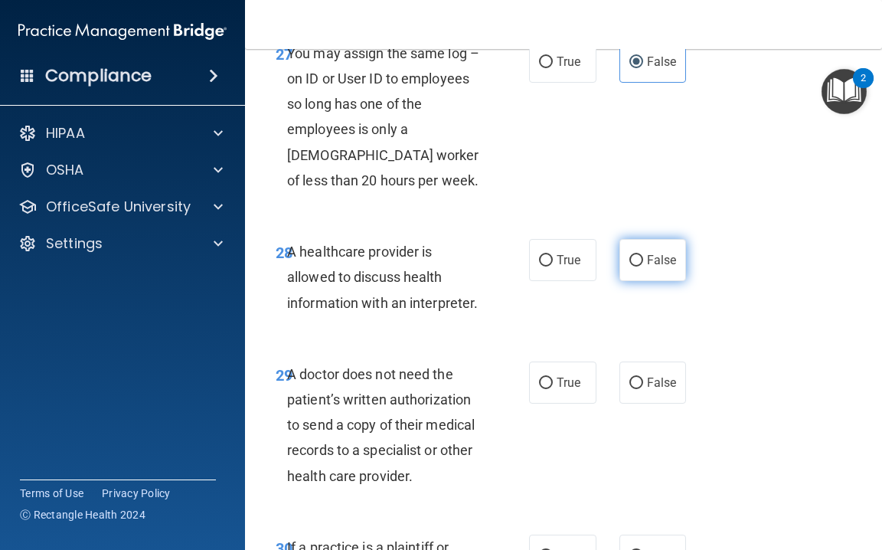
click at [630, 275] on label "False" at bounding box center [653, 260] width 67 height 42
click at [630, 267] on input "False" at bounding box center [637, 260] width 14 height 11
radio input "true"
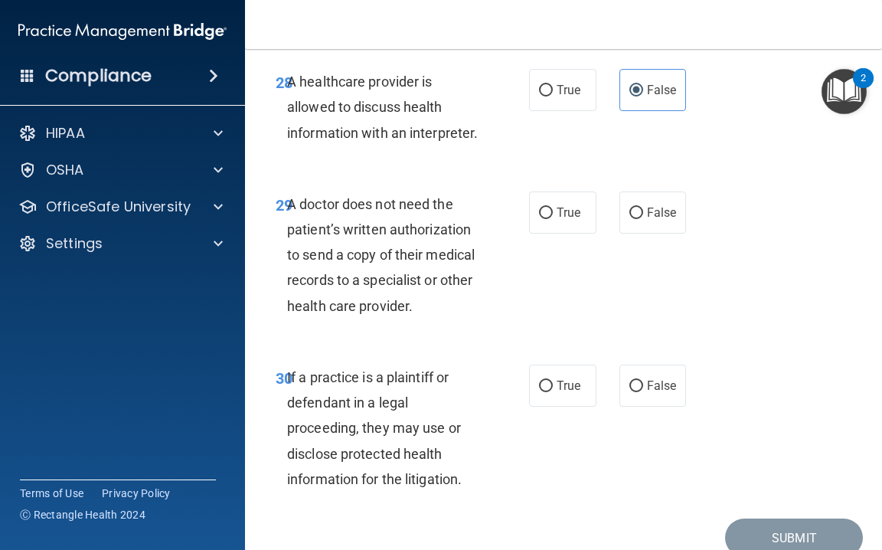
scroll to position [4984, 0]
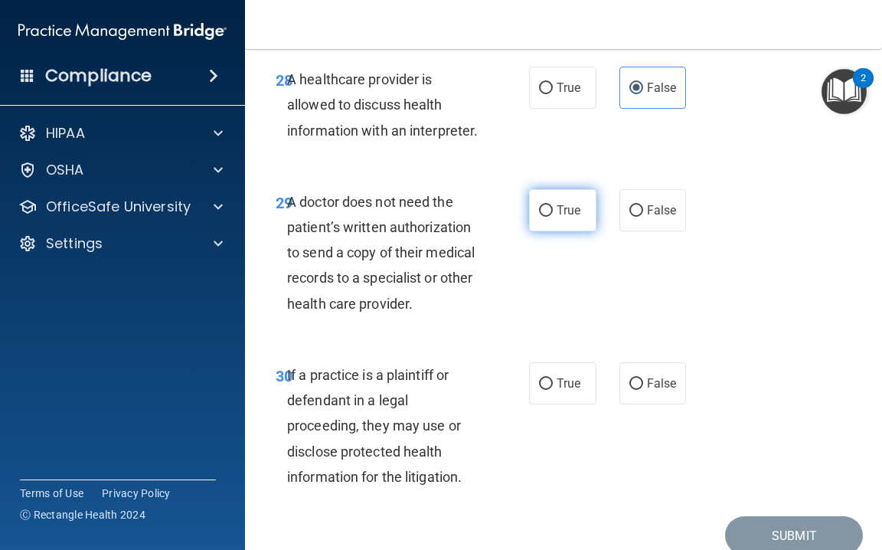
click at [551, 209] on input "True" at bounding box center [546, 210] width 14 height 11
radio input "true"
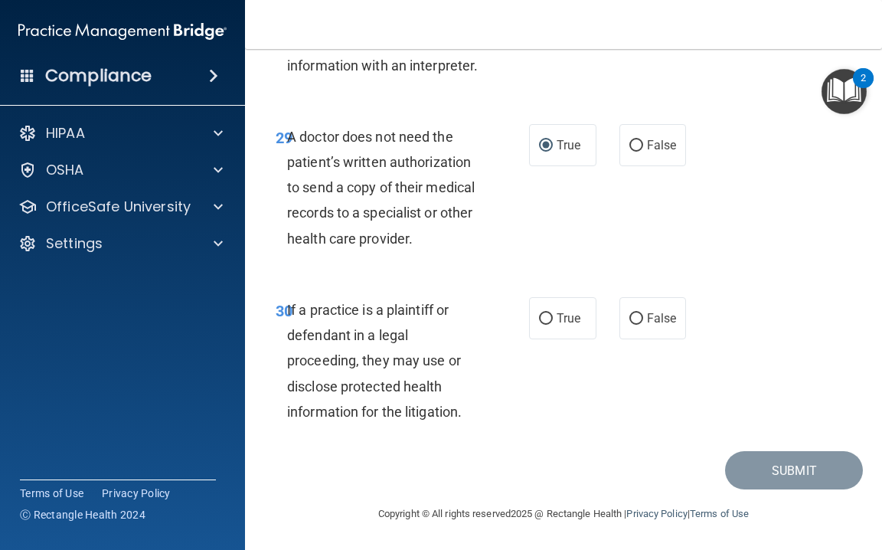
scroll to position [5048, 0]
drag, startPoint x: 479, startPoint y: 259, endPoint x: 458, endPoint y: 285, distance: 33.3
click at [496, 277] on div "29 A doctor does not need the patient’s written authorization to send a copy of…" at bounding box center [563, 192] width 599 height 173
click at [629, 325] on label "False" at bounding box center [653, 319] width 67 height 42
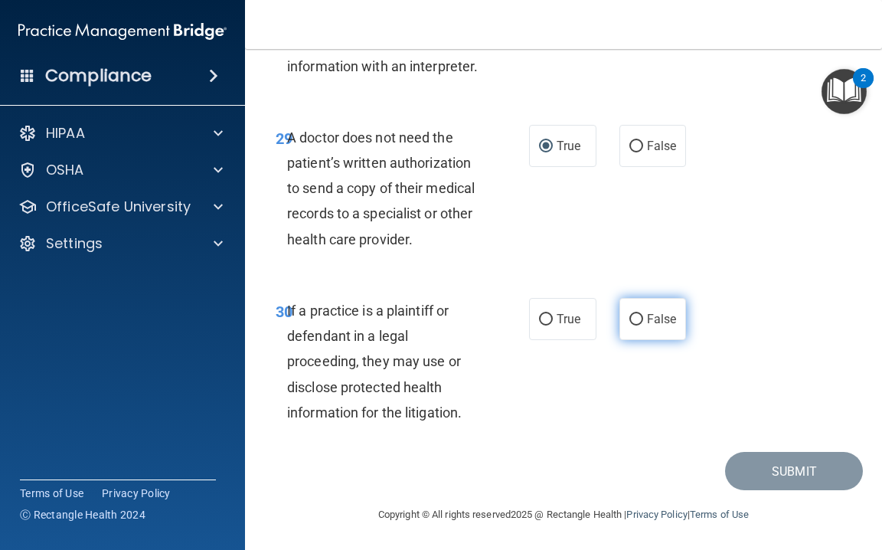
click at [630, 325] on input "False" at bounding box center [637, 319] width 14 height 11
radio input "true"
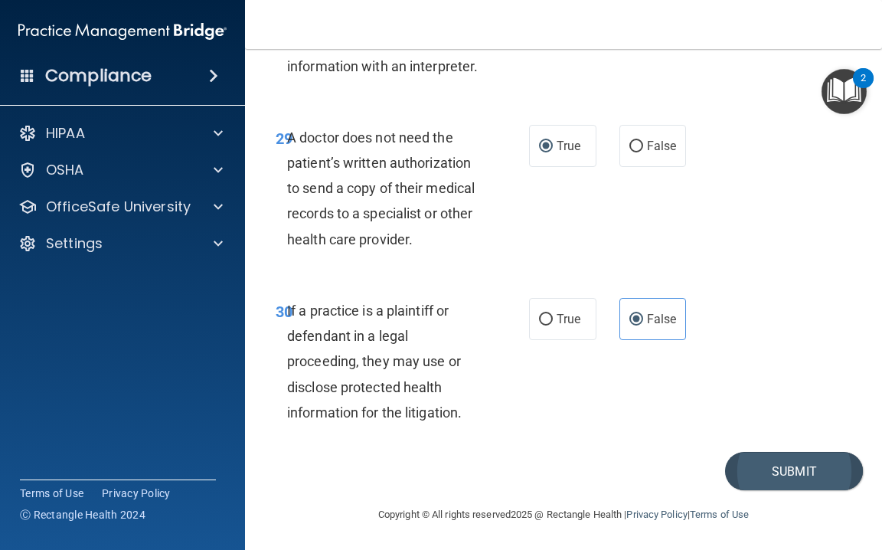
click at [765, 460] on button "Submit" at bounding box center [794, 471] width 138 height 39
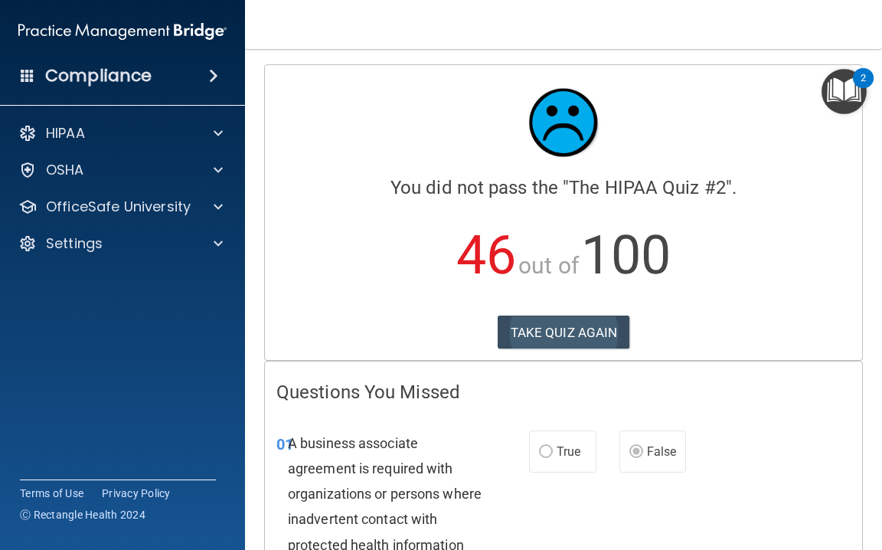
click at [592, 326] on button "TAKE QUIZ AGAIN" at bounding box center [564, 333] width 132 height 34
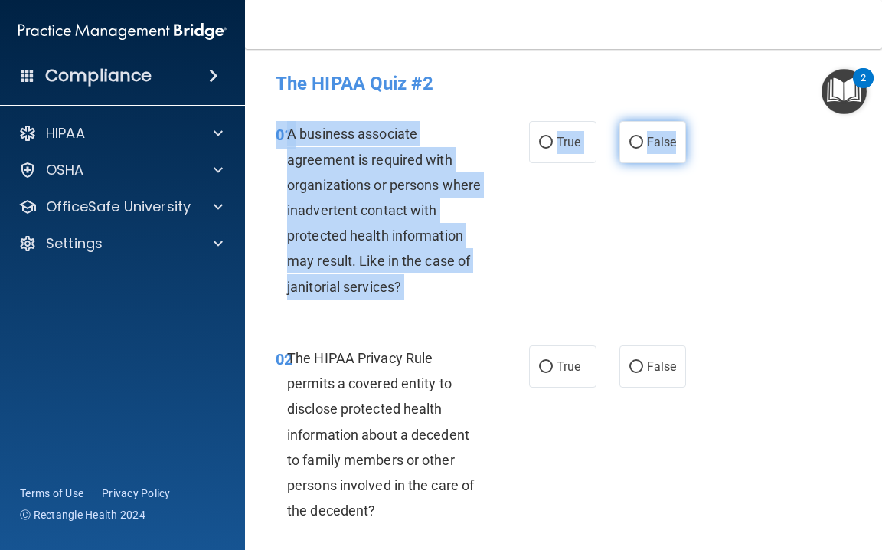
click at [638, 162] on div "01 A business associate agreement is required with organizations or persons whe…" at bounding box center [563, 214] width 599 height 224
click at [640, 152] on label "False" at bounding box center [653, 142] width 67 height 42
click at [640, 149] on input "False" at bounding box center [637, 142] width 14 height 11
radio input "true"
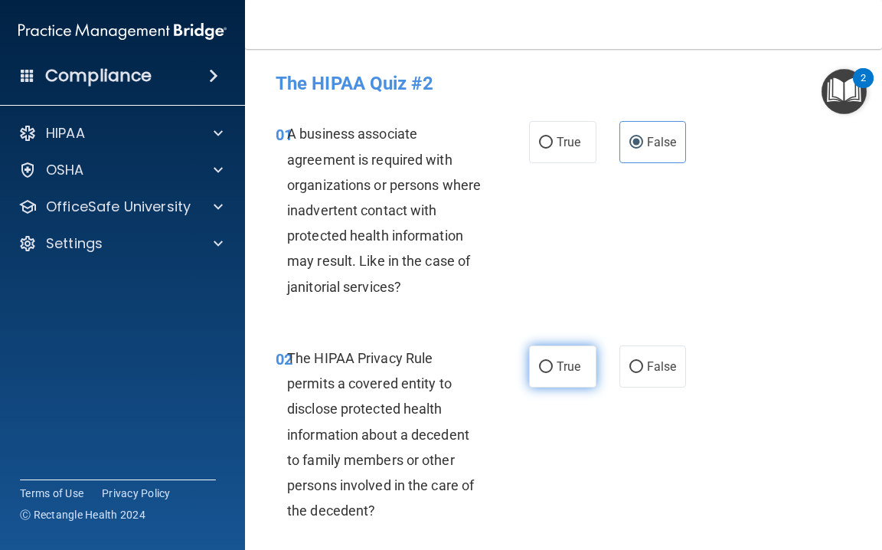
click at [553, 369] on label "True" at bounding box center [562, 366] width 67 height 42
click at [553, 369] on input "True" at bounding box center [546, 366] width 14 height 11
radio input "true"
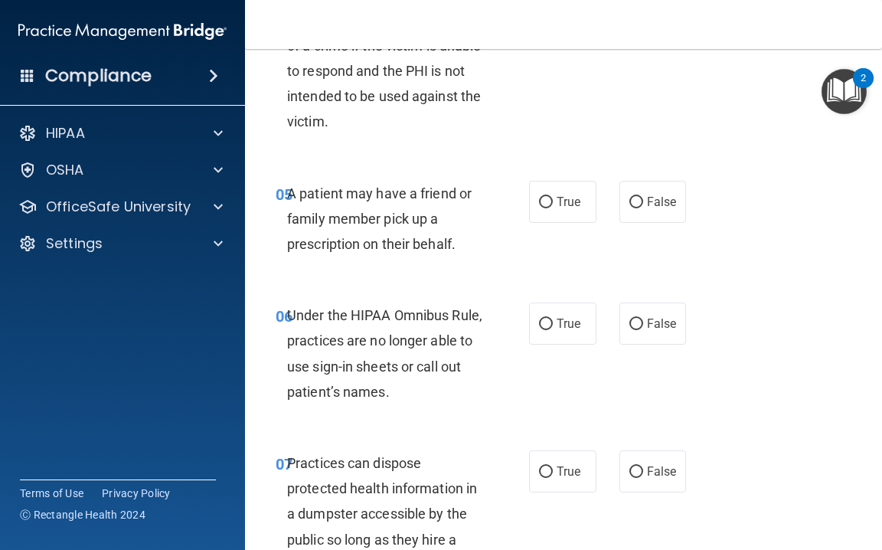
scroll to position [841, 0]
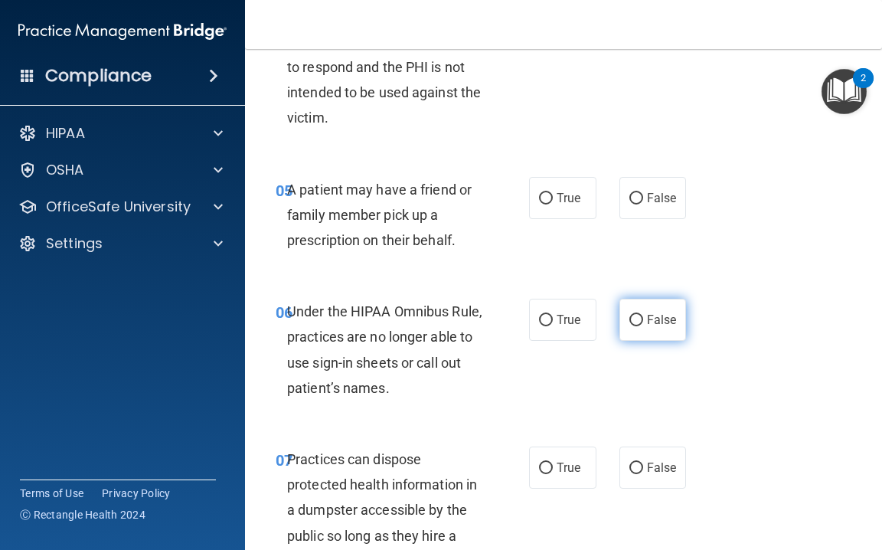
click at [625, 302] on label "False" at bounding box center [653, 320] width 67 height 42
click at [630, 315] on input "False" at bounding box center [637, 320] width 14 height 11
radio input "true"
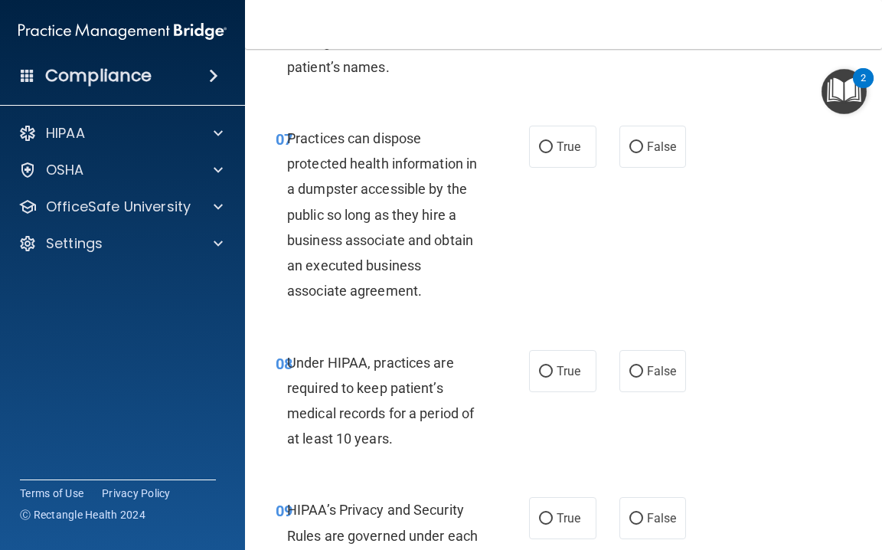
scroll to position [1173, 0]
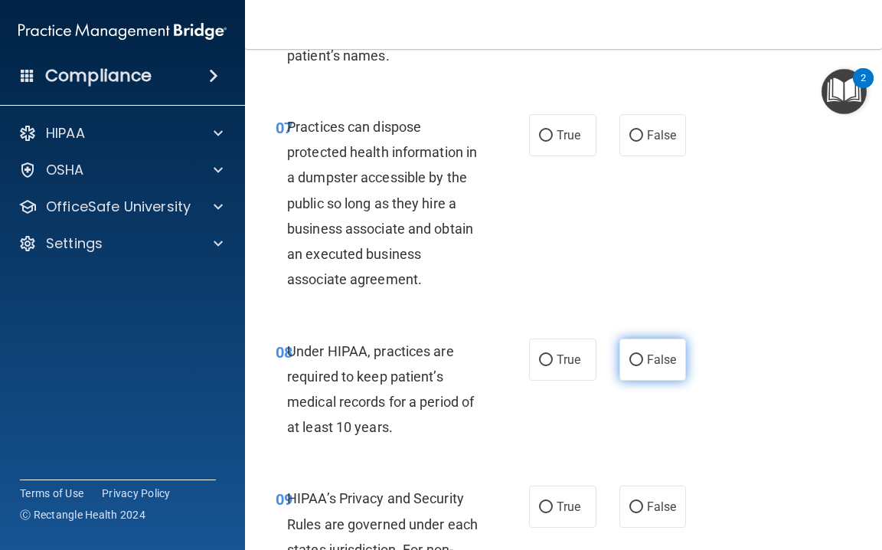
click at [649, 361] on label "False" at bounding box center [653, 360] width 67 height 42
click at [643, 361] on input "False" at bounding box center [637, 360] width 14 height 11
radio input "true"
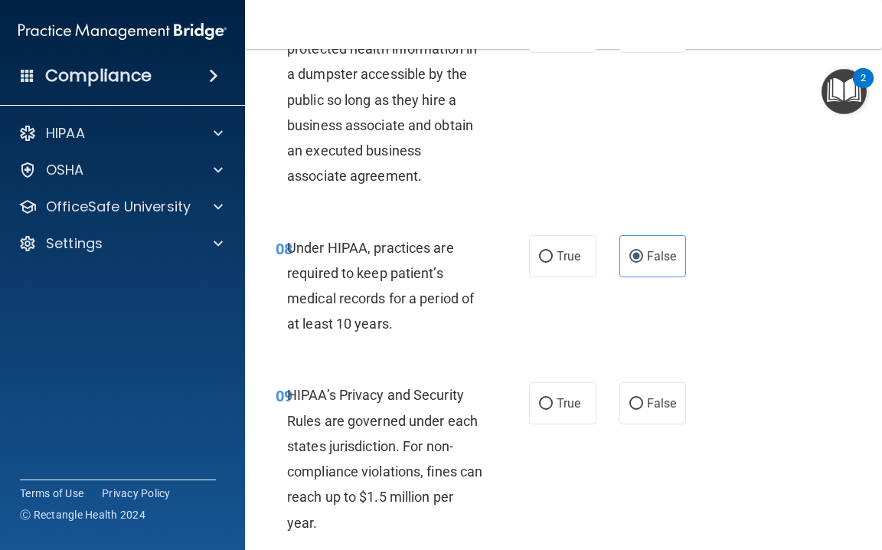
scroll to position [1281, 0]
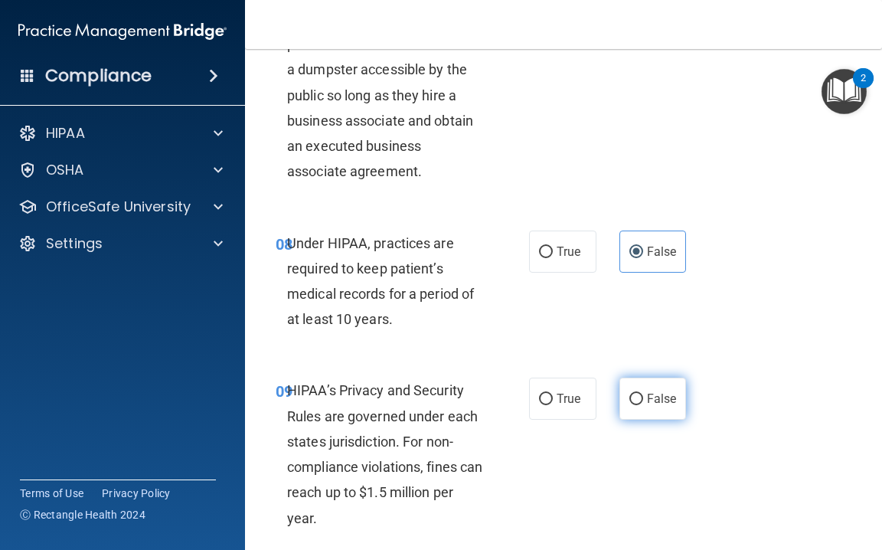
click at [624, 389] on label "False" at bounding box center [653, 399] width 67 height 42
click at [630, 394] on input "False" at bounding box center [637, 399] width 14 height 11
radio input "true"
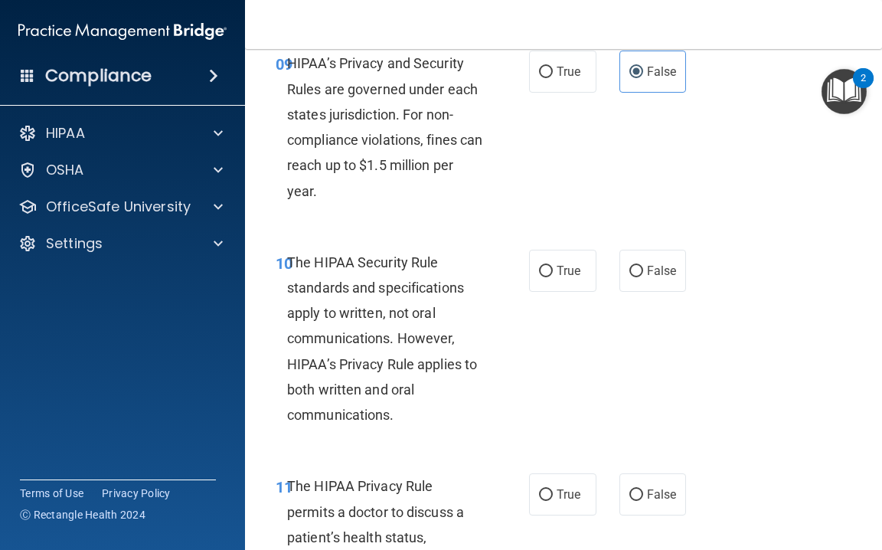
scroll to position [1726, 0]
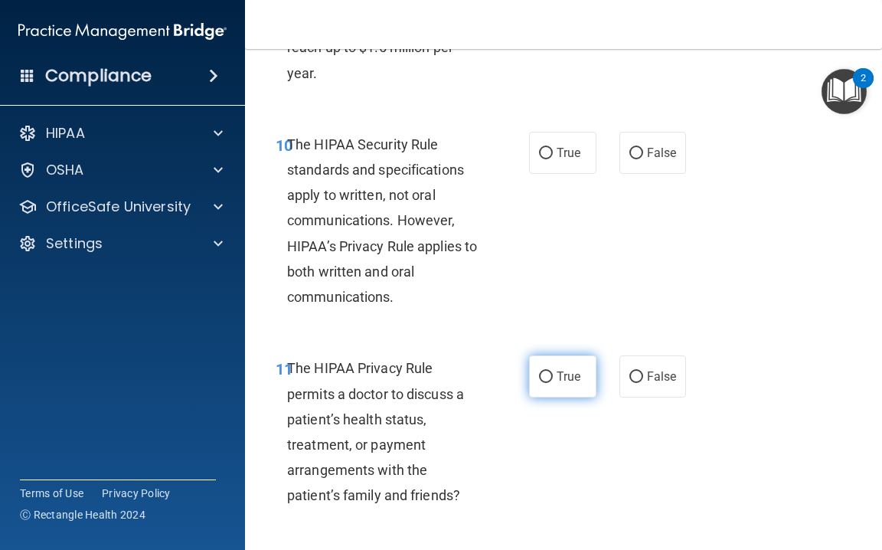
click at [554, 369] on label "True" at bounding box center [562, 376] width 67 height 42
click at [553, 371] on input "True" at bounding box center [546, 376] width 14 height 11
radio input "true"
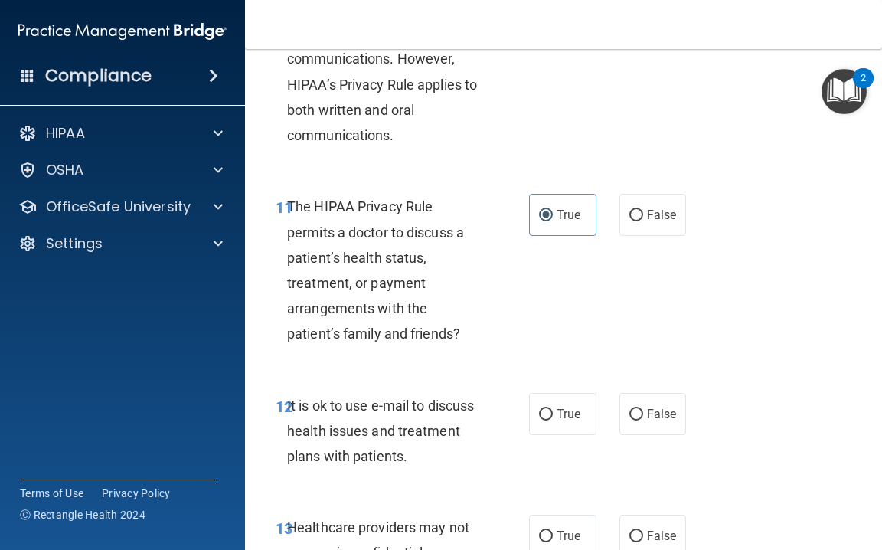
scroll to position [1893, 0]
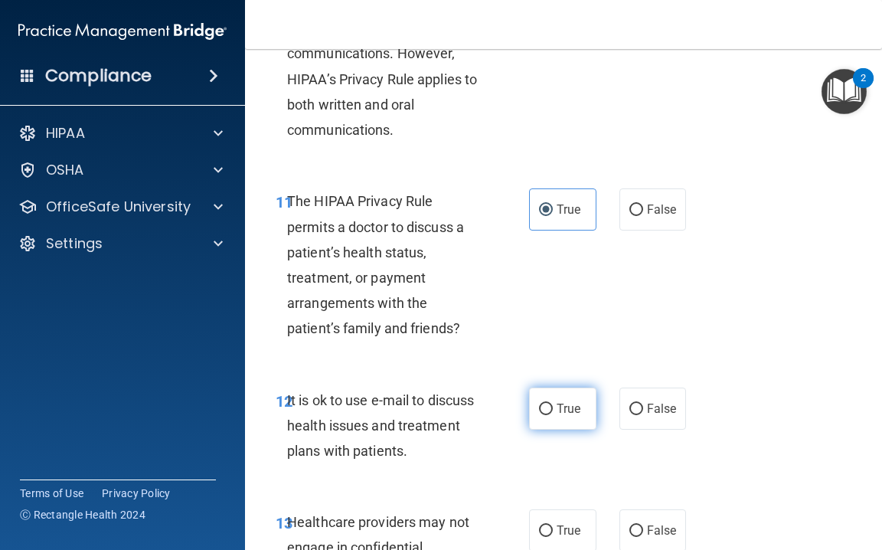
click at [548, 388] on label "True" at bounding box center [562, 409] width 67 height 42
click at [548, 404] on input "True" at bounding box center [546, 409] width 14 height 11
radio input "true"
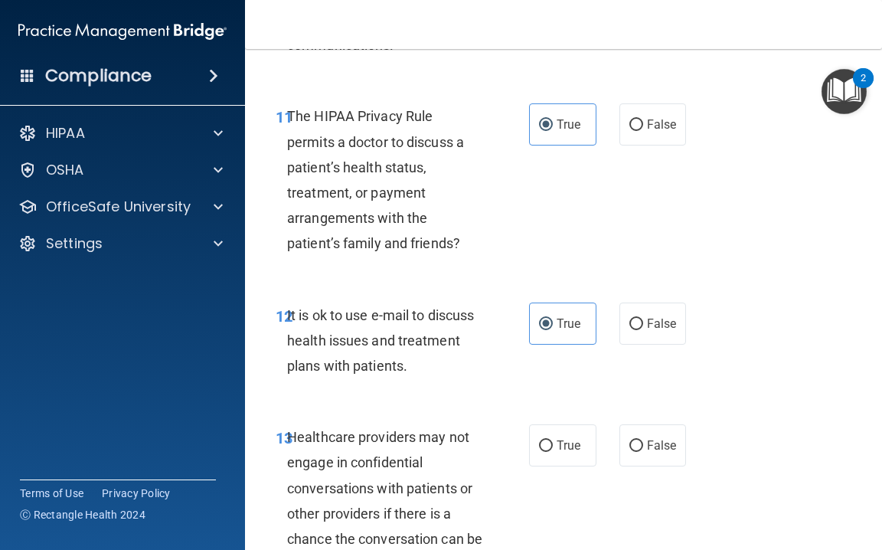
scroll to position [1982, 0]
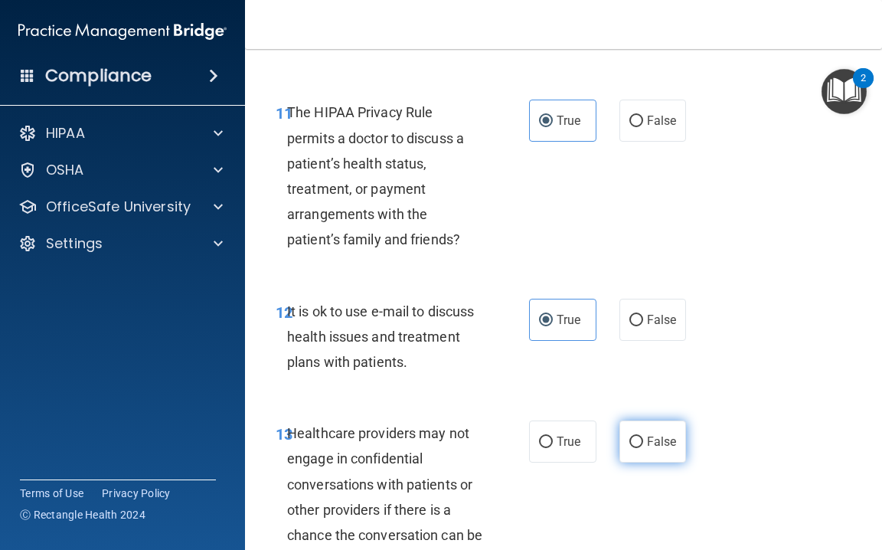
drag, startPoint x: 633, startPoint y: 422, endPoint x: 635, endPoint y: 414, distance: 8.7
click at [633, 420] on label "False" at bounding box center [653, 441] width 67 height 42
click at [633, 437] on input "False" at bounding box center [637, 442] width 14 height 11
radio input "true"
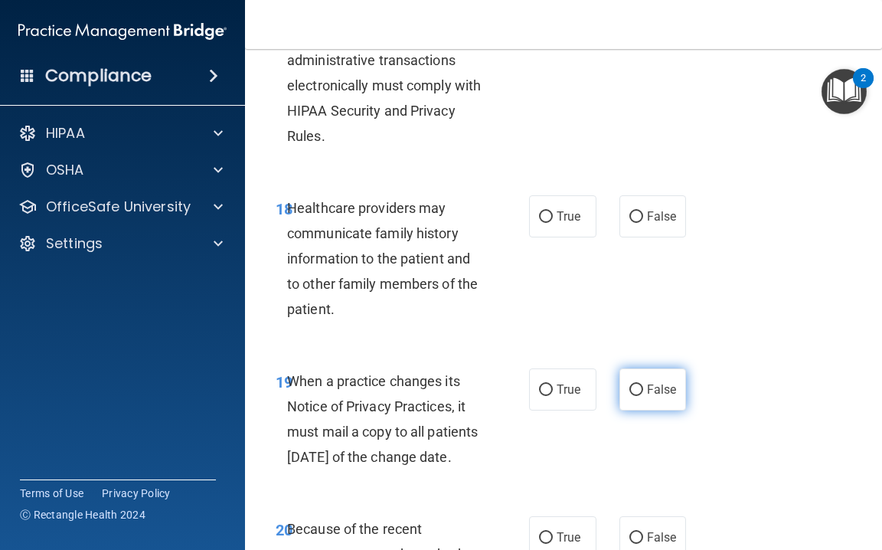
scroll to position [3184, 0]
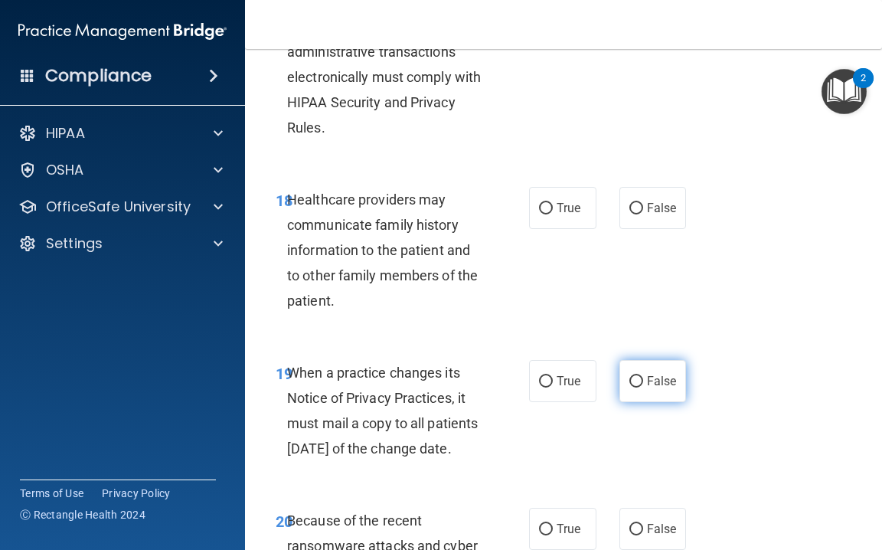
click at [630, 376] on input "False" at bounding box center [637, 381] width 14 height 11
radio input "true"
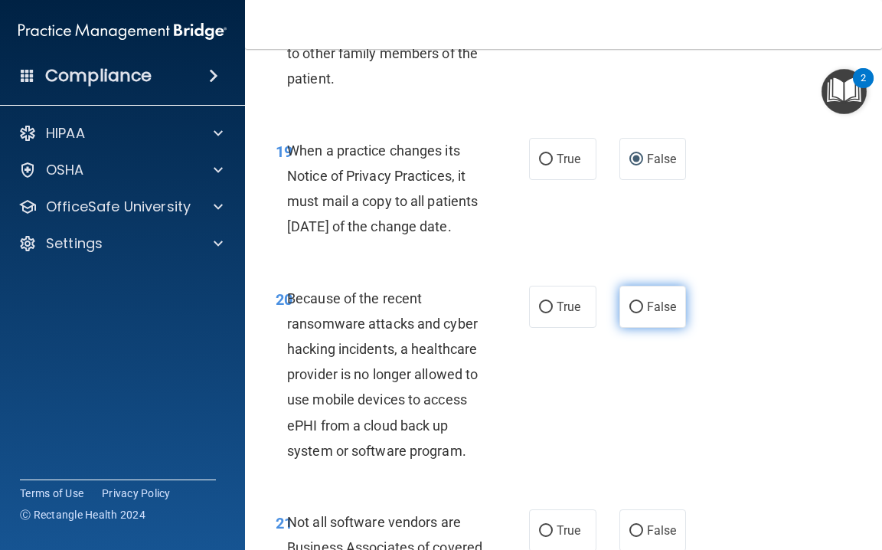
scroll to position [3413, 0]
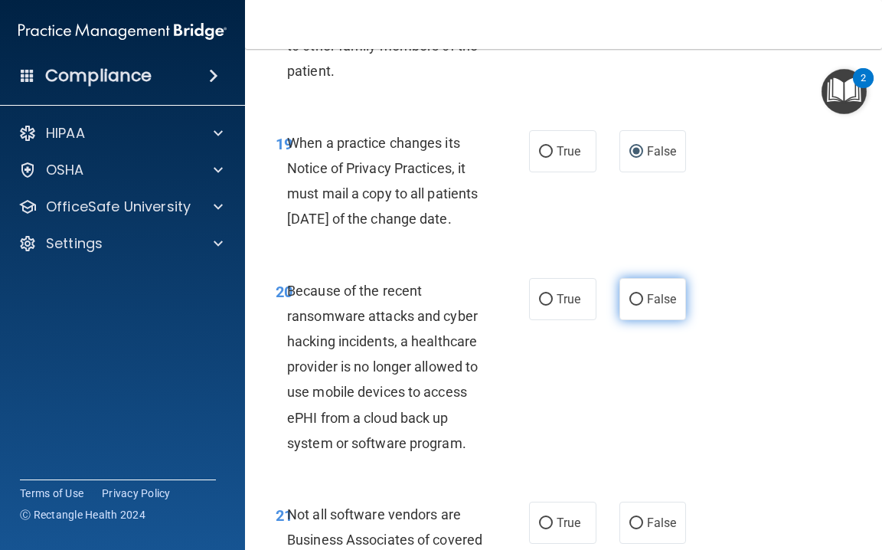
click at [633, 303] on input "False" at bounding box center [637, 299] width 14 height 11
radio input "true"
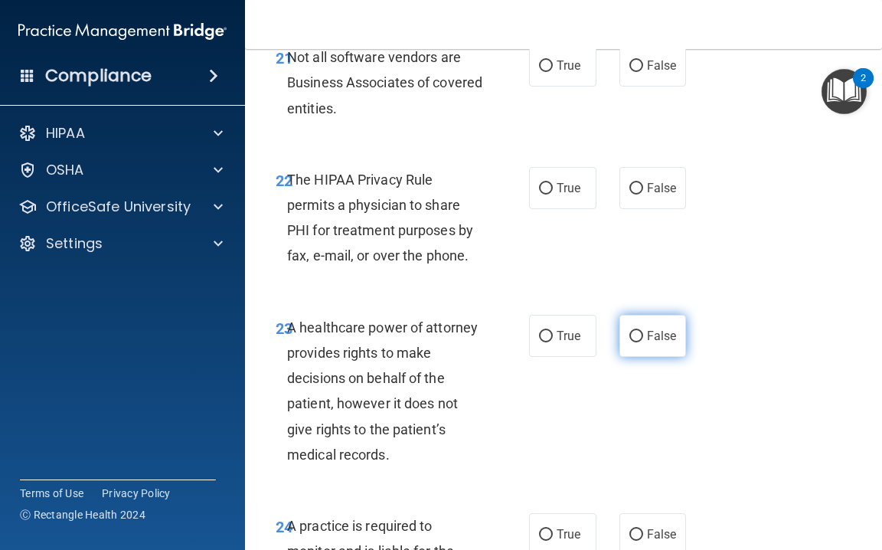
scroll to position [3874, 0]
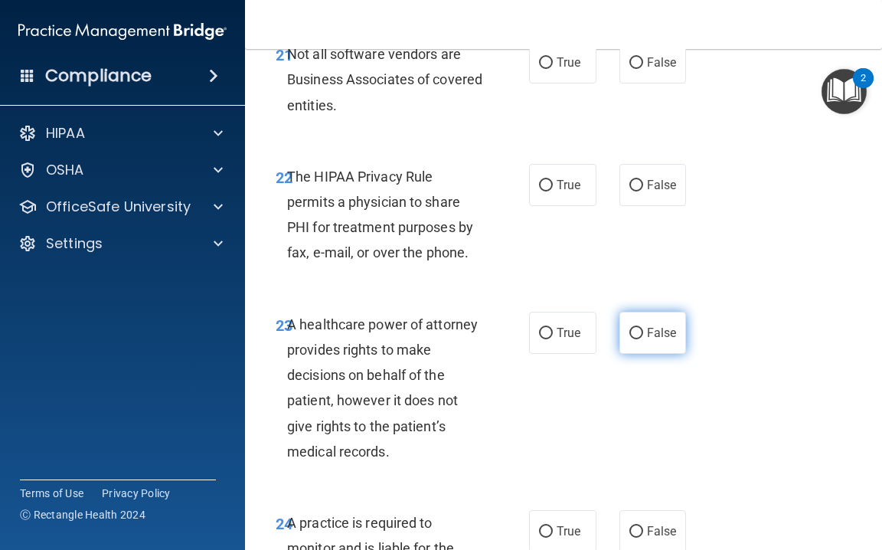
click at [647, 339] on span "False" at bounding box center [662, 332] width 30 height 15
click at [643, 339] on input "False" at bounding box center [637, 333] width 14 height 11
radio input "true"
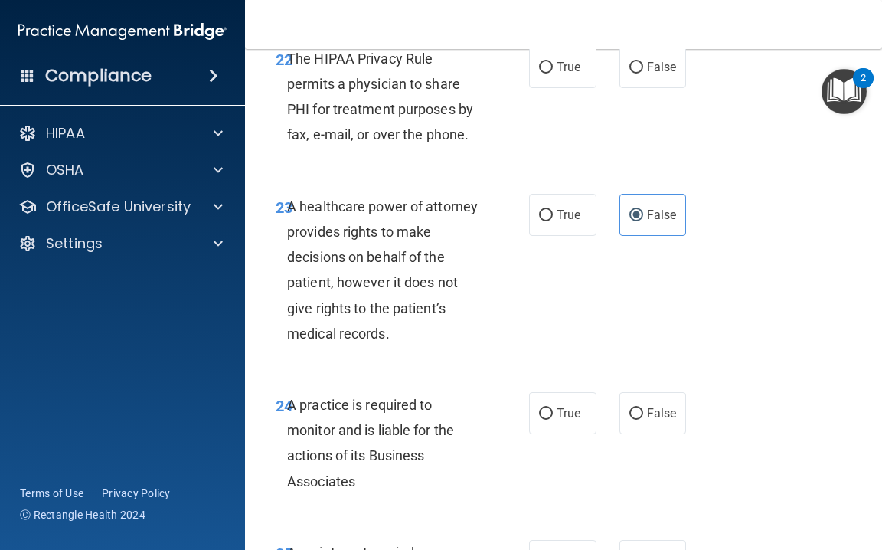
scroll to position [3999, 0]
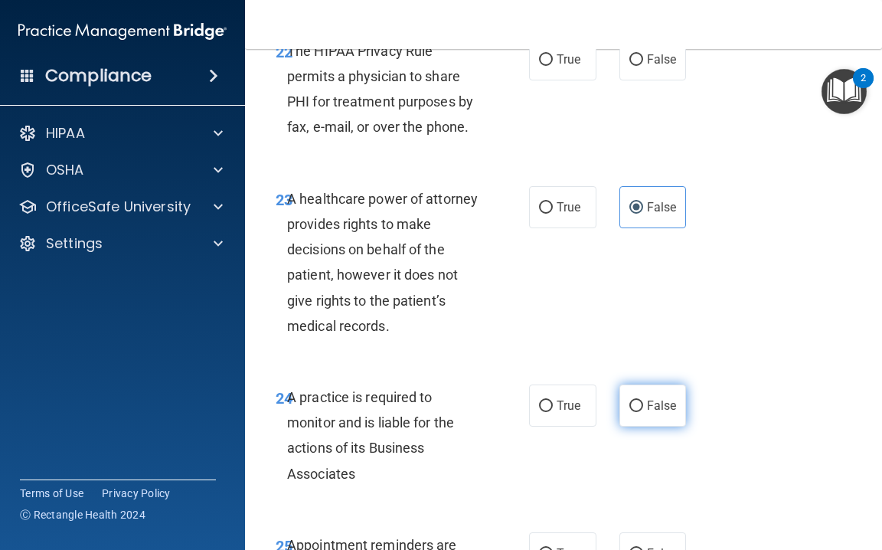
click at [642, 411] on input "False" at bounding box center [637, 406] width 14 height 11
radio input "true"
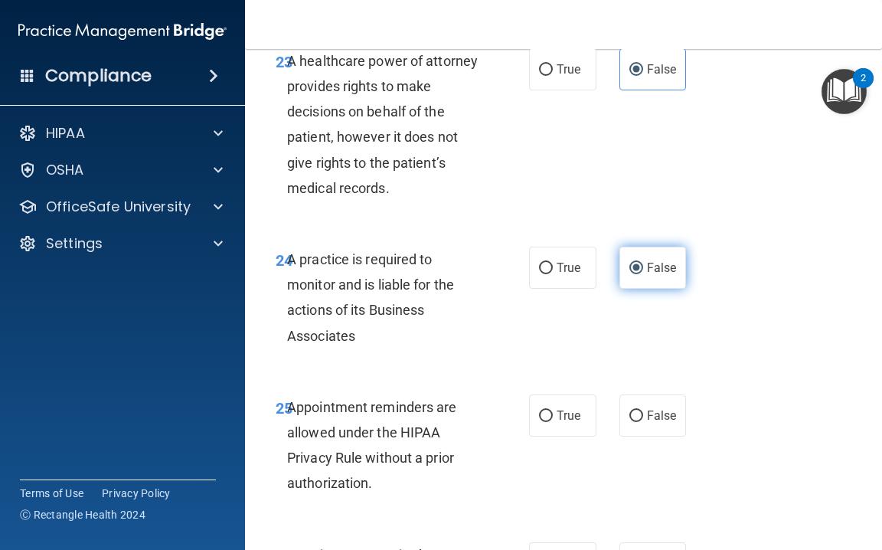
scroll to position [4155, 0]
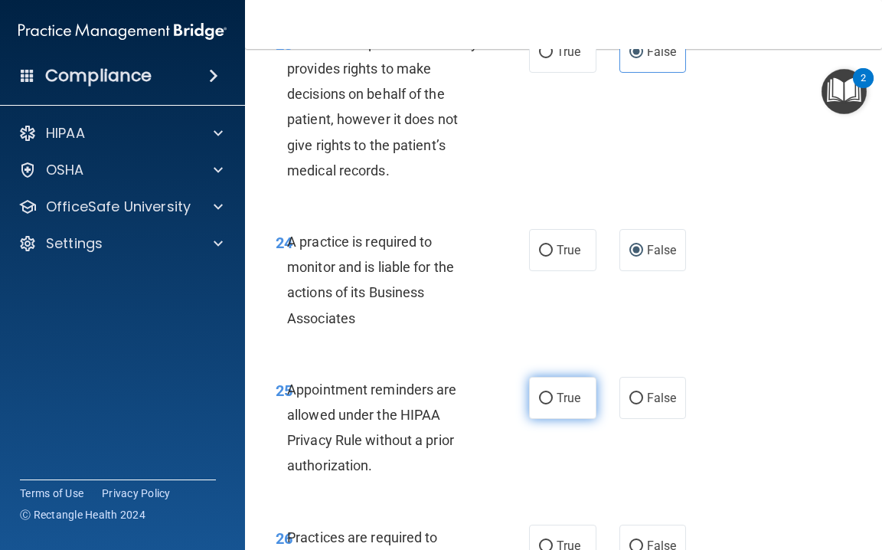
click at [578, 405] on span "True" at bounding box center [569, 398] width 24 height 15
click at [553, 404] on input "True" at bounding box center [546, 398] width 14 height 11
radio input "true"
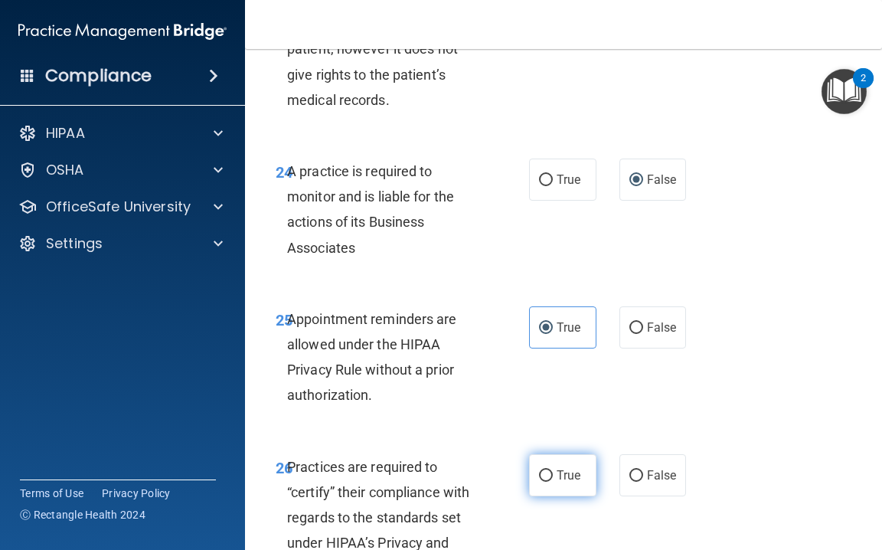
scroll to position [4317, 0]
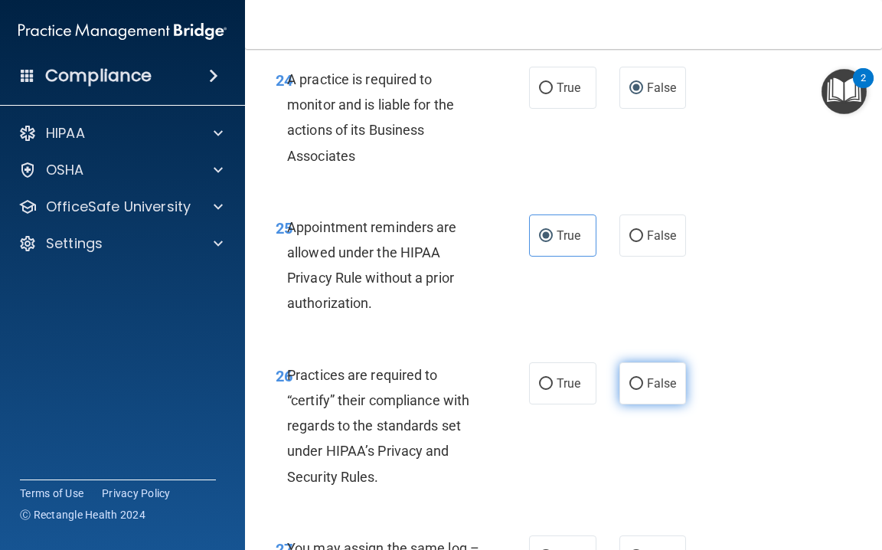
click at [638, 389] on input "False" at bounding box center [637, 383] width 14 height 11
radio input "true"
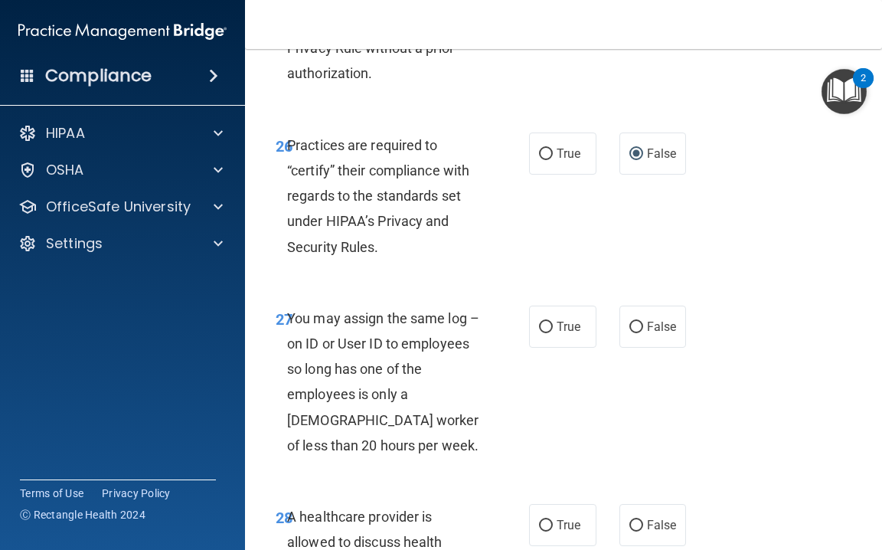
scroll to position [4549, 0]
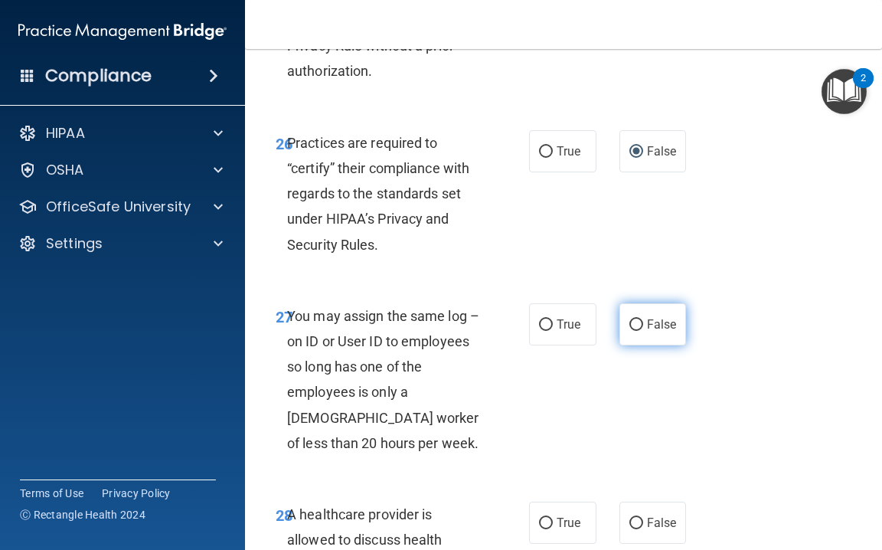
click at [641, 333] on label "False" at bounding box center [653, 324] width 67 height 42
click at [641, 331] on input "False" at bounding box center [637, 324] width 14 height 11
radio input "true"
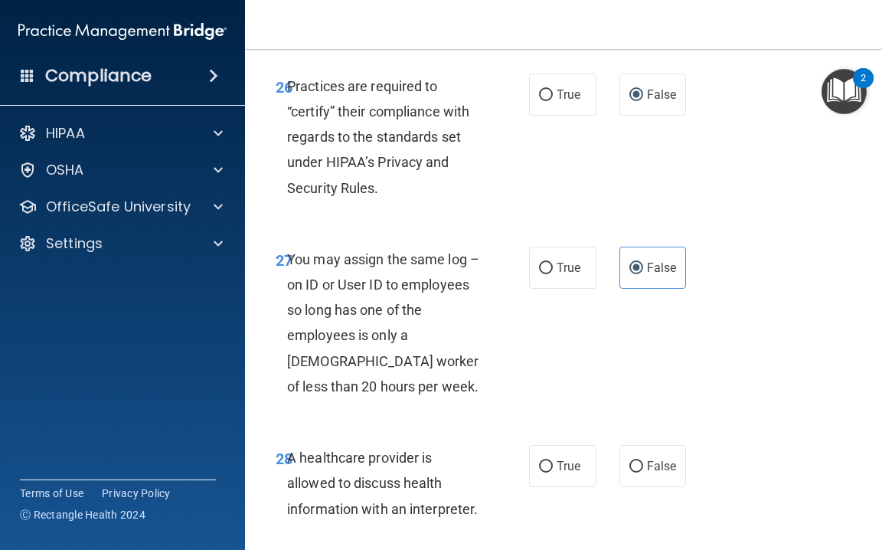
scroll to position [4632, 0]
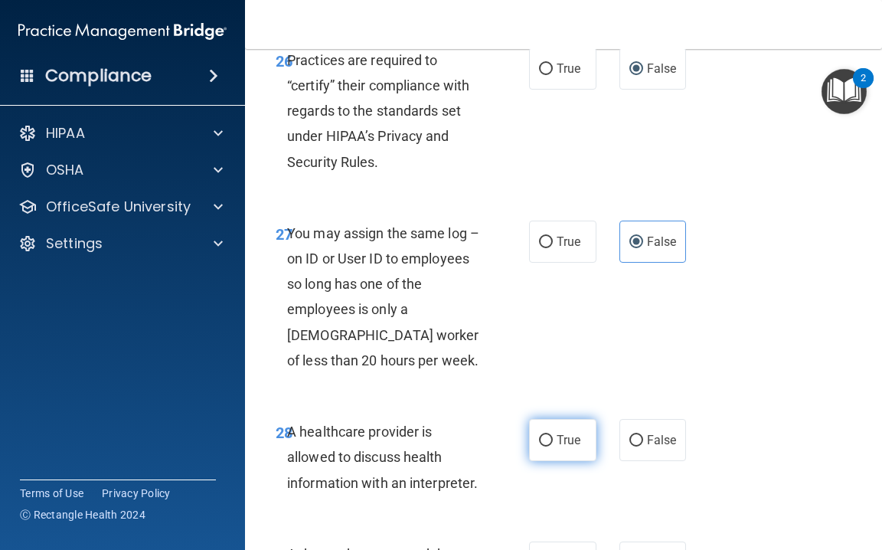
click at [548, 430] on label "True" at bounding box center [562, 440] width 67 height 42
click at [548, 435] on input "True" at bounding box center [546, 440] width 14 height 11
radio input "true"
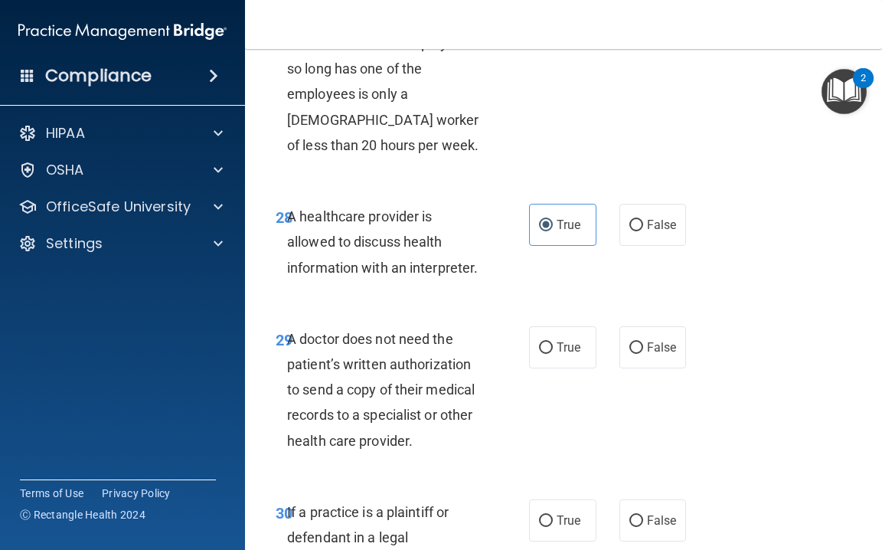
scroll to position [4859, 0]
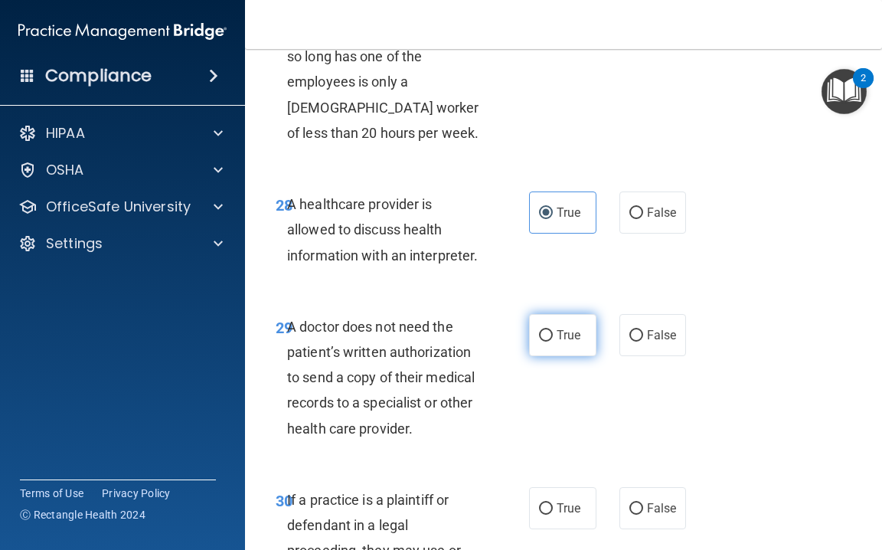
click at [575, 345] on label "True" at bounding box center [562, 335] width 67 height 42
click at [553, 342] on input "True" at bounding box center [546, 335] width 14 height 11
radio input "true"
click at [560, 335] on span "True" at bounding box center [569, 335] width 24 height 15
click at [553, 335] on input "True" at bounding box center [546, 335] width 14 height 11
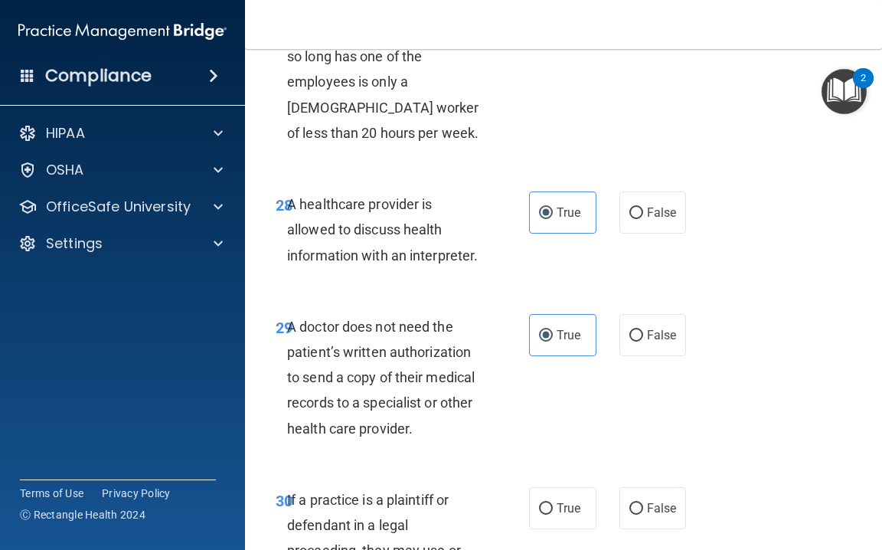
drag, startPoint x: 557, startPoint y: 498, endPoint x: 613, endPoint y: 404, distance: 109.3
click at [560, 492] on label "True" at bounding box center [562, 508] width 67 height 42
click at [553, 503] on input "True" at bounding box center [546, 508] width 14 height 11
radio input "true"
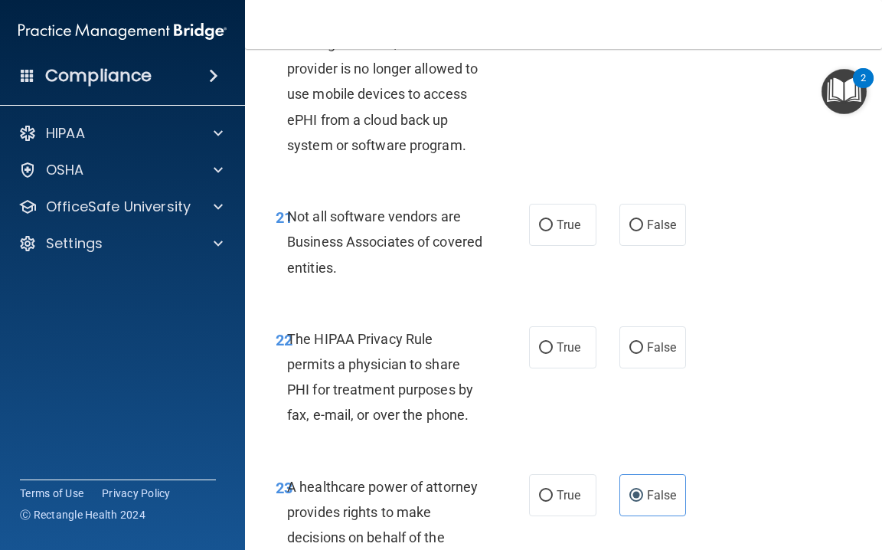
scroll to position [3710, 0]
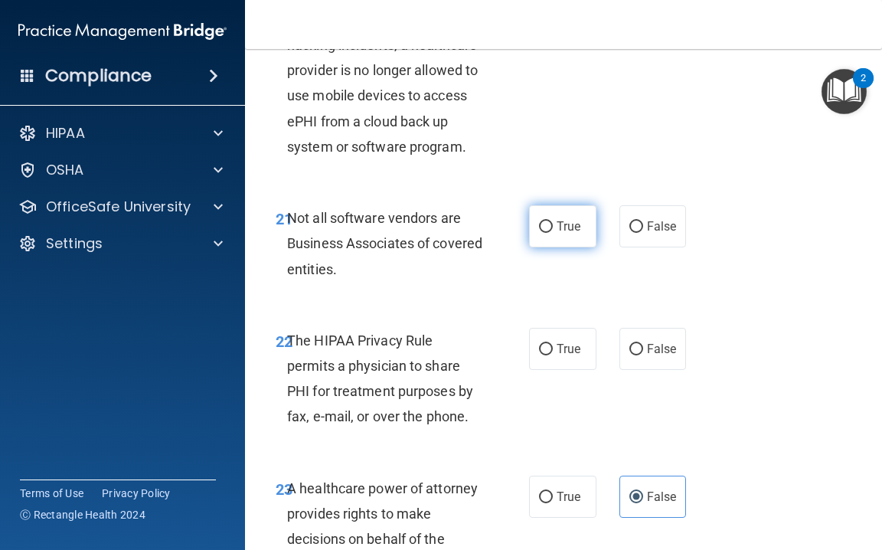
click at [571, 240] on label "True" at bounding box center [562, 226] width 67 height 42
click at [553, 233] on input "True" at bounding box center [546, 226] width 14 height 11
radio input "true"
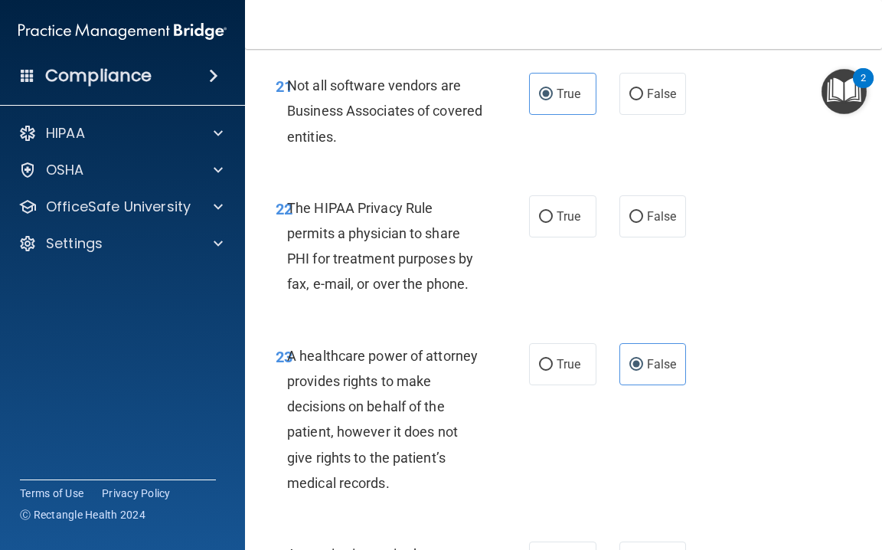
scroll to position [3845, 0]
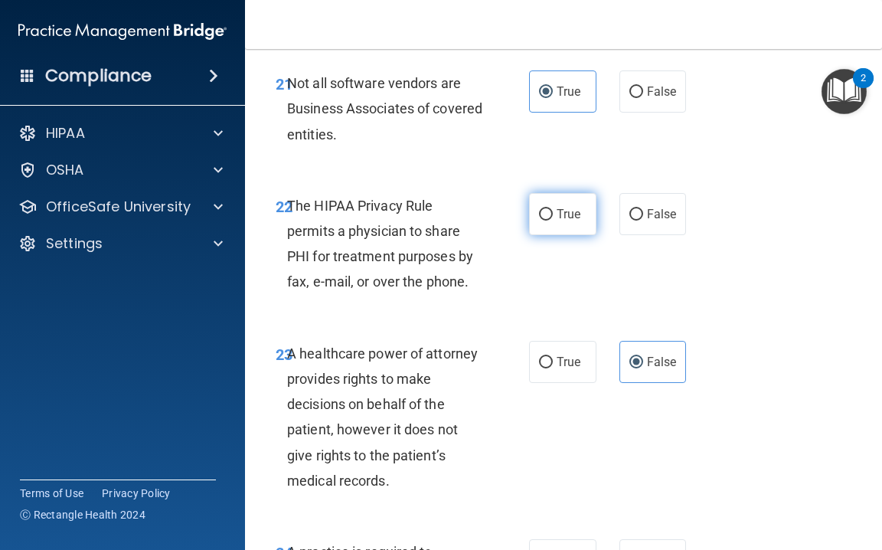
click at [548, 218] on input "True" at bounding box center [546, 214] width 14 height 11
radio input "true"
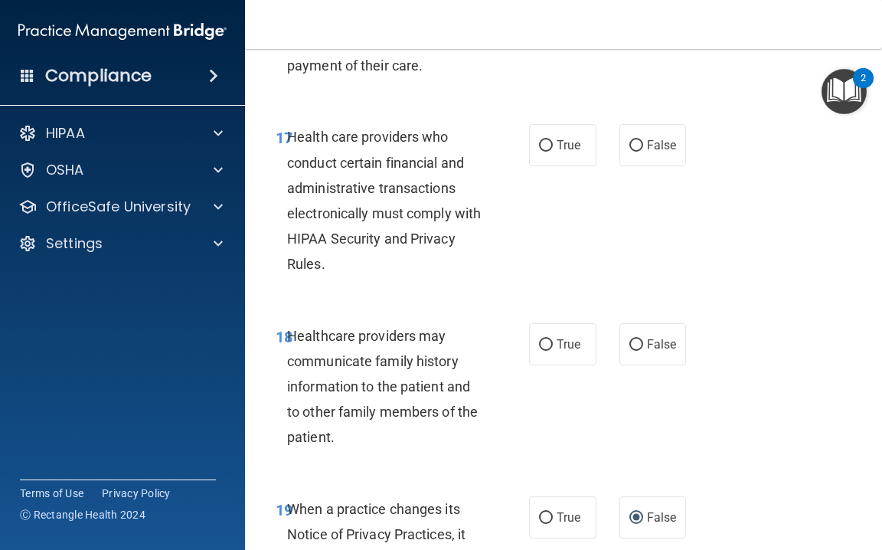
scroll to position [3086, 0]
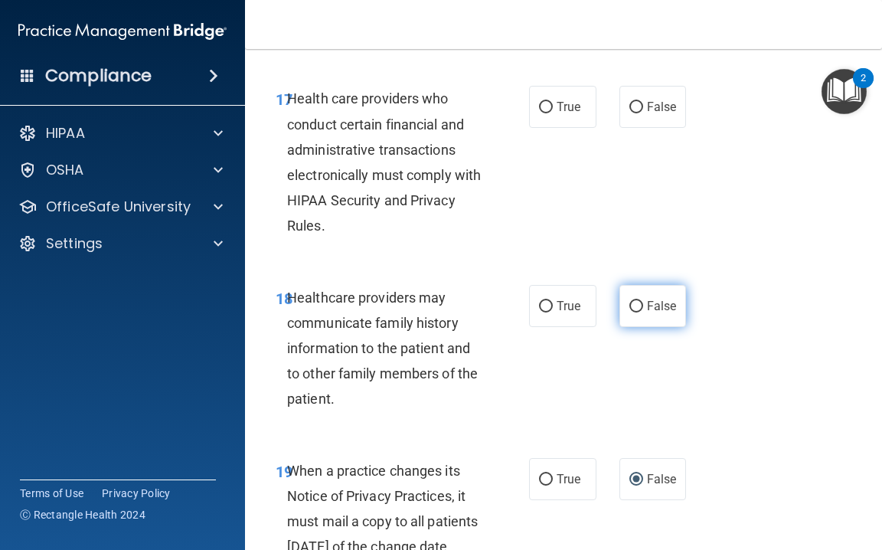
click at [633, 301] on input "False" at bounding box center [637, 306] width 14 height 11
radio input "true"
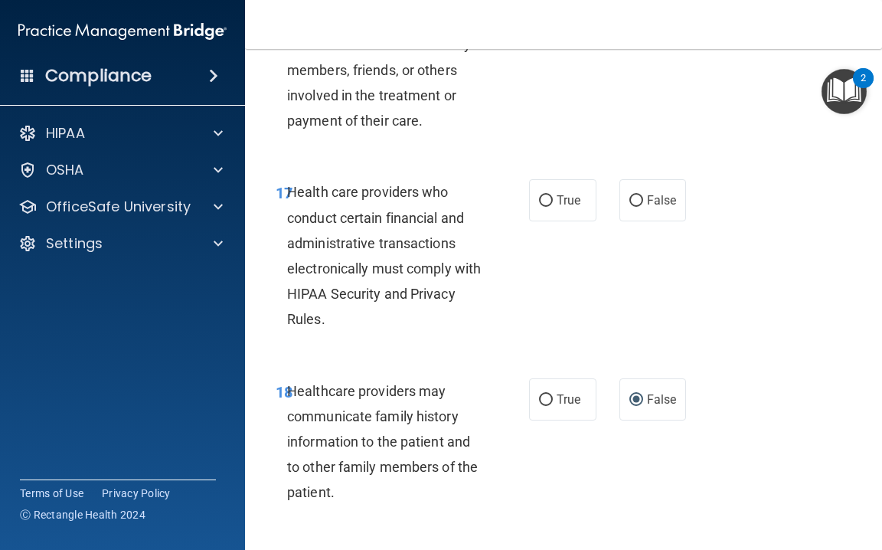
scroll to position [2995, 0]
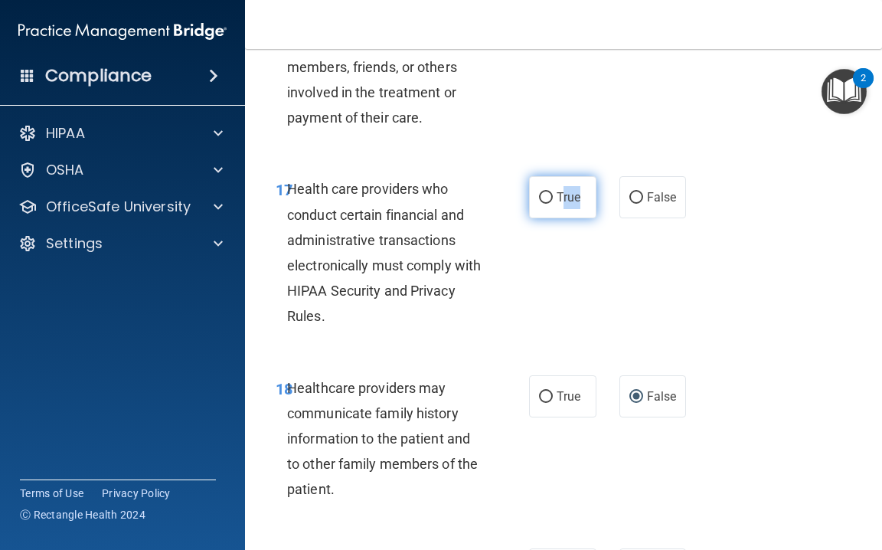
click at [564, 187] on label "True" at bounding box center [562, 197] width 67 height 42
click at [553, 192] on input "True" at bounding box center [546, 197] width 14 height 11
radio input "true"
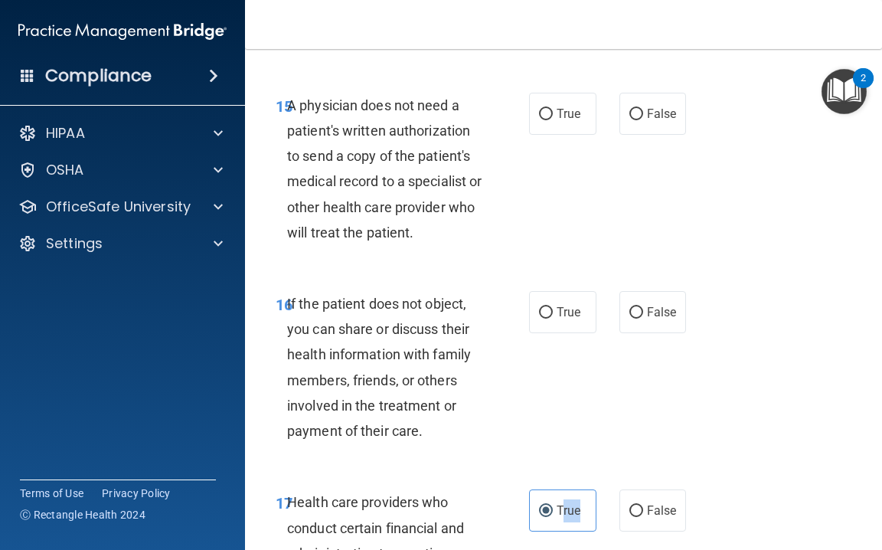
scroll to position [2680, 0]
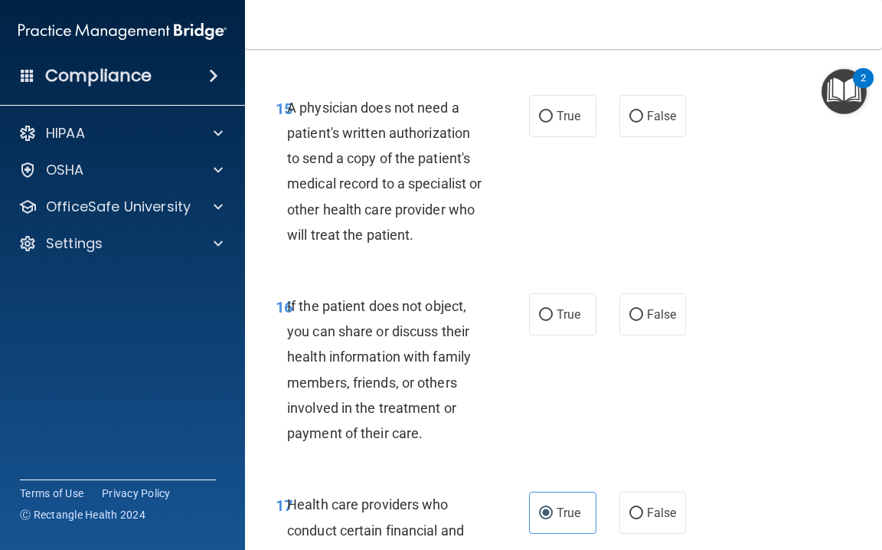
drag, startPoint x: 572, startPoint y: 300, endPoint x: 579, endPoint y: 275, distance: 26.2
click at [571, 307] on span "True" at bounding box center [569, 314] width 24 height 15
click at [553, 309] on input "True" at bounding box center [546, 314] width 14 height 11
radio input "true"
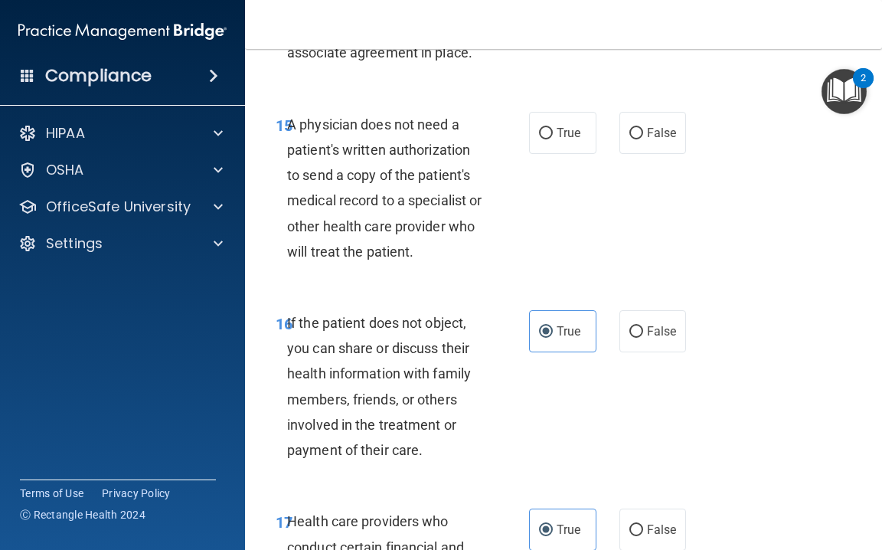
click at [587, 256] on div "15 A physician does not need a patient's written authorization to send a copy o…" at bounding box center [563, 192] width 599 height 198
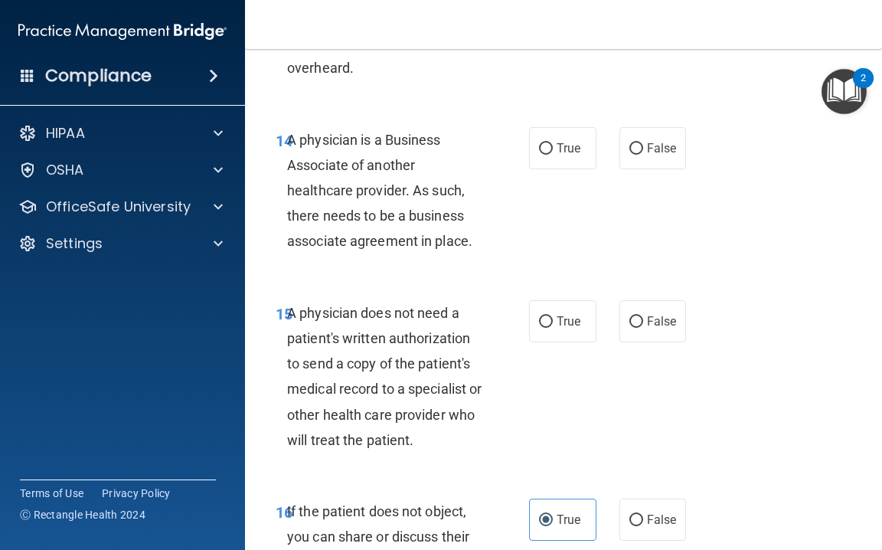
scroll to position [2476, 0]
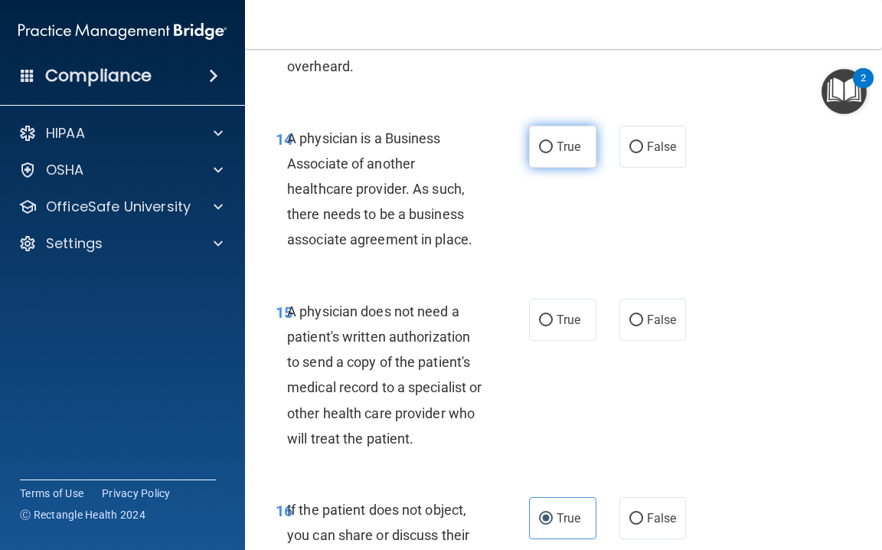
click at [533, 129] on label "True" at bounding box center [562, 147] width 67 height 42
click at [539, 142] on input "True" at bounding box center [546, 147] width 14 height 11
radio input "true"
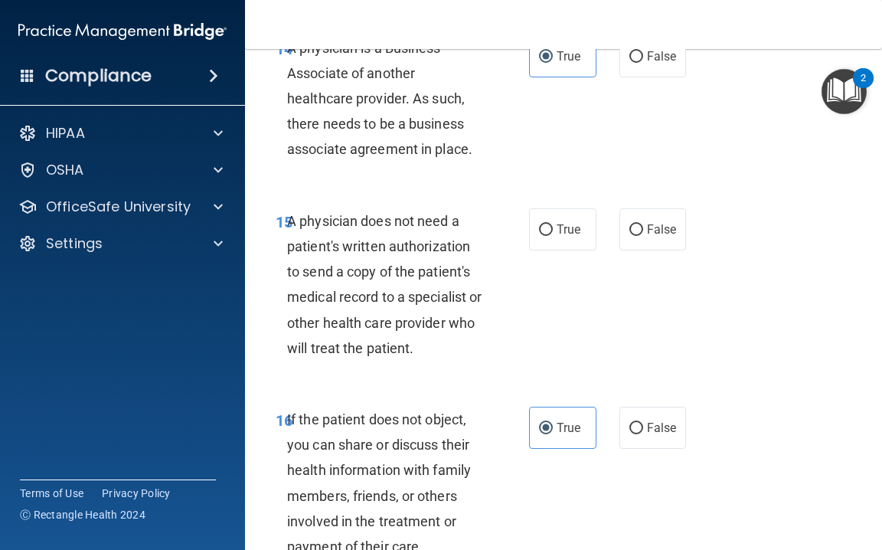
scroll to position [2569, 0]
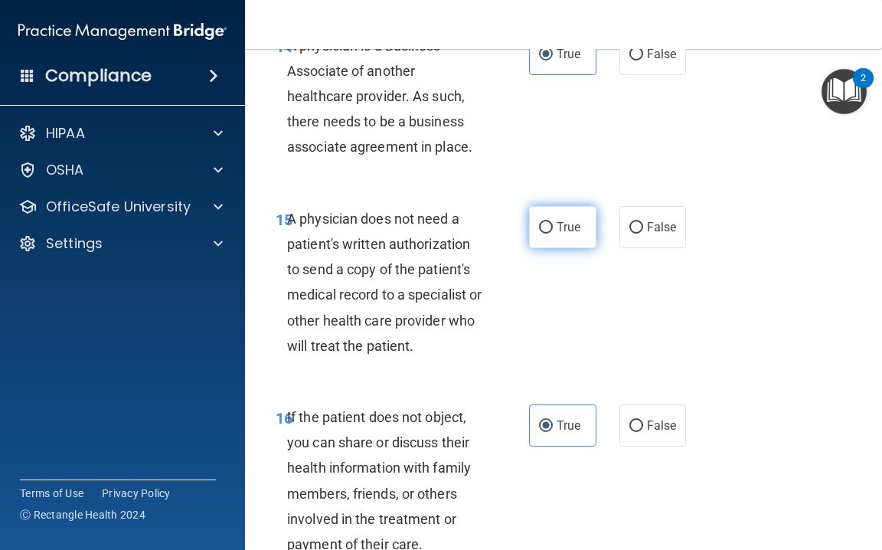
click at [565, 220] on span "True" at bounding box center [569, 227] width 24 height 15
click at [553, 222] on input "True" at bounding box center [546, 227] width 14 height 11
radio input "true"
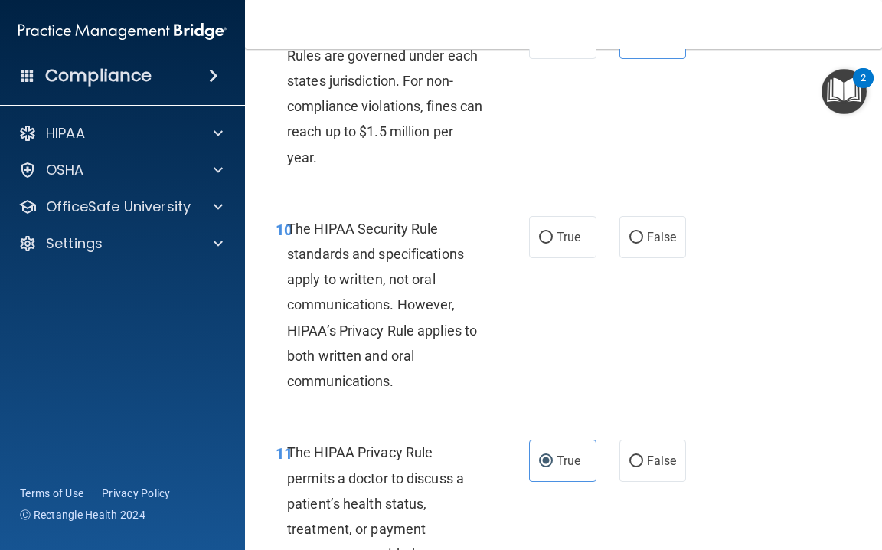
scroll to position [1634, 0]
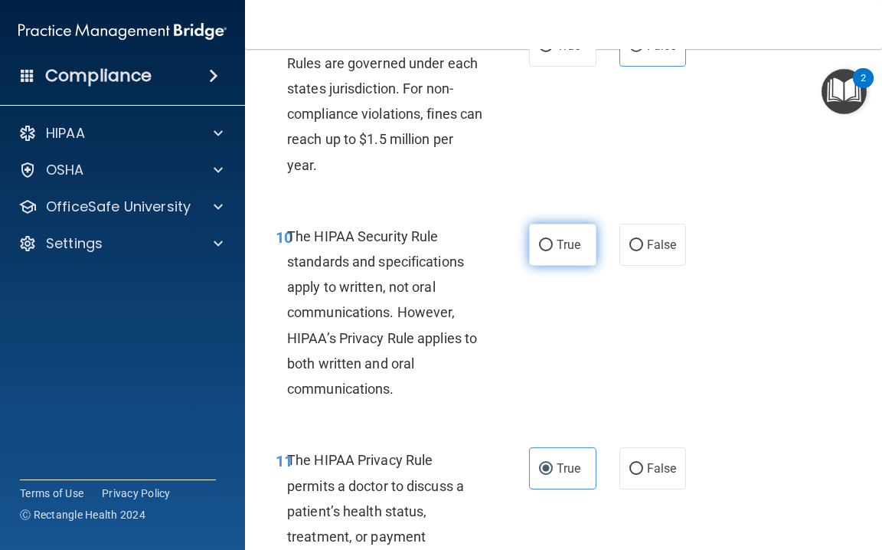
click at [549, 241] on input "True" at bounding box center [546, 245] width 14 height 11
radio input "true"
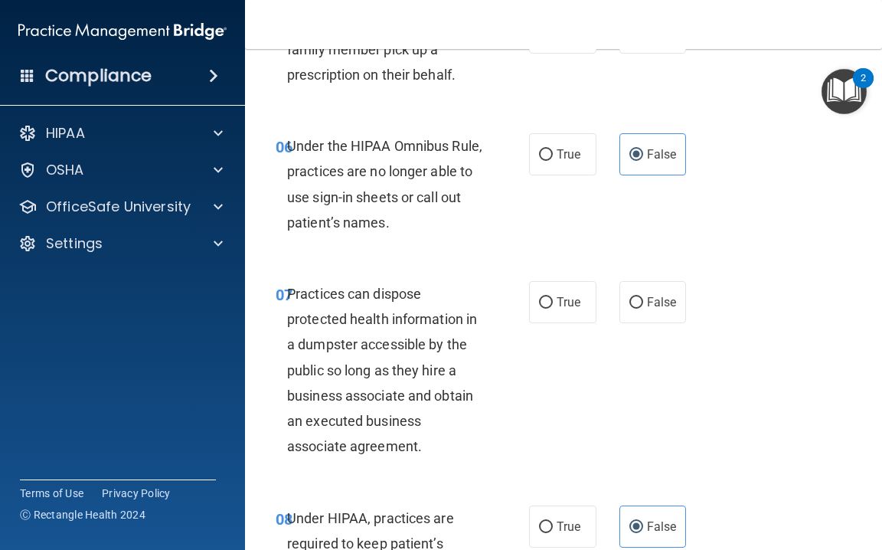
scroll to position [1004, 0]
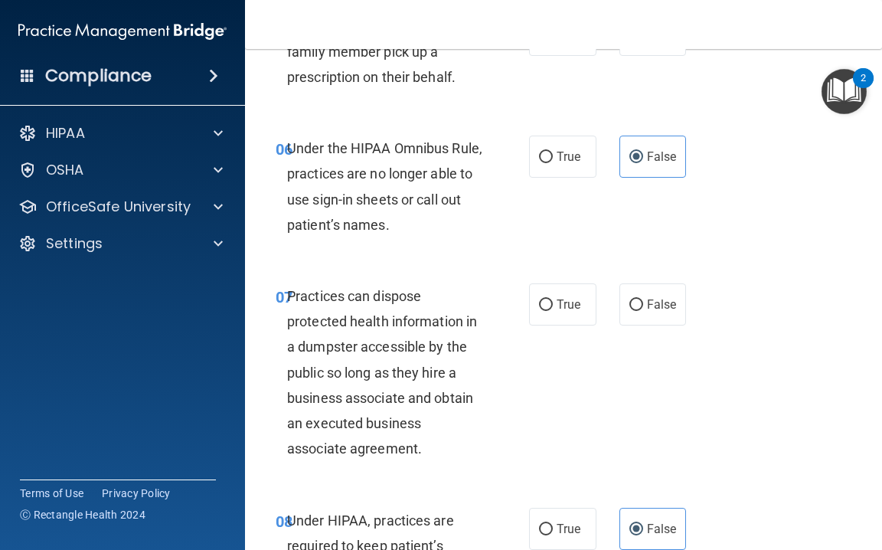
click at [352, 273] on div "07 Practices can dispose protected health information in a dumpster accessible …" at bounding box center [563, 376] width 599 height 224
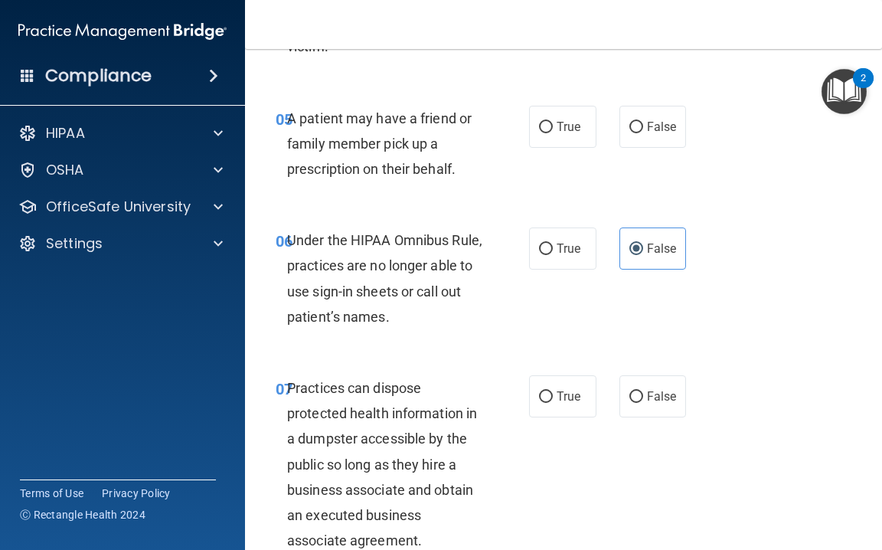
scroll to position [904, 0]
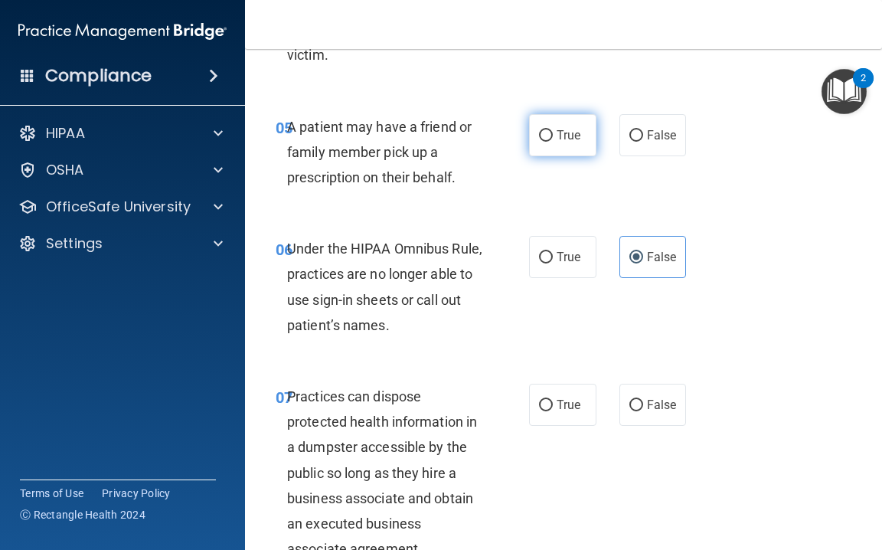
click at [544, 135] on input "True" at bounding box center [546, 135] width 14 height 11
radio input "true"
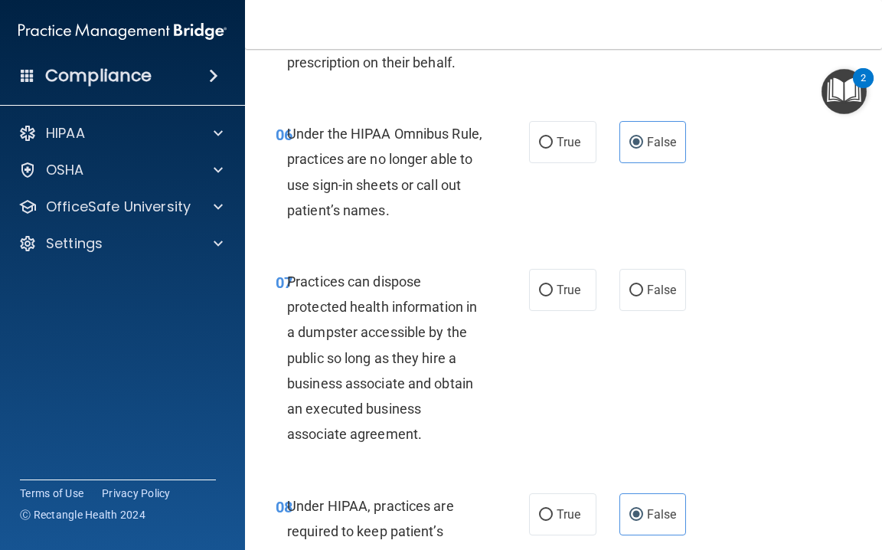
scroll to position [1037, 0]
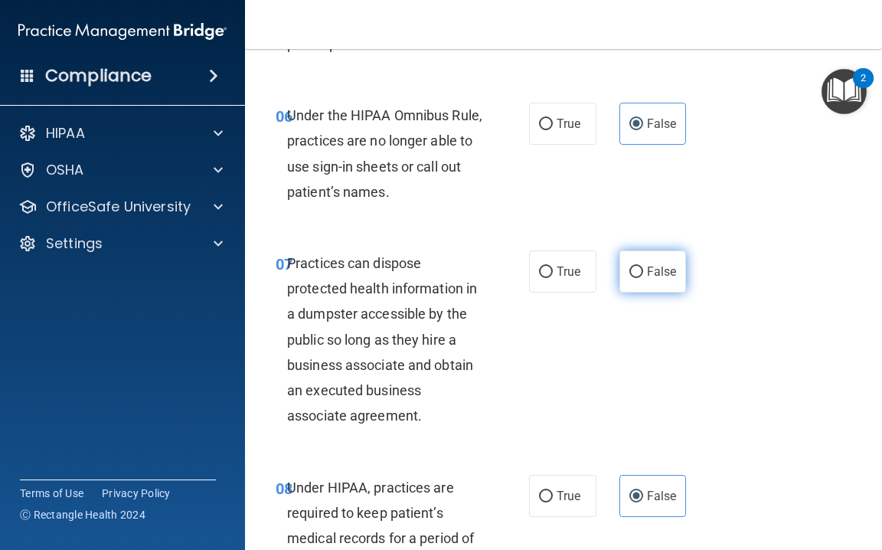
click at [641, 273] on label "False" at bounding box center [653, 271] width 67 height 42
click at [641, 273] on input "False" at bounding box center [637, 272] width 14 height 11
radio input "true"
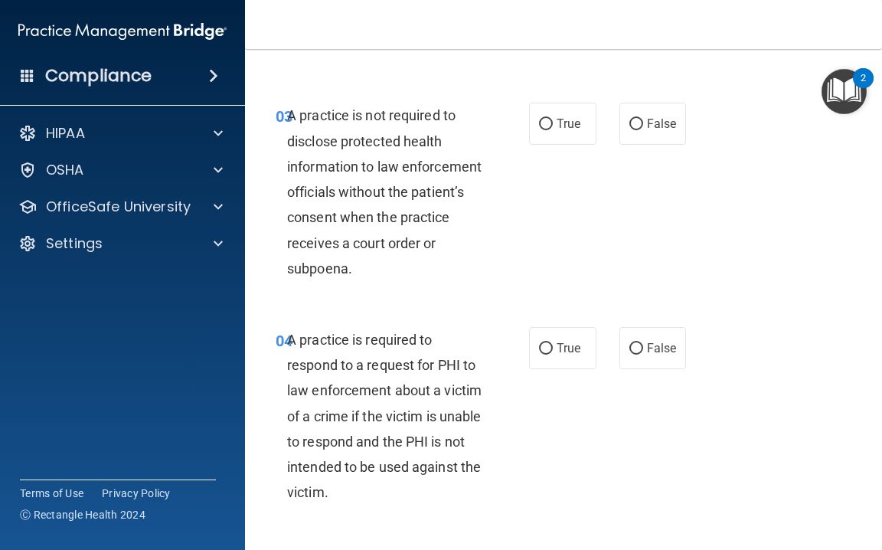
scroll to position [465, 0]
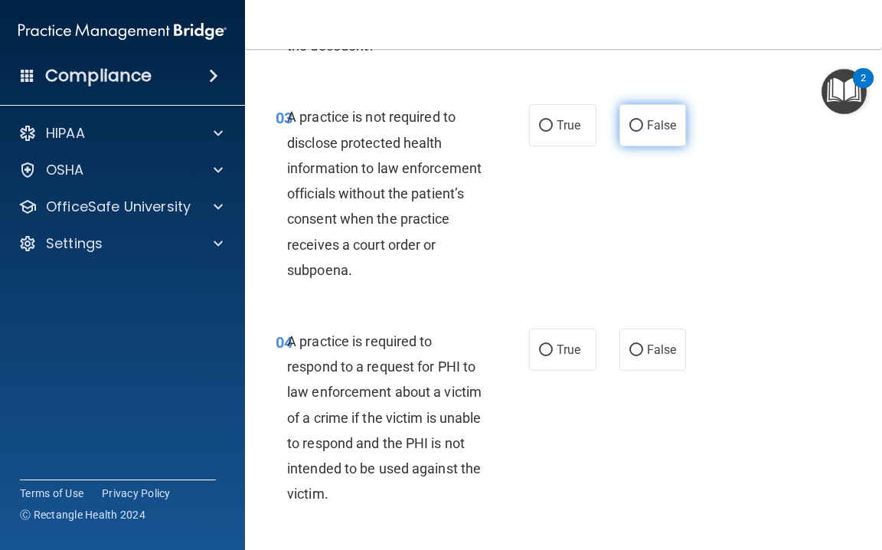
drag, startPoint x: 613, startPoint y: 114, endPoint x: 621, endPoint y: 119, distance: 9.6
click at [618, 117] on div "True False" at bounding box center [610, 125] width 162 height 42
click at [627, 121] on label "False" at bounding box center [653, 125] width 67 height 42
click at [630, 121] on input "False" at bounding box center [637, 125] width 14 height 11
radio input "true"
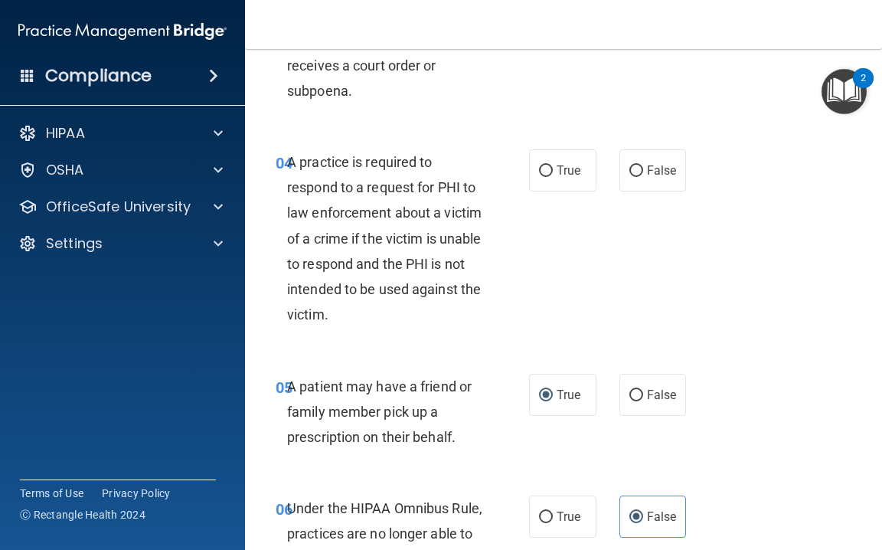
scroll to position [645, 0]
click at [558, 164] on span "True" at bounding box center [569, 169] width 24 height 15
click at [553, 165] on input "True" at bounding box center [546, 170] width 14 height 11
radio input "true"
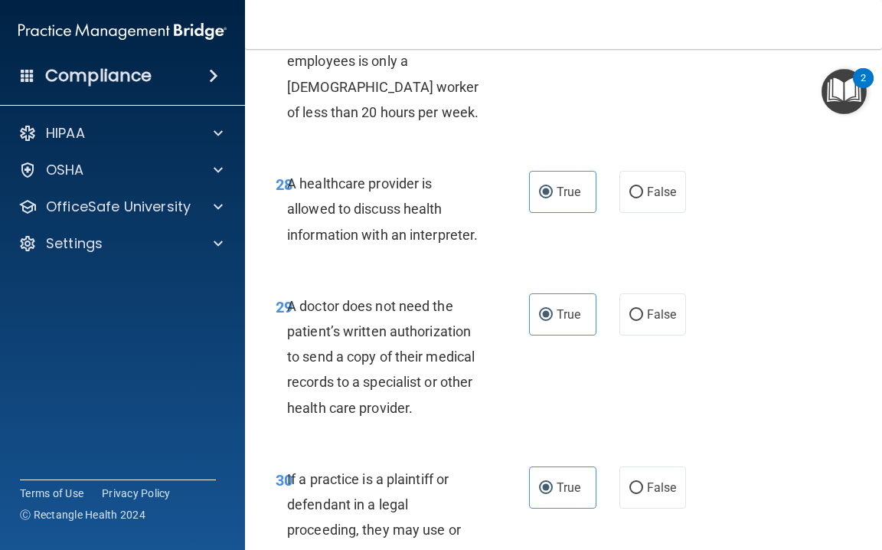
scroll to position [5048, 0]
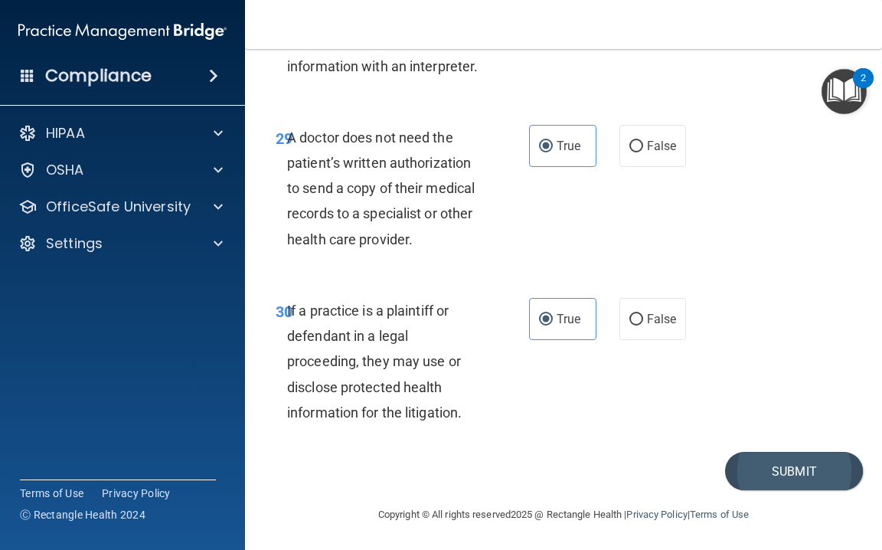
click at [786, 465] on button "Submit" at bounding box center [794, 471] width 138 height 39
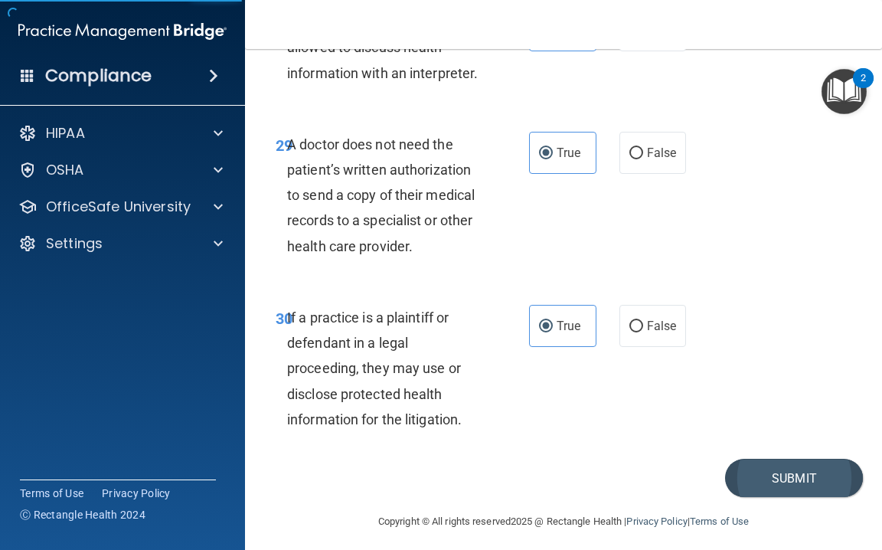
scroll to position [5048, 0]
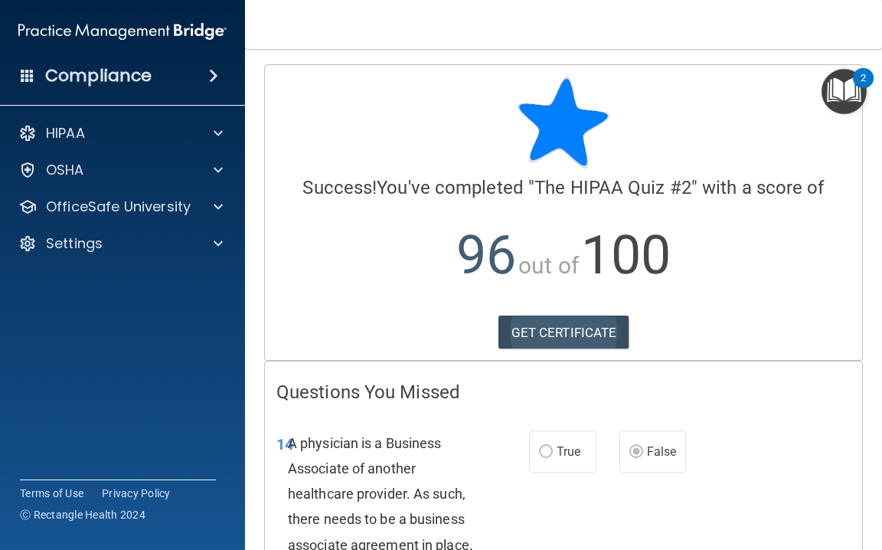
click at [603, 336] on link "GET CERTIFICATE" at bounding box center [564, 333] width 131 height 34
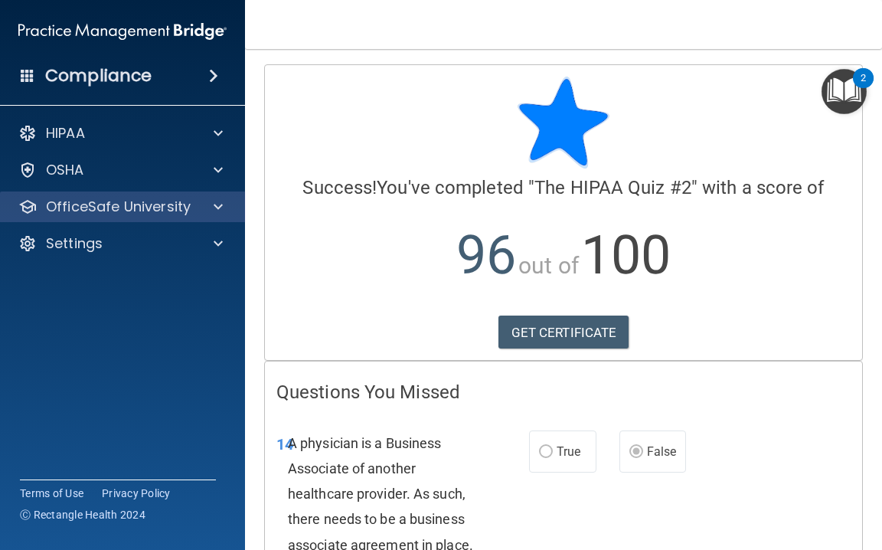
click at [204, 205] on div at bounding box center [216, 207] width 38 height 18
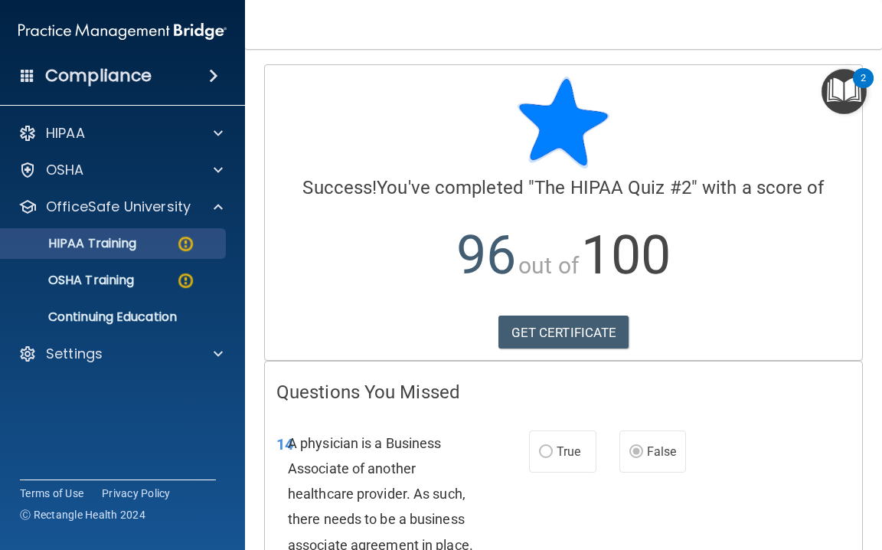
click at [115, 244] on p "HIPAA Training" at bounding box center [73, 243] width 126 height 15
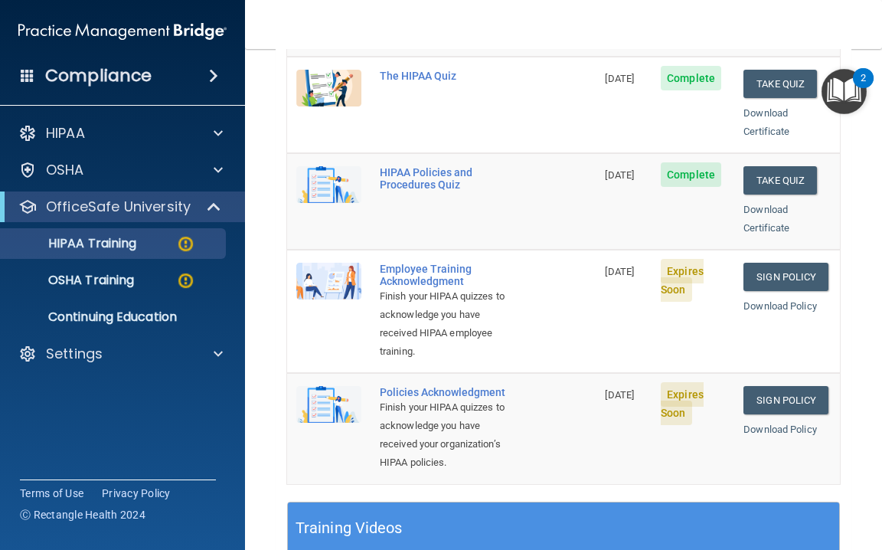
scroll to position [332, 0]
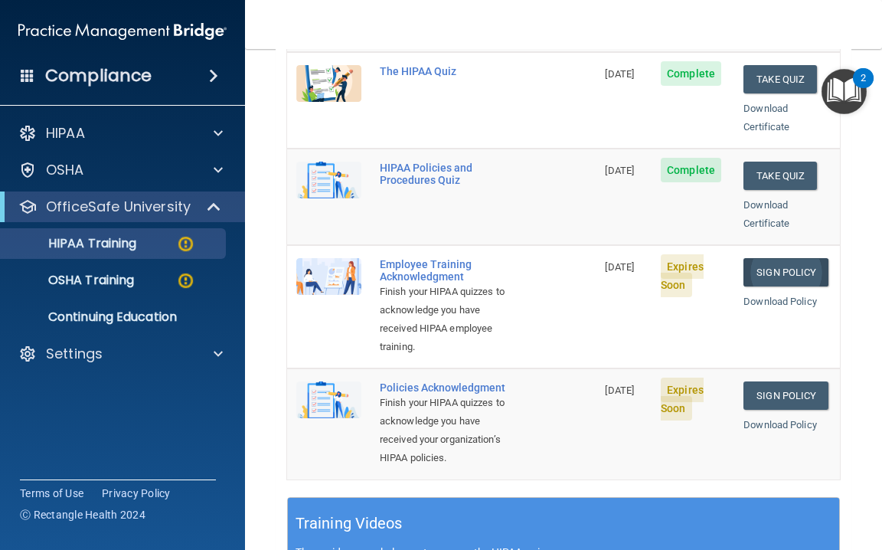
click at [790, 258] on link "Sign Policy" at bounding box center [786, 272] width 85 height 28
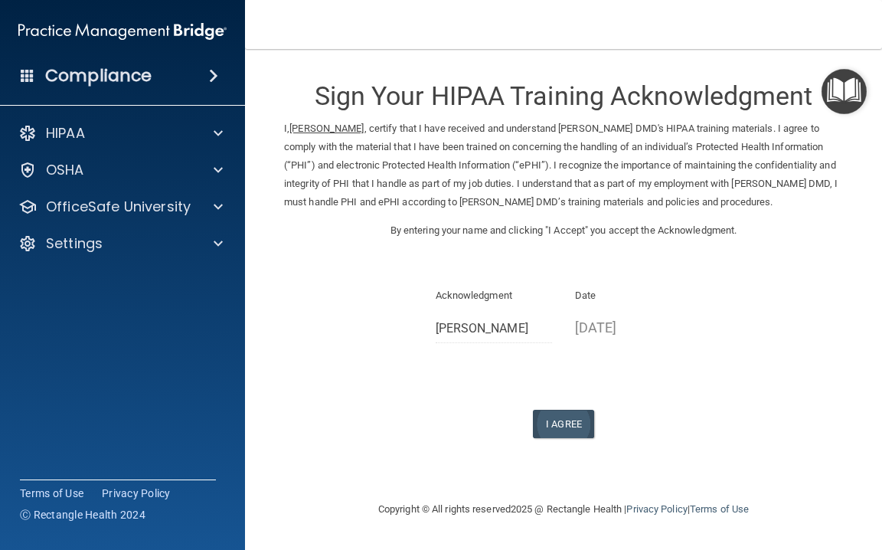
click at [573, 410] on button "I Agree" at bounding box center [563, 424] width 61 height 28
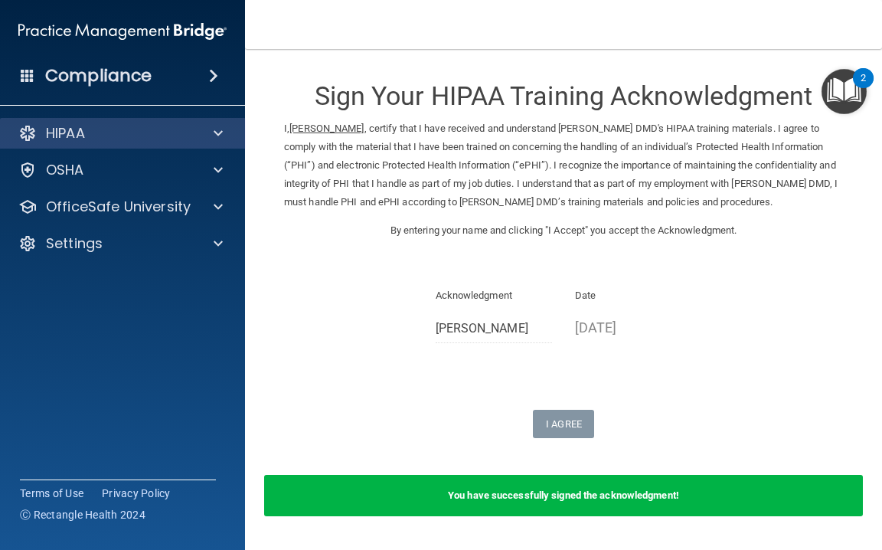
click at [219, 127] on span at bounding box center [218, 133] width 9 height 18
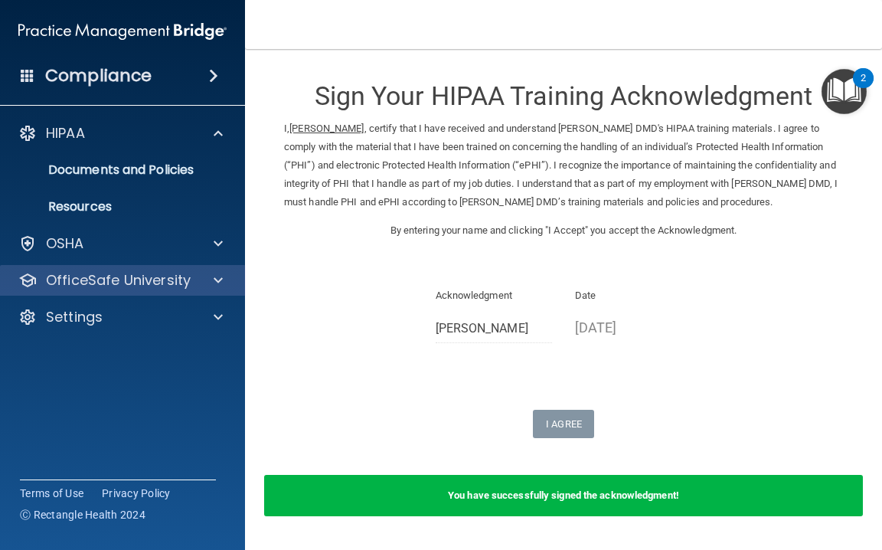
click at [227, 285] on div at bounding box center [216, 280] width 38 height 18
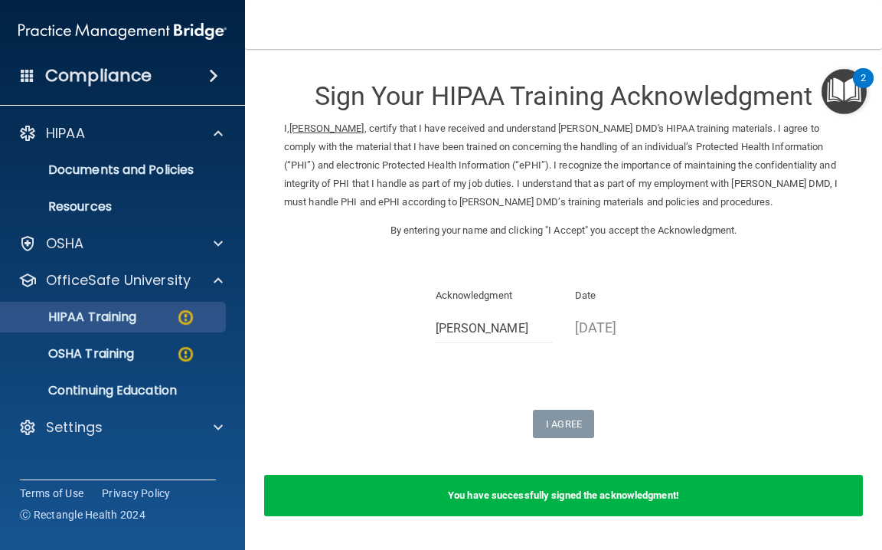
click at [195, 318] on img at bounding box center [185, 317] width 19 height 19
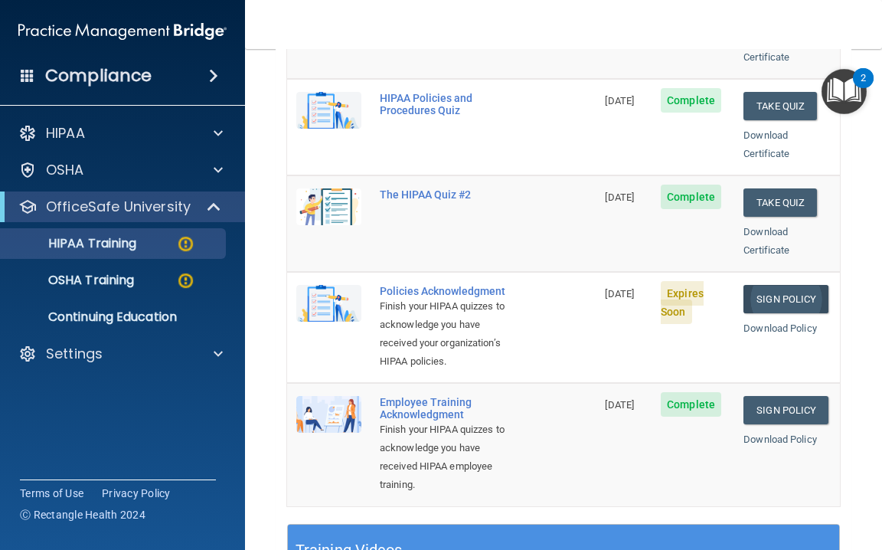
scroll to position [313, 0]
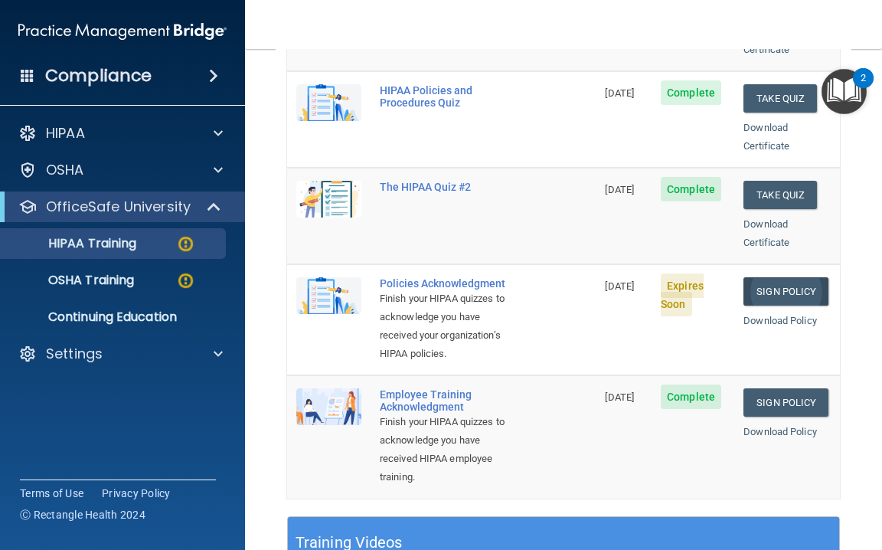
click at [792, 277] on link "Sign Policy" at bounding box center [786, 291] width 85 height 28
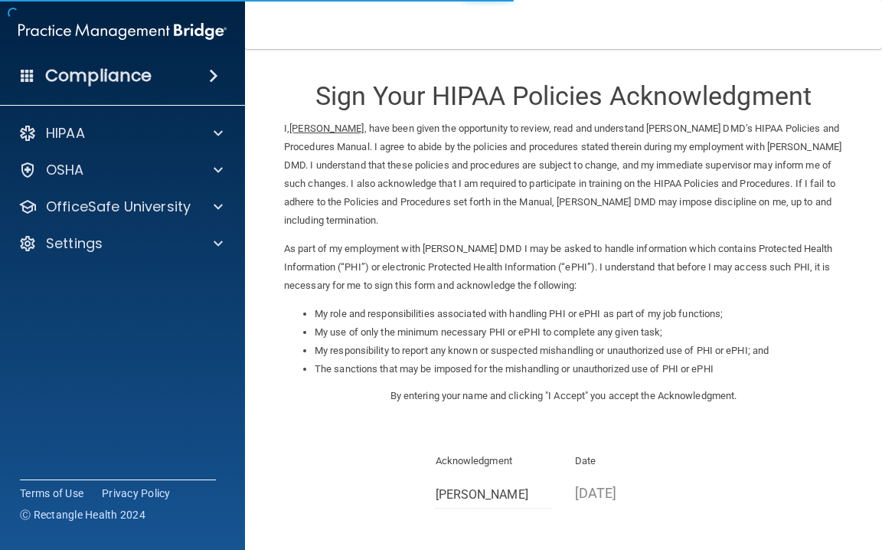
scroll to position [132, 0]
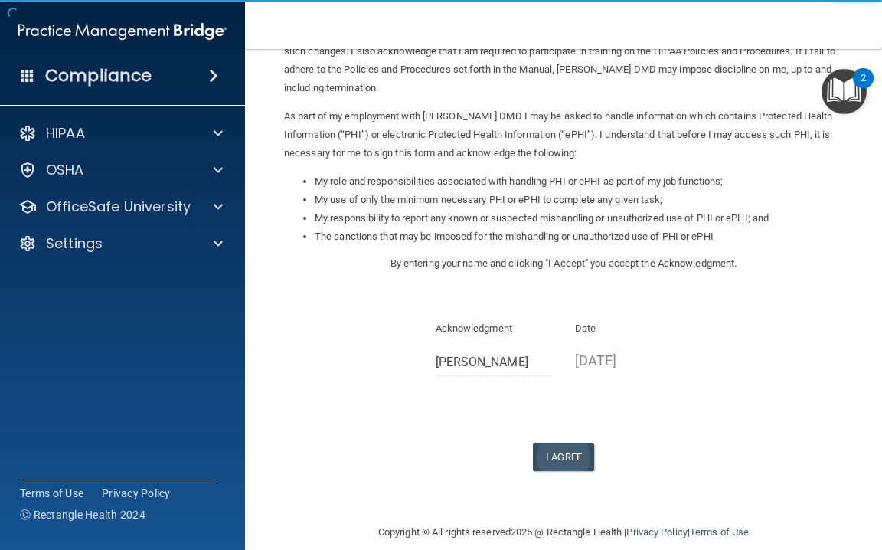
click at [578, 443] on button "I Agree" at bounding box center [563, 457] width 61 height 28
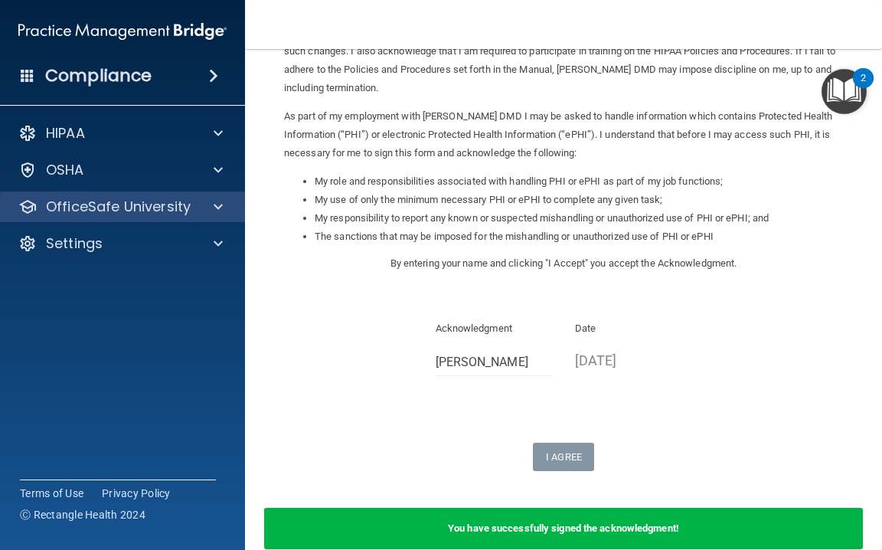
click at [220, 207] on span at bounding box center [218, 207] width 9 height 18
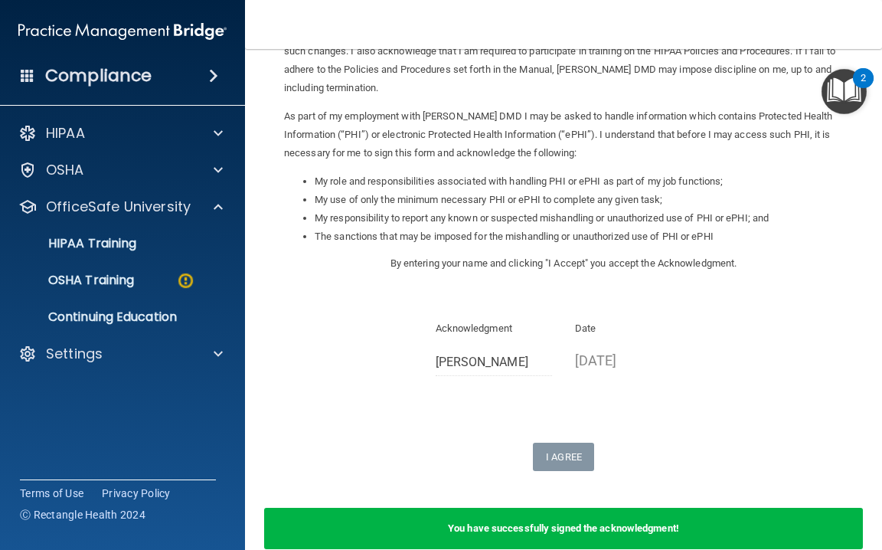
scroll to position [128, 0]
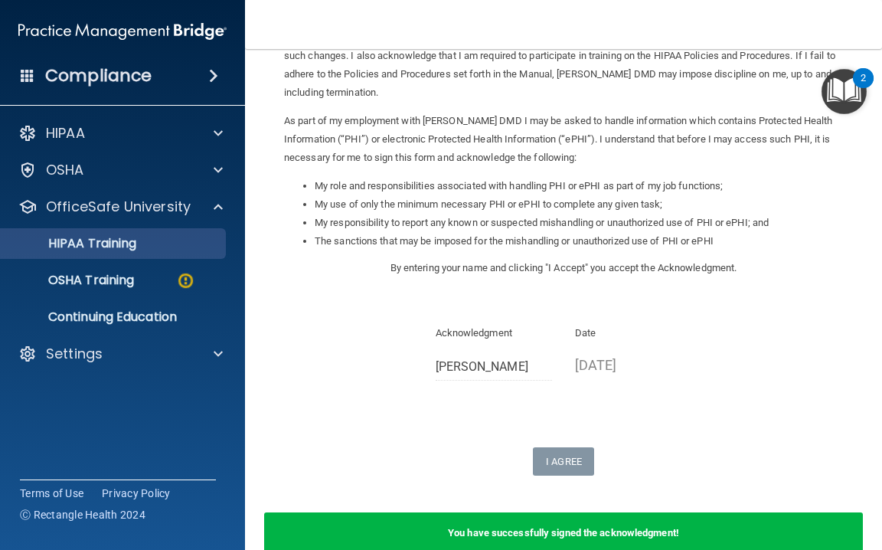
click at [152, 253] on link "HIPAA Training" at bounding box center [105, 243] width 241 height 31
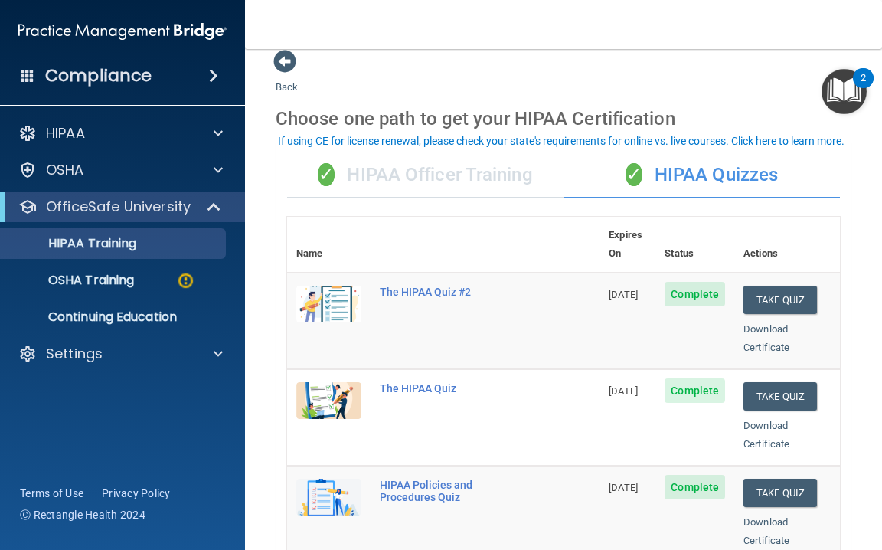
scroll to position [13, 0]
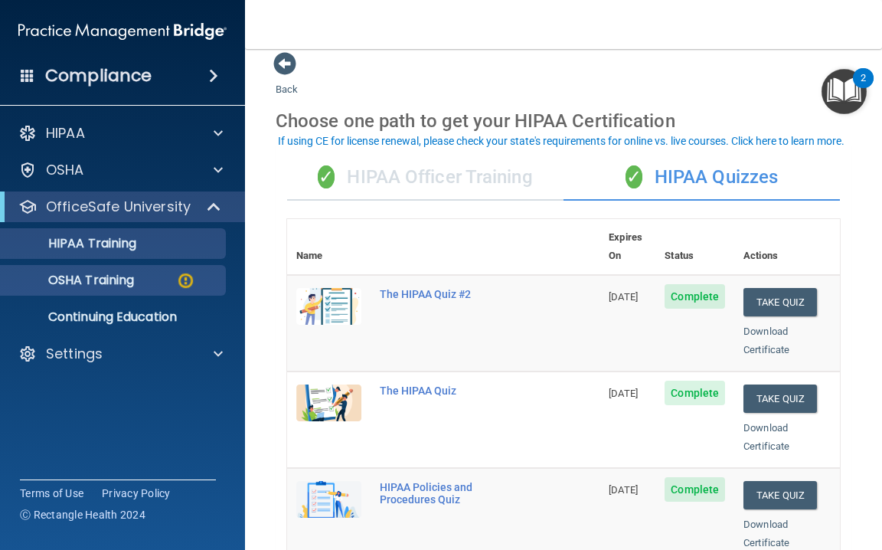
click at [134, 283] on p "OSHA Training" at bounding box center [72, 280] width 124 height 15
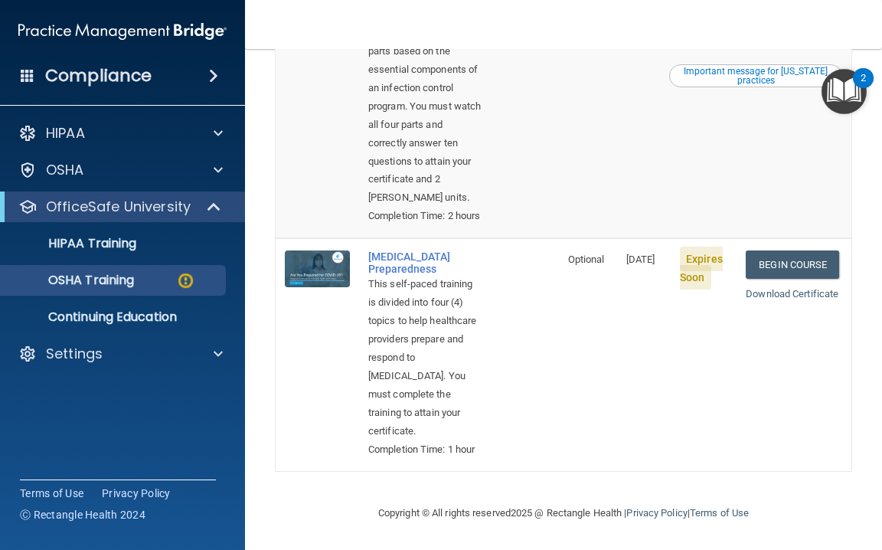
scroll to position [832, 0]
click at [806, 265] on link "Begin Course" at bounding box center [792, 264] width 93 height 28
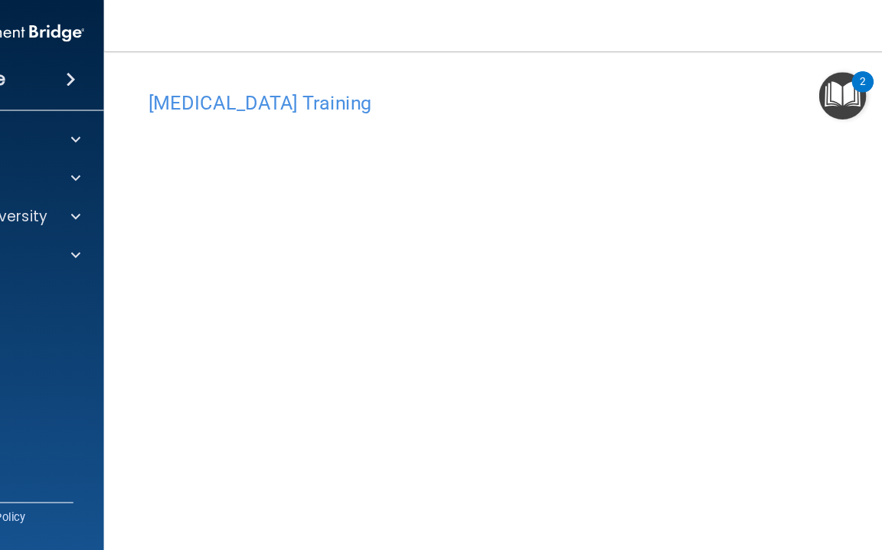
drag, startPoint x: 617, startPoint y: 93, endPoint x: 590, endPoint y: 89, distance: 27.2
click at [590, 89] on h4 "[MEDICAL_DATA] Training" at bounding box center [564, 99] width 766 height 20
drag, startPoint x: 587, startPoint y: 90, endPoint x: 619, endPoint y: 93, distance: 32.4
click at [619, 93] on h4 "[MEDICAL_DATA] Training" at bounding box center [564, 99] width 766 height 20
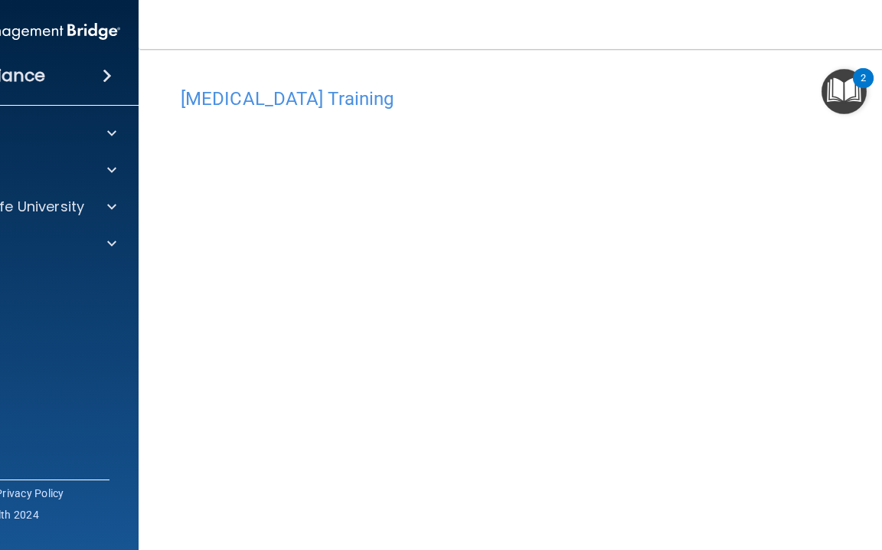
drag, startPoint x: 618, startPoint y: 93, endPoint x: 664, endPoint y: 83, distance: 47.0
click at [796, 39] on div "Toggle navigation [PERSON_NAME] [EMAIL_ADDRESS][DOMAIN_NAME] Manage My Enterpri…" at bounding box center [564, 275] width 850 height 550
click at [147, 174] on main "COVID-19 Training This course doesn’t expire until 08/29/2025. Are you sure you…" at bounding box center [564, 299] width 850 height 501
click at [147, 172] on main "COVID-19 Training This course doesn’t expire until 08/29/2025. Are you sure you…" at bounding box center [564, 299] width 850 height 501
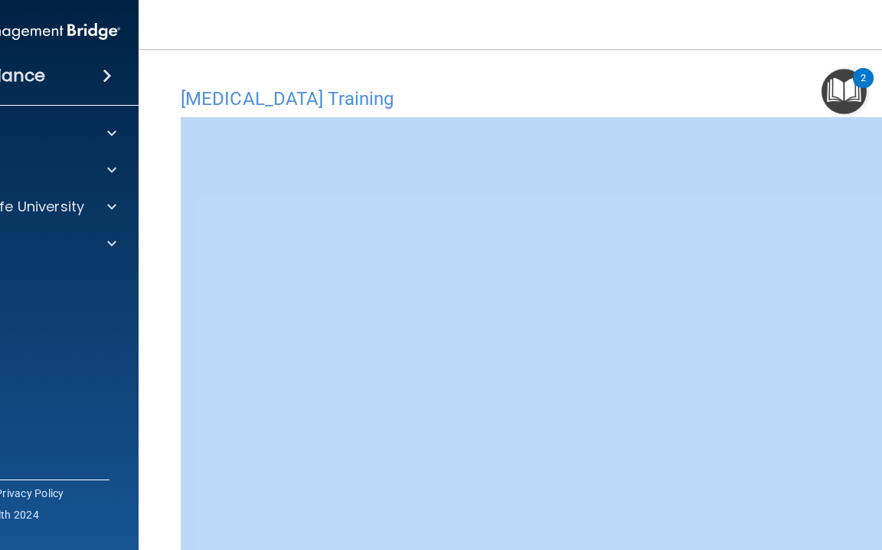
click at [147, 172] on main "COVID-19 Training This course doesn’t expire until 08/29/2025. Are you sure you…" at bounding box center [564, 299] width 850 height 501
drag, startPoint x: 147, startPoint y: 180, endPoint x: 367, endPoint y: 116, distance: 229.0
click at [378, 57] on main "COVID-19 Training This course doesn’t expire until 08/29/2025. Are you sure you…" at bounding box center [564, 299] width 850 height 501
drag, startPoint x: 378, startPoint y: 57, endPoint x: 368, endPoint y: 99, distance: 43.1
click at [379, 40] on div "Toggle navigation Nicholas Moore nicholastmoore15@yahoo.com Manage My Enterpris…" at bounding box center [564, 275] width 850 height 550
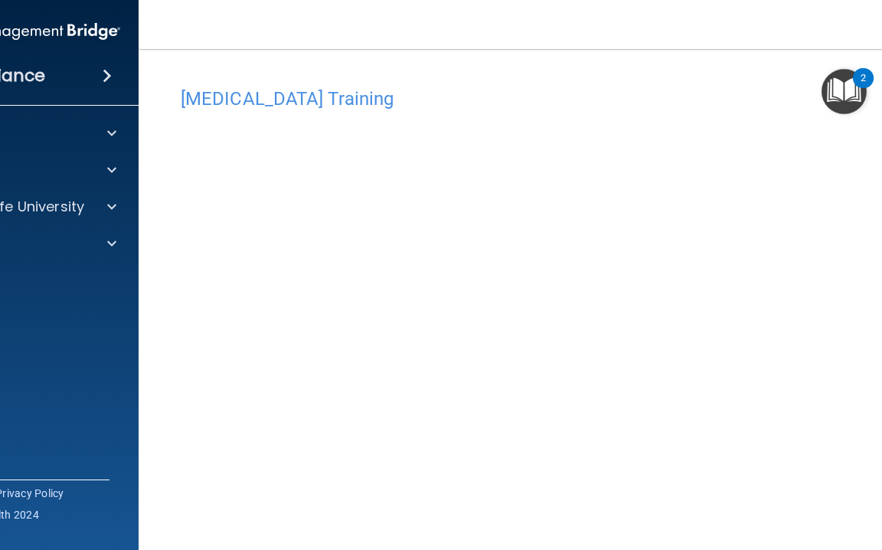
click at [379, 40] on nav "Toggle navigation Nicholas Moore nicholastmoore15@yahoo.com Manage My Enterpris…" at bounding box center [564, 24] width 850 height 49
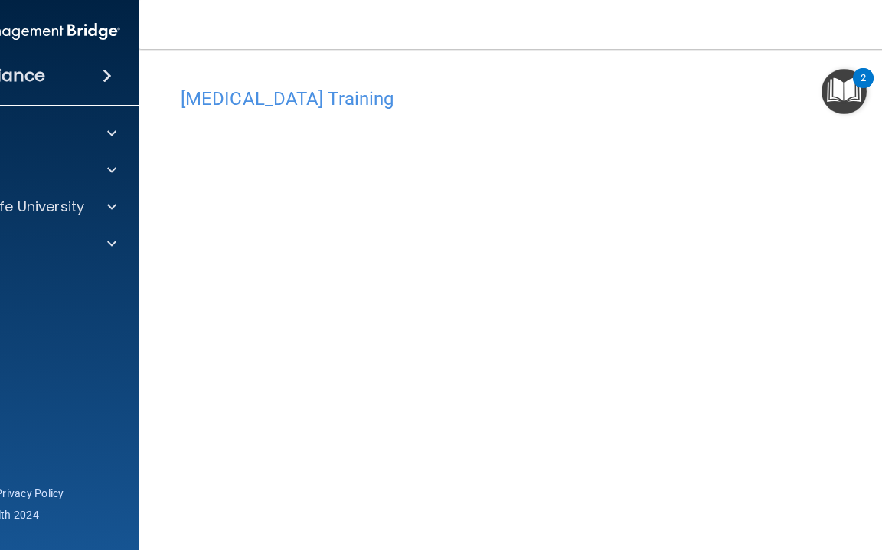
click at [379, 40] on nav "Toggle navigation Nicholas Moore nicholastmoore15@yahoo.com Manage My Enterpris…" at bounding box center [564, 24] width 850 height 49
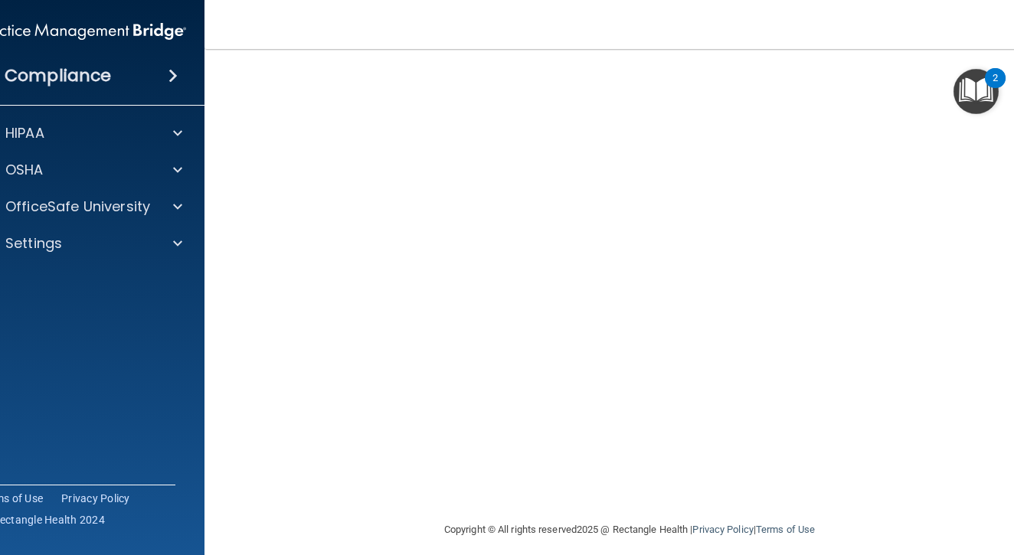
scroll to position [91, 0]
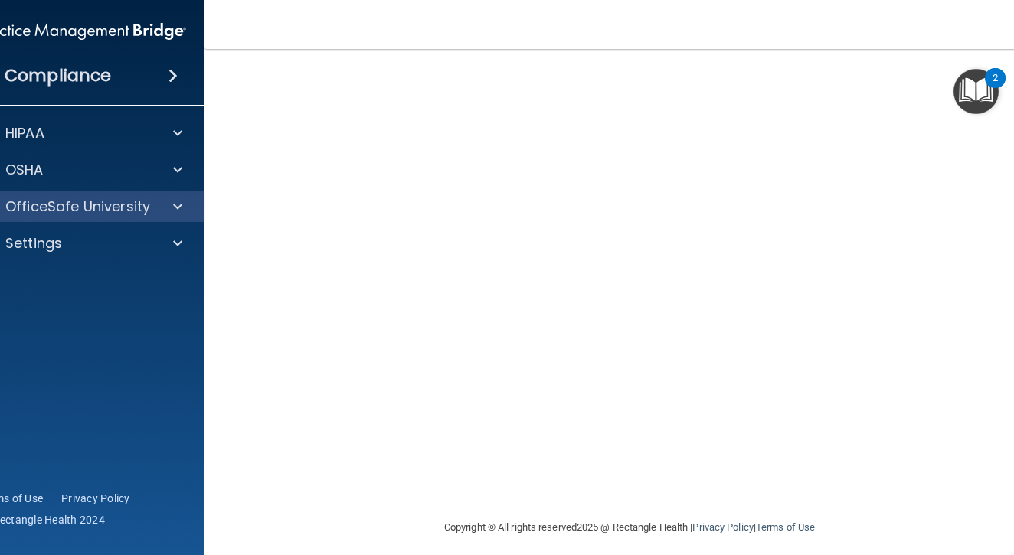
click at [175, 214] on span at bounding box center [177, 207] width 9 height 18
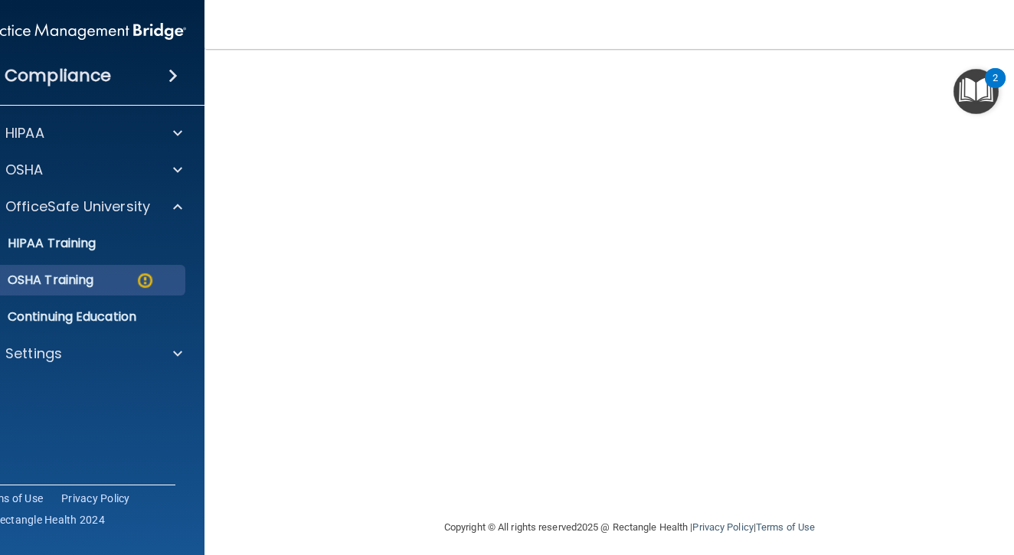
click at [119, 285] on div "OSHA Training" at bounding box center [73, 280] width 209 height 15
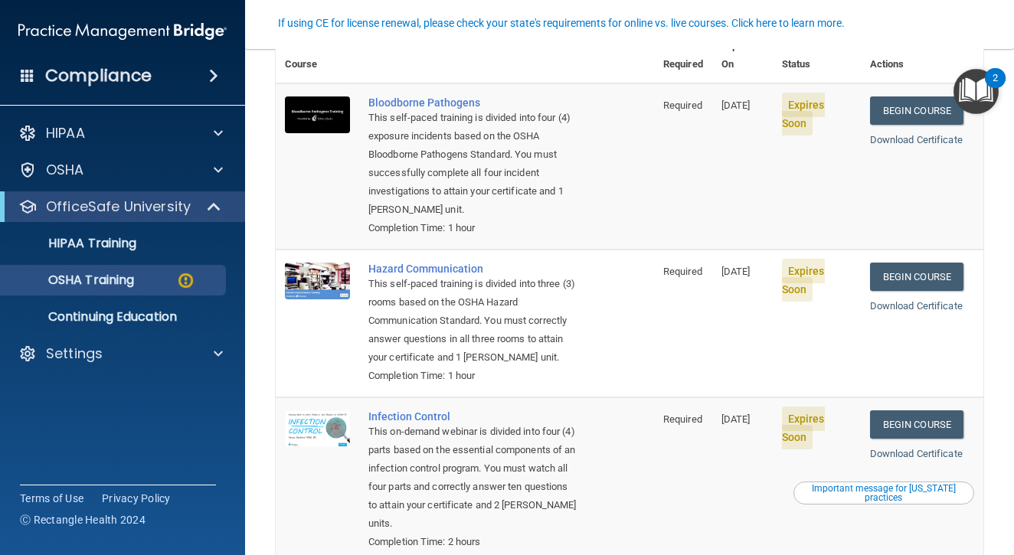
scroll to position [142, 0]
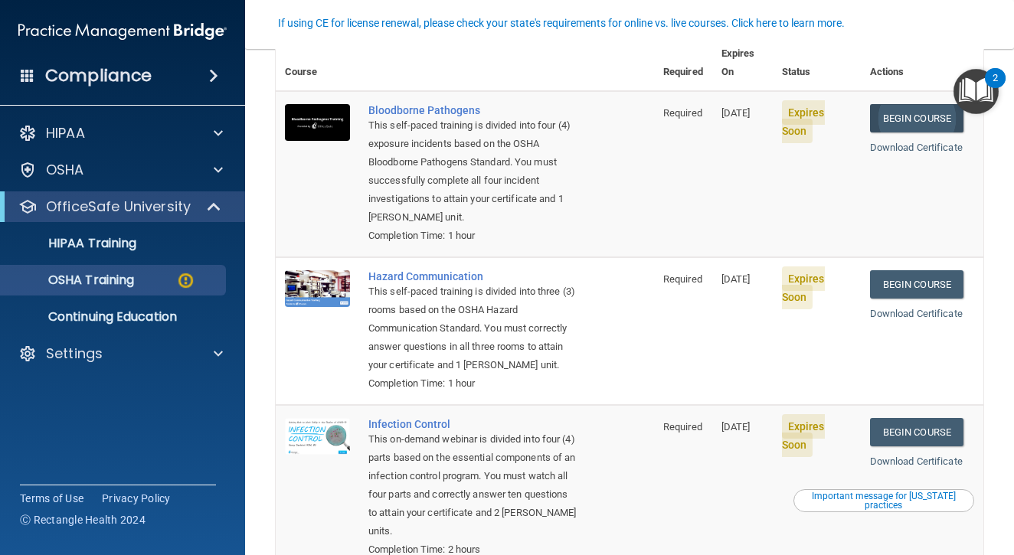
click at [881, 104] on link "Begin Course" at bounding box center [916, 118] width 93 height 28
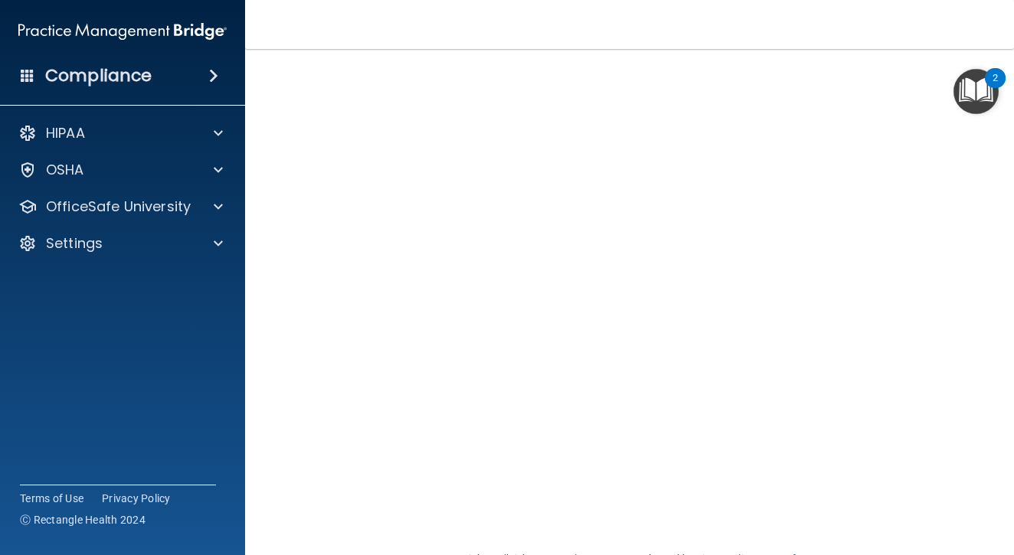
scroll to position [57, 0]
click at [957, 112] on img "Open Resource Center, 2 new notifications" at bounding box center [975, 91] width 45 height 45
click at [954, 111] on img "Open Resource Center, 2 new notifications" at bounding box center [975, 91] width 45 height 45
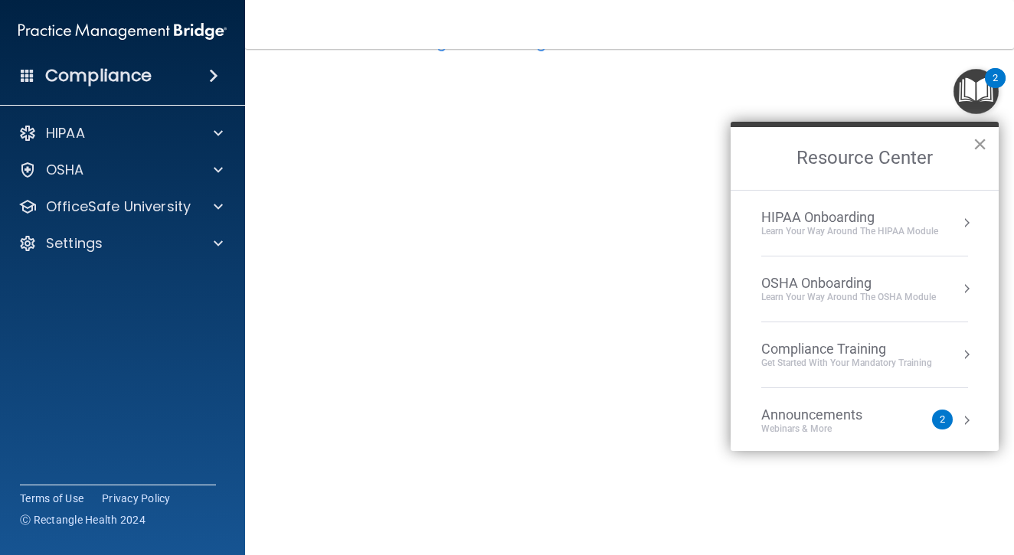
click at [978, 141] on button "×" at bounding box center [980, 144] width 15 height 25
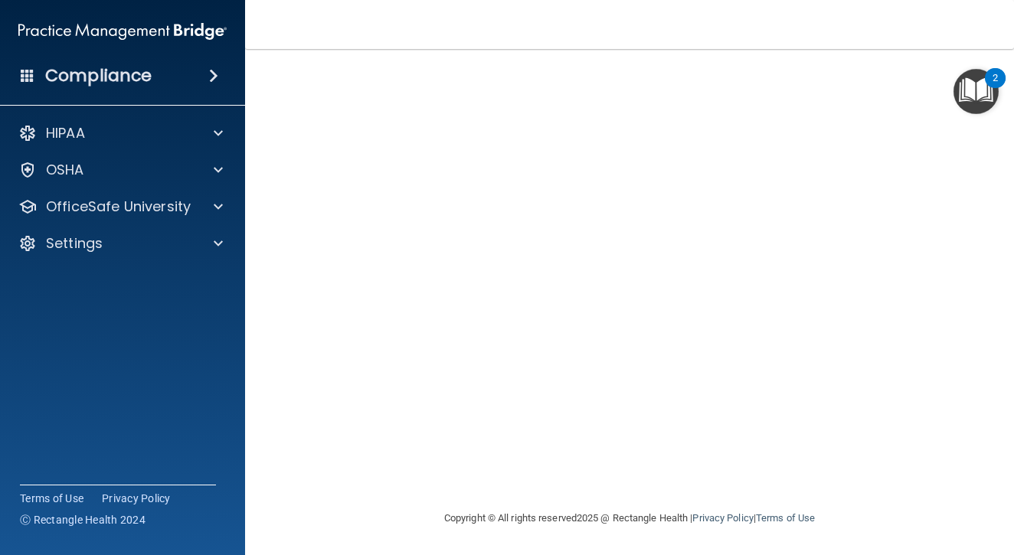
scroll to position [100, 0]
click at [953, 69] on img "Open Resource Center, 2 new notifications" at bounding box center [975, 91] width 45 height 45
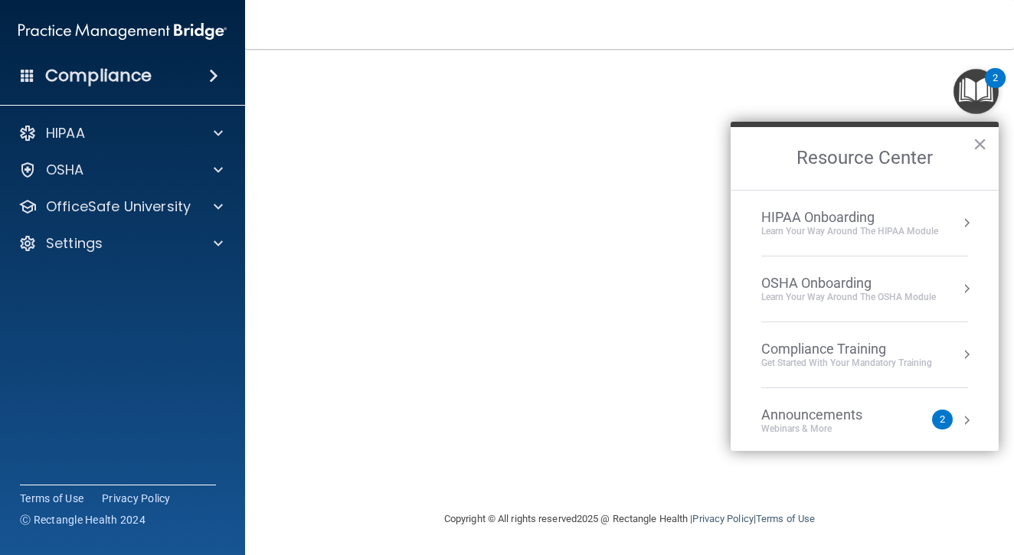
click at [953, 69] on img "Open Resource Center, 2 new notifications" at bounding box center [975, 91] width 45 height 45
